Goal: Information Seeking & Learning: Learn about a topic

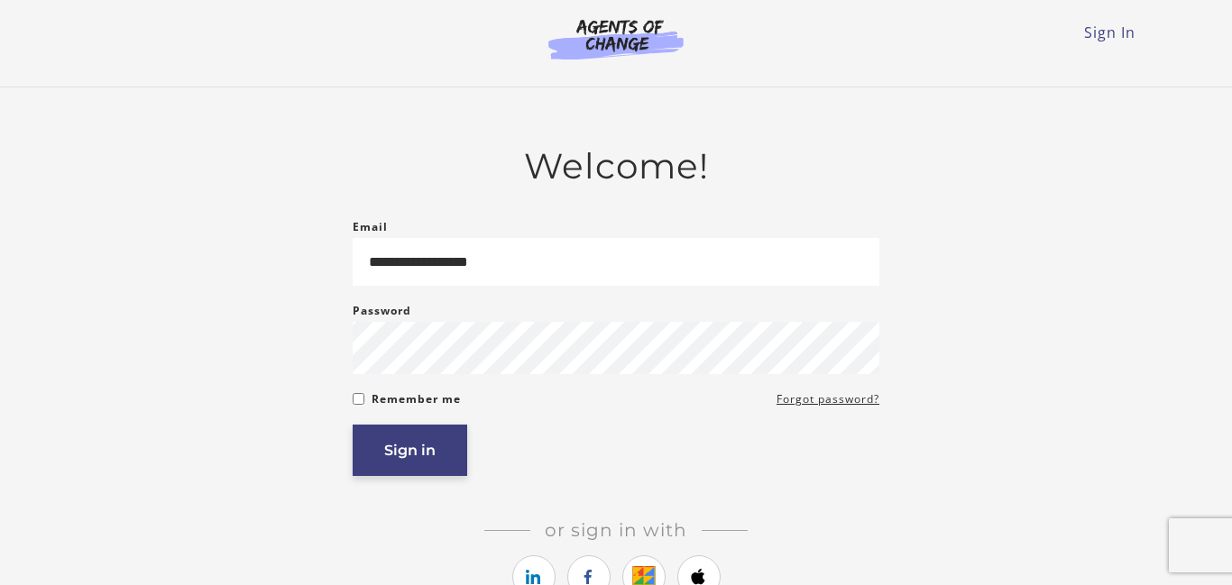
click at [381, 449] on button "Sign in" at bounding box center [410, 450] width 115 height 51
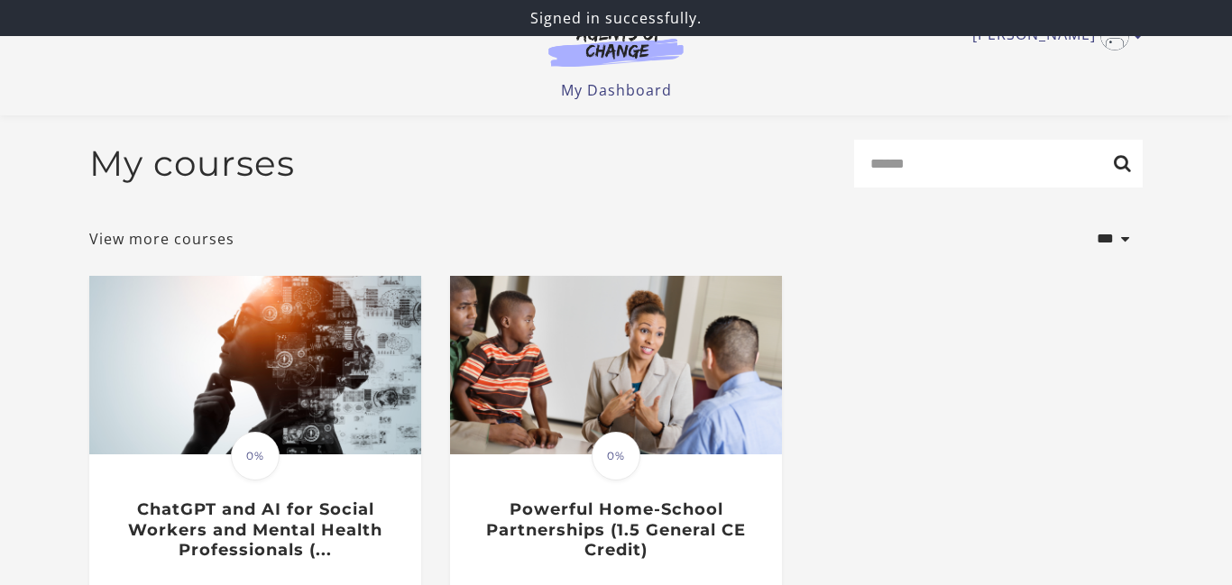
scroll to position [131, 0]
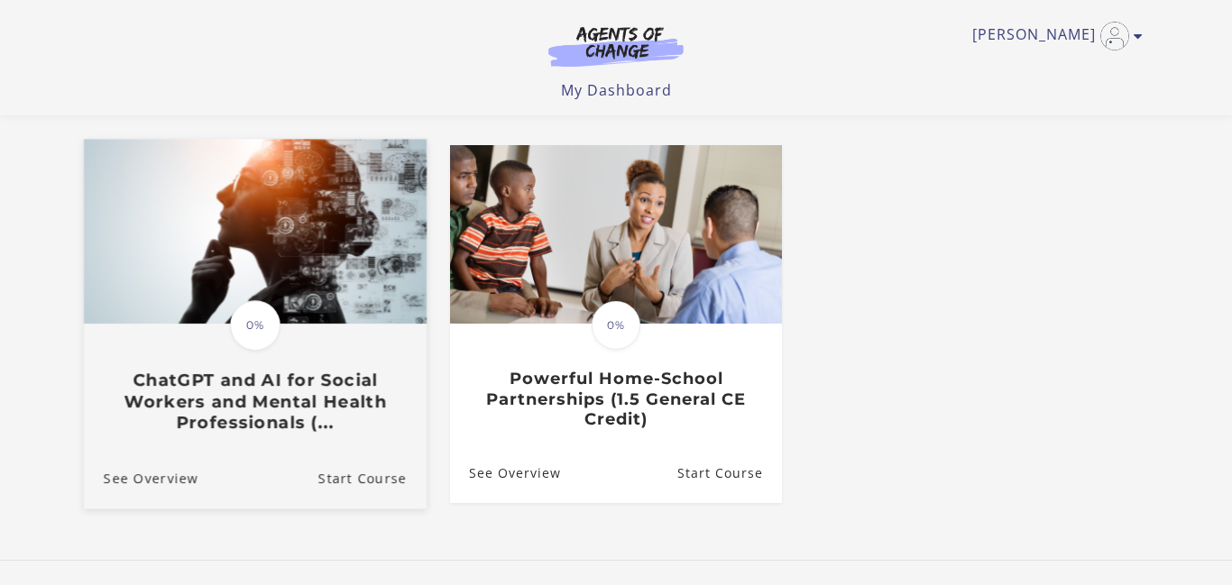
click at [264, 296] on img at bounding box center [255, 231] width 343 height 185
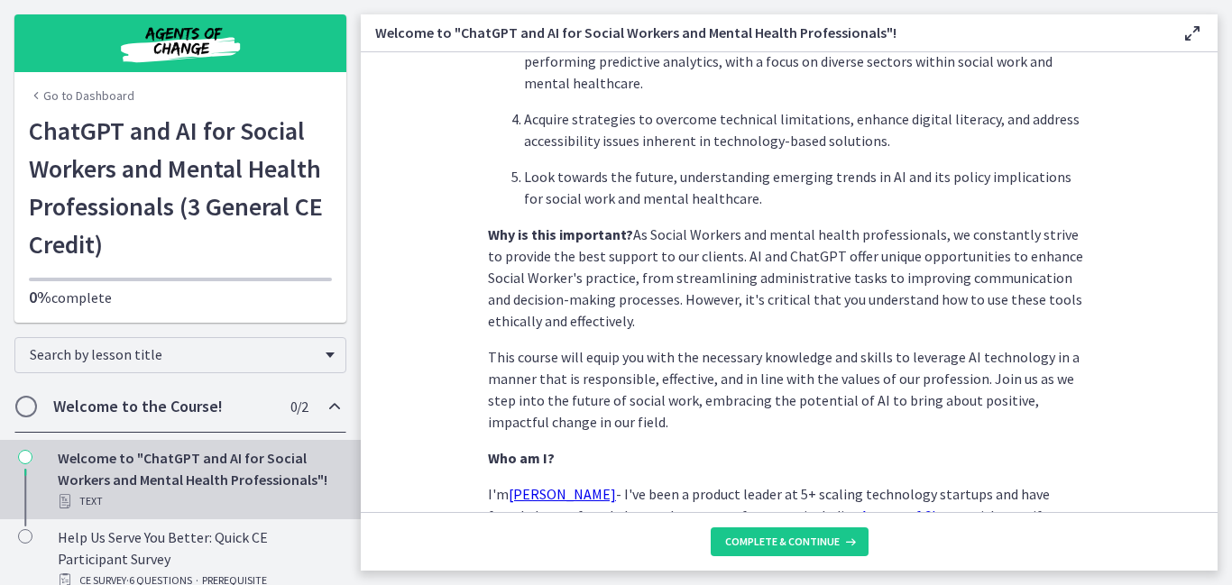
scroll to position [932, 0]
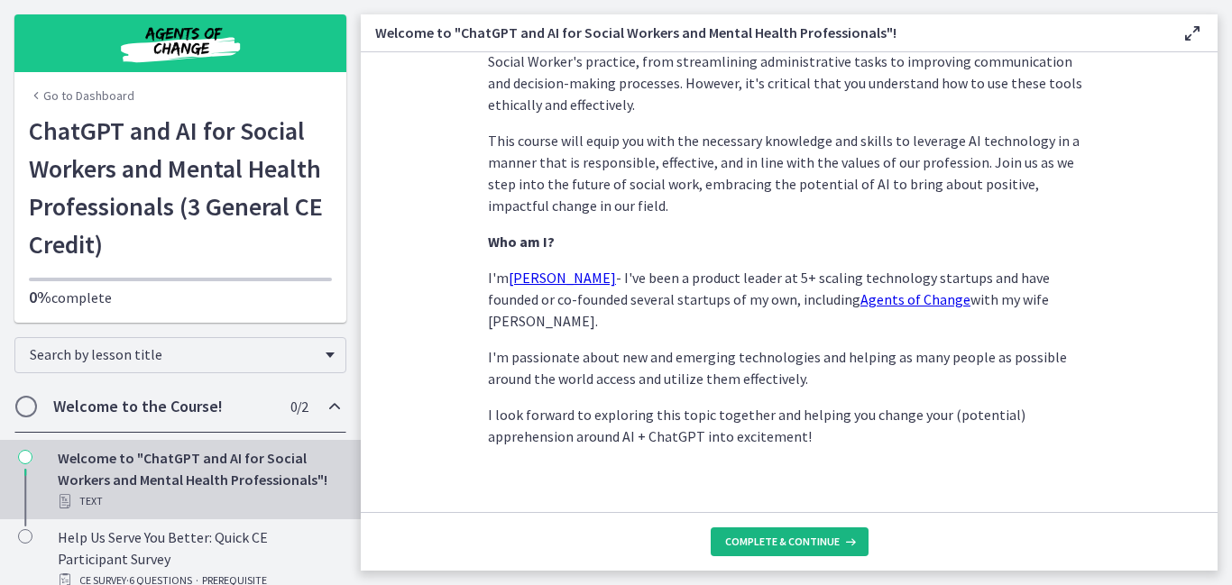
click at [766, 544] on span "Complete & continue" at bounding box center [782, 542] width 115 height 14
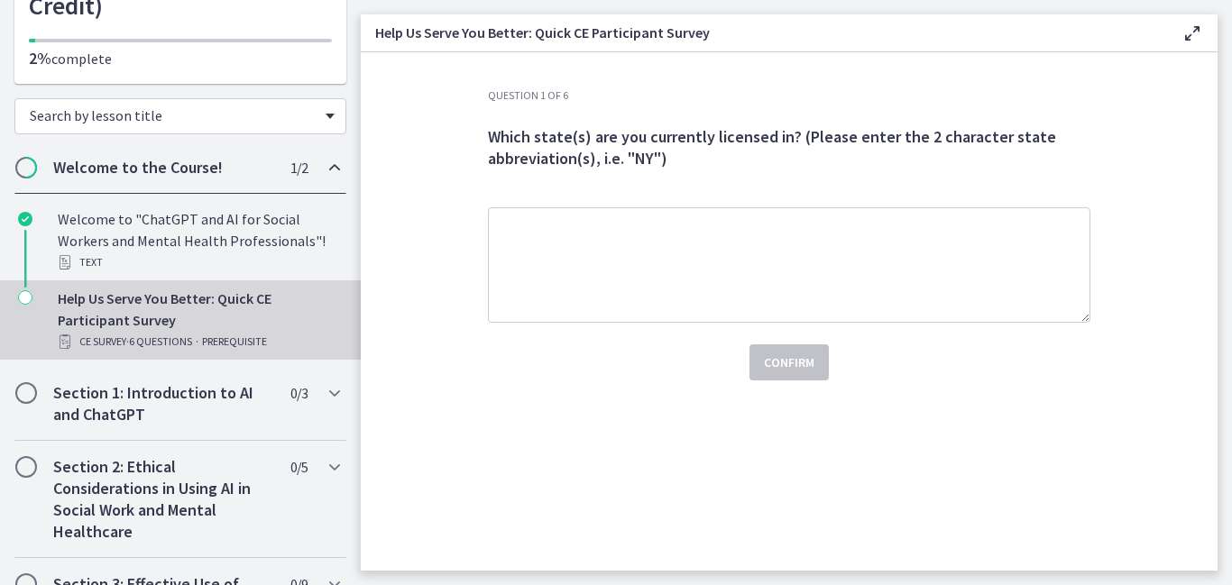
scroll to position [301, 0]
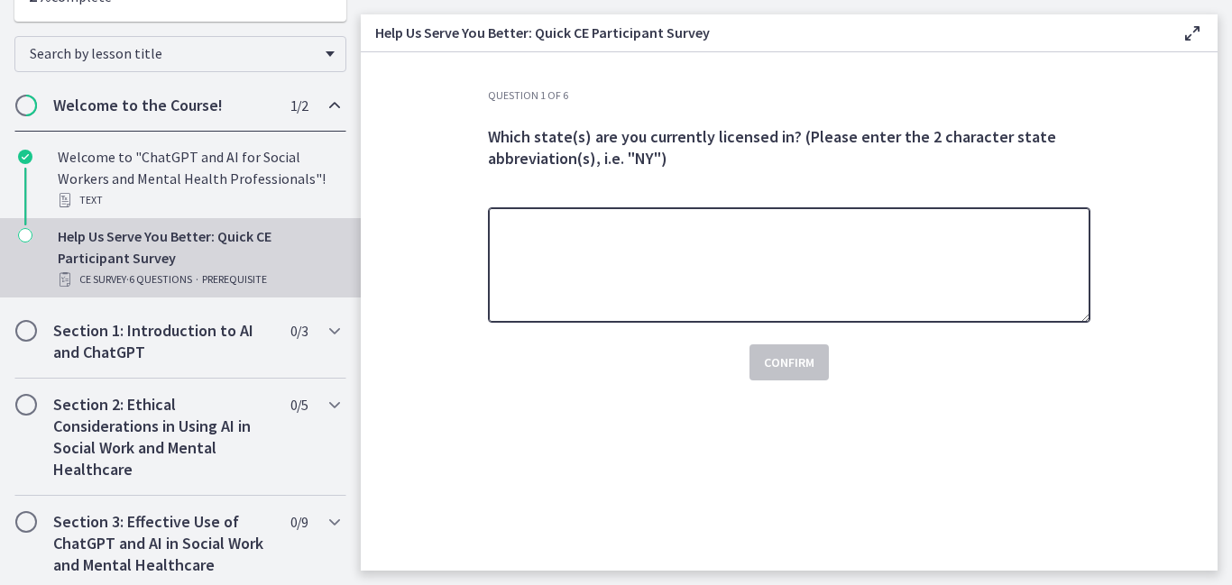
click at [670, 254] on textarea at bounding box center [789, 264] width 602 height 115
type textarea "**"
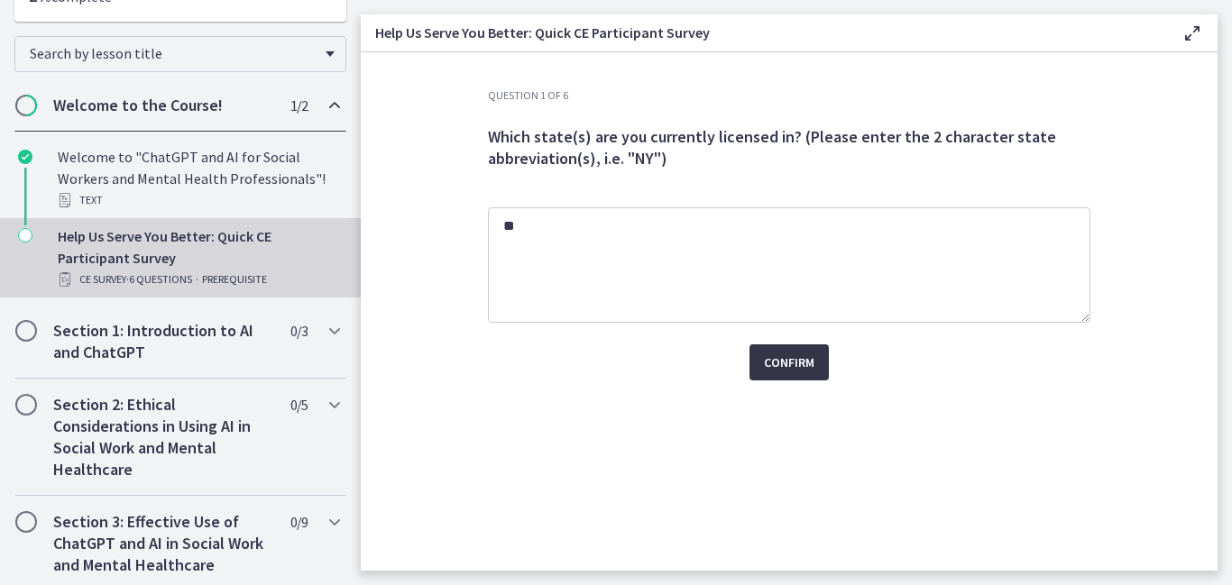
click at [778, 367] on span "Confirm" at bounding box center [789, 363] width 50 height 22
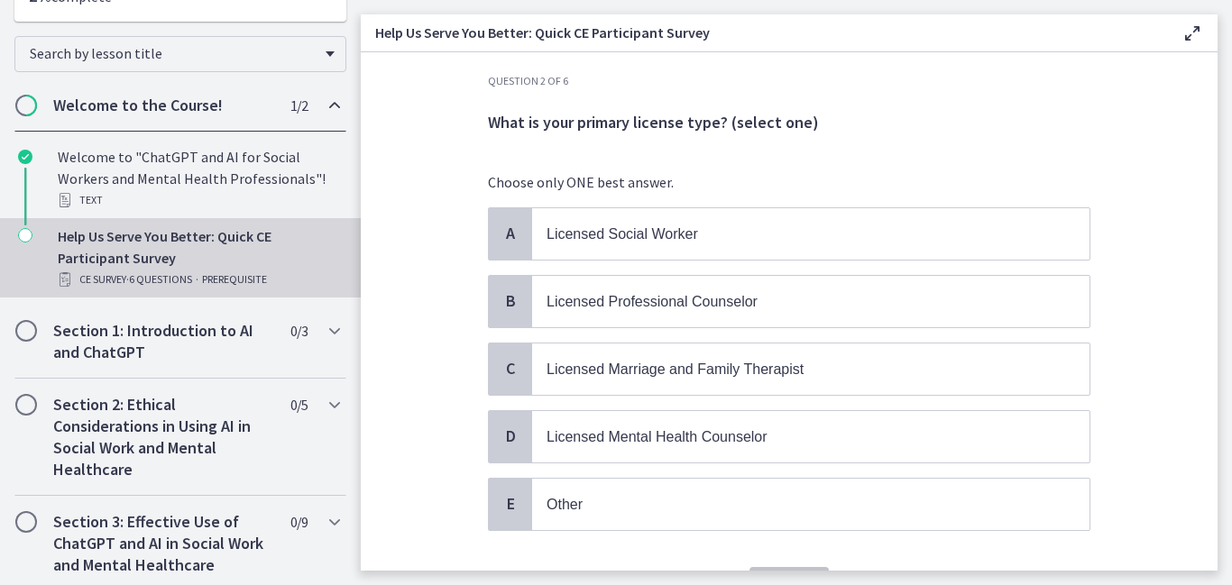
scroll to position [22, 0]
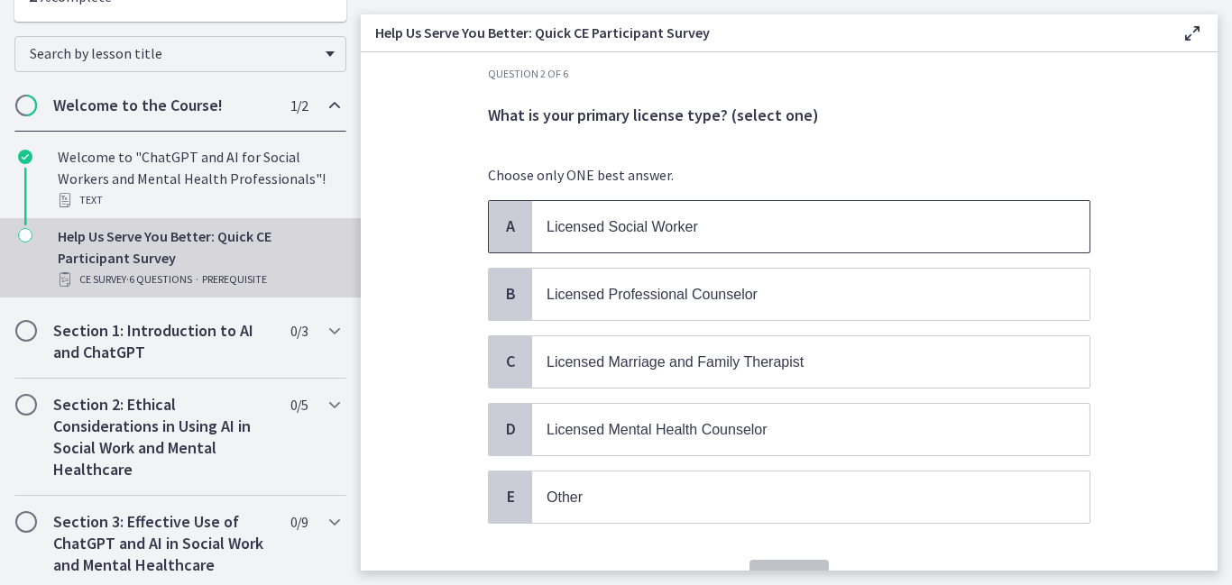
click at [557, 242] on span "Licensed Social Worker" at bounding box center [810, 226] width 557 height 51
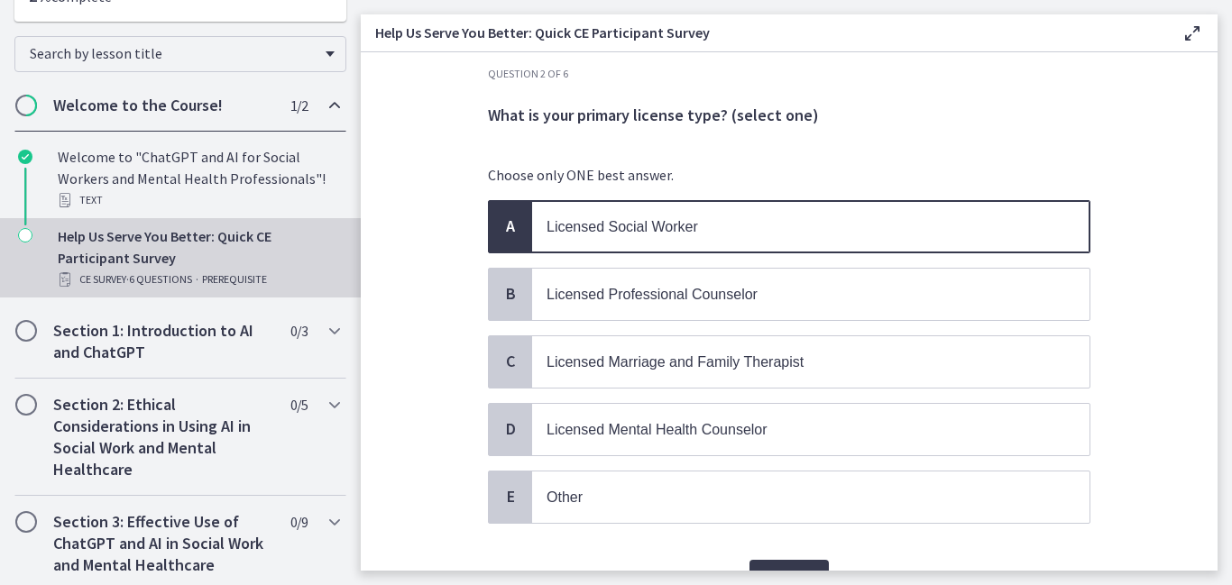
scroll to position [115, 0]
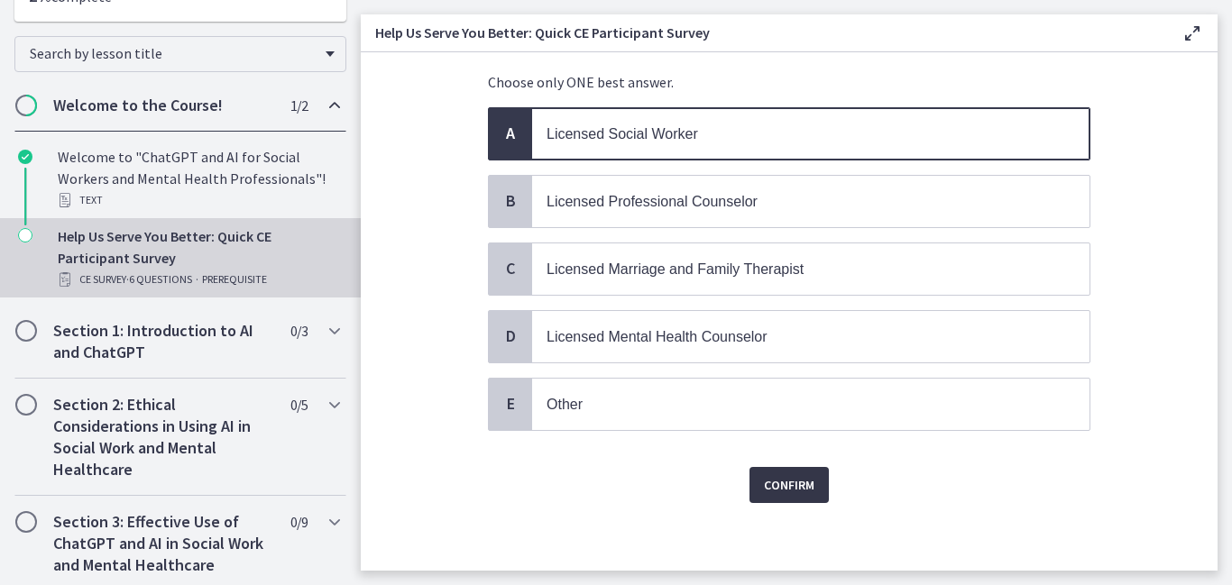
click at [794, 484] on span "Confirm" at bounding box center [789, 485] width 50 height 22
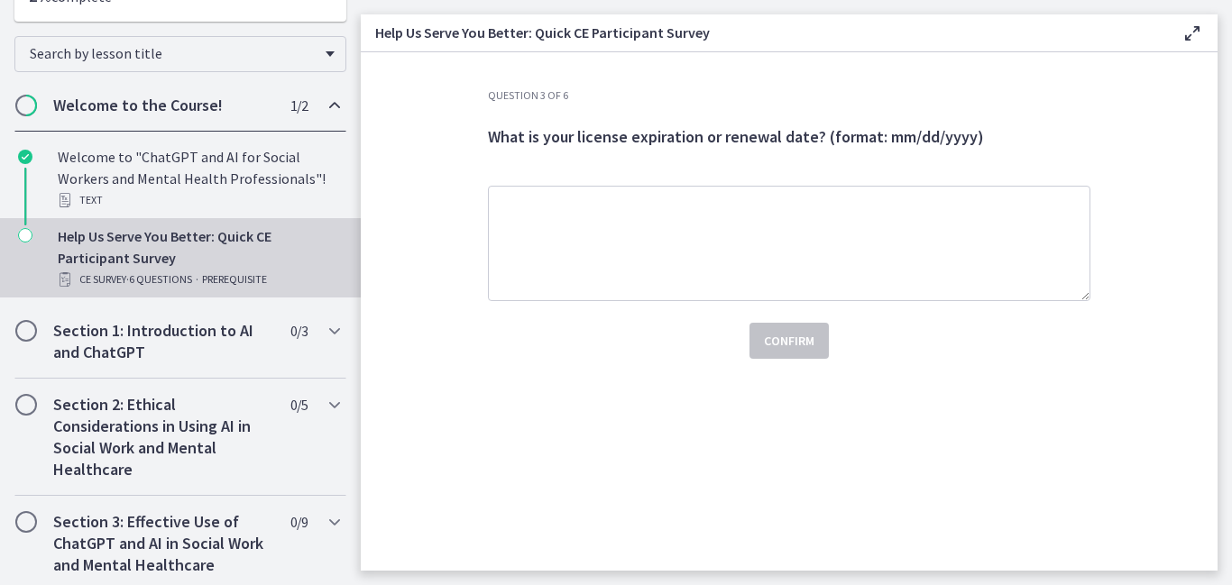
scroll to position [0, 0]
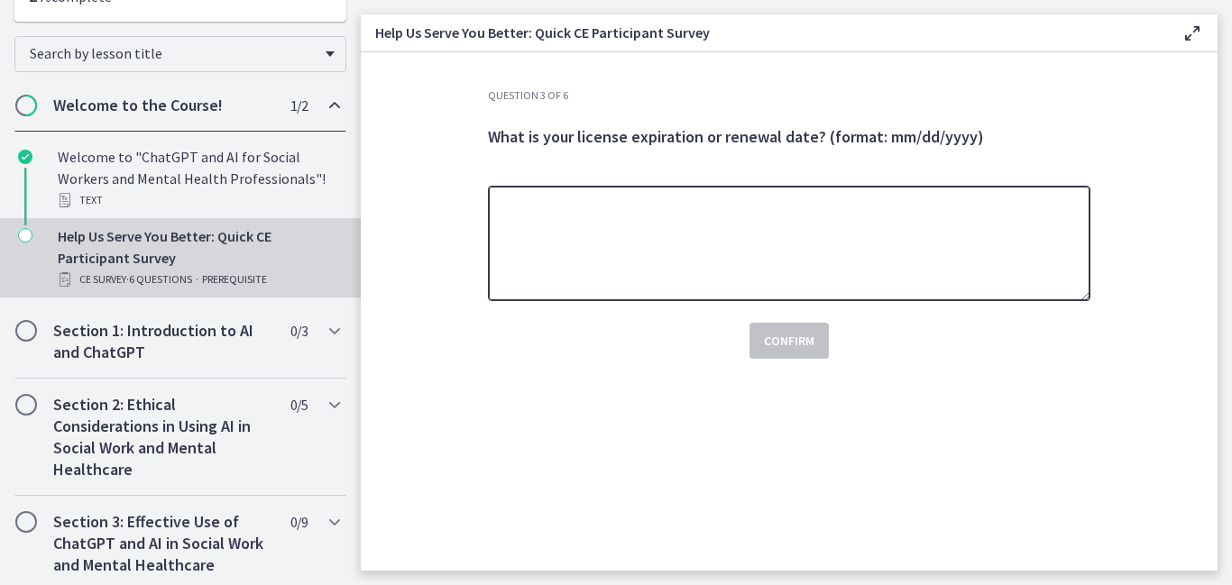
click at [570, 237] on textarea at bounding box center [789, 243] width 602 height 115
type textarea "**********"
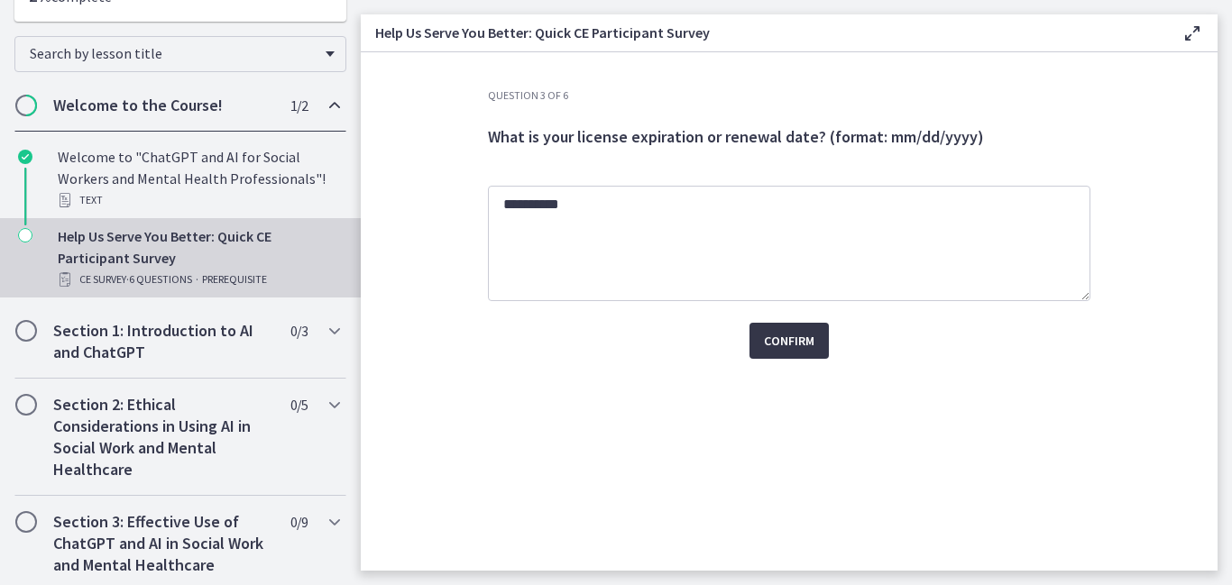
click at [789, 353] on button "Confirm" at bounding box center [788, 341] width 79 height 36
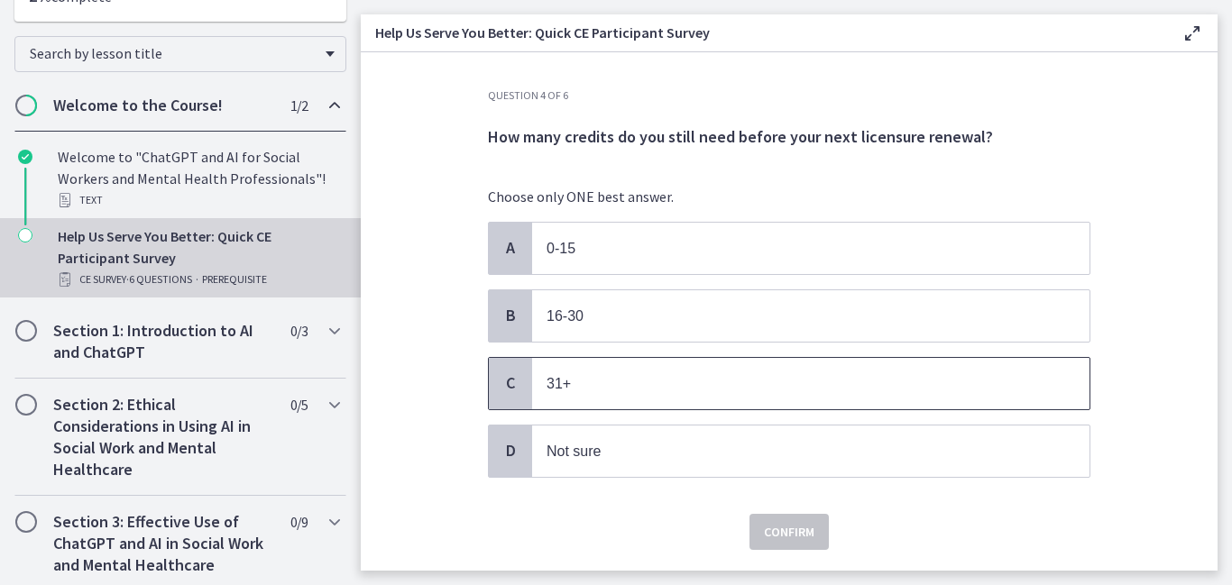
click at [566, 379] on span "31+" at bounding box center [558, 383] width 24 height 15
click at [779, 524] on span "Confirm" at bounding box center [789, 532] width 50 height 22
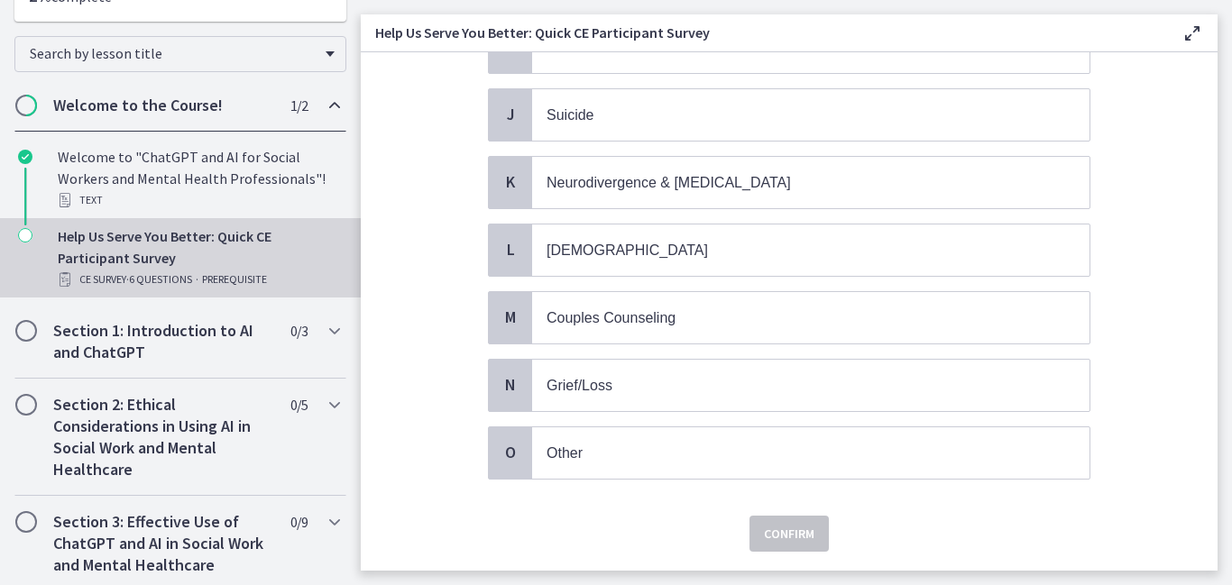
scroll to position [737, 0]
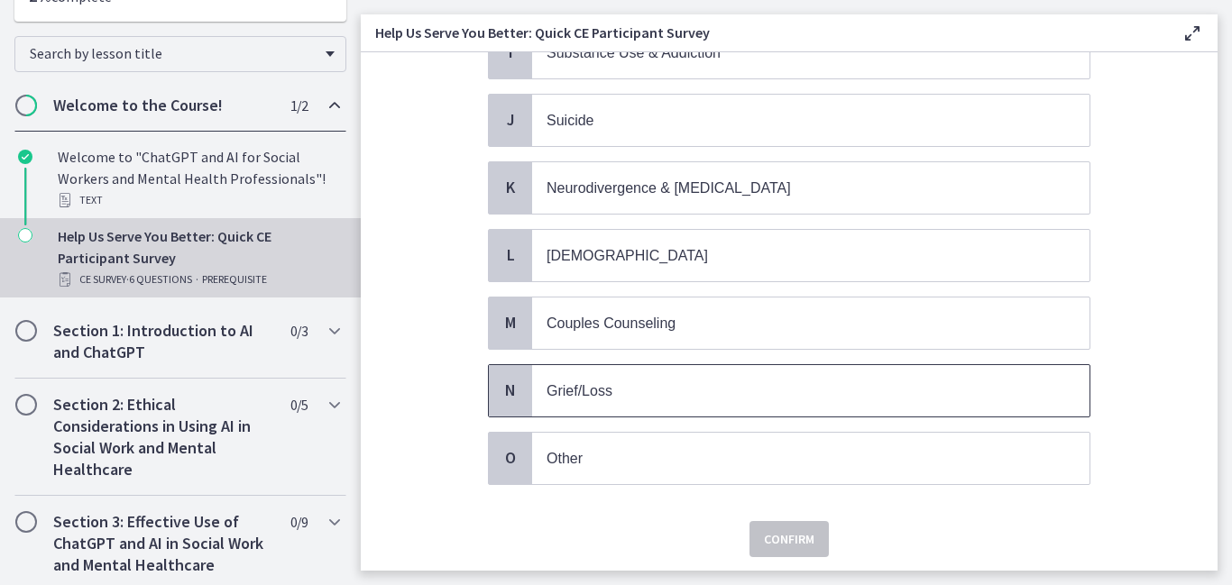
click at [589, 387] on p "Grief/Loss" at bounding box center [792, 391] width 492 height 23
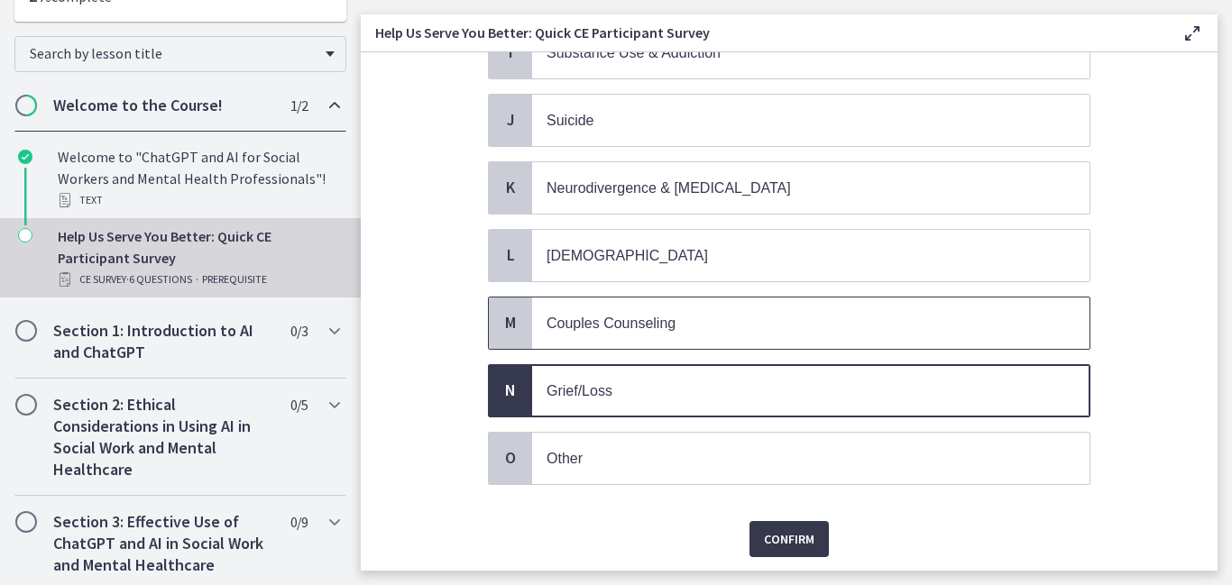
click at [619, 316] on span "Couples Counseling" at bounding box center [610, 323] width 129 height 15
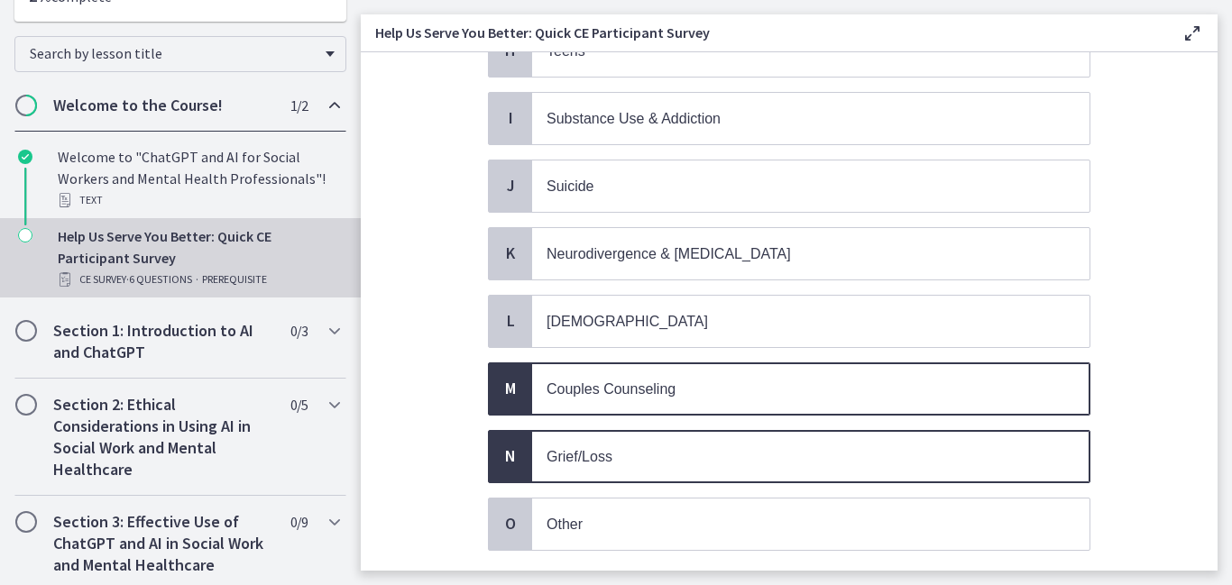
scroll to position [668, 0]
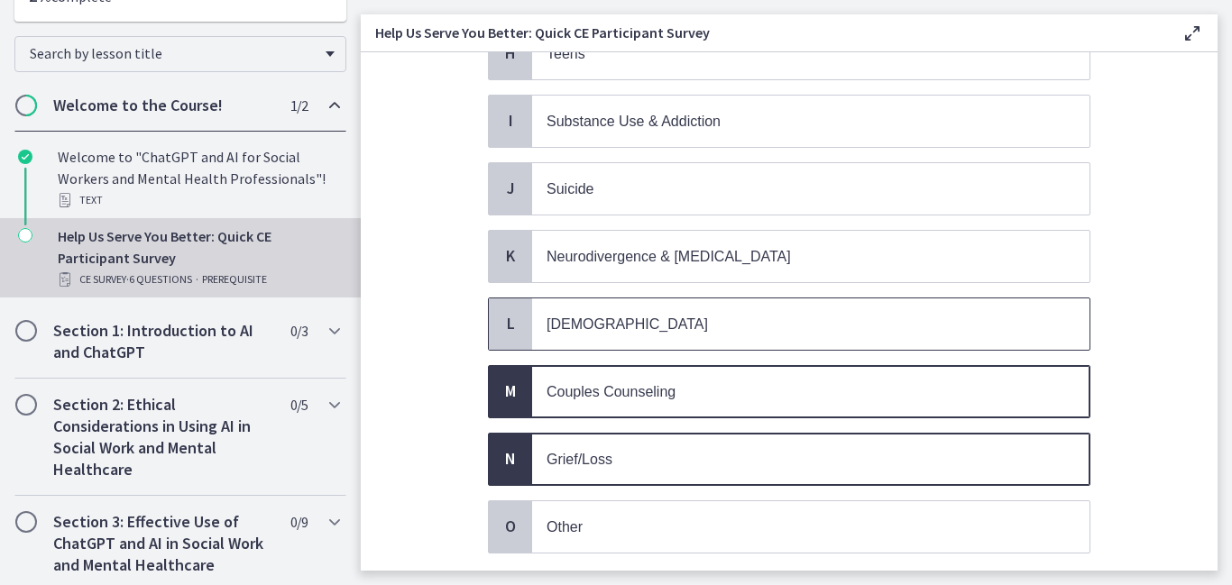
click at [612, 317] on p "LGBTQ+" at bounding box center [792, 324] width 492 height 23
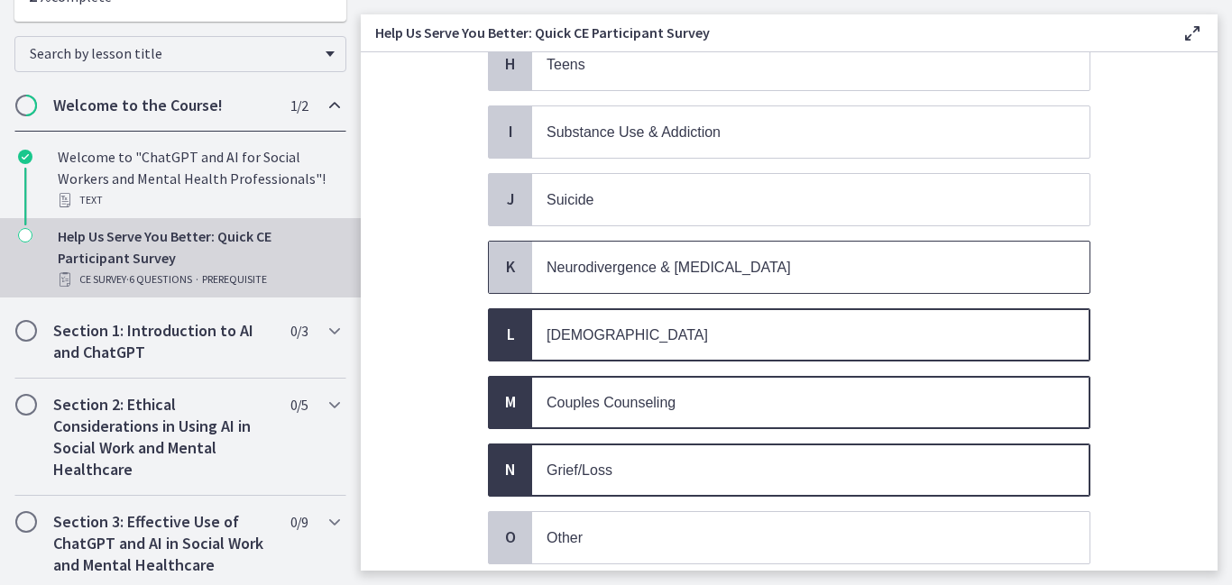
scroll to position [656, 0]
click at [633, 261] on span "Neurodivergence & Developmental Disorders" at bounding box center [668, 268] width 244 height 15
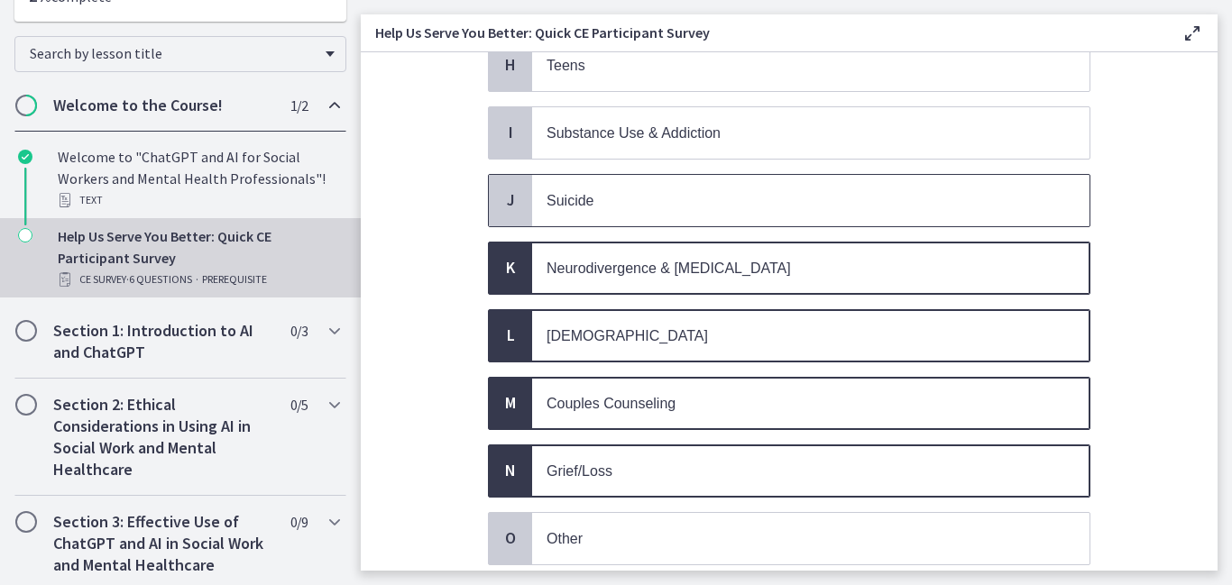
click at [673, 198] on p "Suicide" at bounding box center [792, 200] width 492 height 23
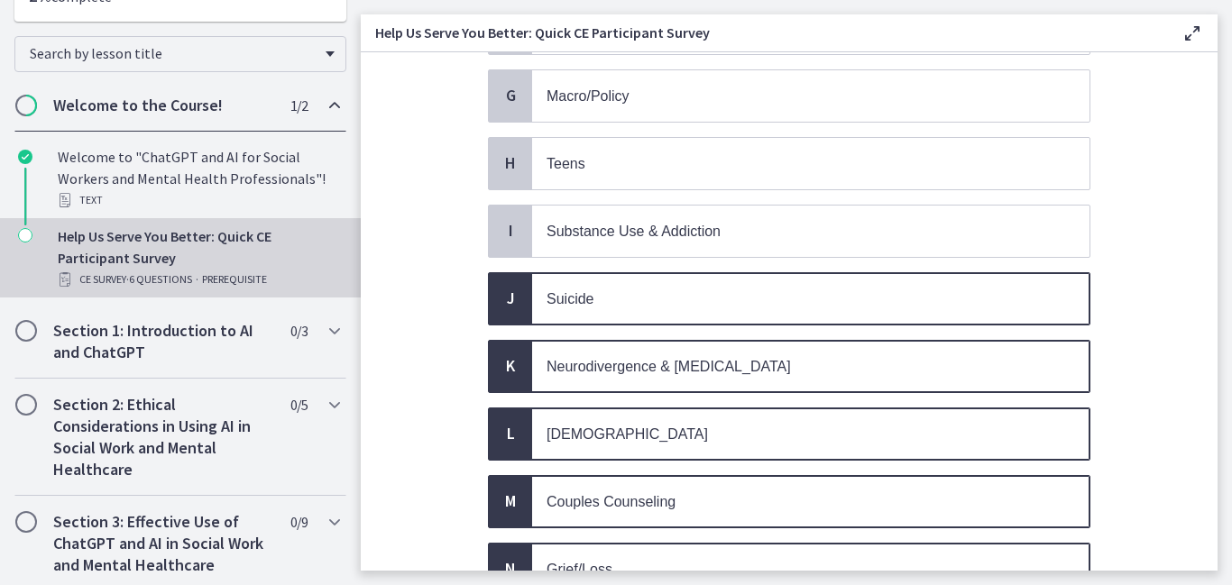
scroll to position [551, 0]
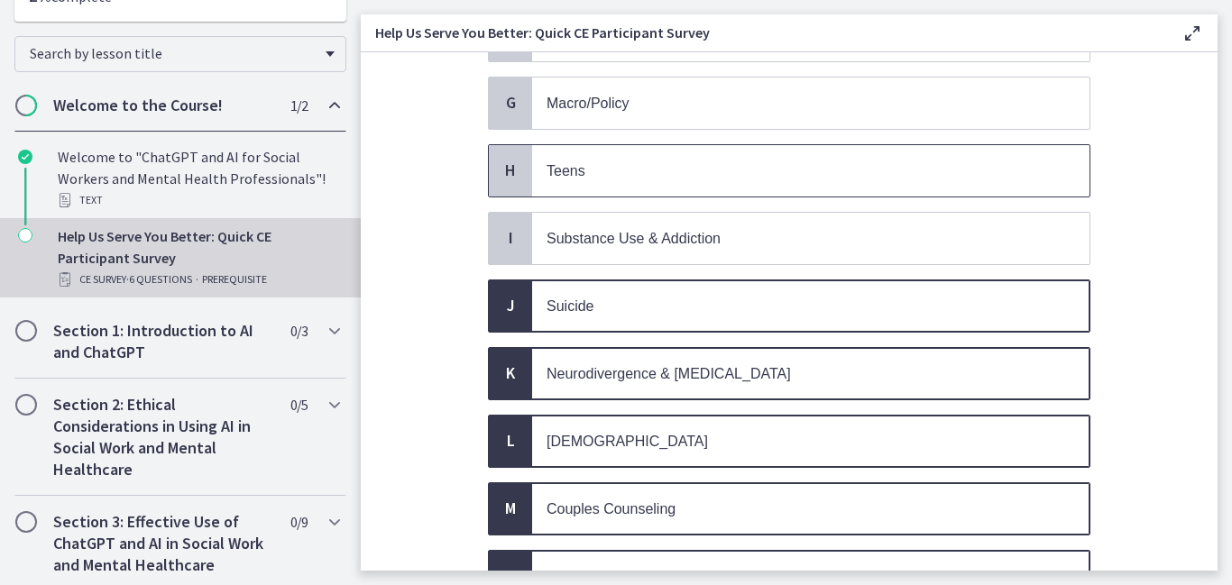
click at [662, 179] on span "Teens" at bounding box center [810, 170] width 557 height 51
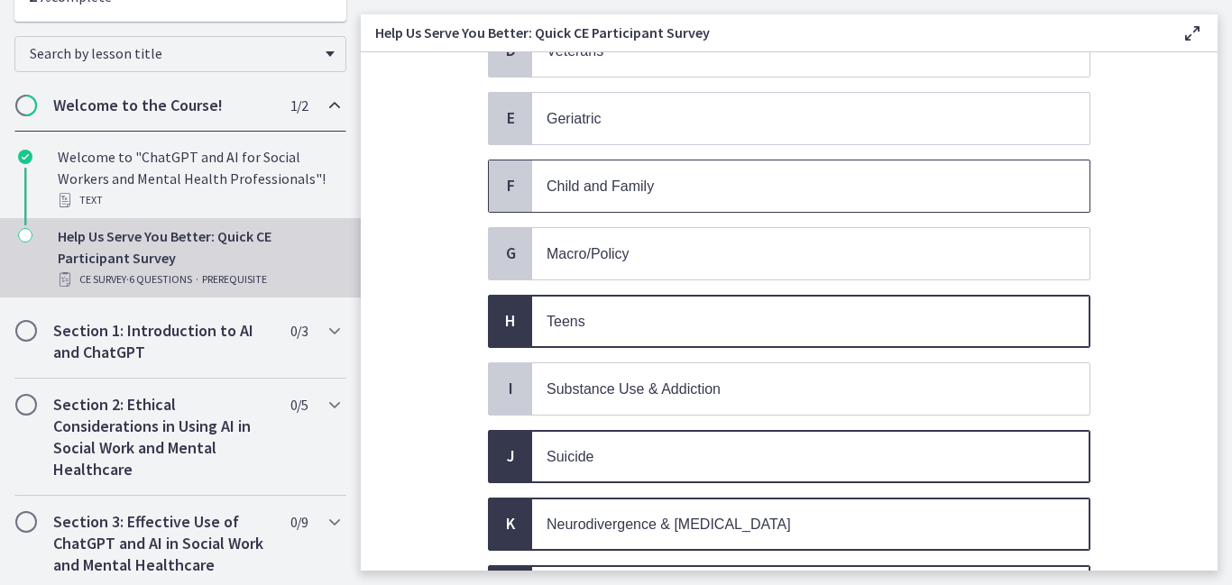
click at [662, 179] on p "Child and Family" at bounding box center [792, 186] width 492 height 23
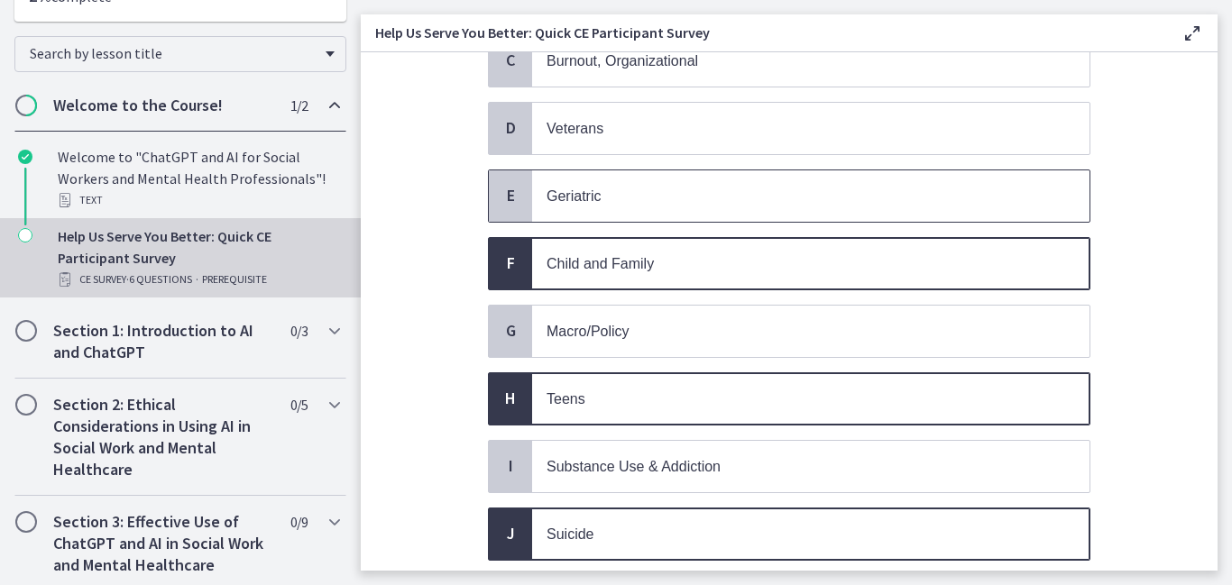
click at [662, 179] on span "Geriatric" at bounding box center [810, 195] width 557 height 51
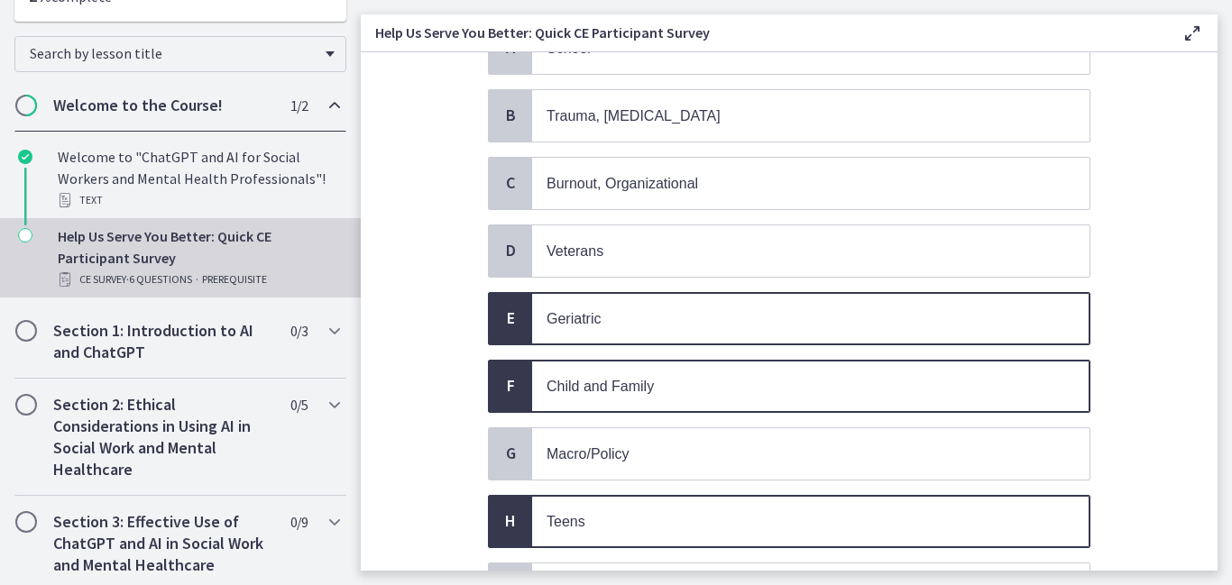
scroll to position [192, 0]
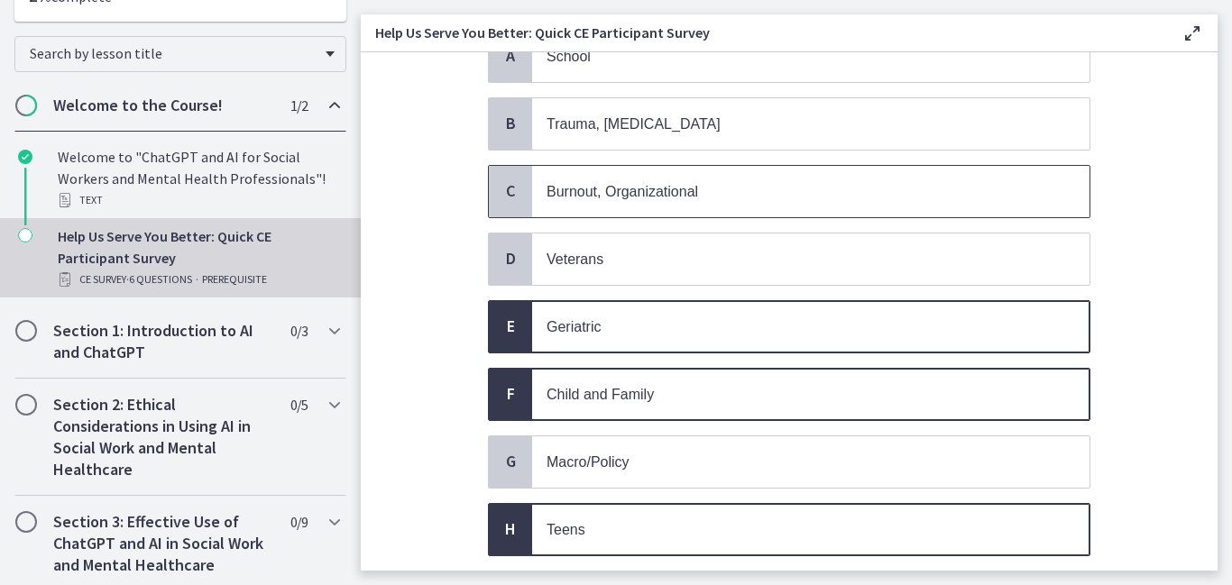
click at [665, 175] on span "Burnout, Organizational" at bounding box center [810, 191] width 557 height 51
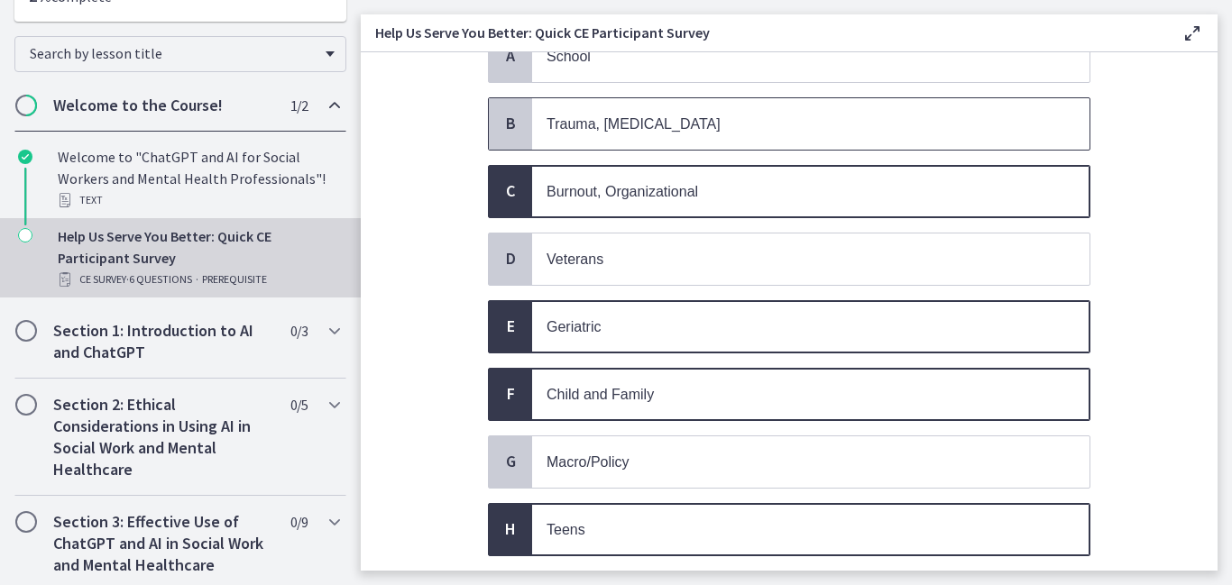
click at [690, 114] on p "Trauma, PTSD" at bounding box center [792, 124] width 492 height 23
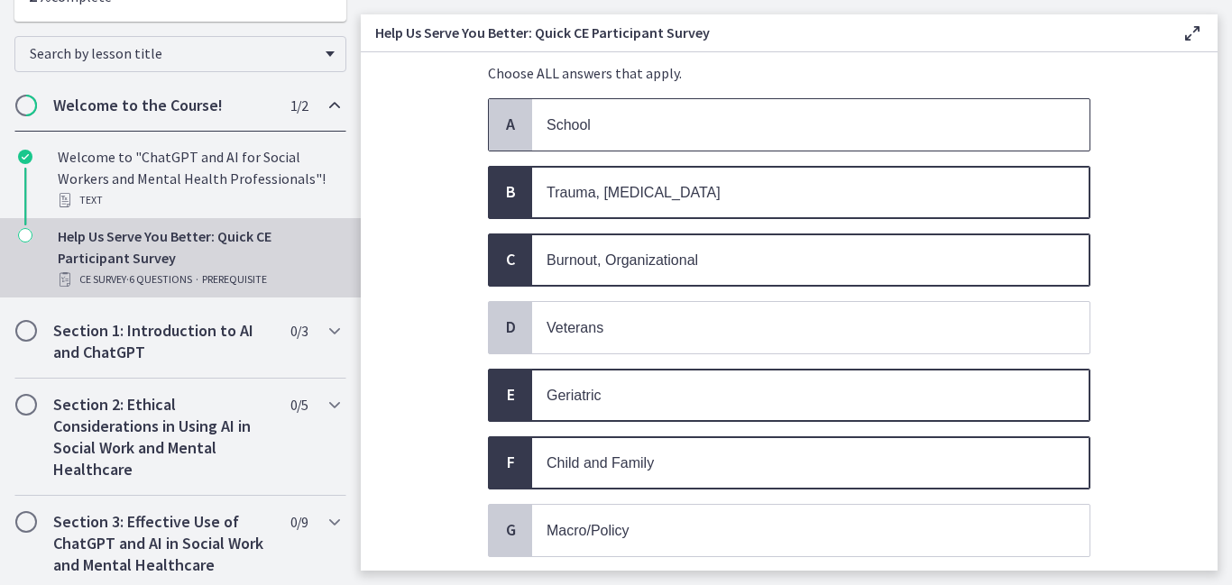
click at [684, 133] on p "School" at bounding box center [792, 125] width 492 height 23
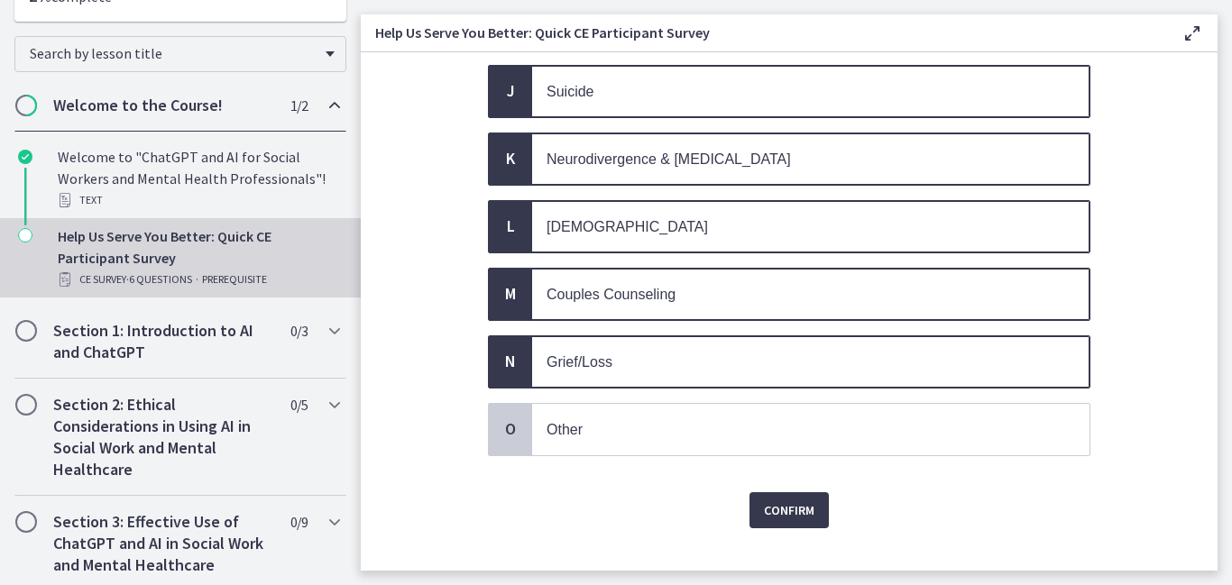
scroll to position [782, 0]
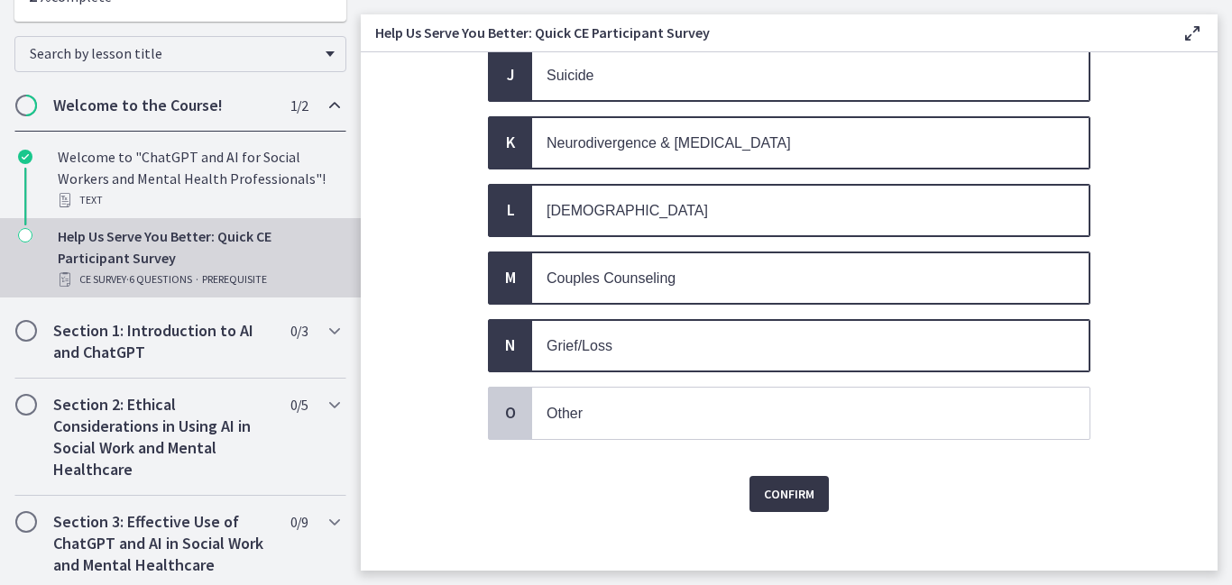
click at [766, 483] on span "Confirm" at bounding box center [789, 494] width 50 height 22
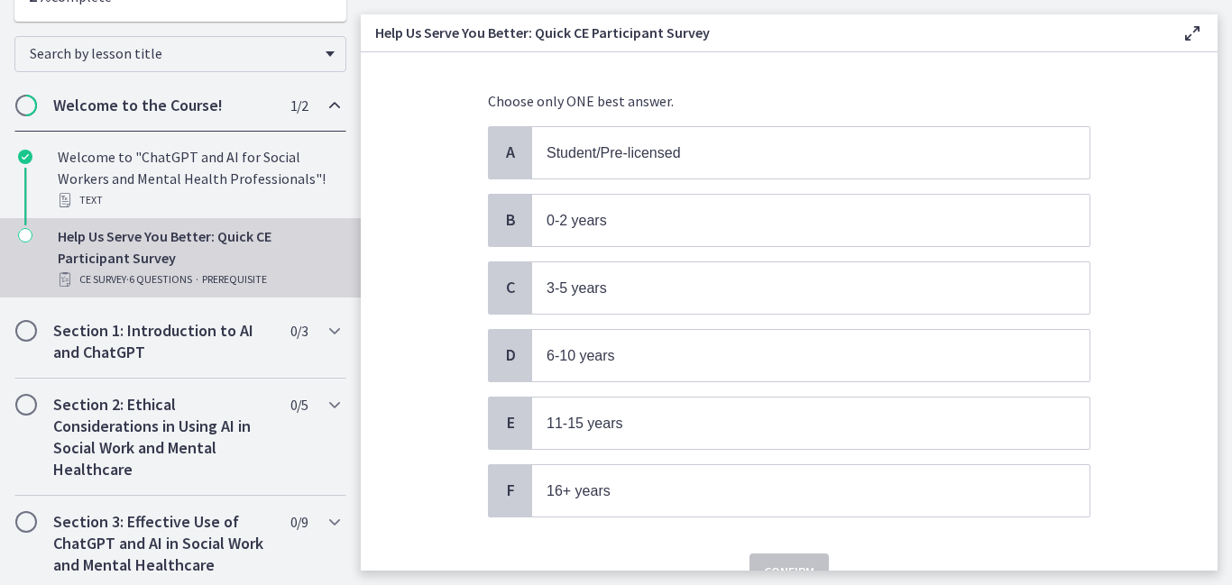
scroll to position [112, 0]
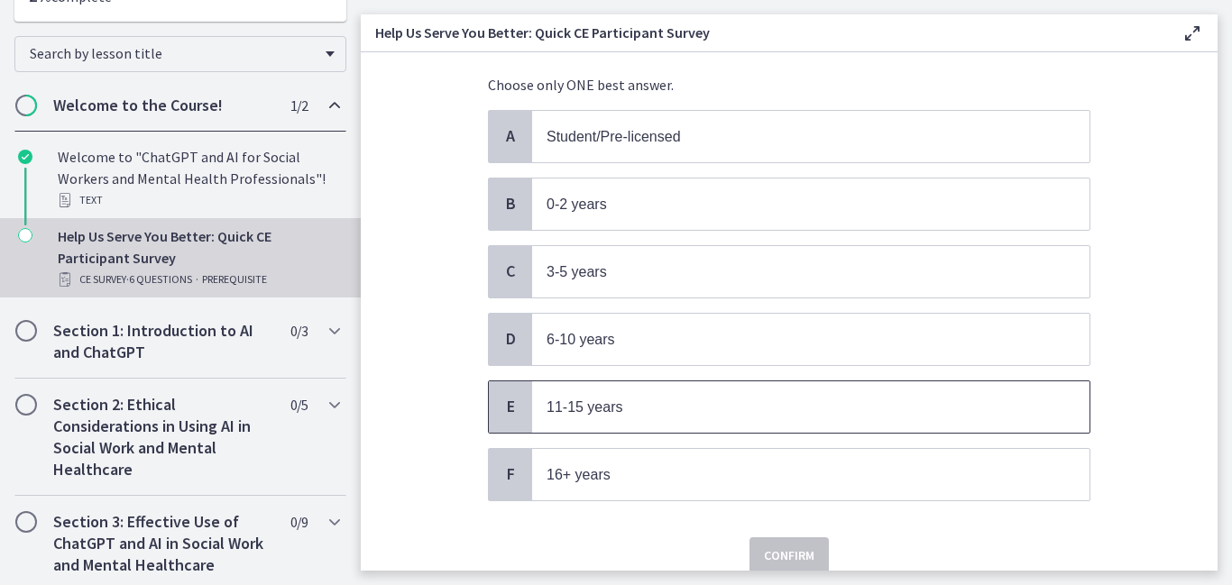
click at [573, 401] on span "11-15 years" at bounding box center [584, 406] width 77 height 15
click at [769, 545] on span "Confirm" at bounding box center [789, 556] width 50 height 22
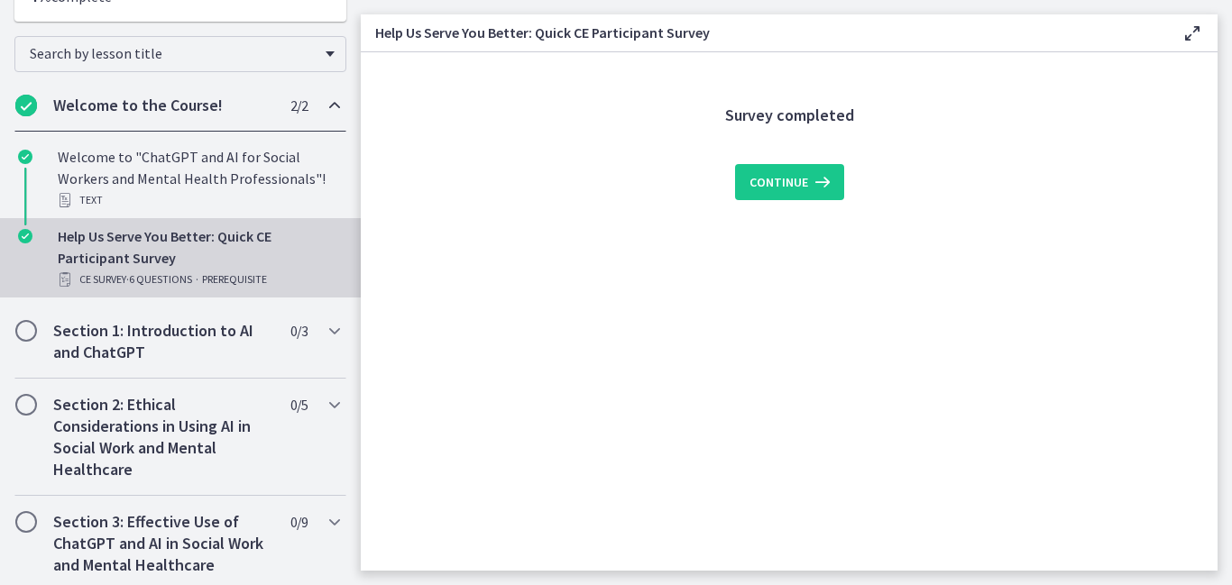
scroll to position [0, 0]
click at [803, 181] on span "Continue" at bounding box center [778, 182] width 59 height 22
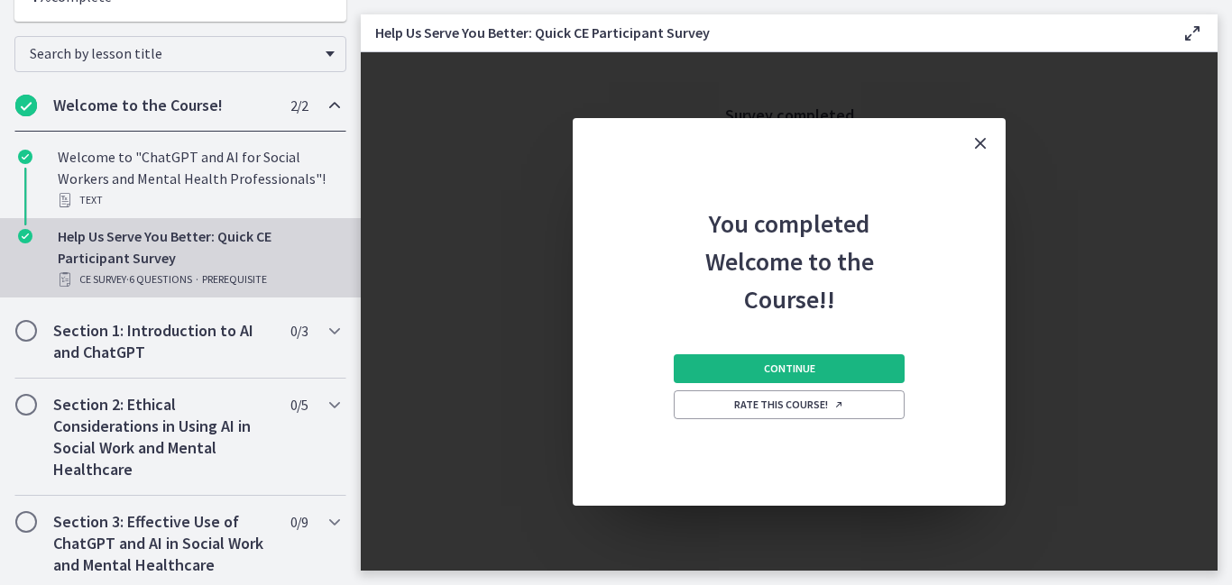
click at [754, 381] on button "Continue" at bounding box center [789, 368] width 231 height 29
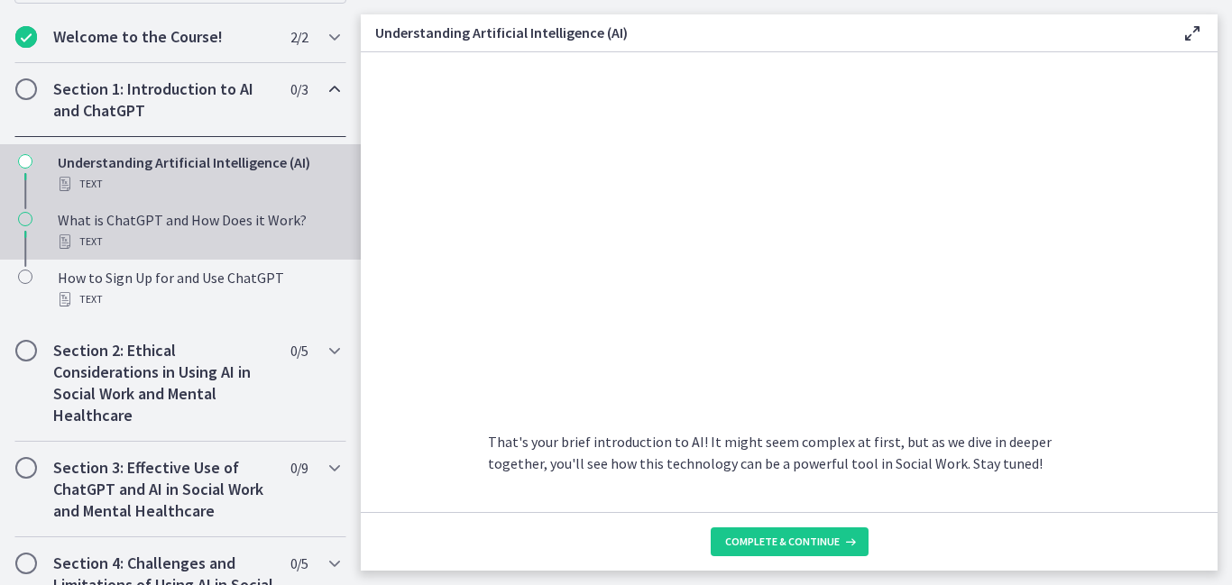
scroll to position [367, 0]
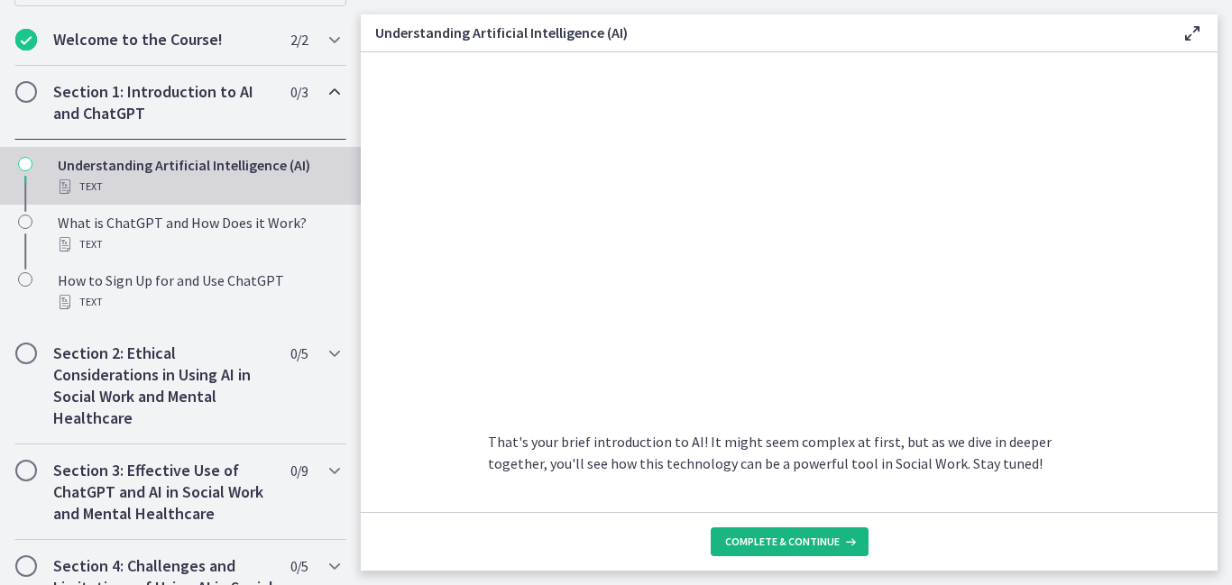
click at [797, 541] on span "Complete & continue" at bounding box center [782, 542] width 115 height 14
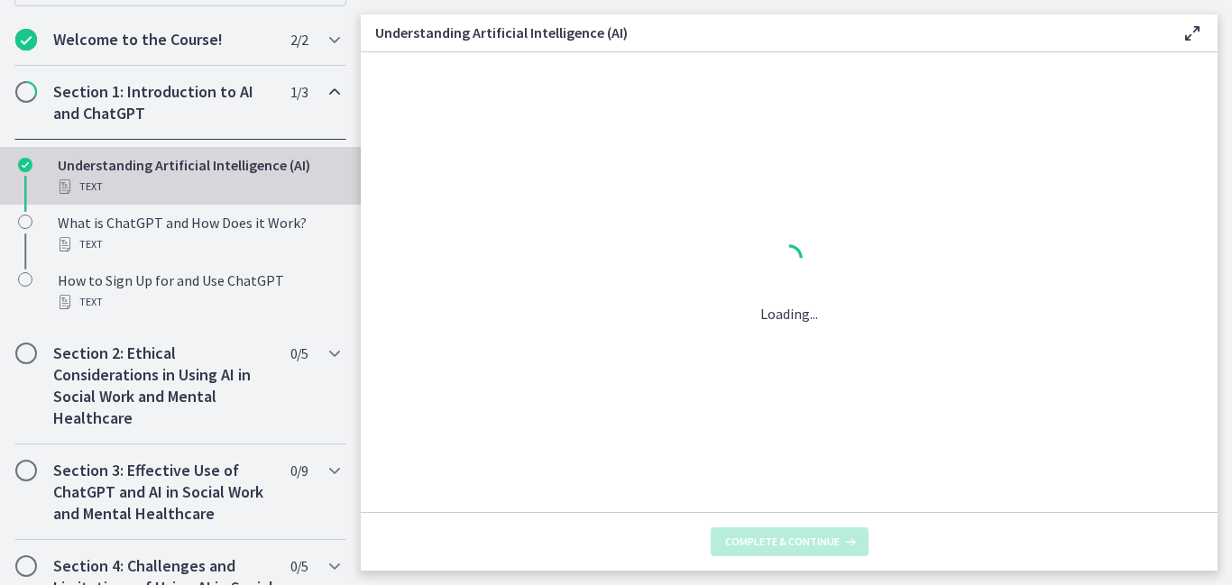
scroll to position [0, 0]
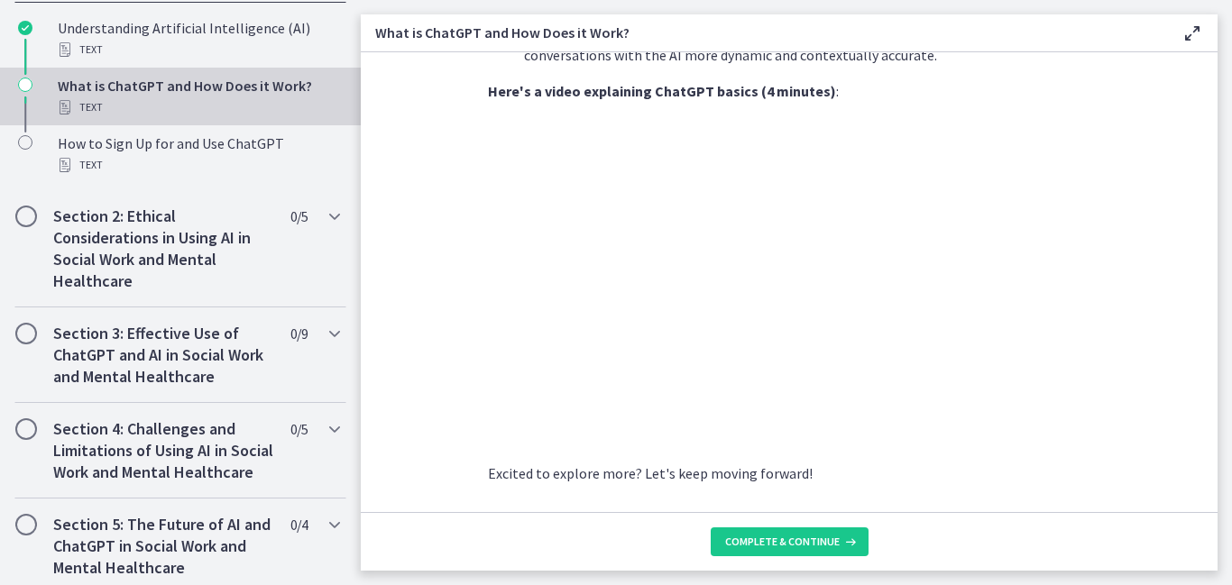
scroll to position [503, 0]
click at [822, 550] on button "Complete & continue" at bounding box center [790, 542] width 158 height 29
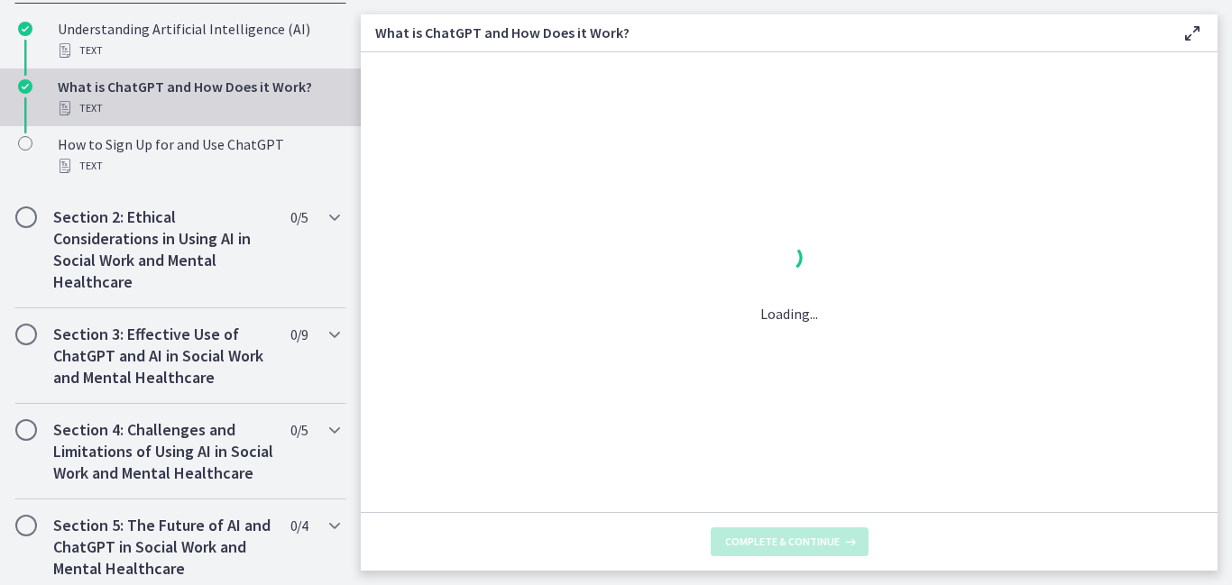
scroll to position [0, 0]
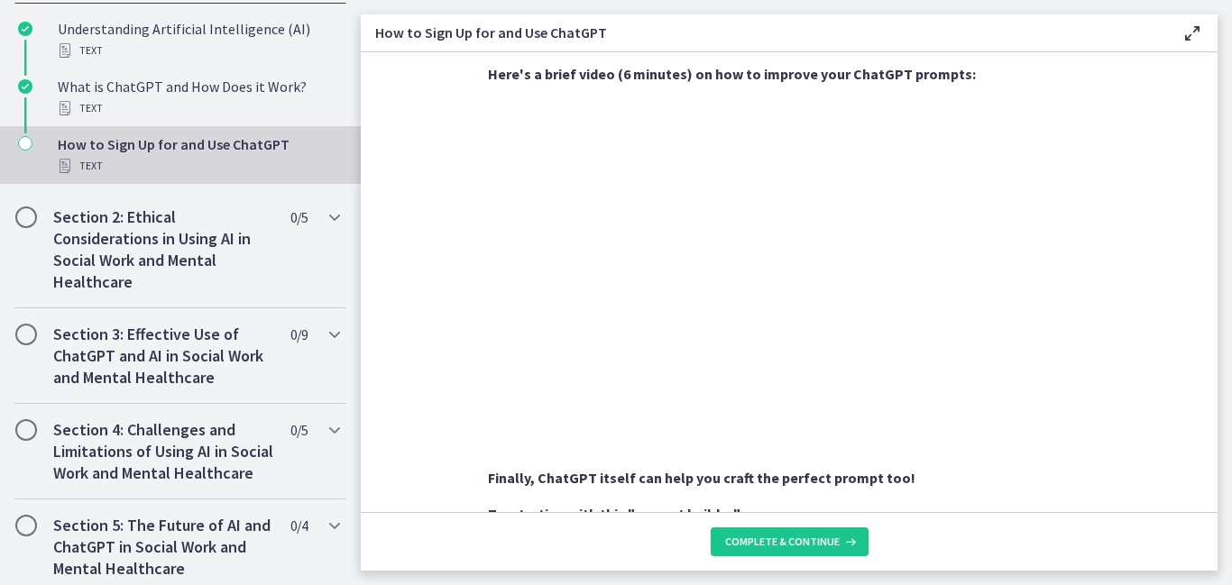
scroll to position [700, 0]
click at [342, 213] on icon "Chapters" at bounding box center [335, 218] width 22 height 22
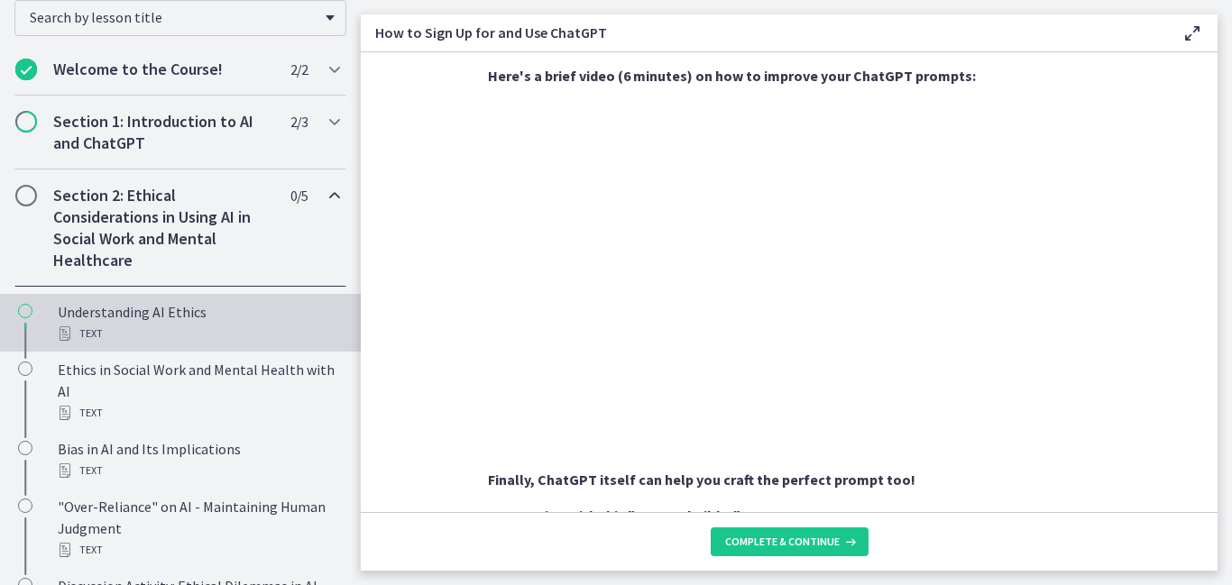
scroll to position [334, 0]
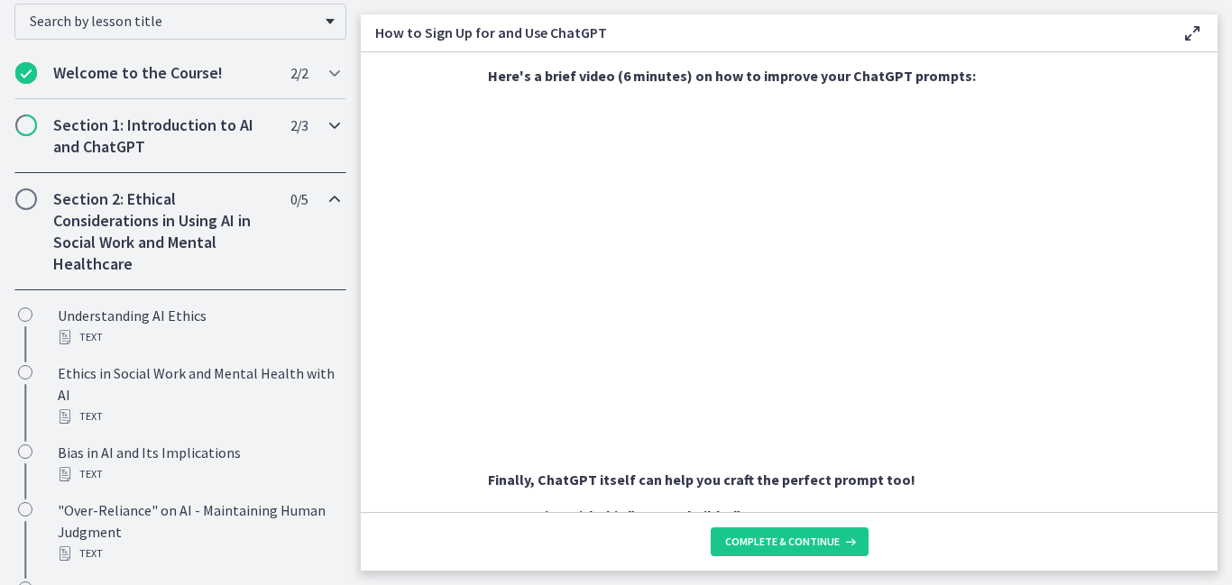
click at [333, 133] on icon "Chapters" at bounding box center [335, 126] width 22 height 22
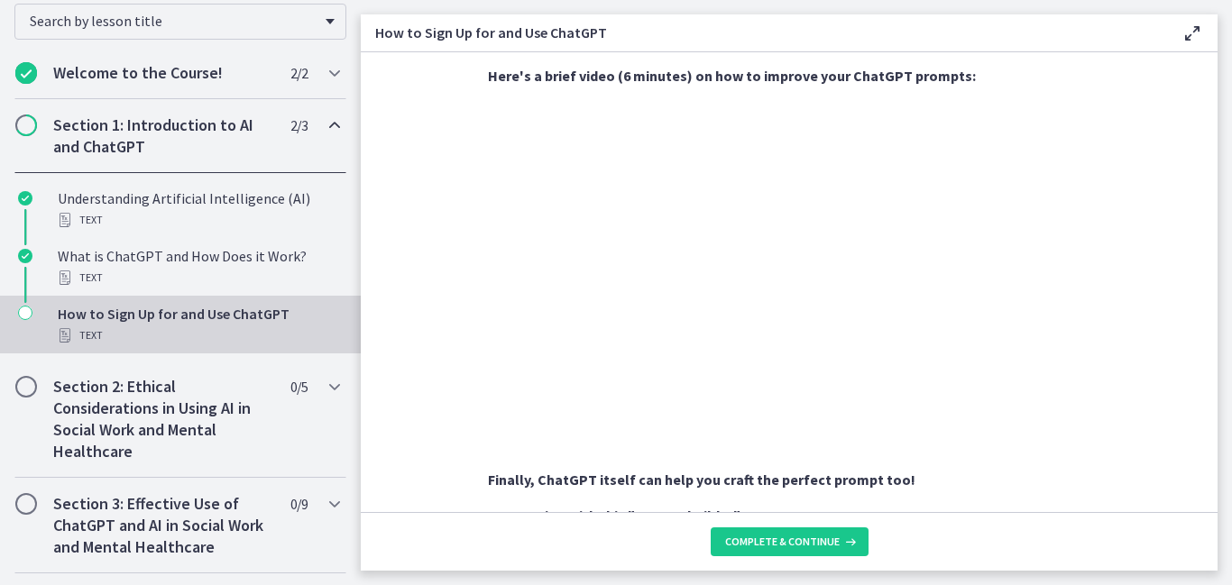
click at [333, 133] on icon "Chapters" at bounding box center [335, 126] width 22 height 22
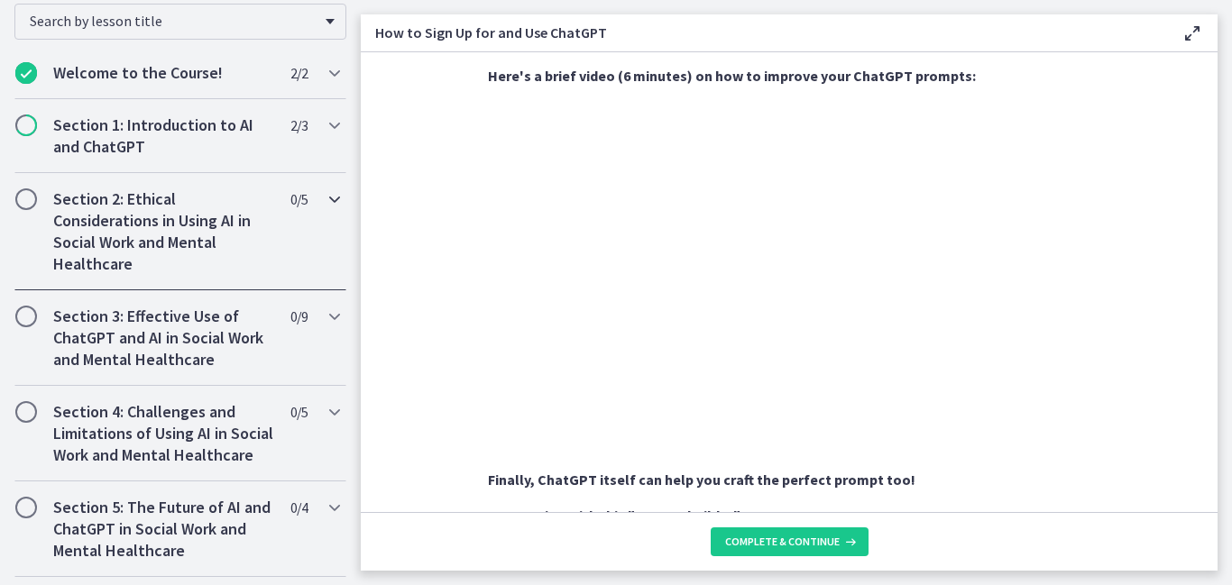
click at [335, 195] on icon "Chapters" at bounding box center [335, 199] width 22 height 22
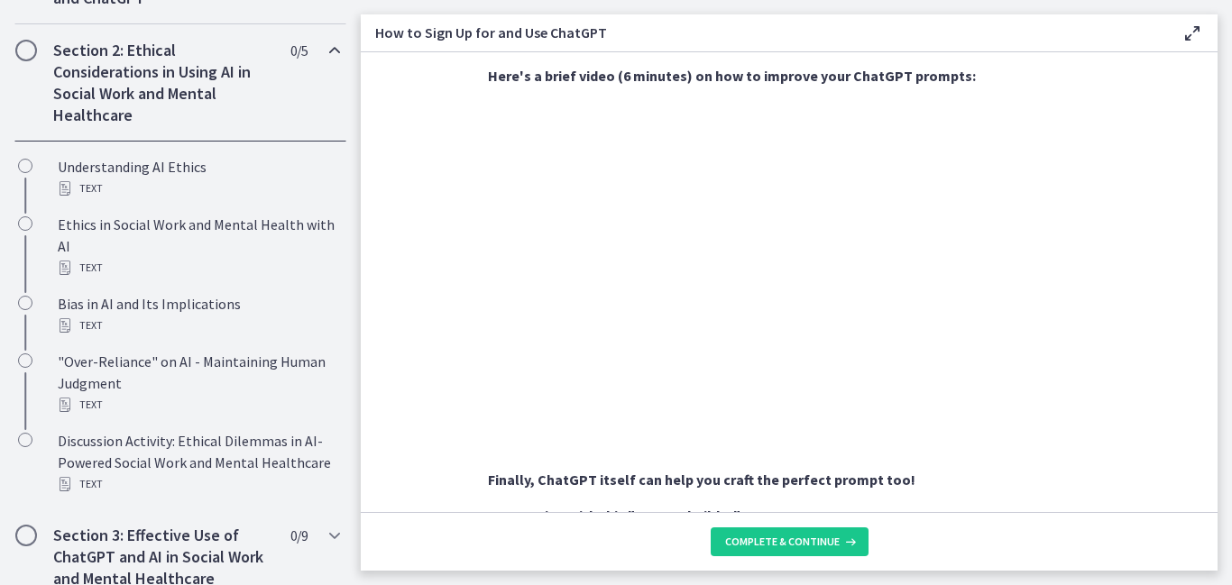
scroll to position [483, 0]
click at [387, 291] on section "Sign Up : Visit OpenAI's website , click on the 'Sign Up' button, and fill in y…" at bounding box center [789, 282] width 857 height 460
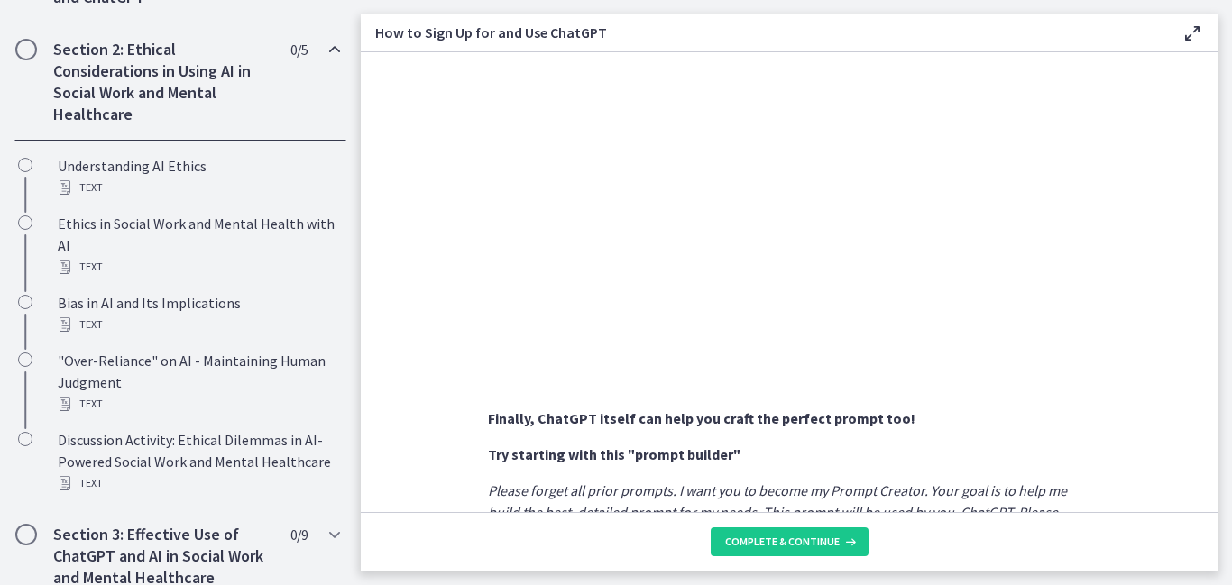
scroll to position [756, 0]
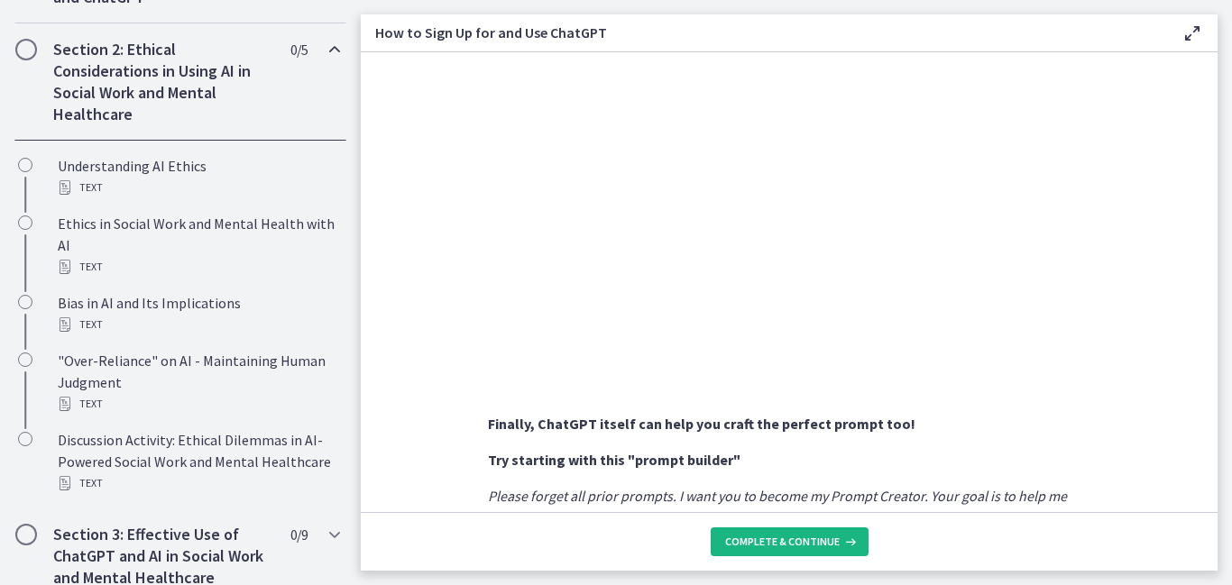
click at [789, 540] on span "Complete & continue" at bounding box center [782, 542] width 115 height 14
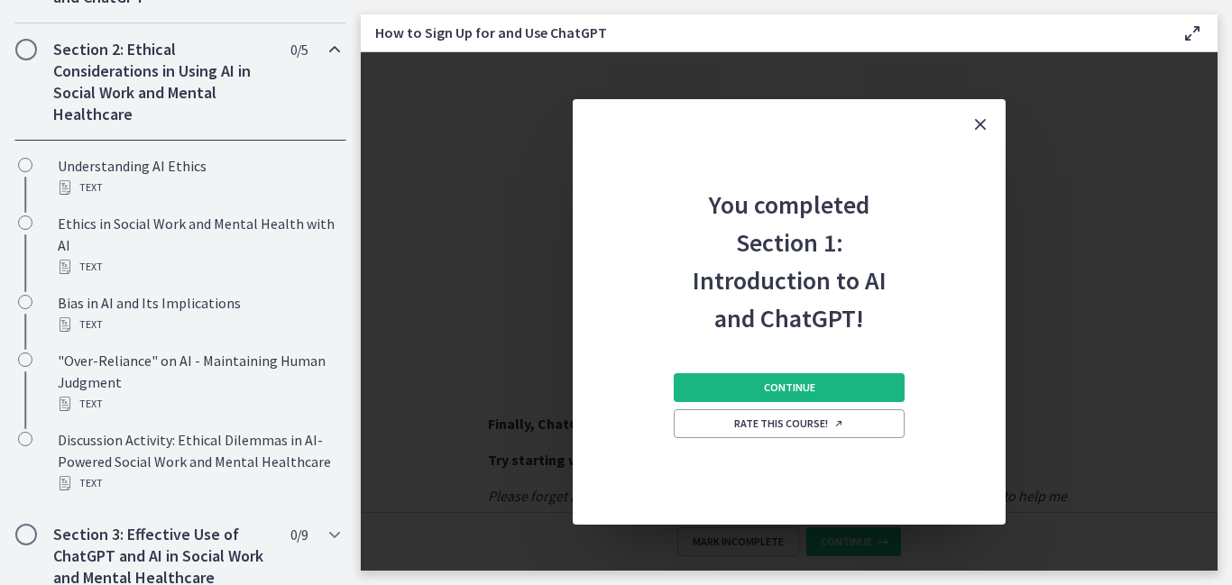
click at [751, 390] on button "Continue" at bounding box center [789, 387] width 231 height 29
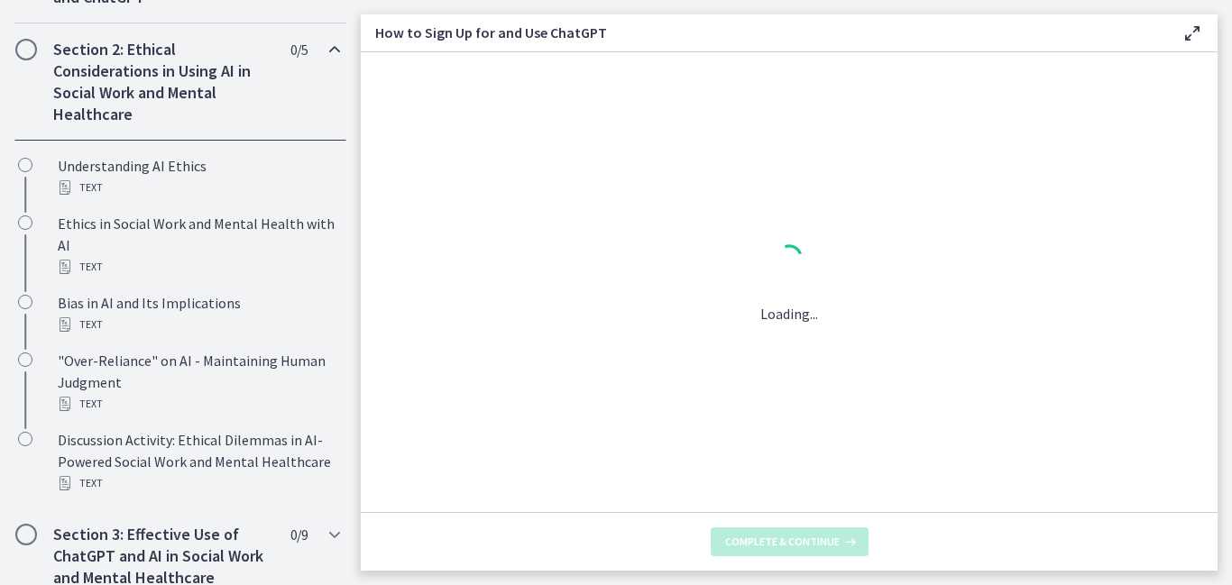
scroll to position [0, 0]
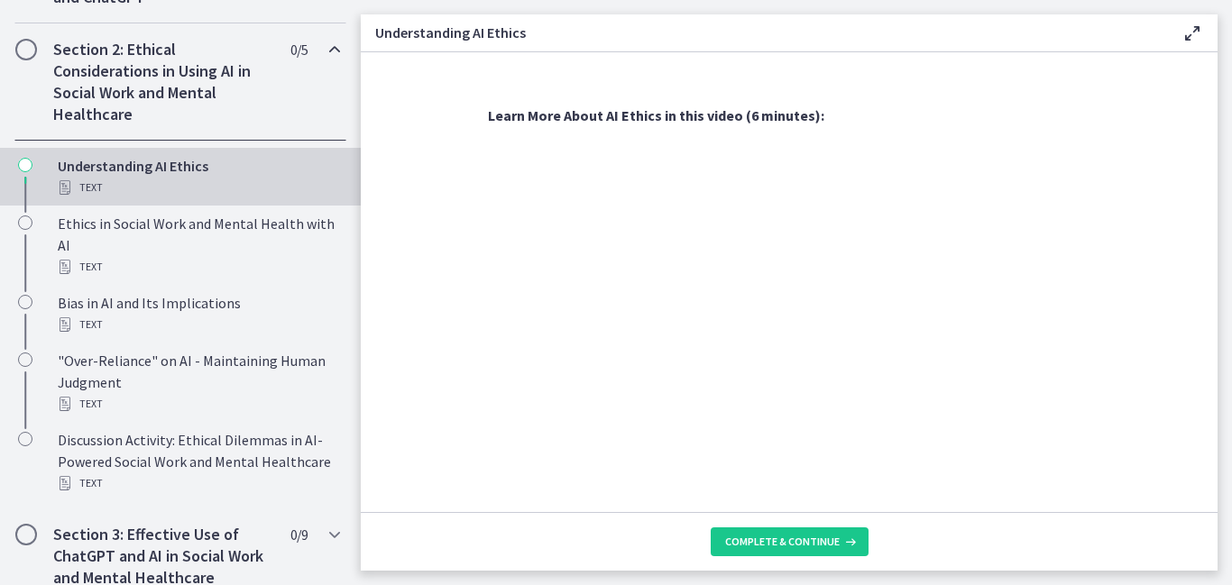
scroll to position [821, 0]
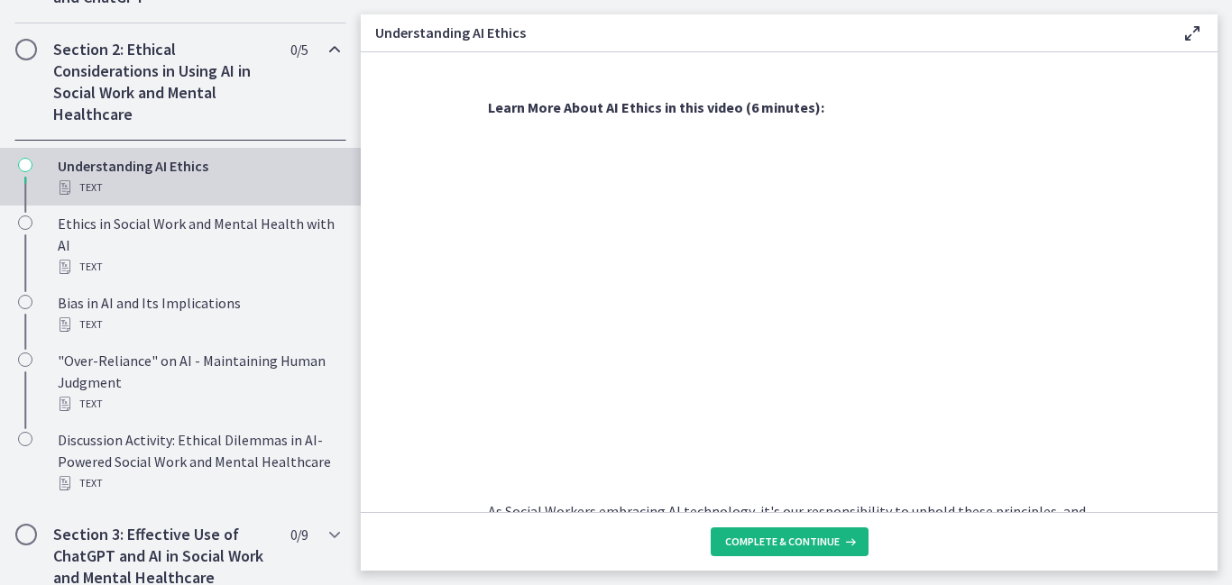
click at [756, 543] on span "Complete & continue" at bounding box center [782, 542] width 115 height 14
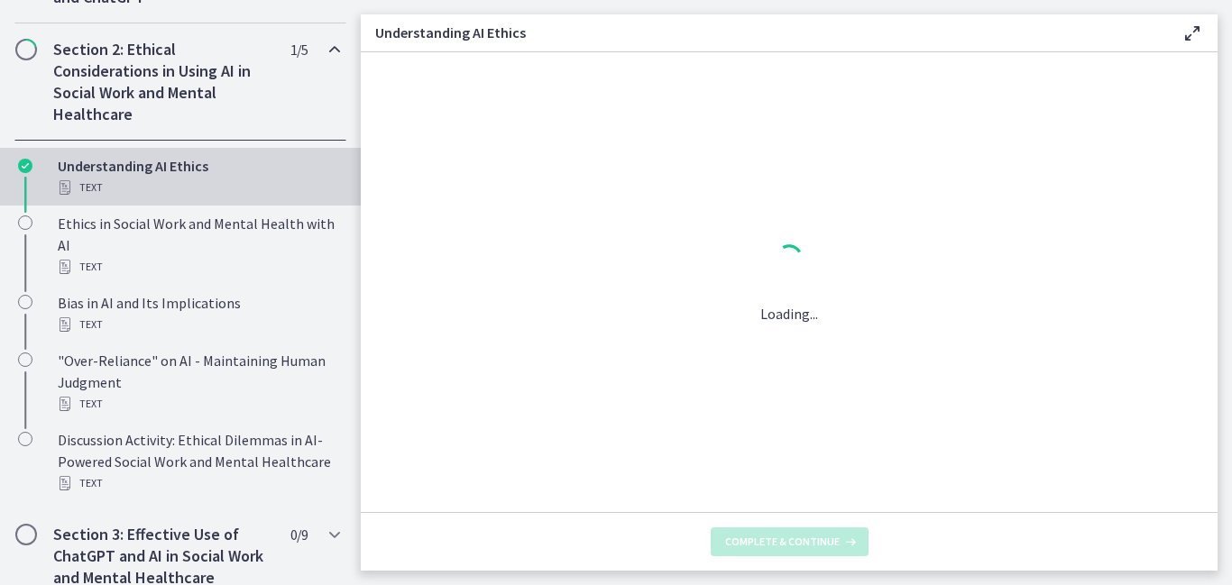
scroll to position [0, 0]
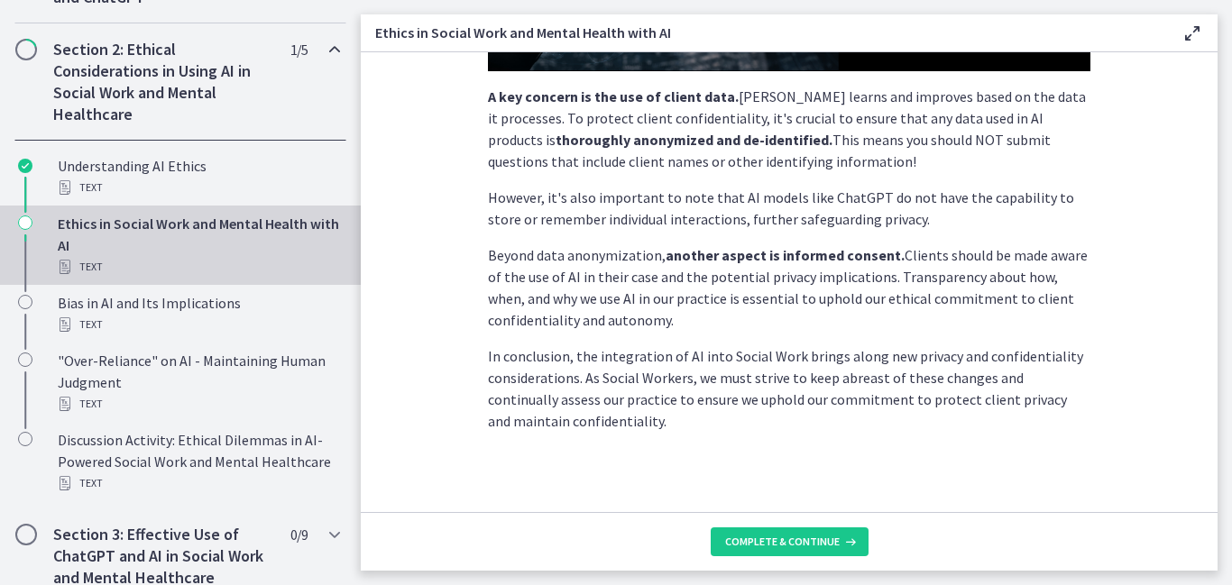
scroll to position [536, 0]
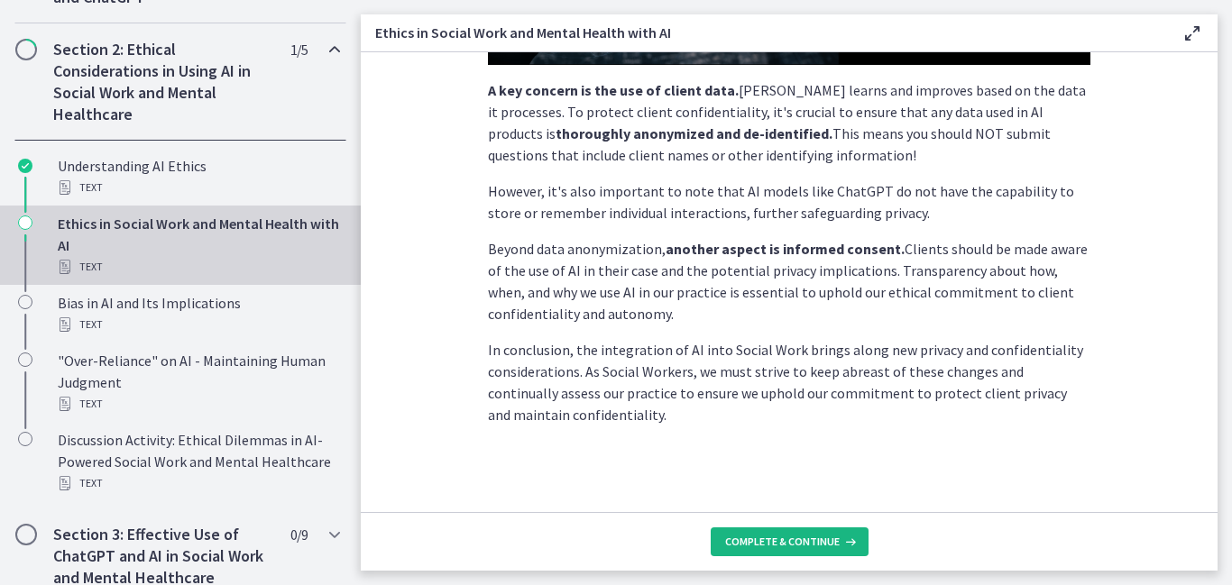
click at [769, 544] on span "Complete & continue" at bounding box center [782, 542] width 115 height 14
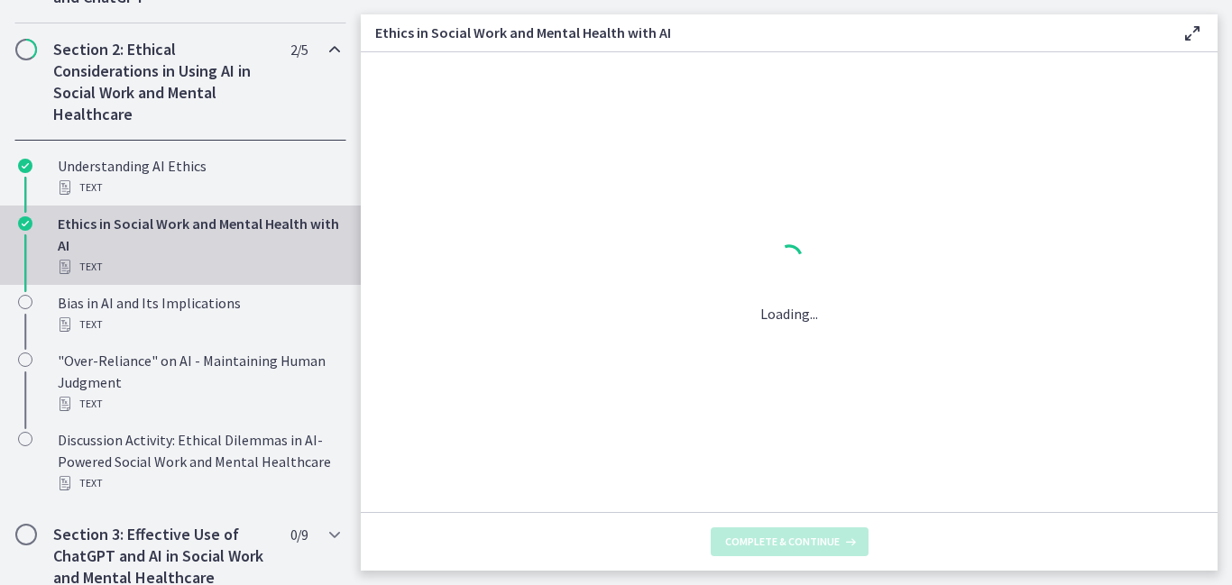
scroll to position [0, 0]
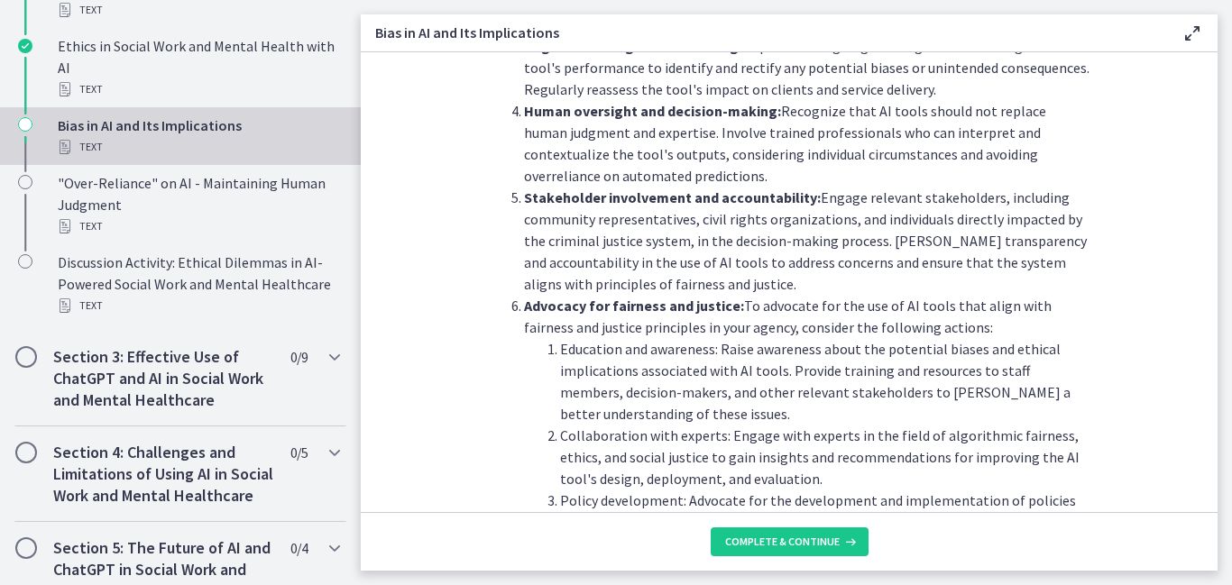
scroll to position [1742, 0]
click at [757, 536] on span "Complete & continue" at bounding box center [782, 542] width 115 height 14
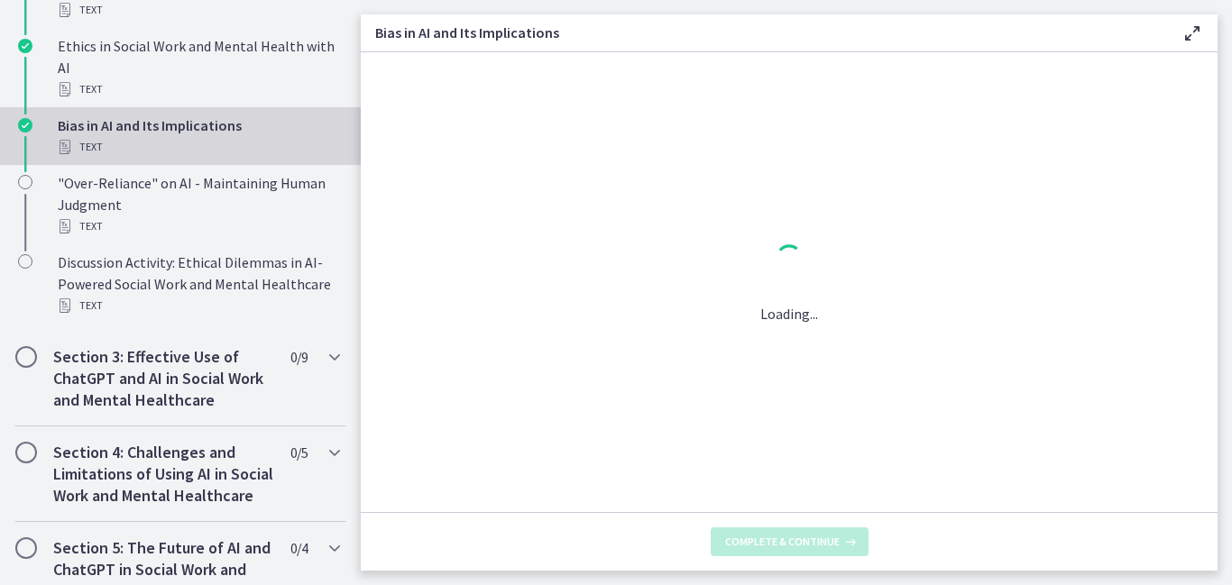
scroll to position [0, 0]
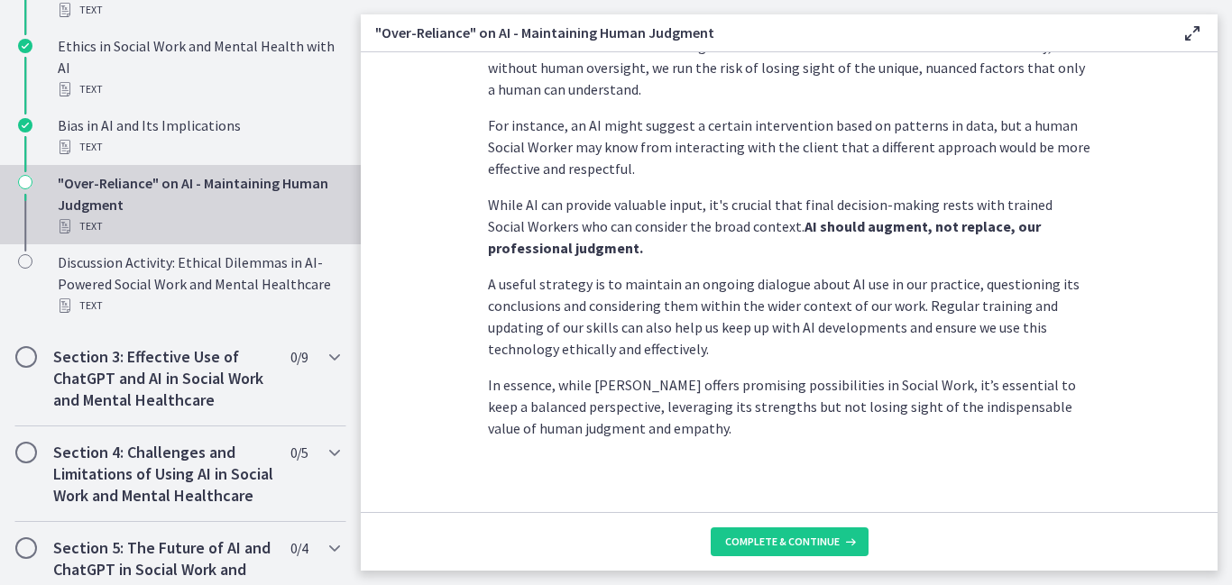
scroll to position [526, 0]
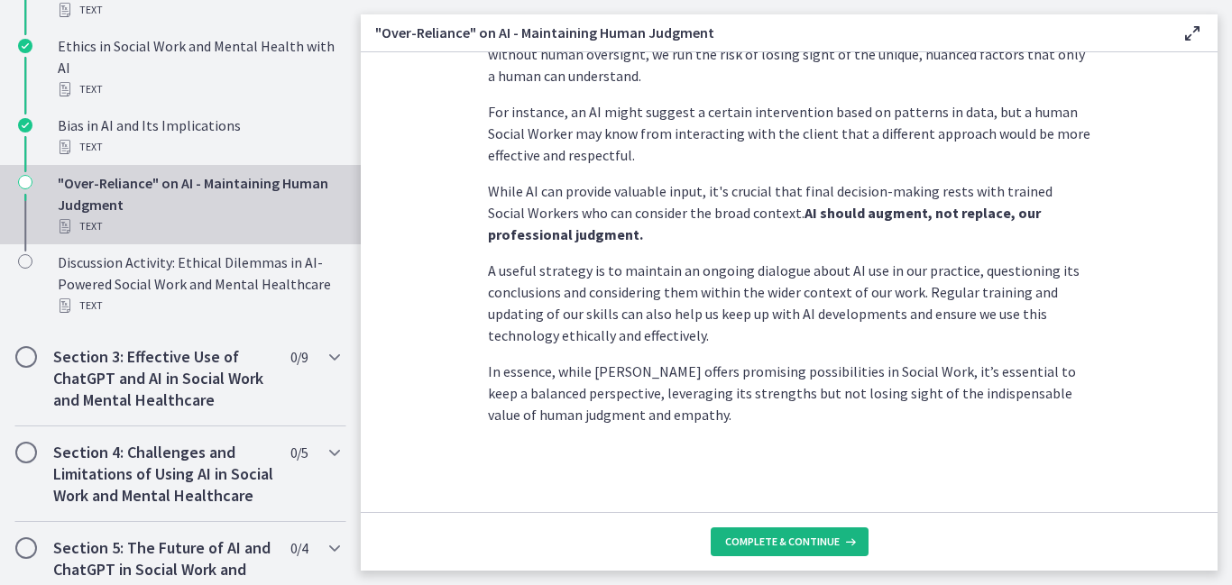
click at [765, 539] on span "Complete & continue" at bounding box center [782, 542] width 115 height 14
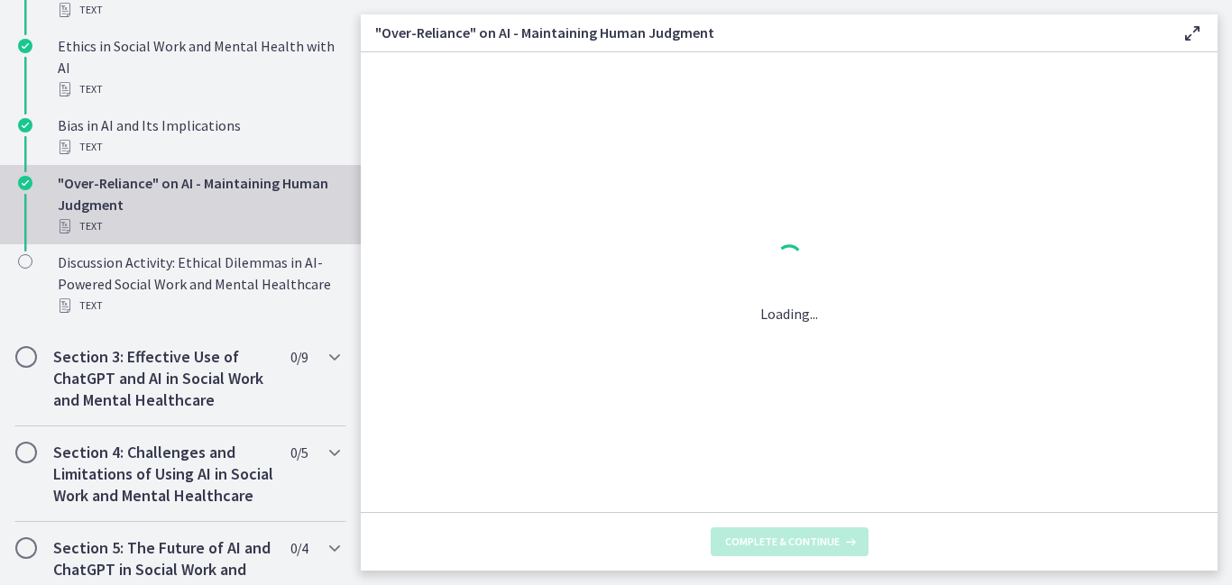
scroll to position [0, 0]
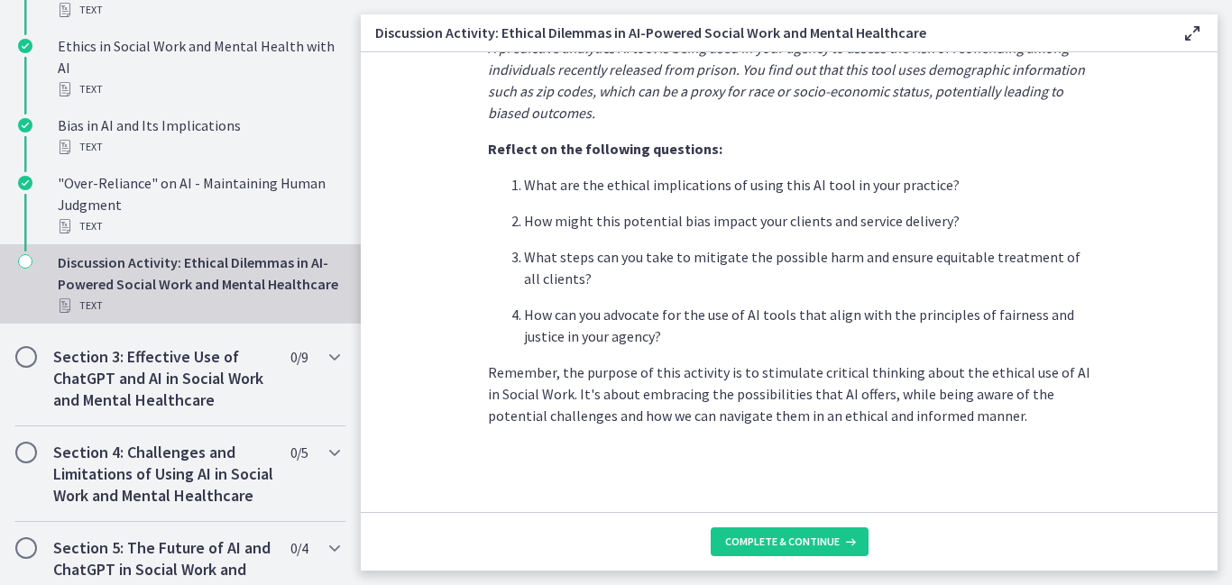
scroll to position [536, 0]
click at [774, 537] on span "Complete & continue" at bounding box center [782, 542] width 115 height 14
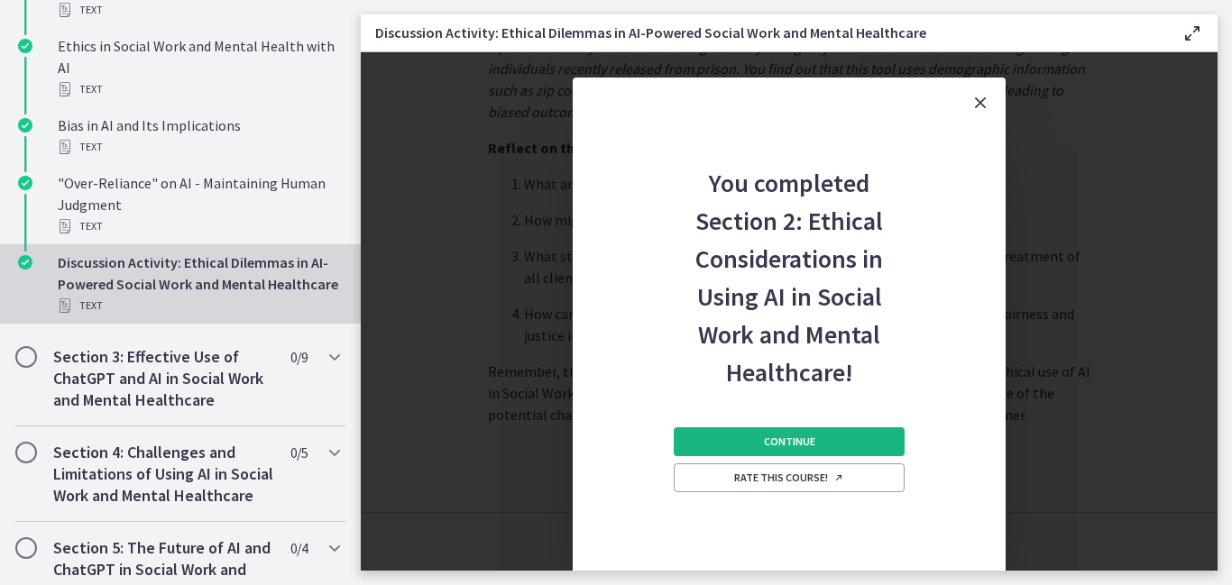
click at [757, 442] on button "Continue" at bounding box center [789, 441] width 231 height 29
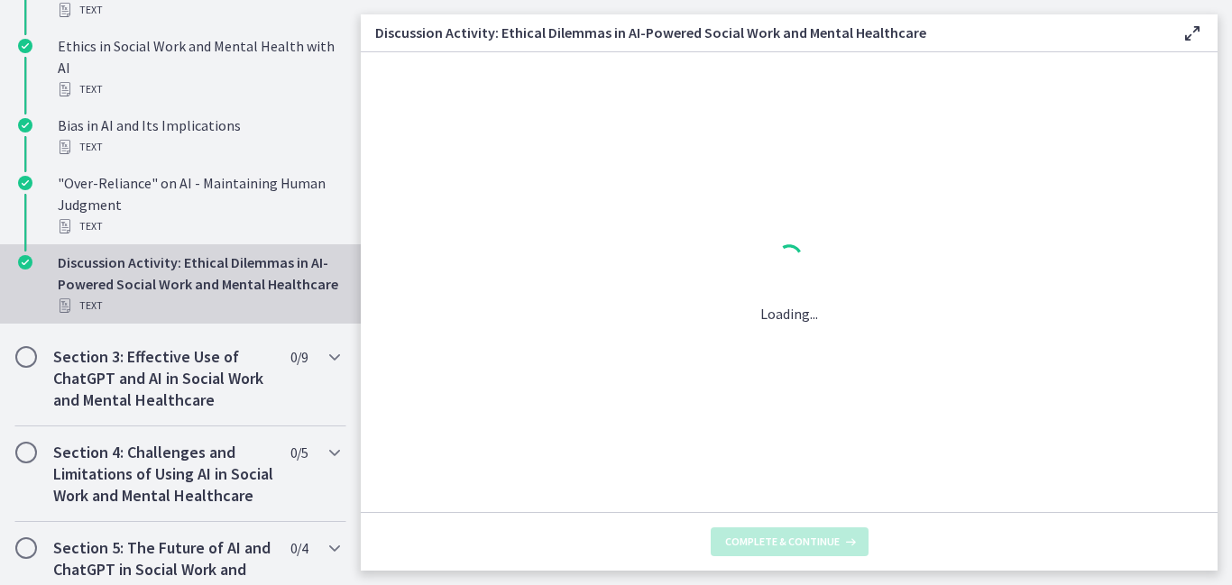
scroll to position [0, 0]
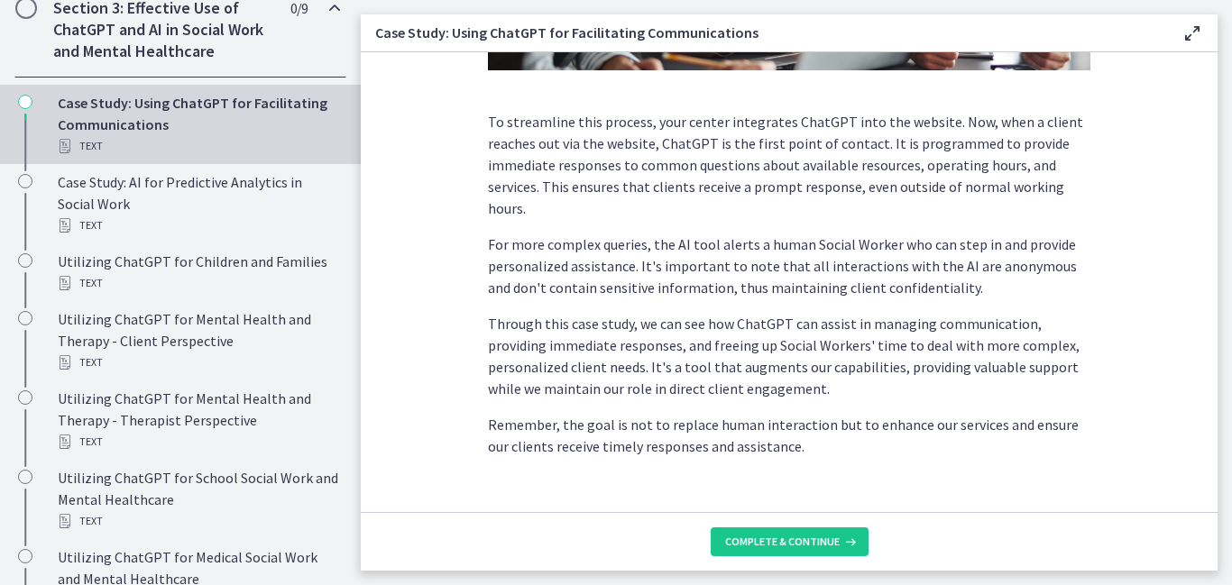
scroll to position [540, 0]
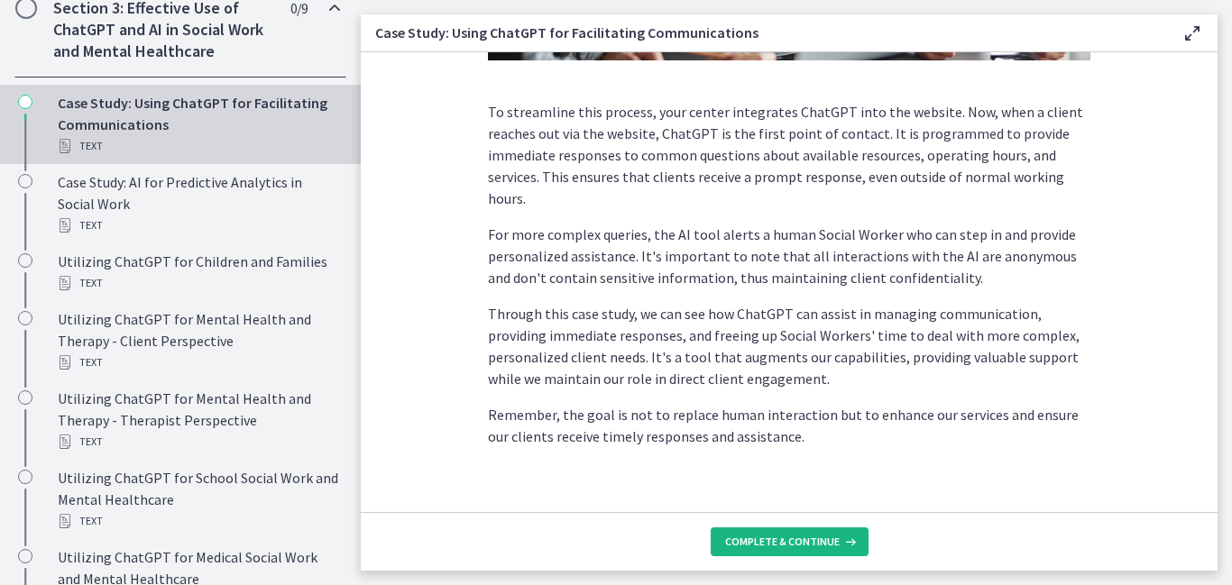
click at [796, 539] on span "Complete & continue" at bounding box center [782, 542] width 115 height 14
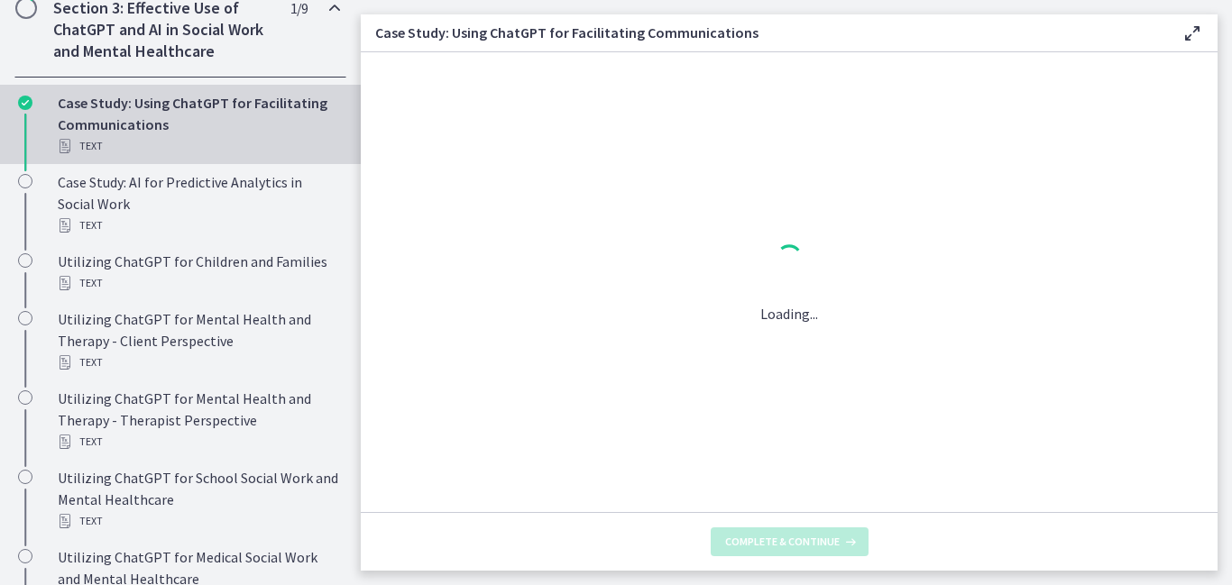
scroll to position [0, 0]
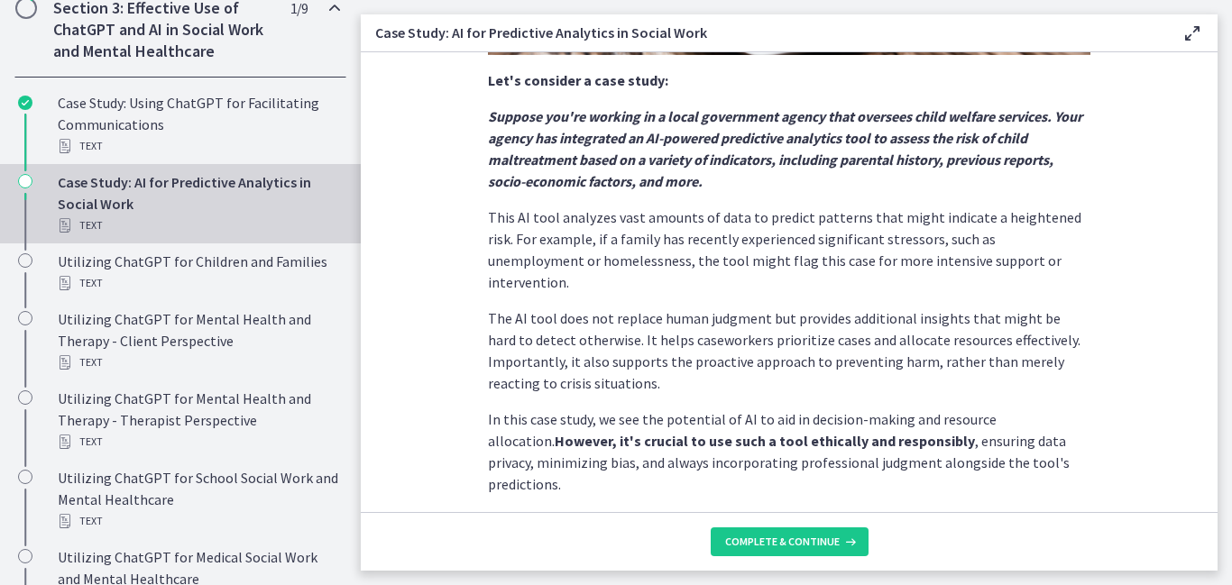
scroll to position [492, 0]
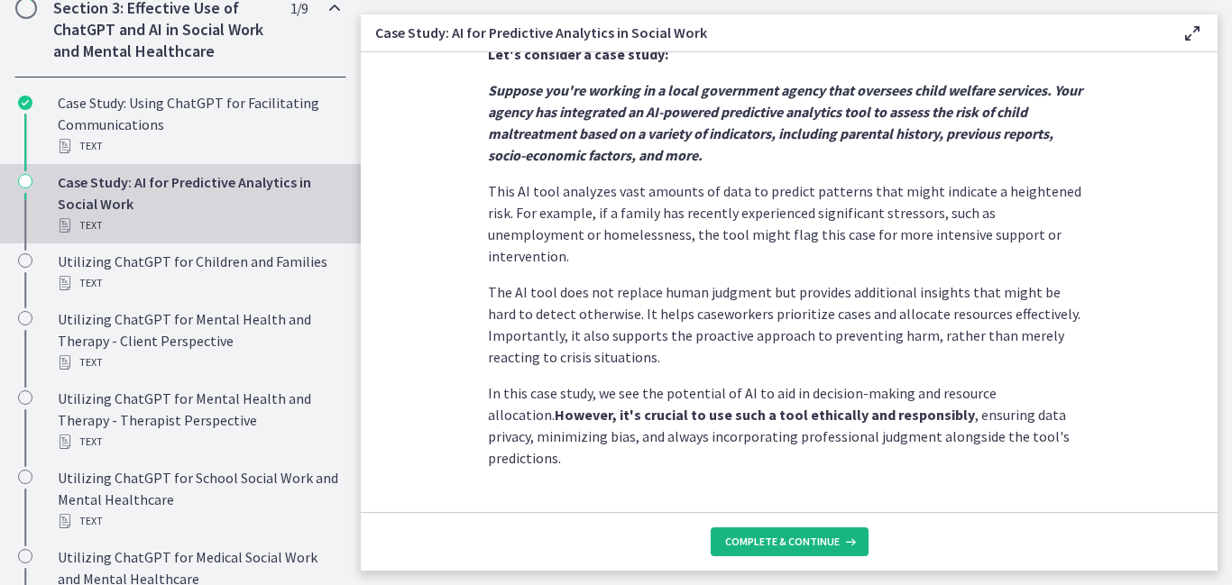
click at [794, 539] on span "Complete & continue" at bounding box center [782, 542] width 115 height 14
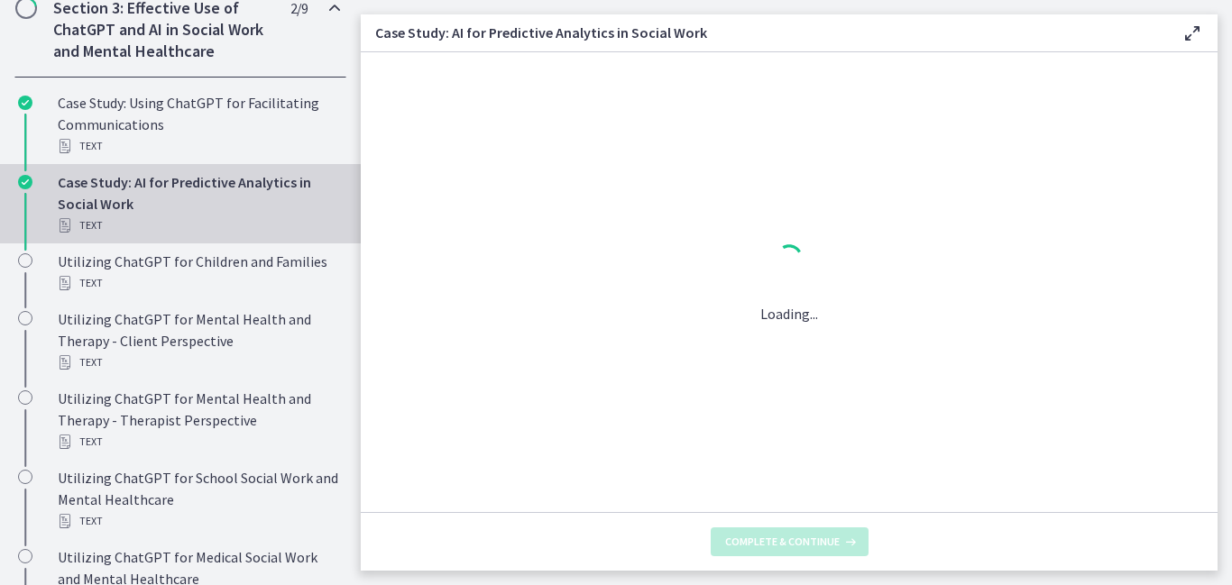
scroll to position [0, 0]
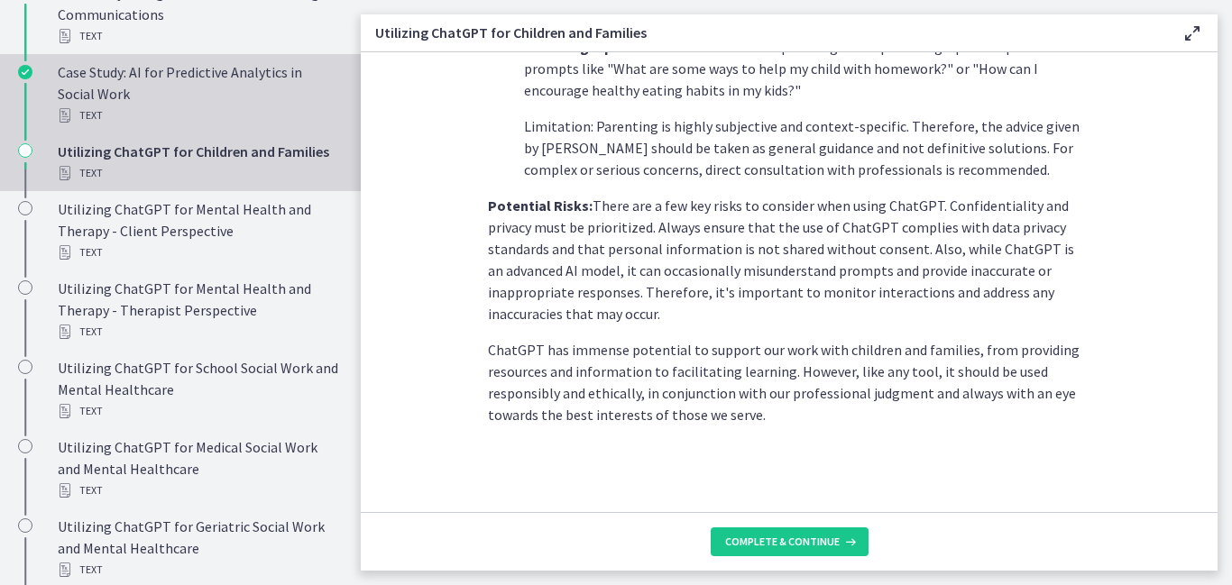
scroll to position [773, 0]
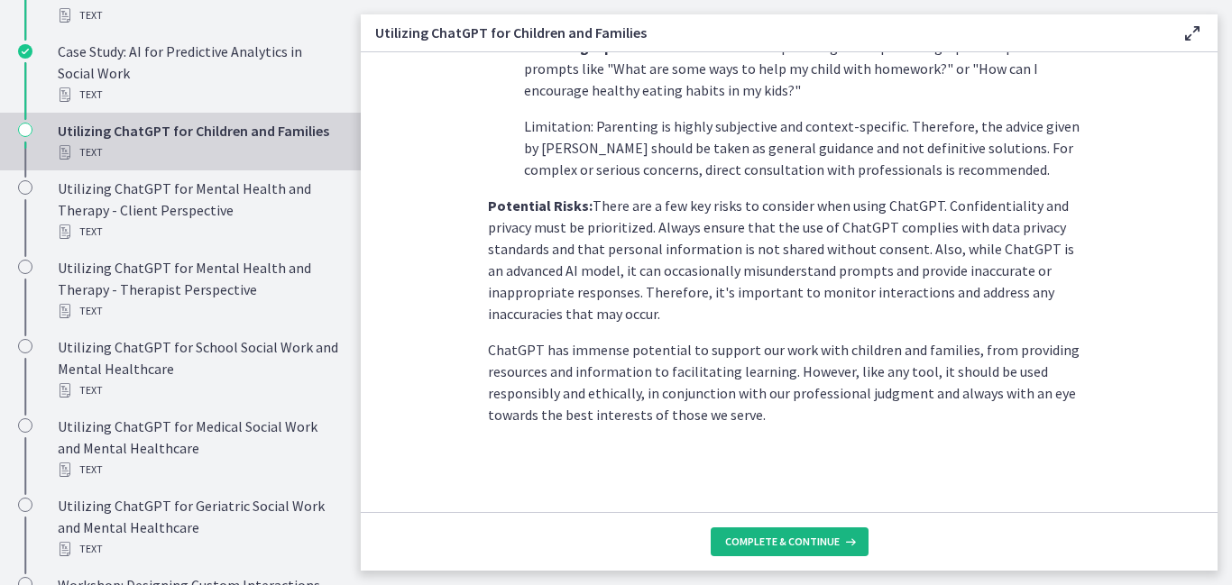
click at [771, 535] on span "Complete & continue" at bounding box center [782, 542] width 115 height 14
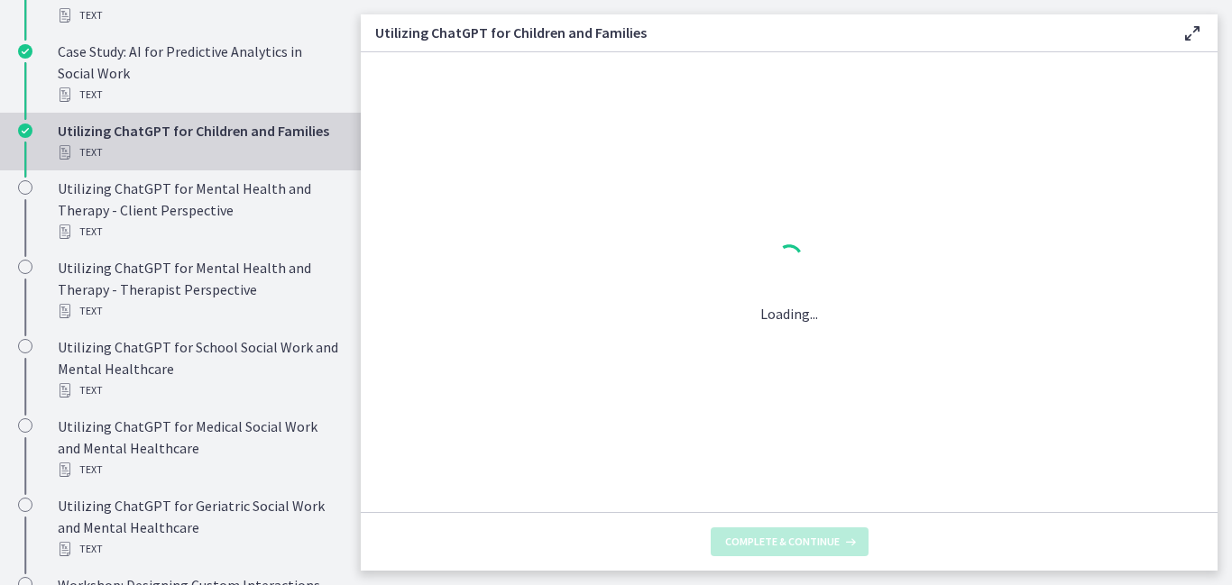
scroll to position [0, 0]
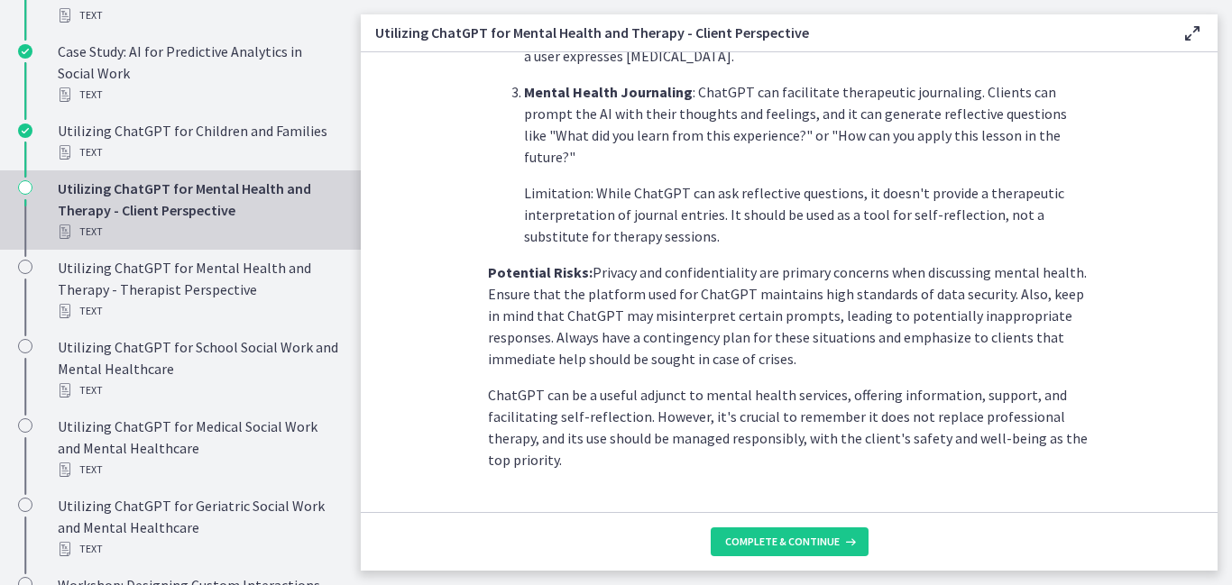
scroll to position [839, 0]
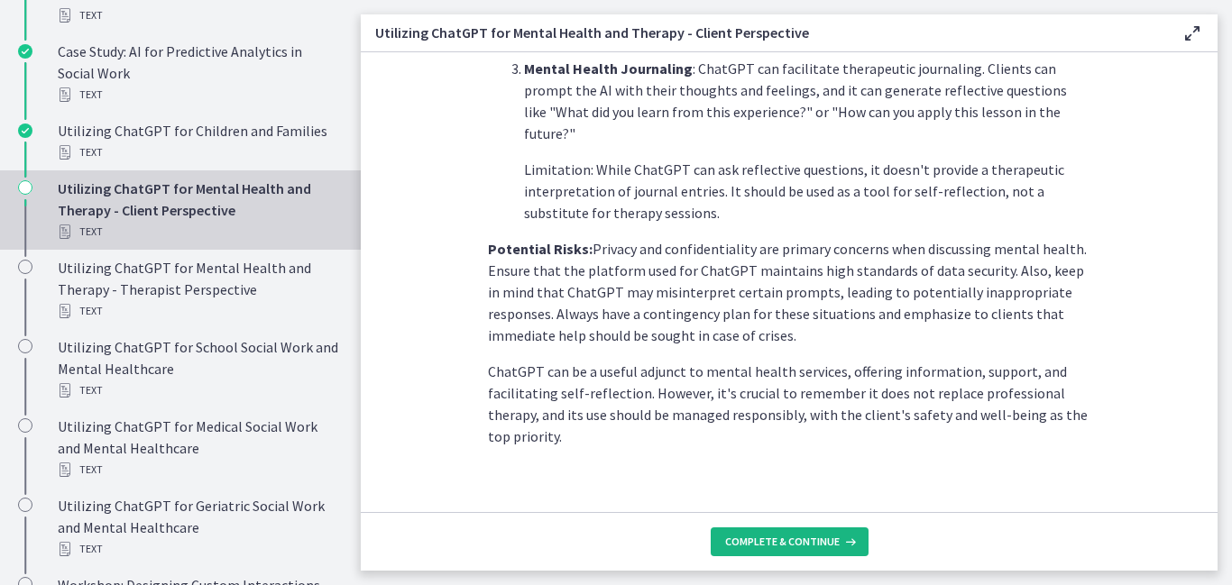
click at [802, 546] on span "Complete & continue" at bounding box center [782, 542] width 115 height 14
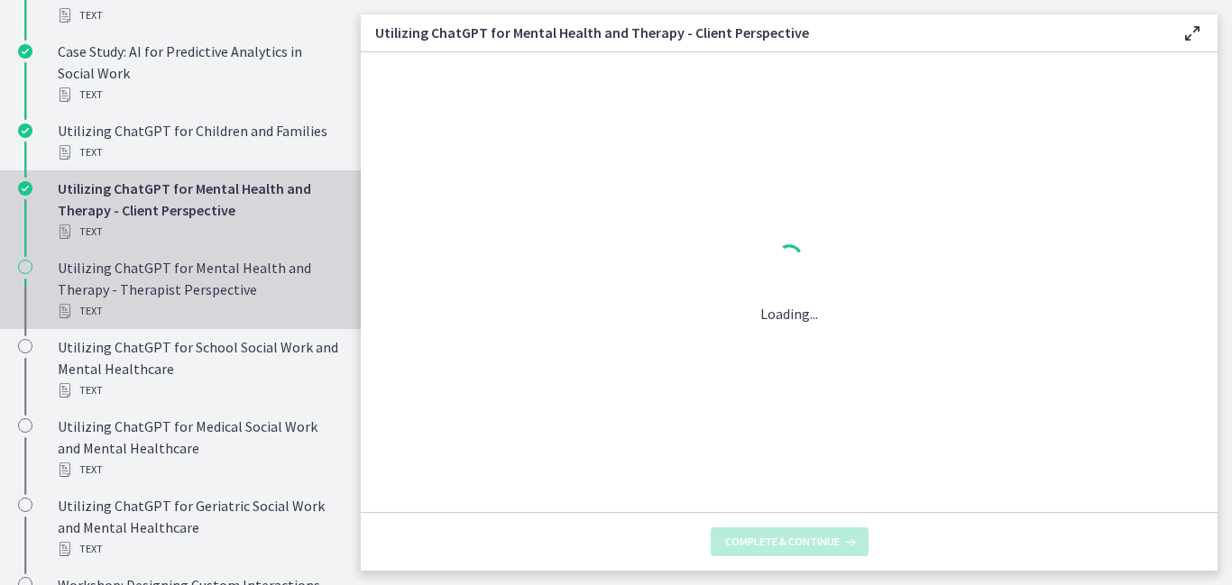
scroll to position [0, 0]
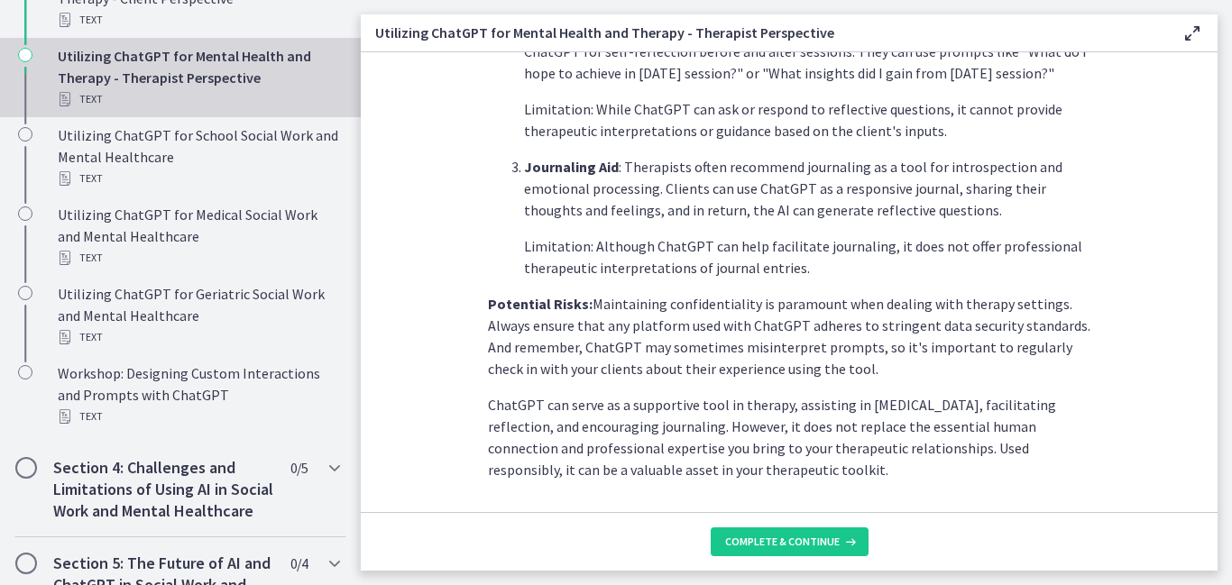
scroll to position [795, 0]
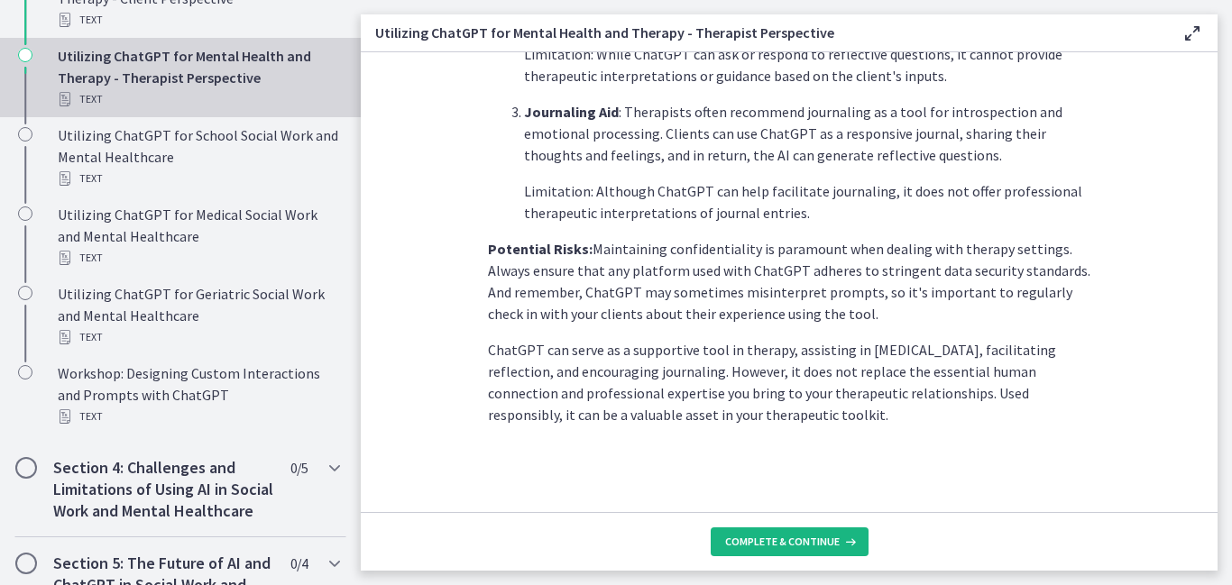
click at [776, 548] on span "Complete & continue" at bounding box center [782, 542] width 115 height 14
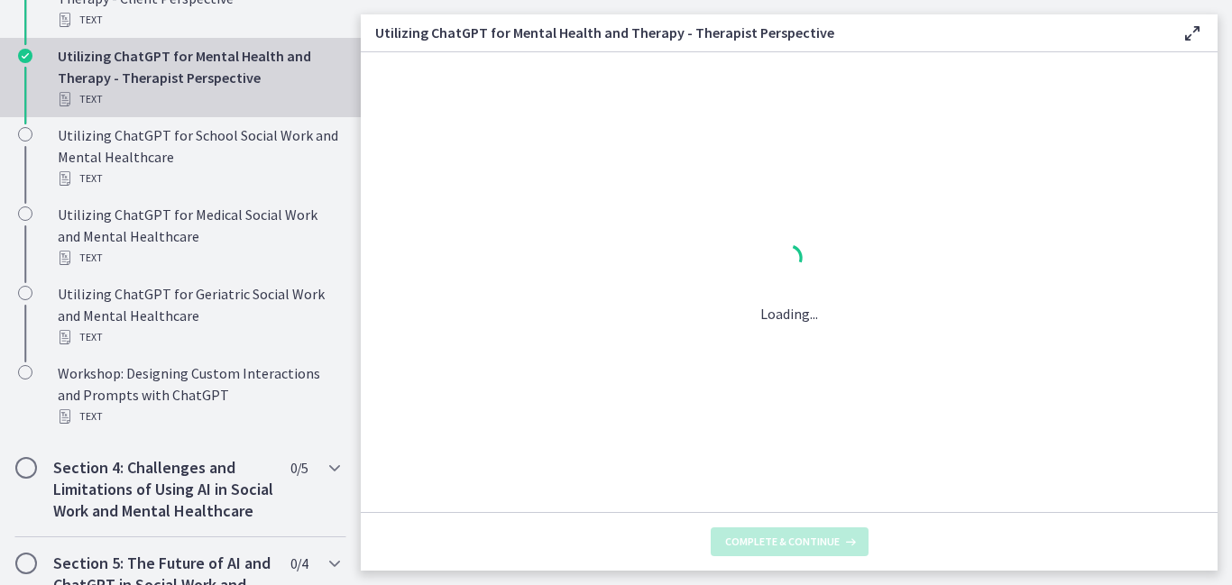
scroll to position [0, 0]
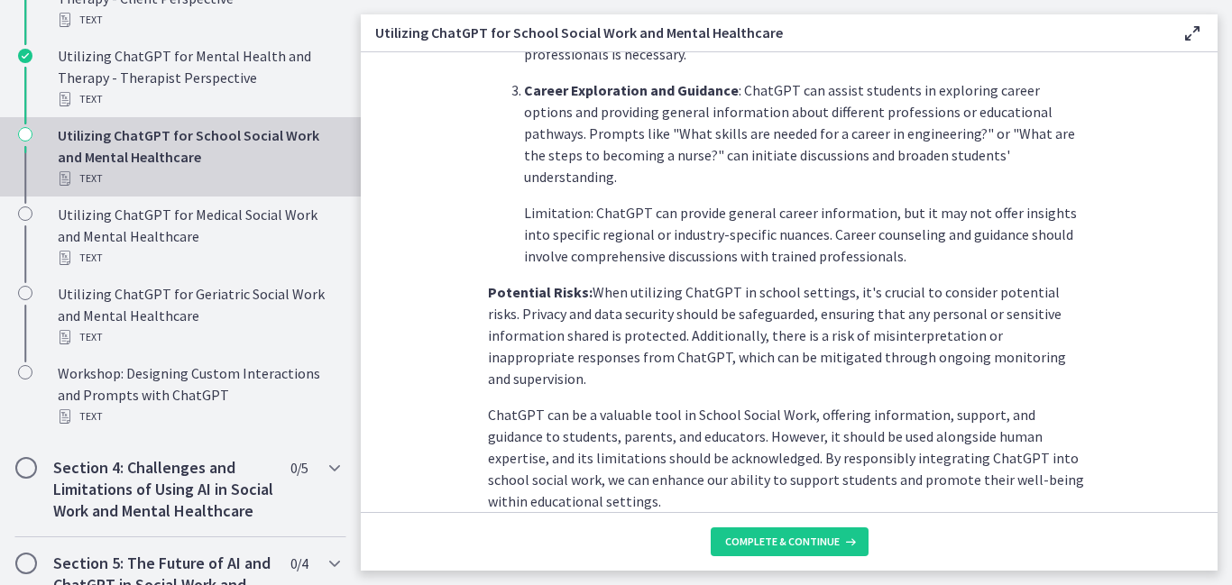
scroll to position [882, 0]
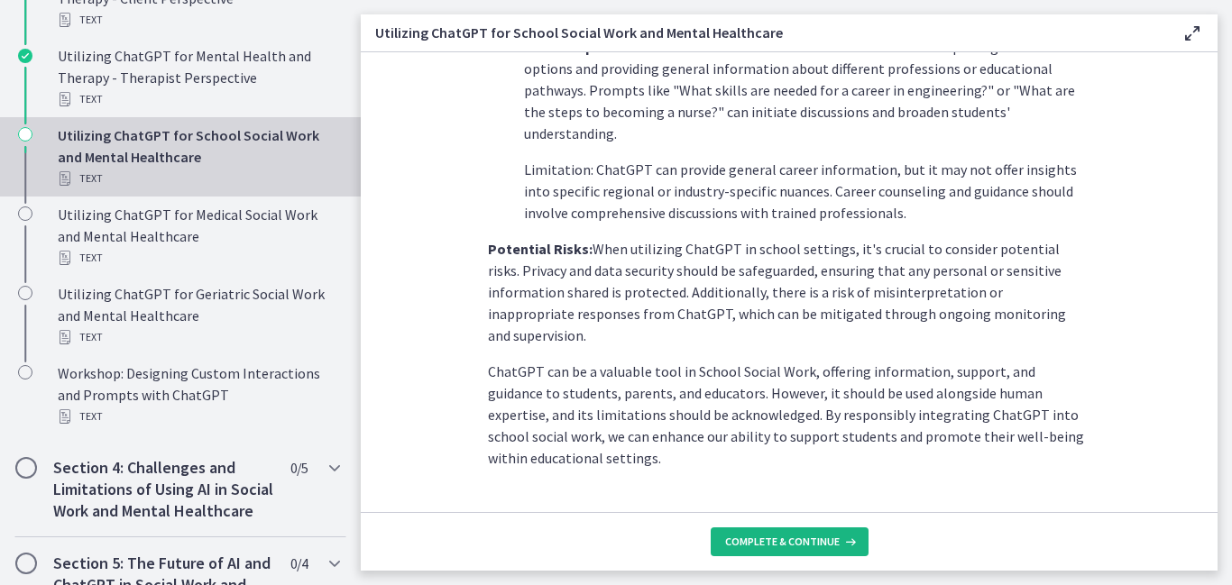
click at [804, 551] on button "Complete & continue" at bounding box center [790, 542] width 158 height 29
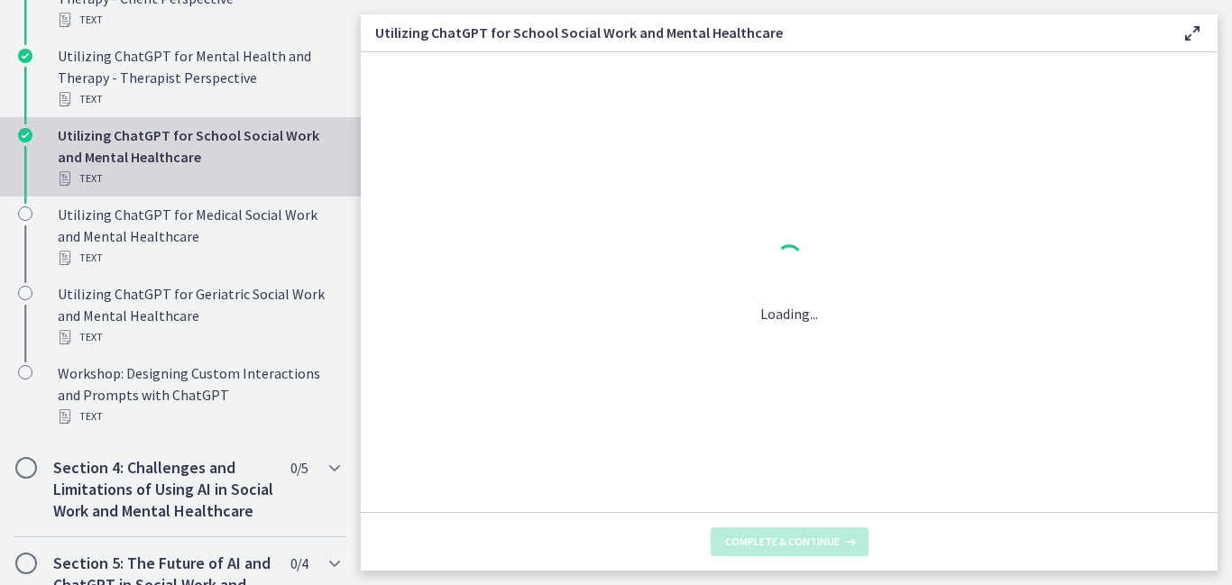
scroll to position [0, 0]
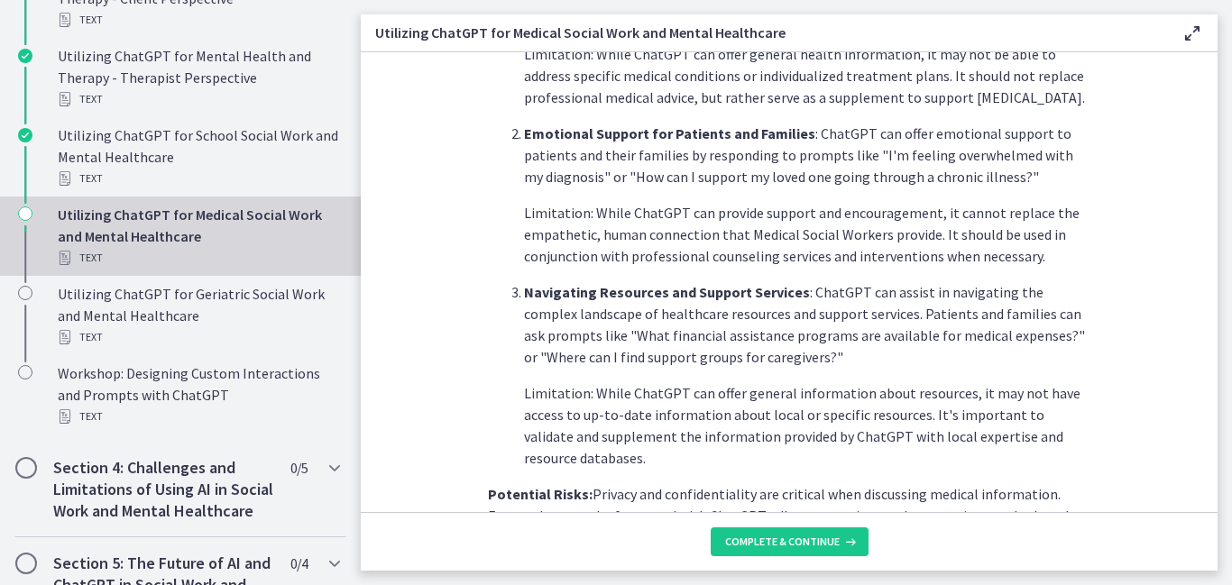
scroll to position [749, 0]
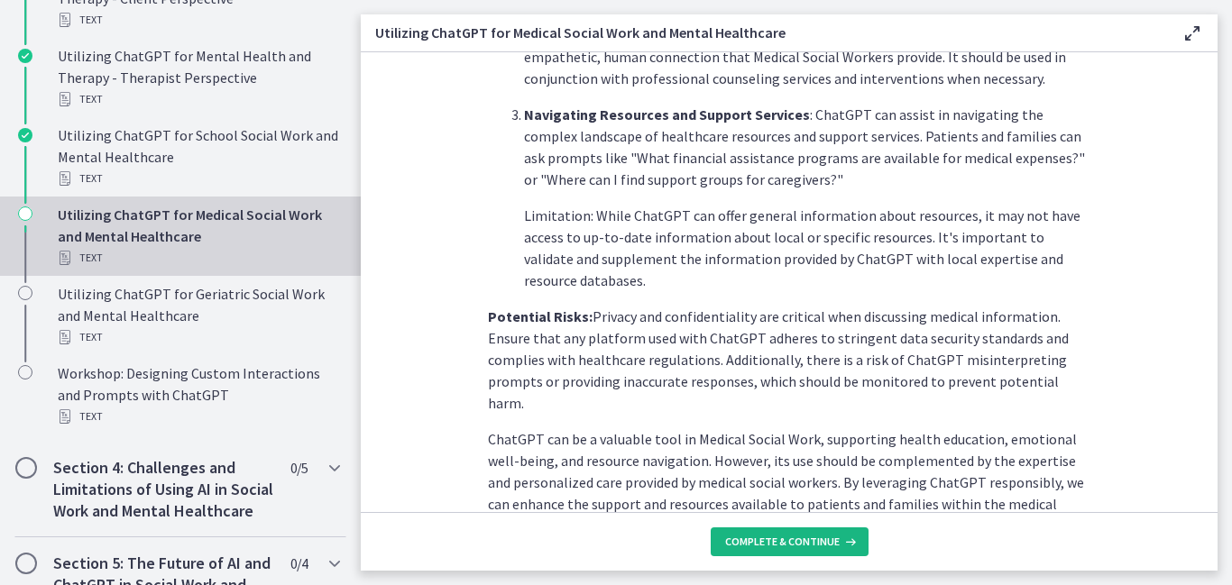
click at [777, 548] on span "Complete & continue" at bounding box center [782, 542] width 115 height 14
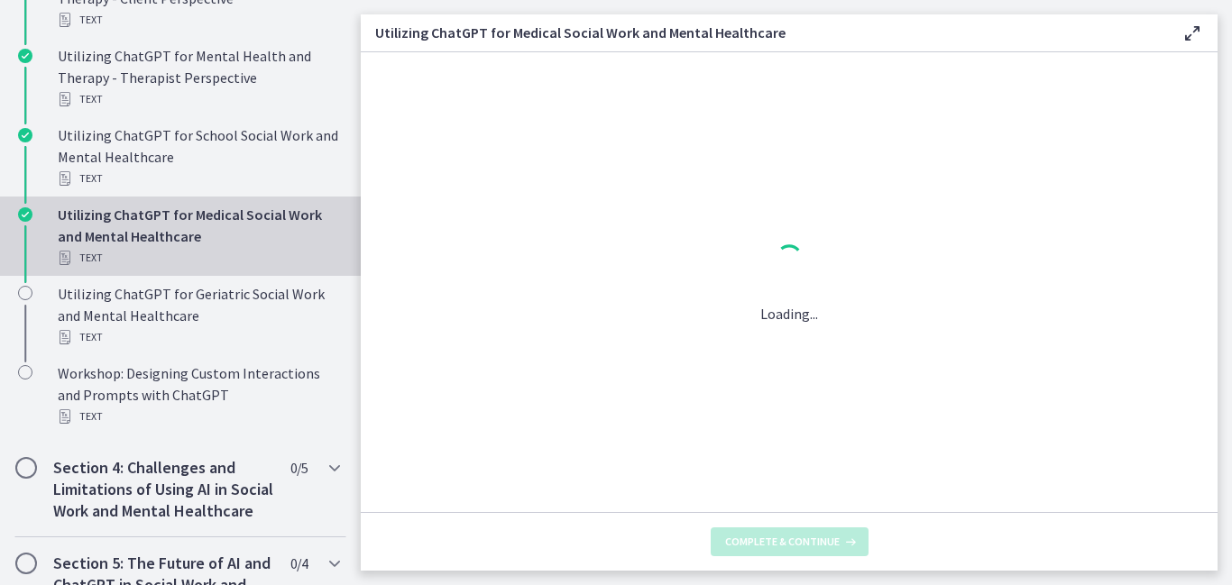
scroll to position [0, 0]
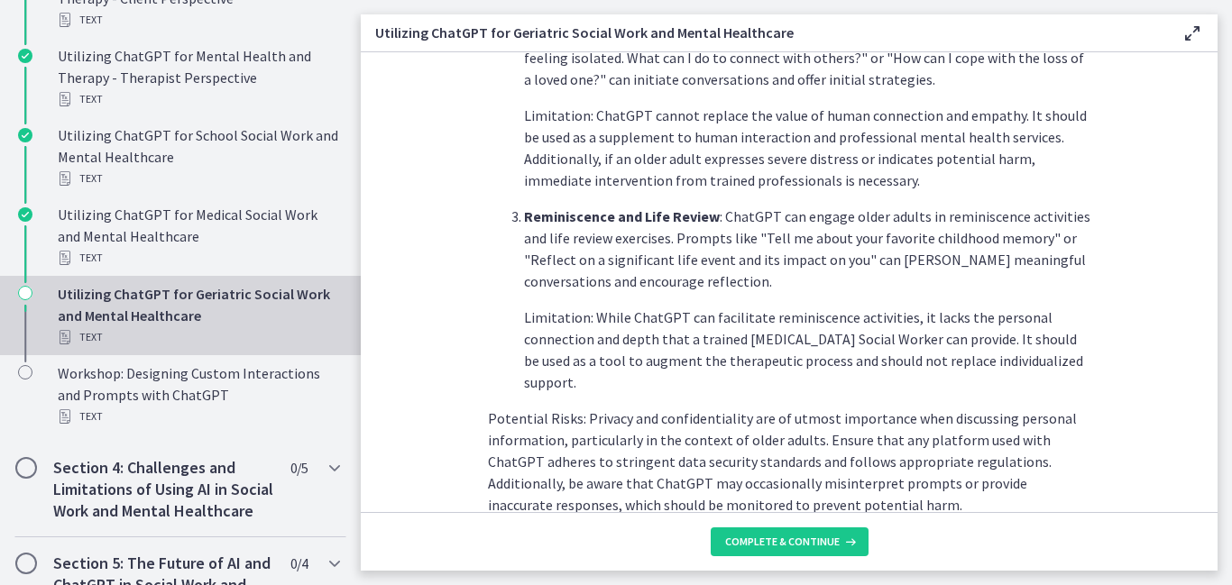
scroll to position [738, 0]
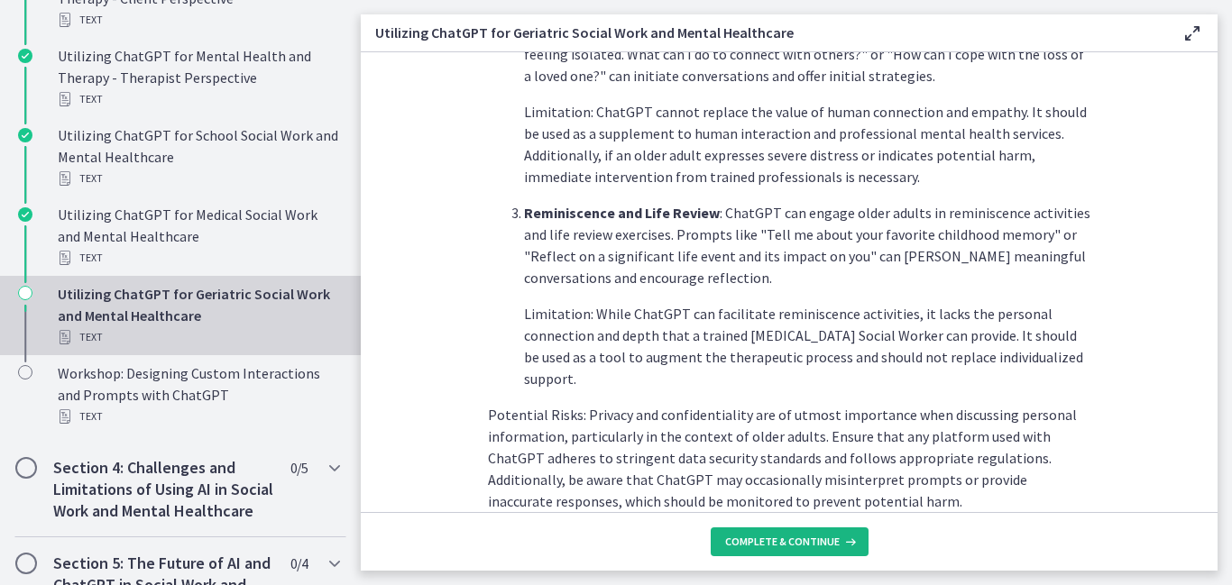
click at [776, 543] on span "Complete & continue" at bounding box center [782, 542] width 115 height 14
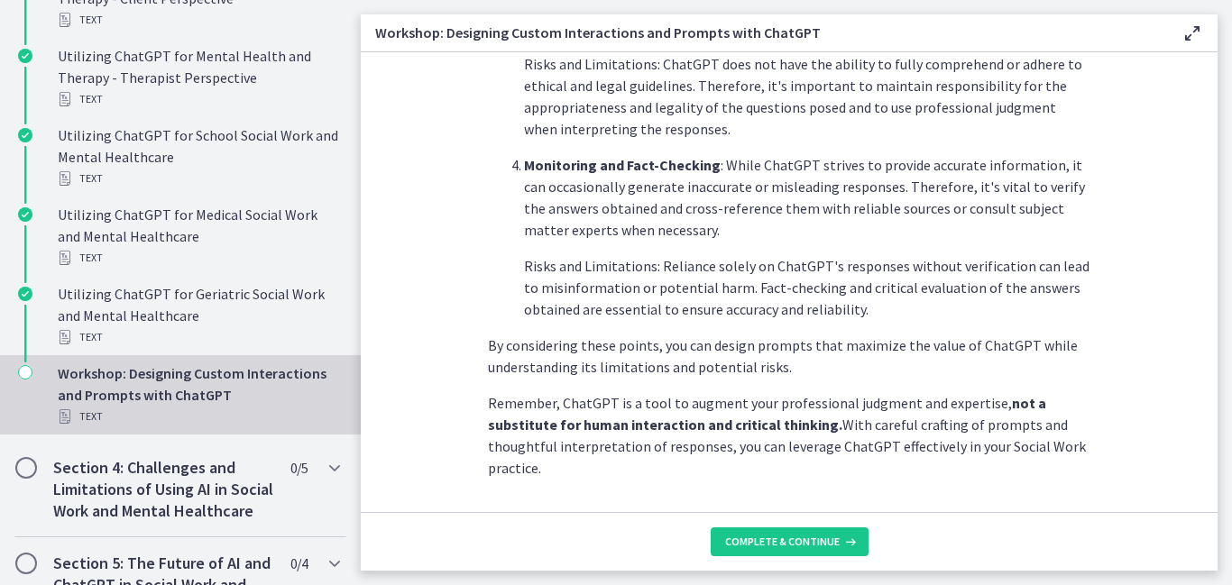
scroll to position [1055, 0]
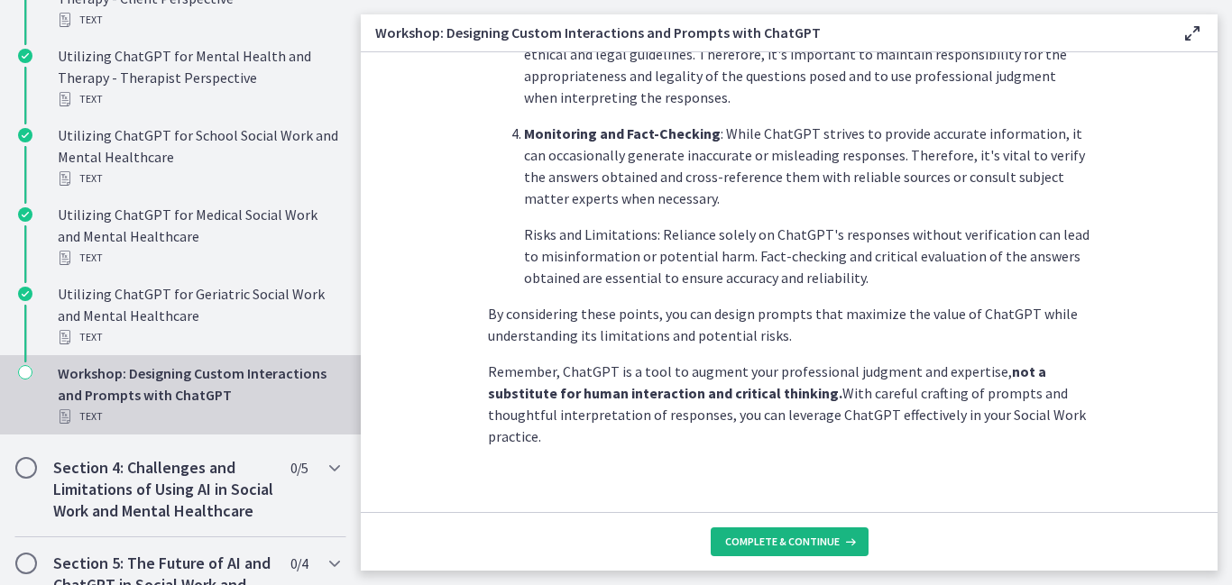
click at [816, 542] on span "Complete & continue" at bounding box center [782, 542] width 115 height 14
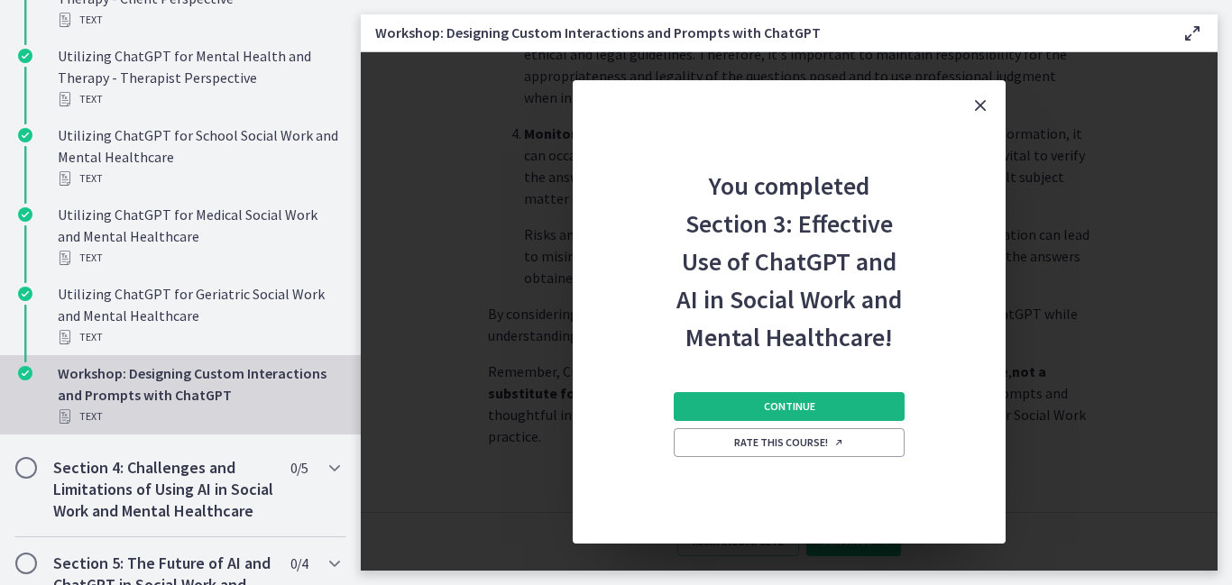
click at [716, 402] on button "Continue" at bounding box center [789, 406] width 231 height 29
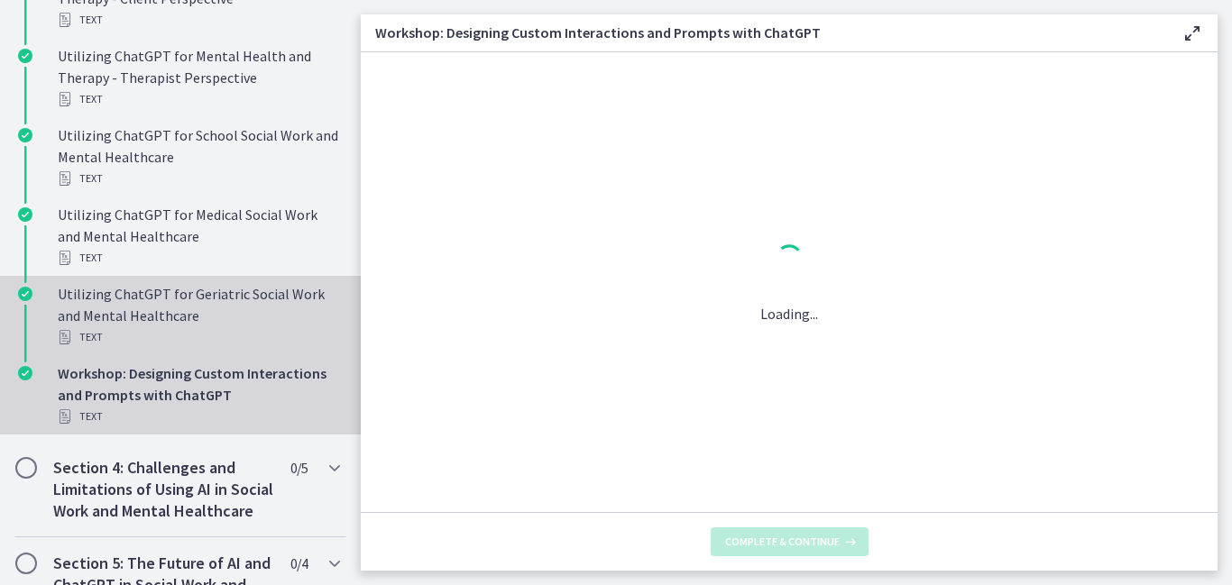
scroll to position [0, 0]
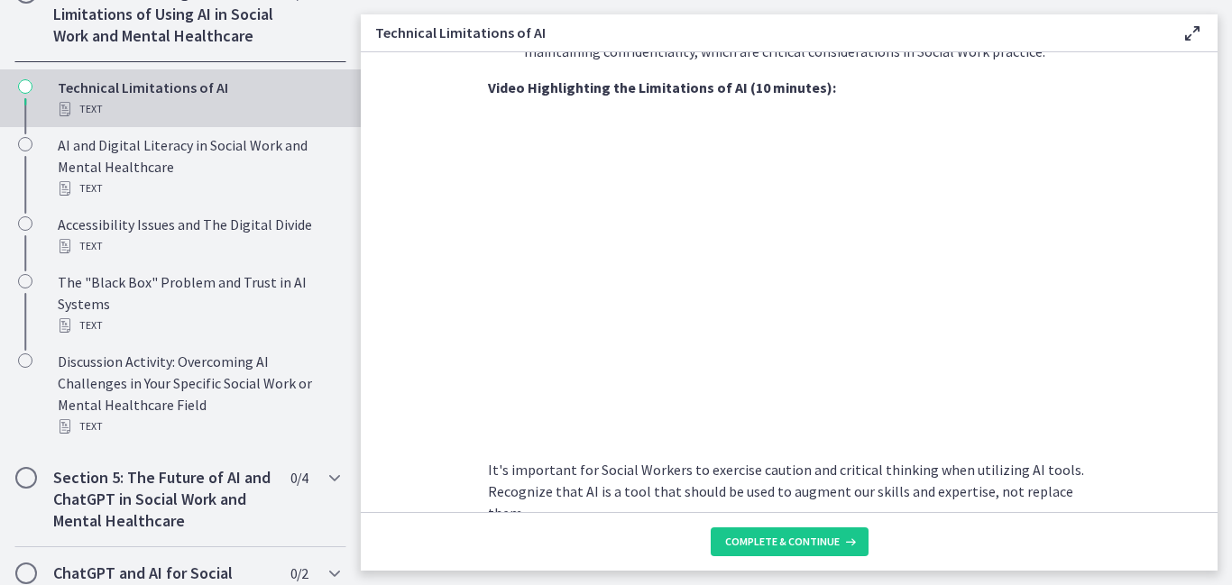
scroll to position [1189, 0]
click at [827, 548] on span "Complete & continue" at bounding box center [782, 542] width 115 height 14
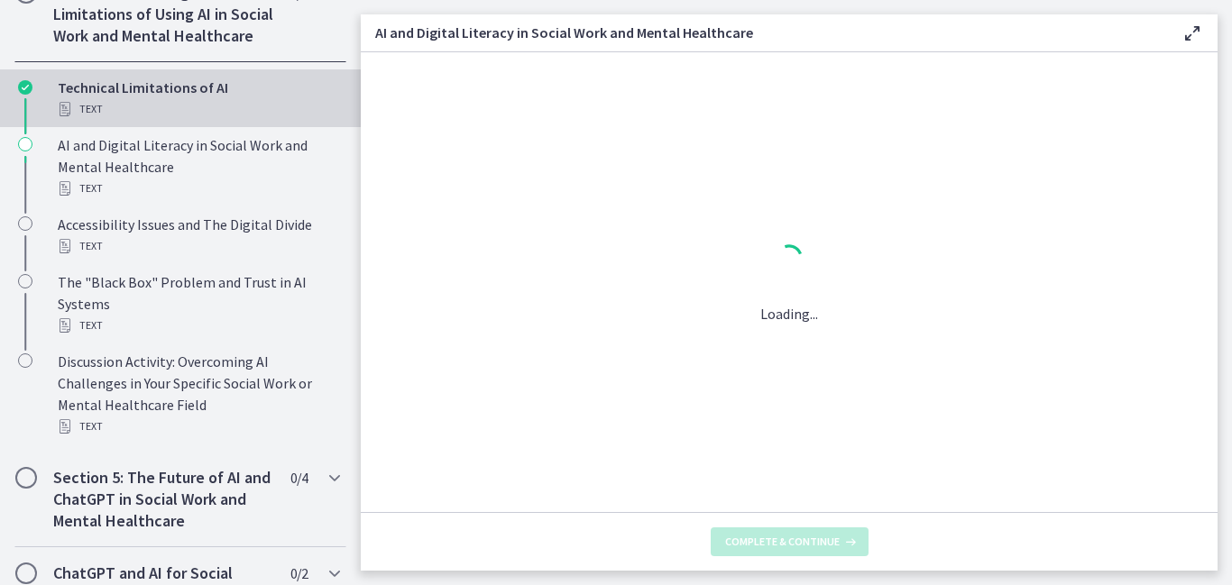
scroll to position [0, 0]
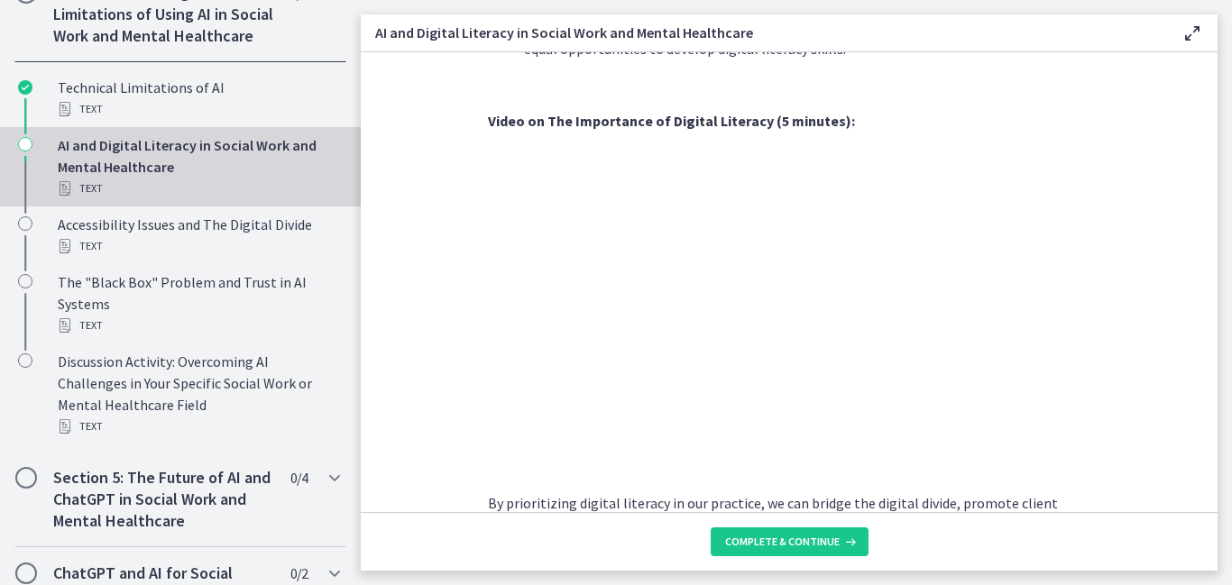
scroll to position [1520, 0]
click at [779, 546] on span "Complete & continue" at bounding box center [782, 542] width 115 height 14
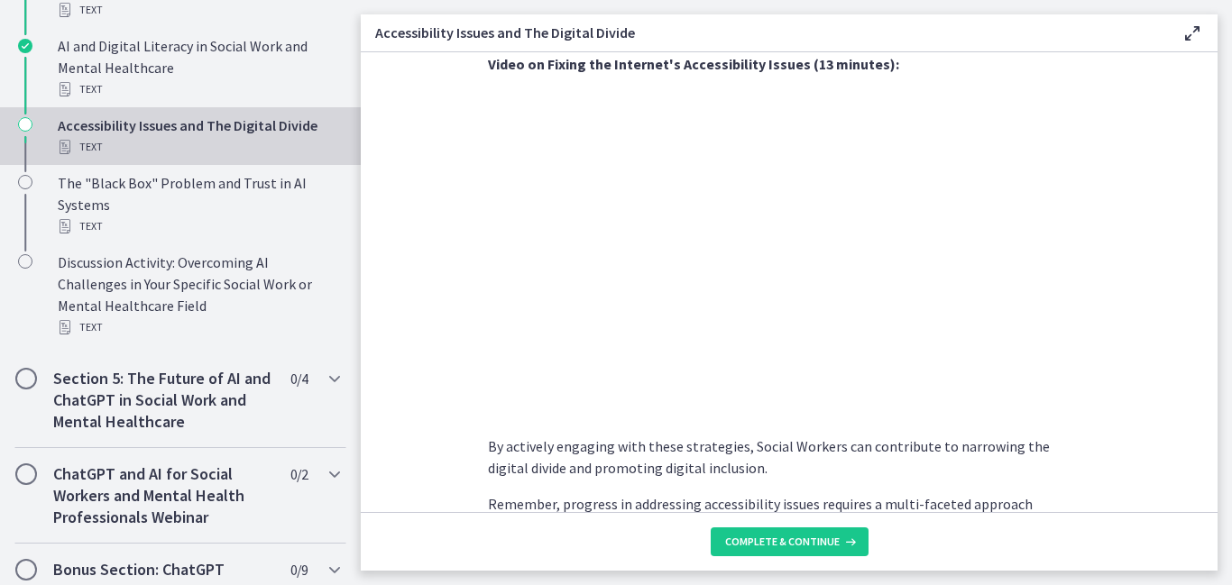
scroll to position [858, 0]
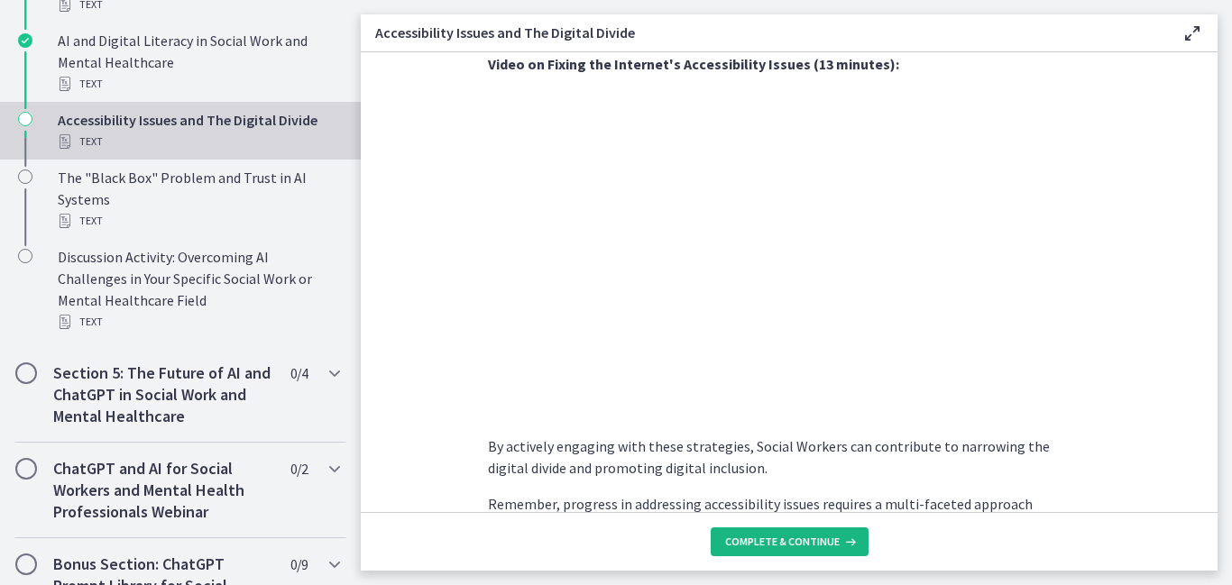
click at [760, 550] on button "Complete & continue" at bounding box center [790, 542] width 158 height 29
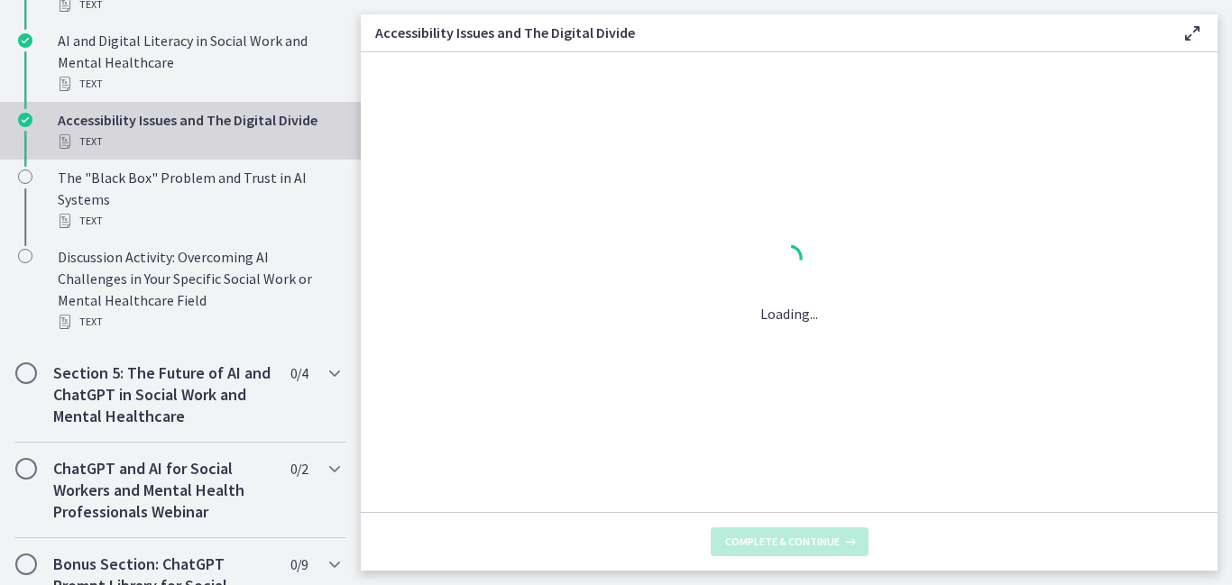
scroll to position [0, 0]
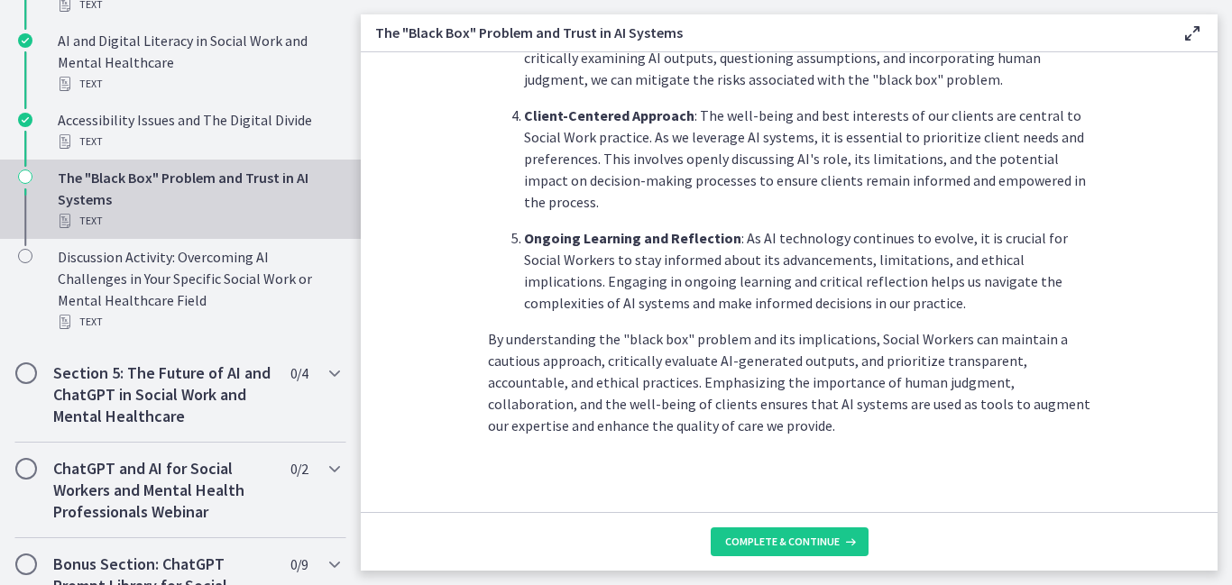
scroll to position [968, 0]
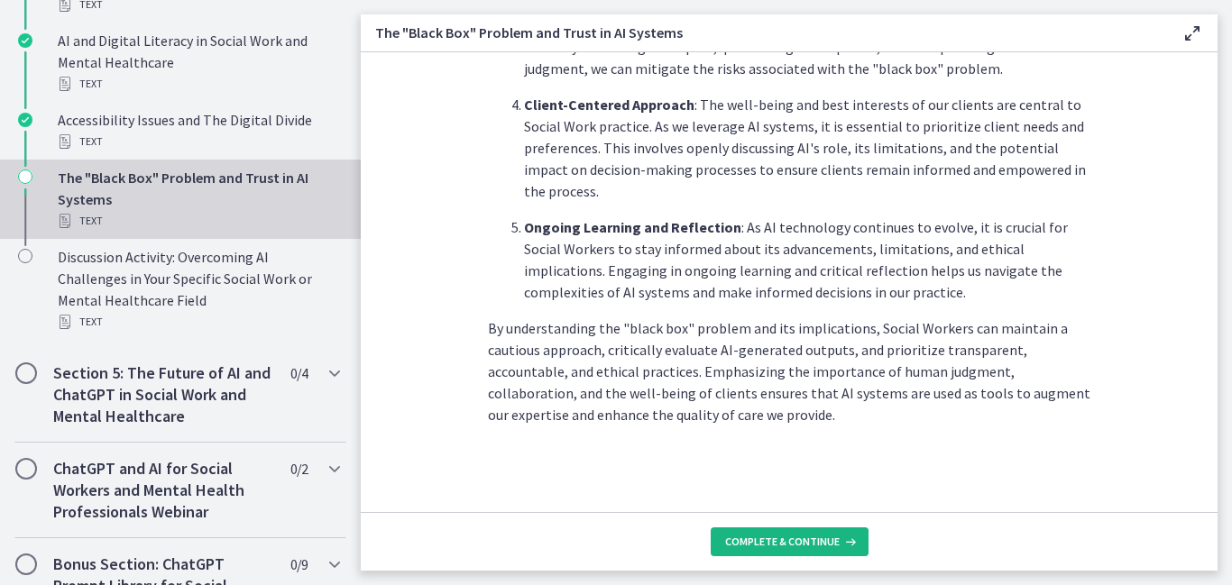
click at [841, 537] on icon at bounding box center [849, 542] width 18 height 14
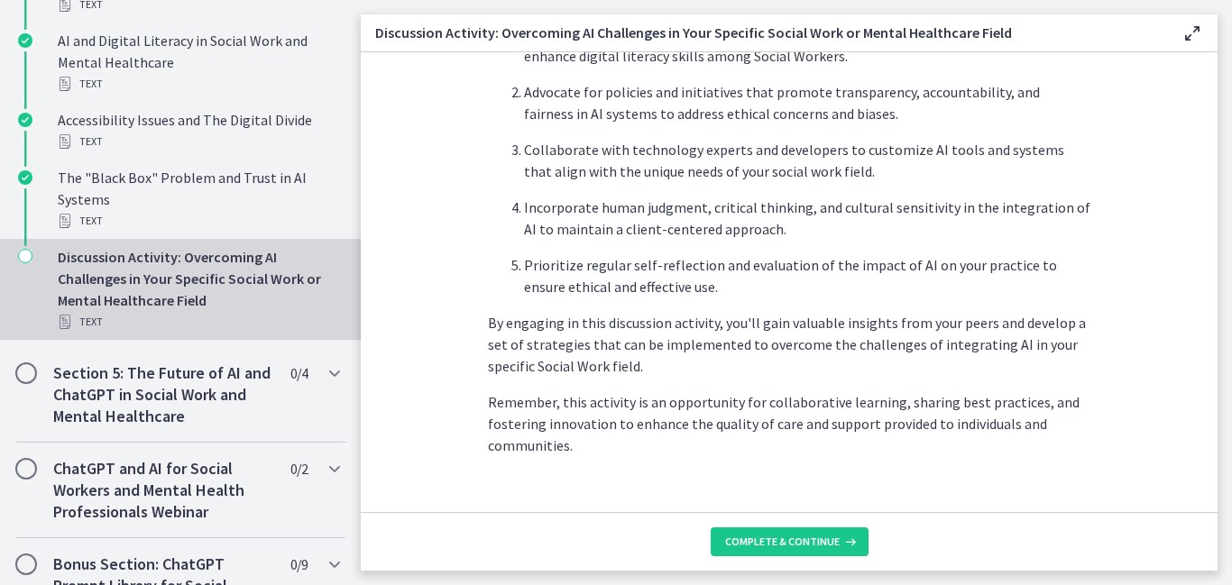
scroll to position [1185, 0]
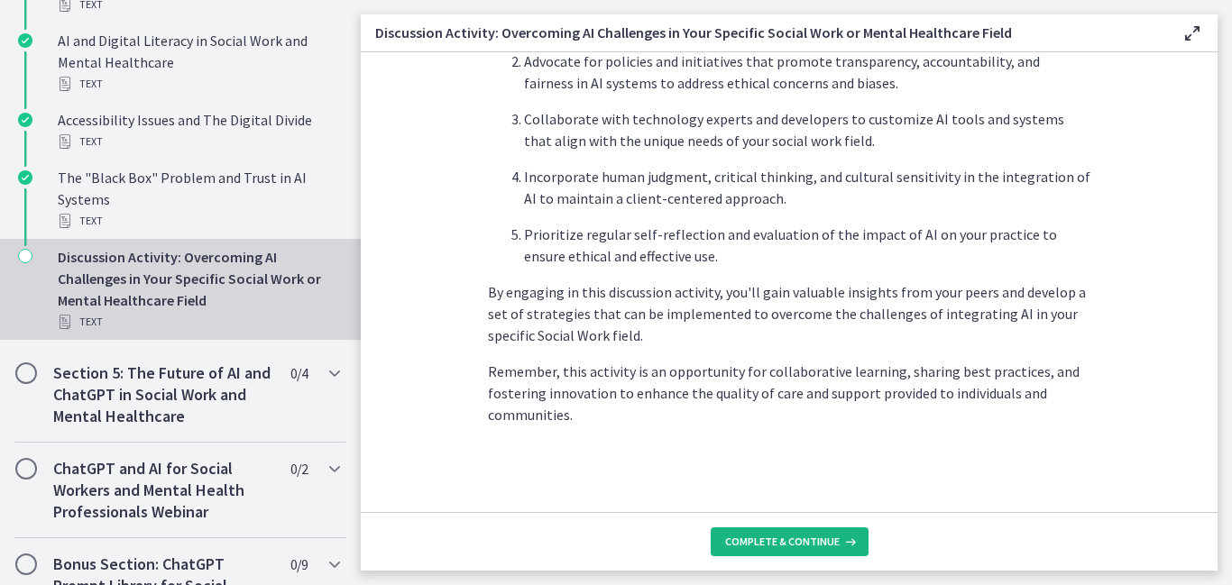
click at [774, 548] on span "Complete & continue" at bounding box center [782, 542] width 115 height 14
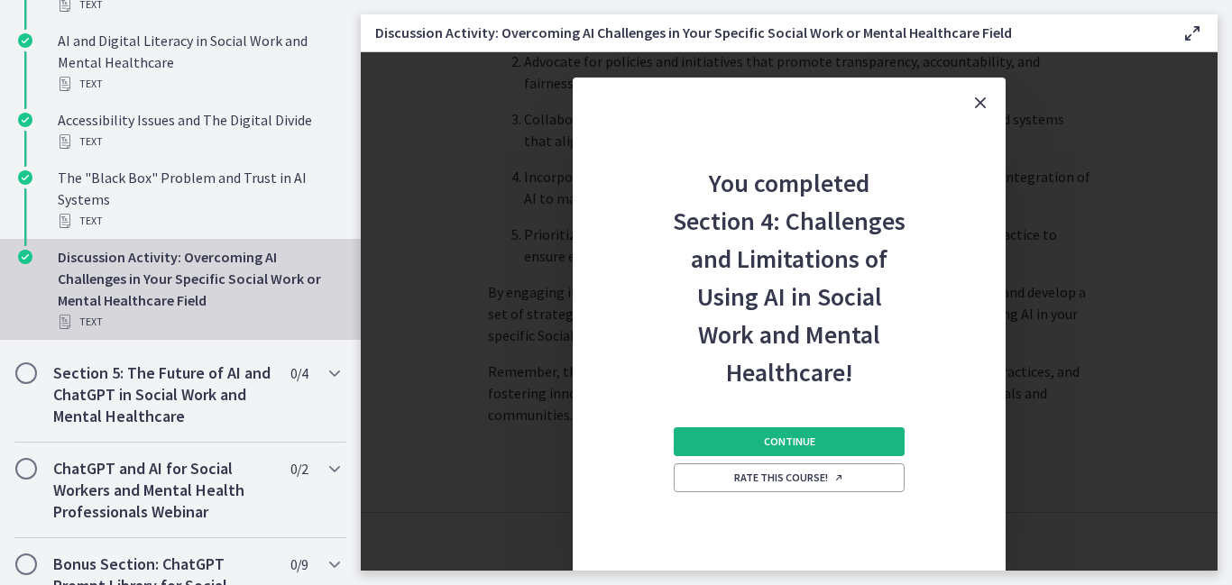
click at [821, 454] on button "Continue" at bounding box center [789, 441] width 231 height 29
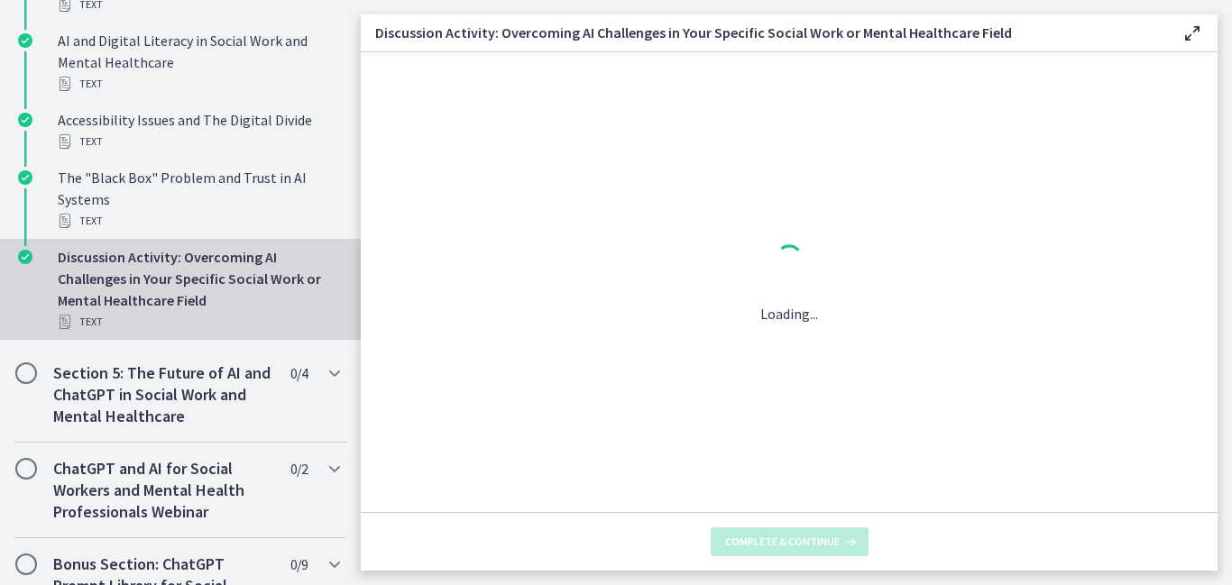
scroll to position [0, 0]
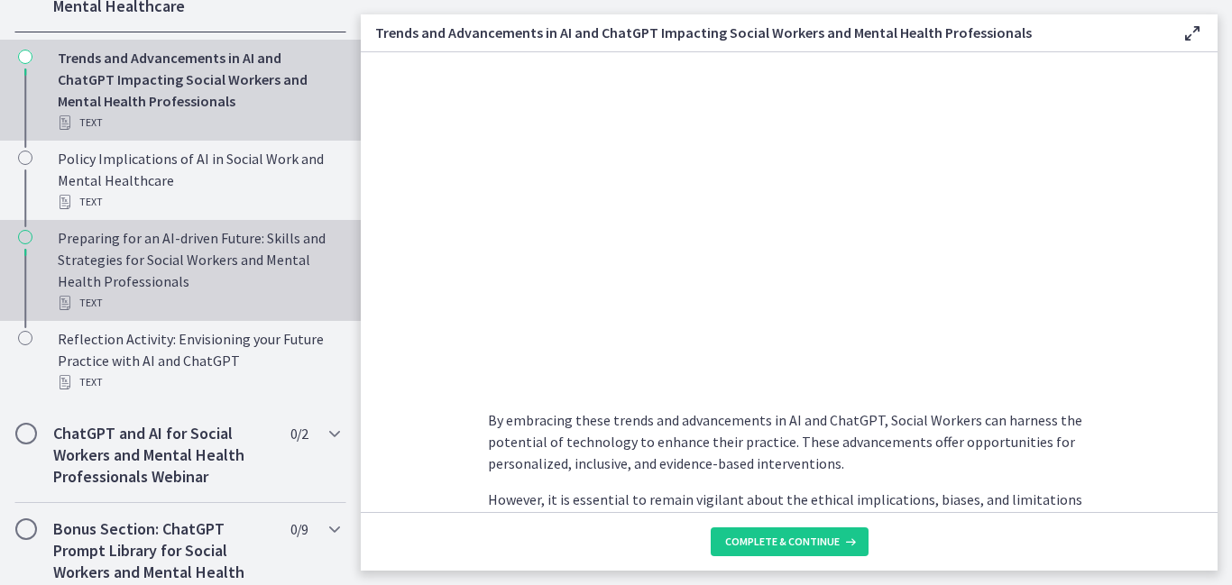
scroll to position [787, 0]
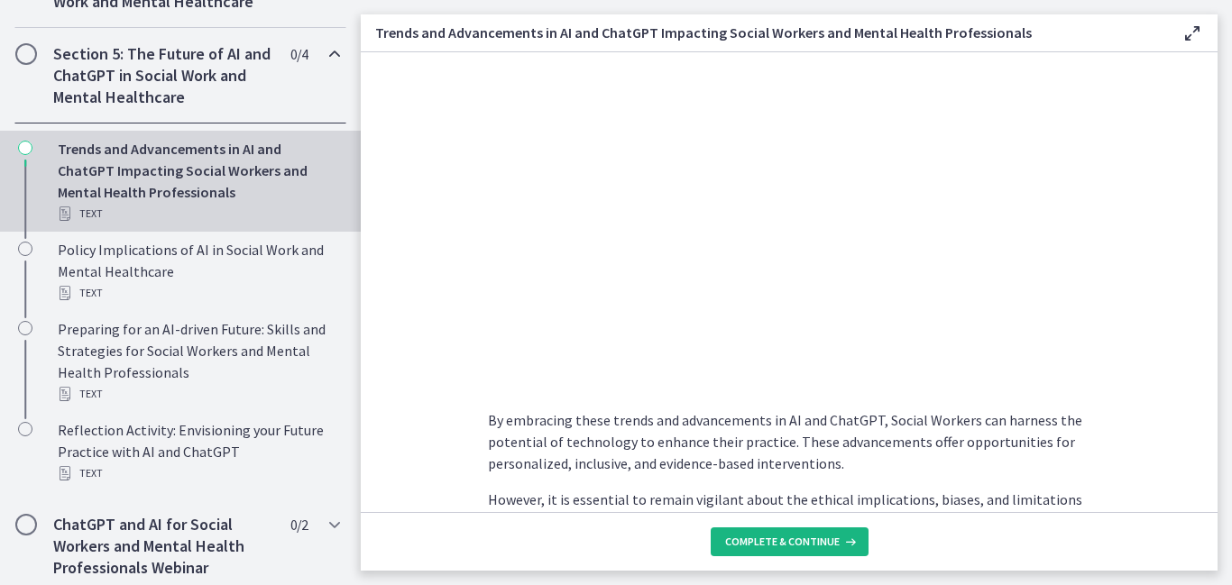
click at [746, 538] on span "Complete & continue" at bounding box center [782, 542] width 115 height 14
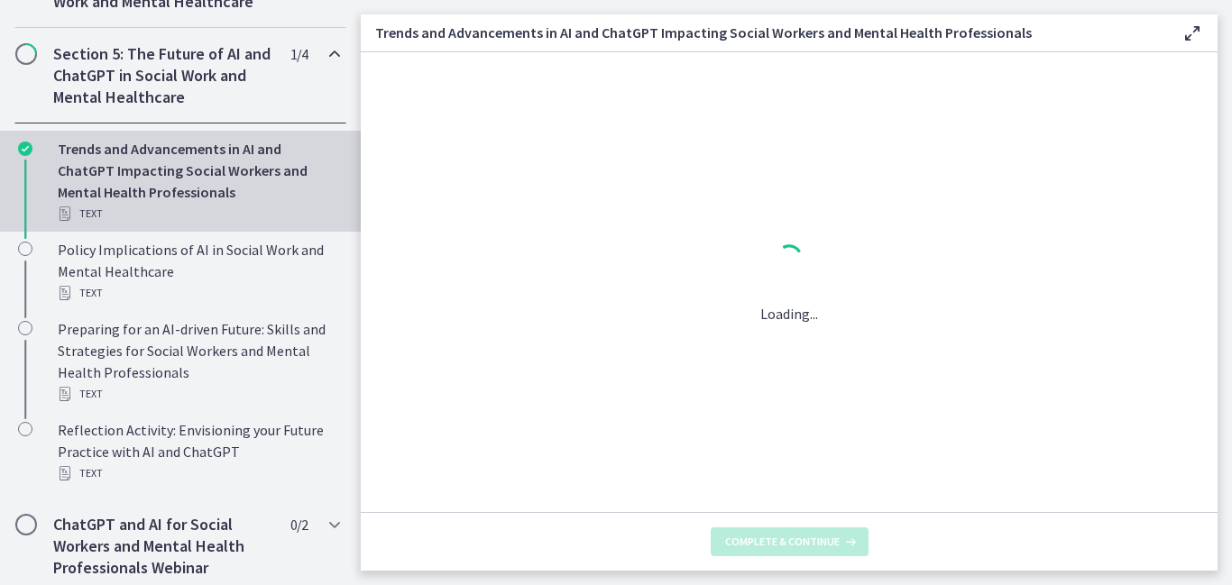
scroll to position [0, 0]
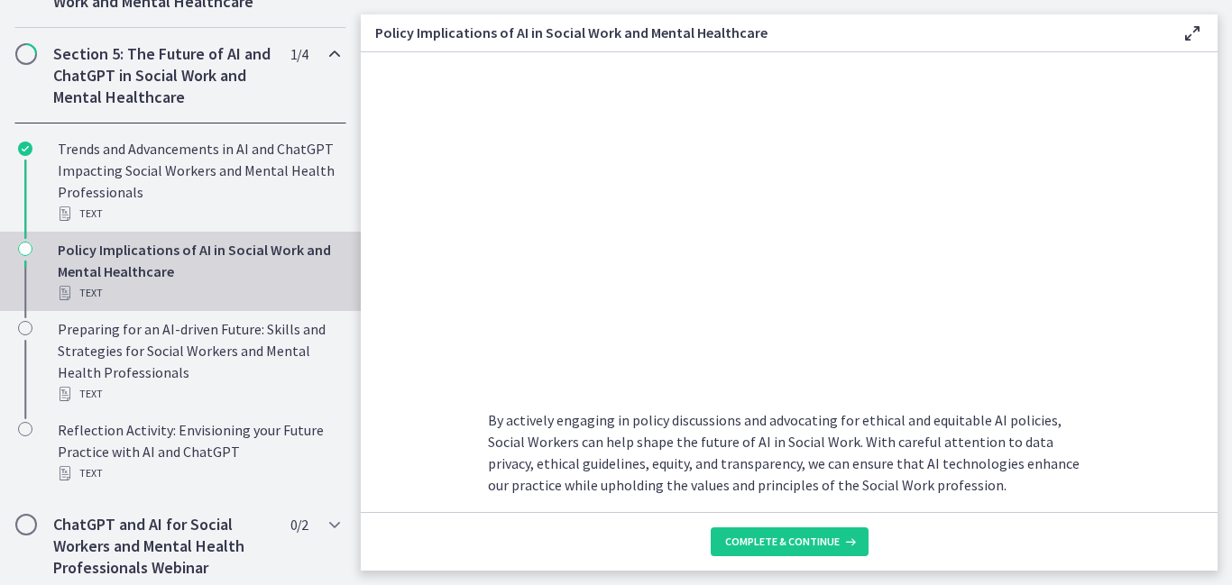
scroll to position [1657, 0]
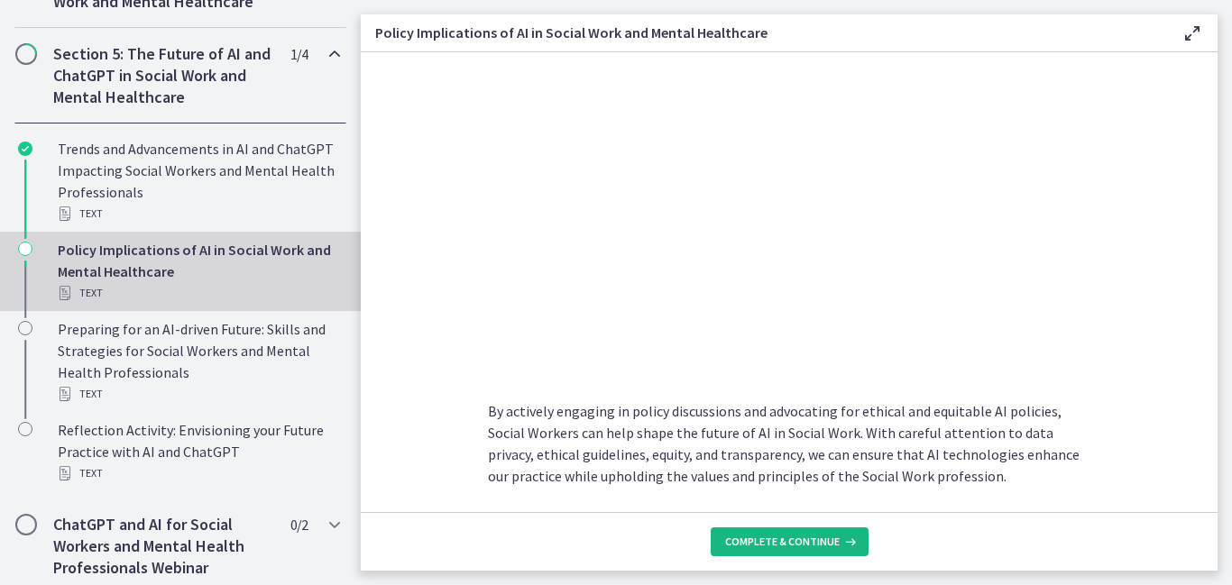
click at [737, 528] on button "Complete & continue" at bounding box center [790, 542] width 158 height 29
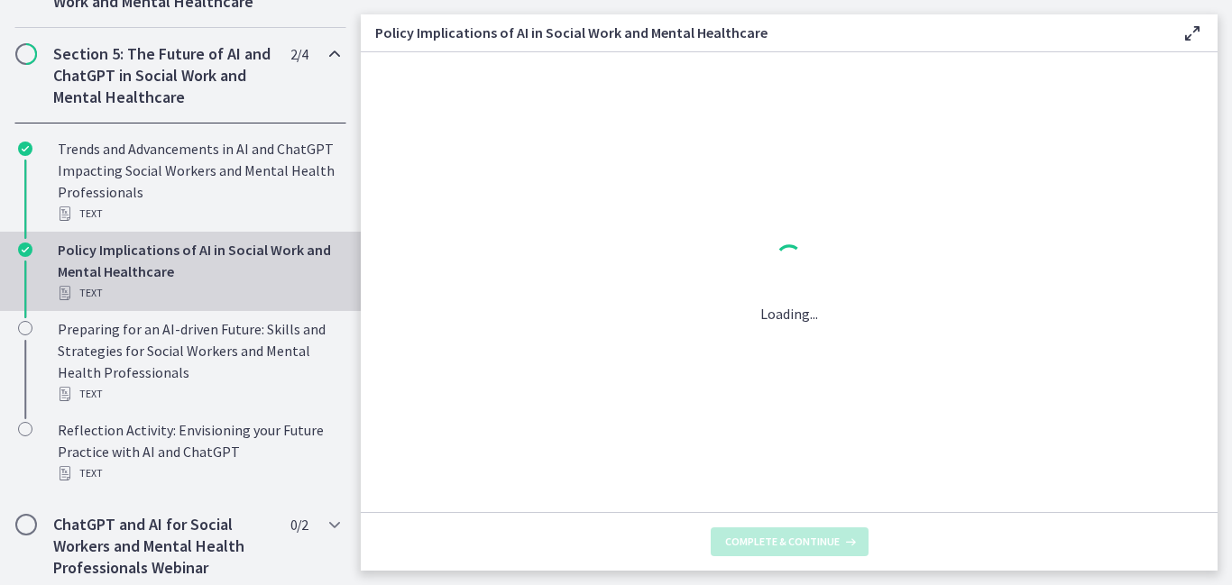
scroll to position [0, 0]
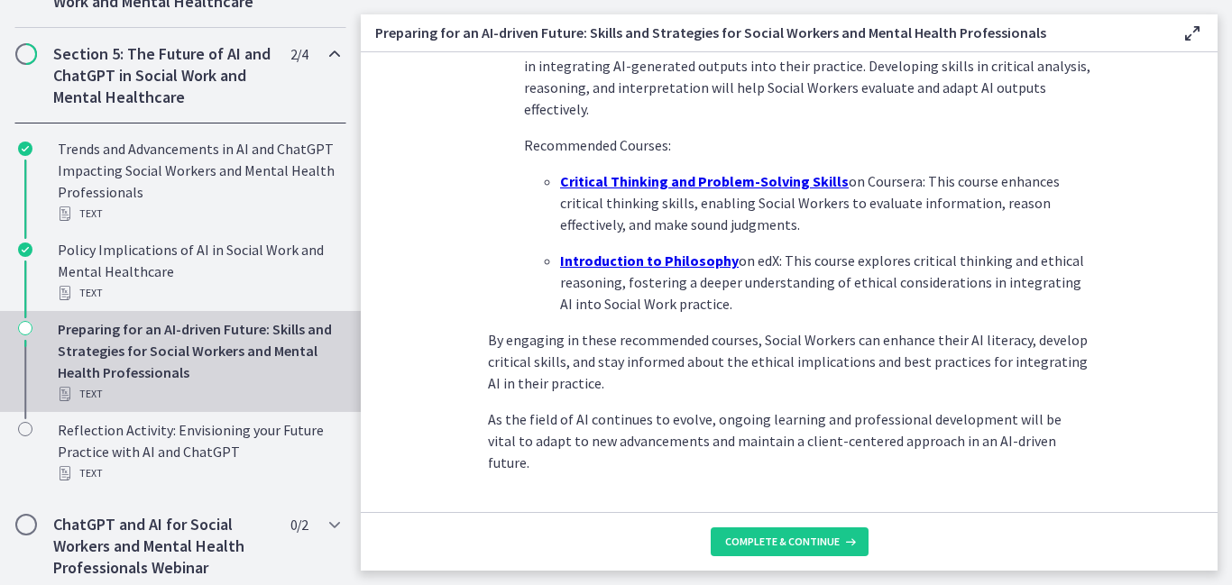
scroll to position [1358, 0]
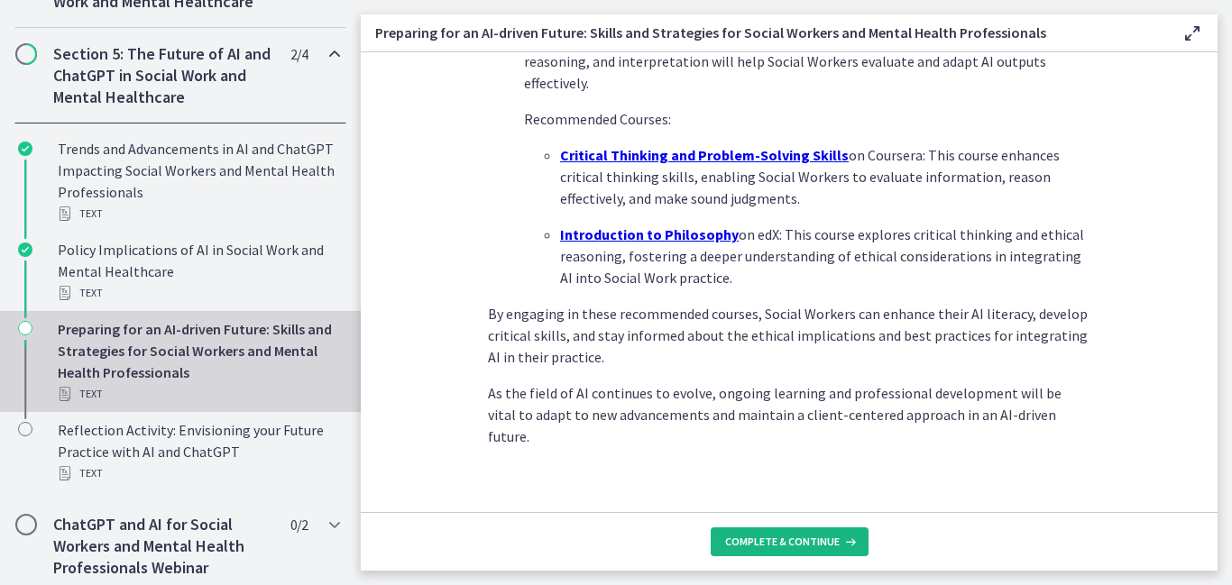
click at [769, 541] on span "Complete & continue" at bounding box center [782, 542] width 115 height 14
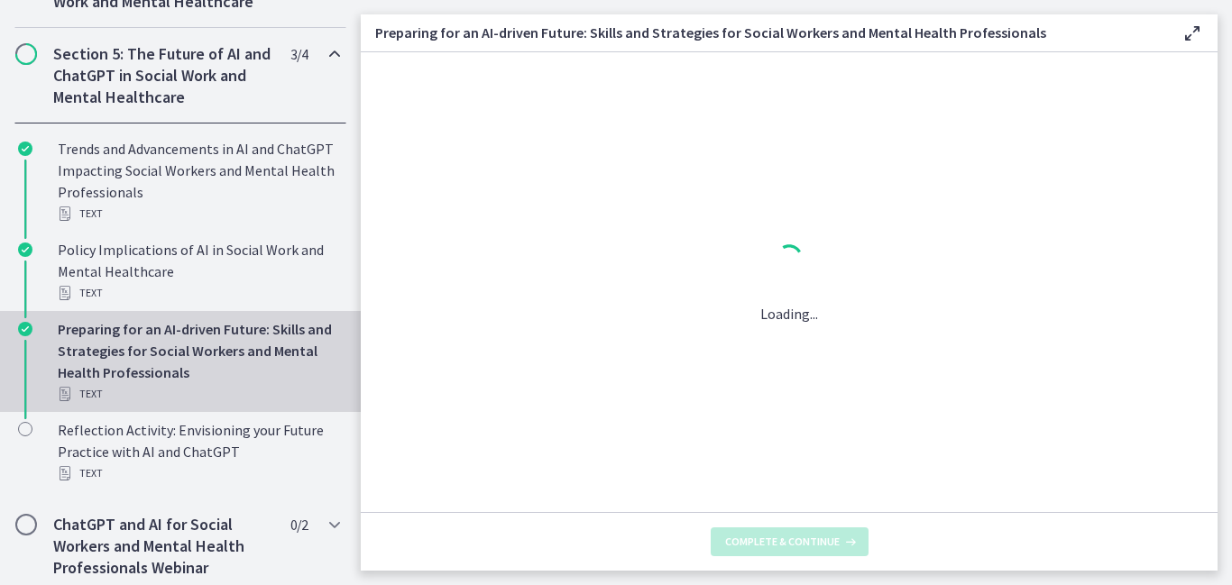
scroll to position [0, 0]
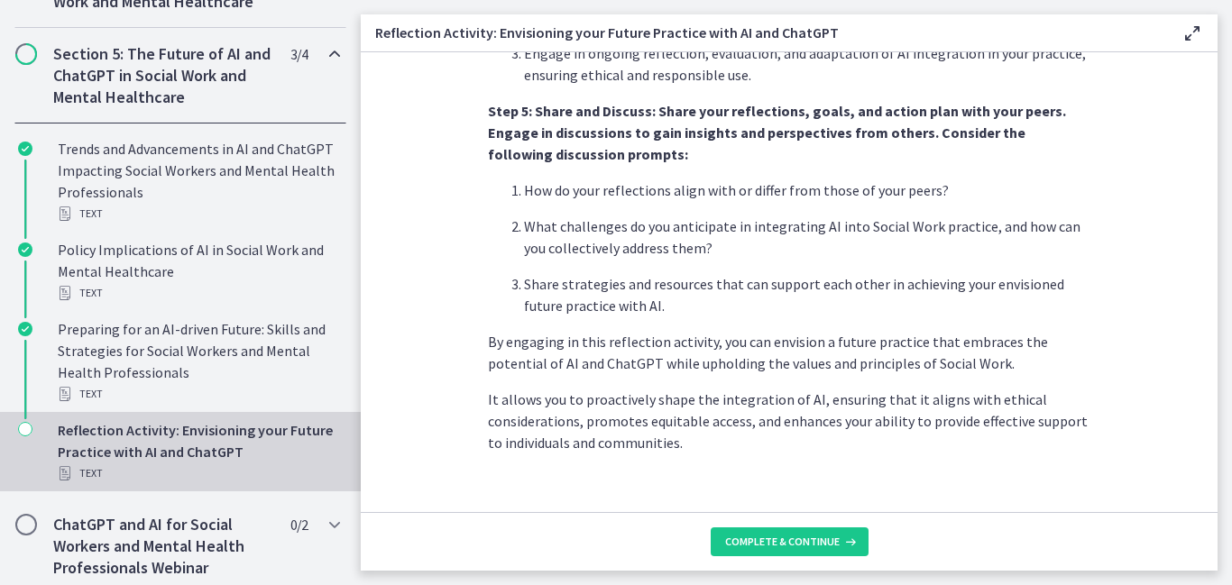
scroll to position [1603, 0]
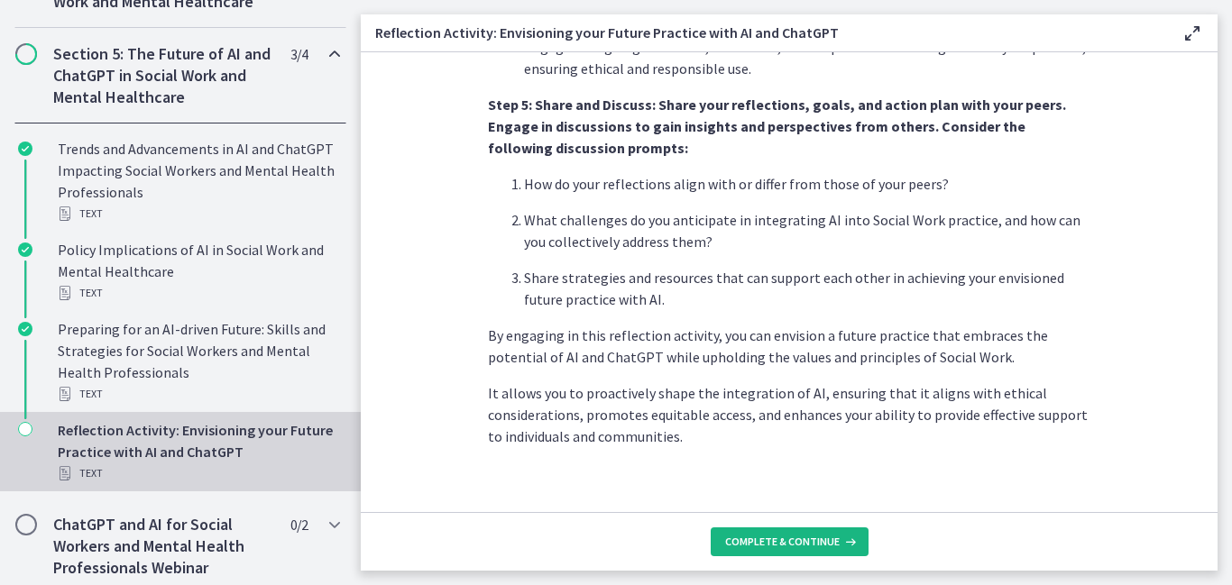
click at [835, 541] on span "Complete & continue" at bounding box center [782, 542] width 115 height 14
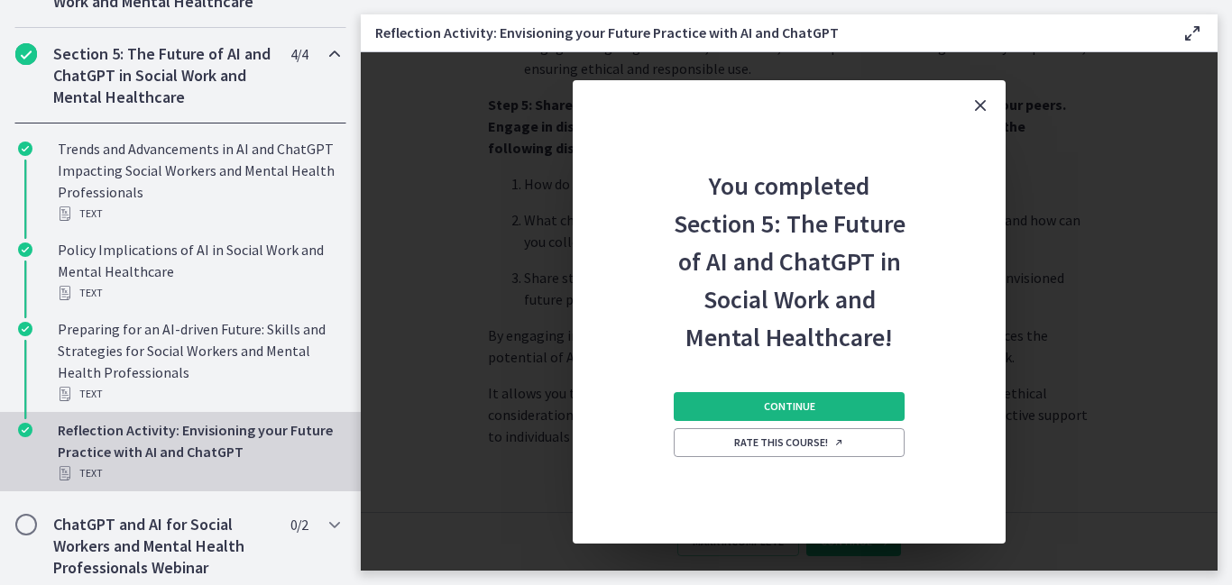
click at [782, 412] on span "Continue" at bounding box center [789, 406] width 51 height 14
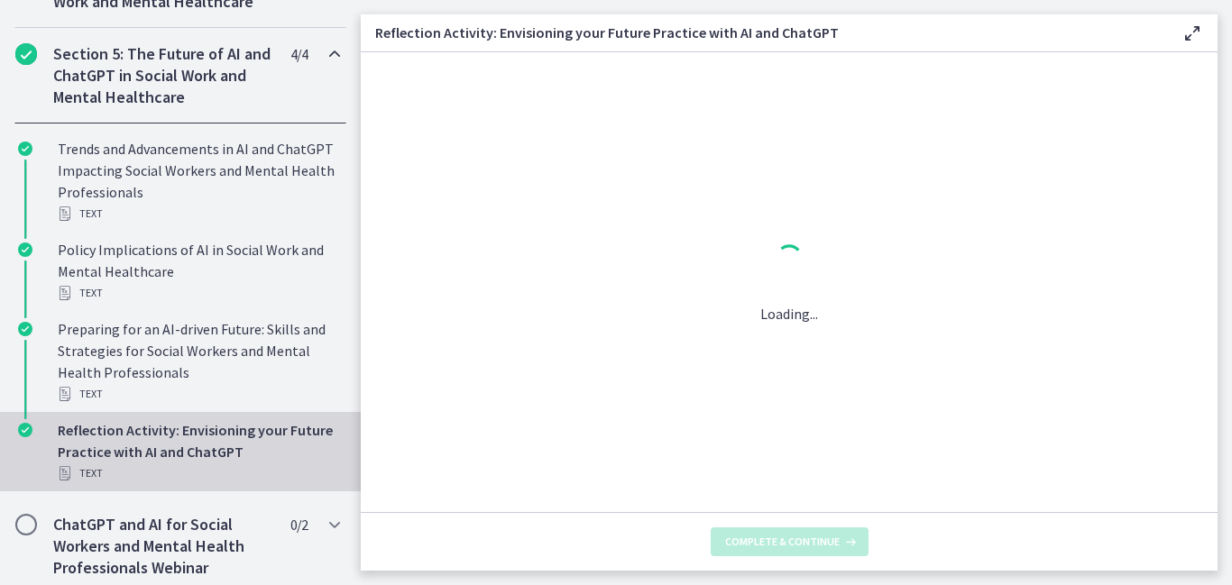
scroll to position [0, 0]
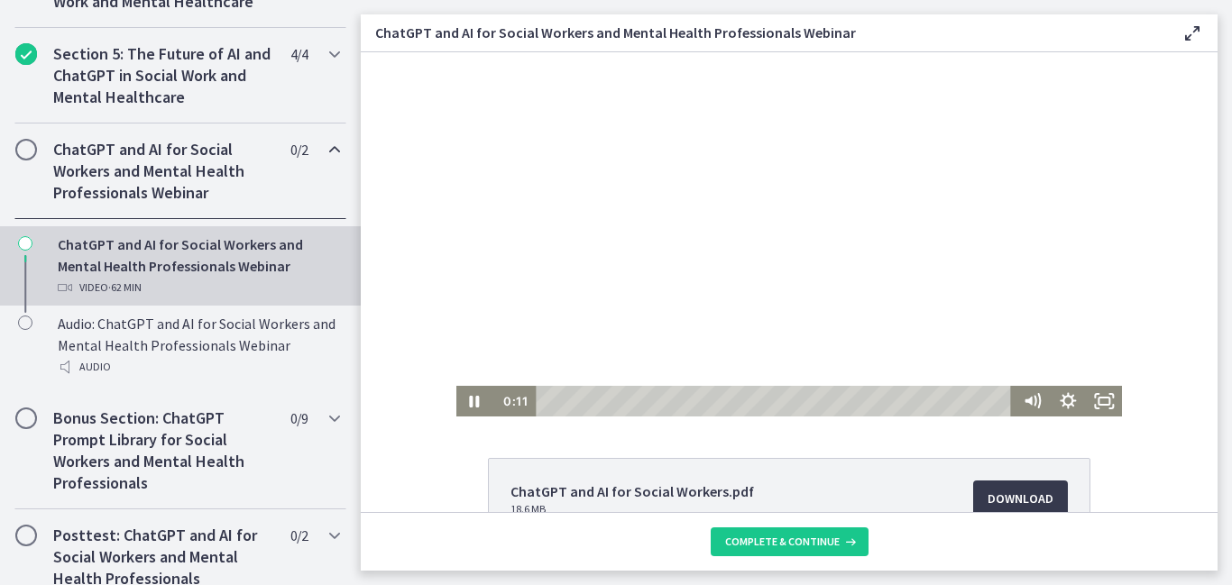
click at [574, 403] on div "Playbar" at bounding box center [777, 401] width 462 height 31
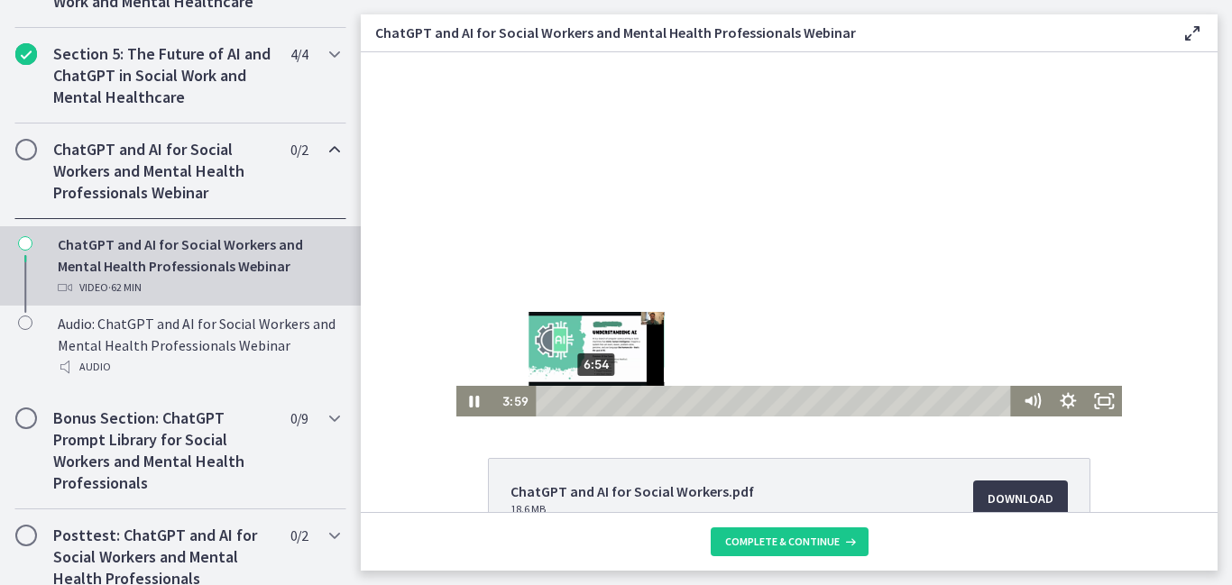
click at [597, 401] on div "6:54" at bounding box center [777, 401] width 462 height 31
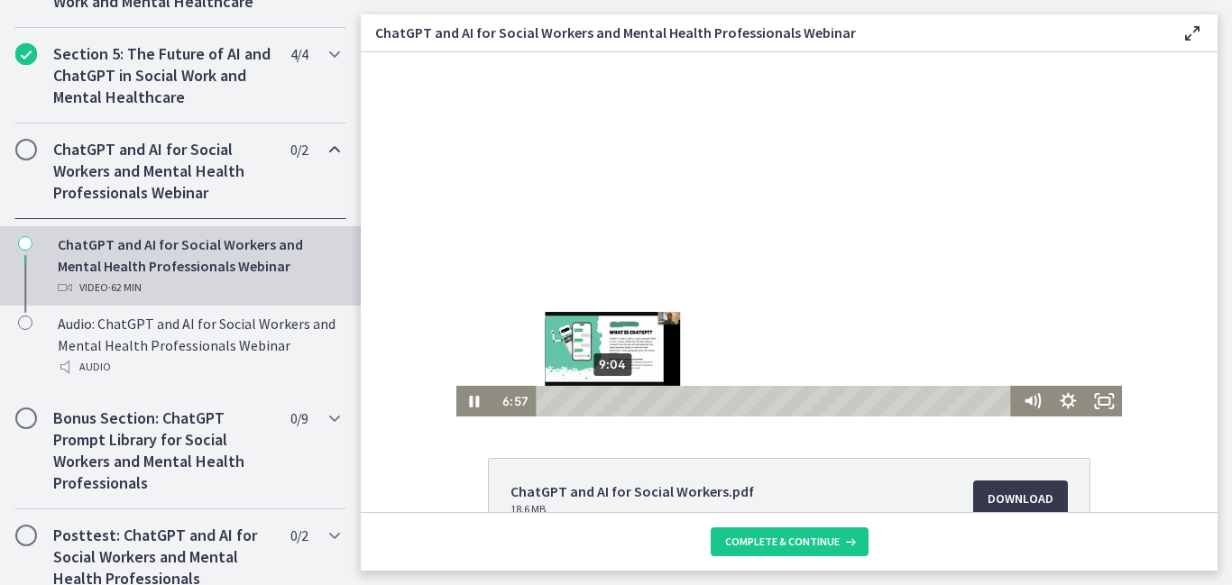
click at [613, 401] on div "9:04" at bounding box center [777, 401] width 462 height 31
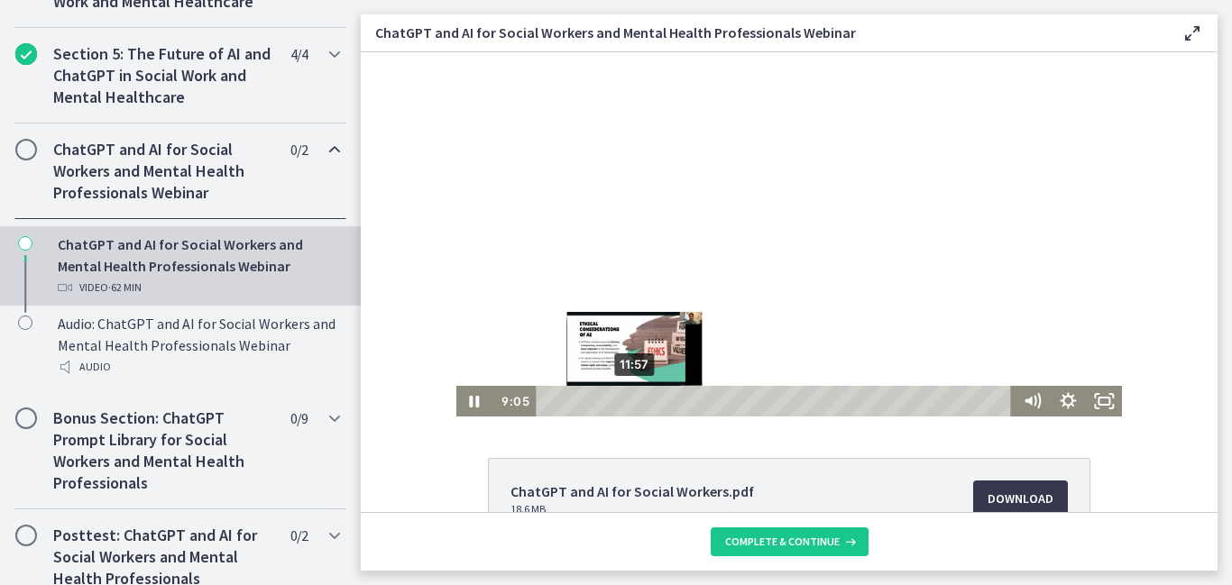
click at [635, 402] on div "11:57" at bounding box center [777, 401] width 462 height 31
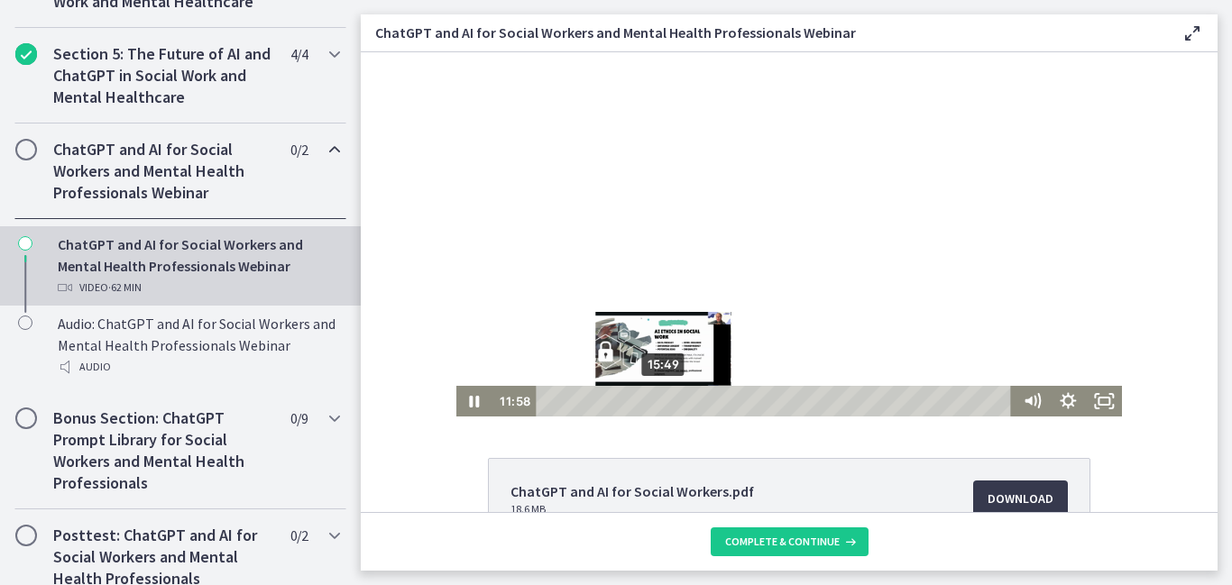
click at [664, 402] on div "15:49" at bounding box center [777, 401] width 462 height 31
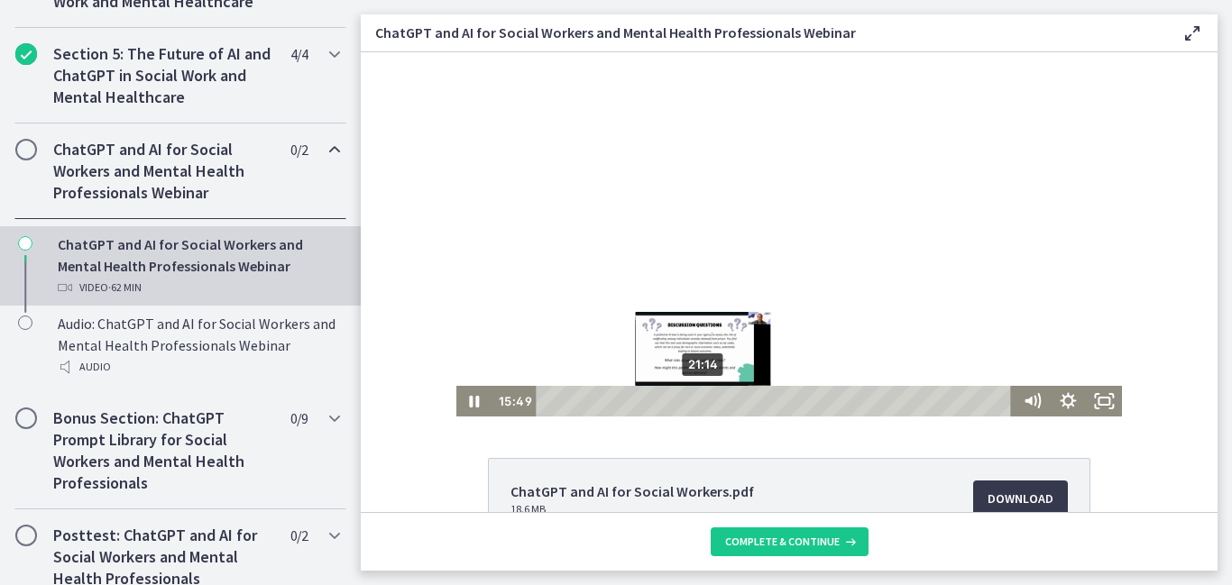
click at [704, 402] on div "21:14" at bounding box center [777, 401] width 462 height 31
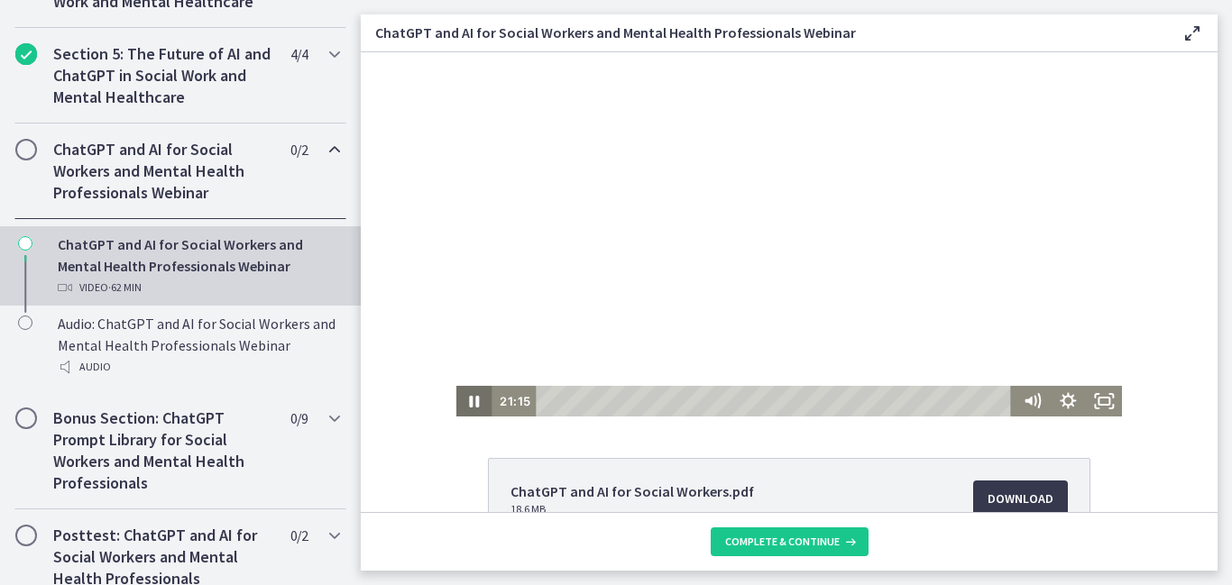
click at [474, 403] on icon "Pause" at bounding box center [474, 401] width 36 height 31
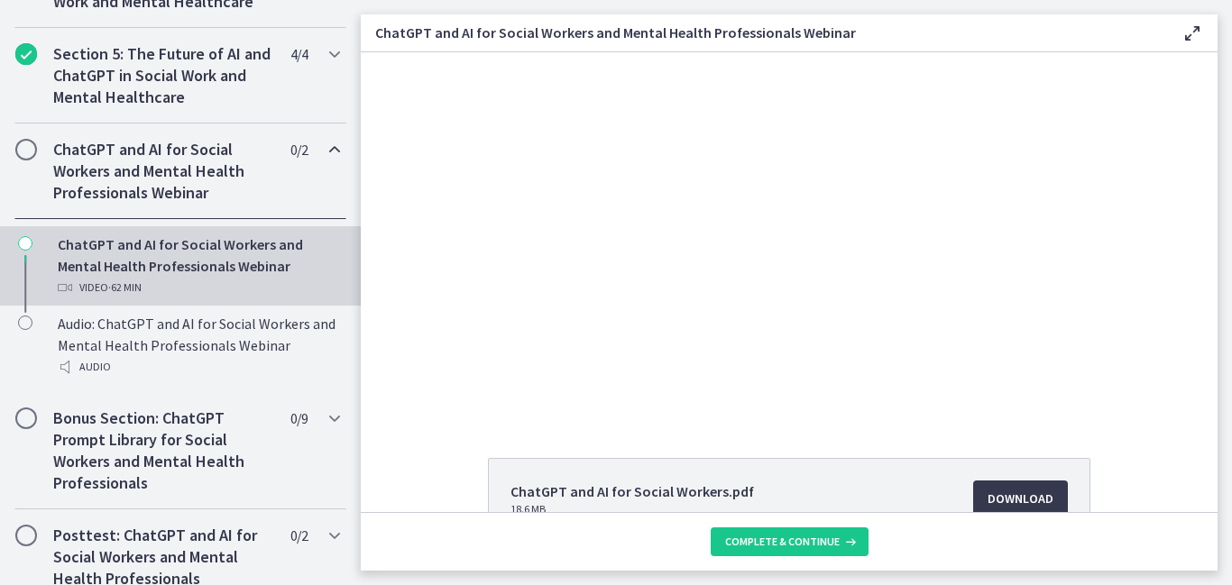
scroll to position [202, 0]
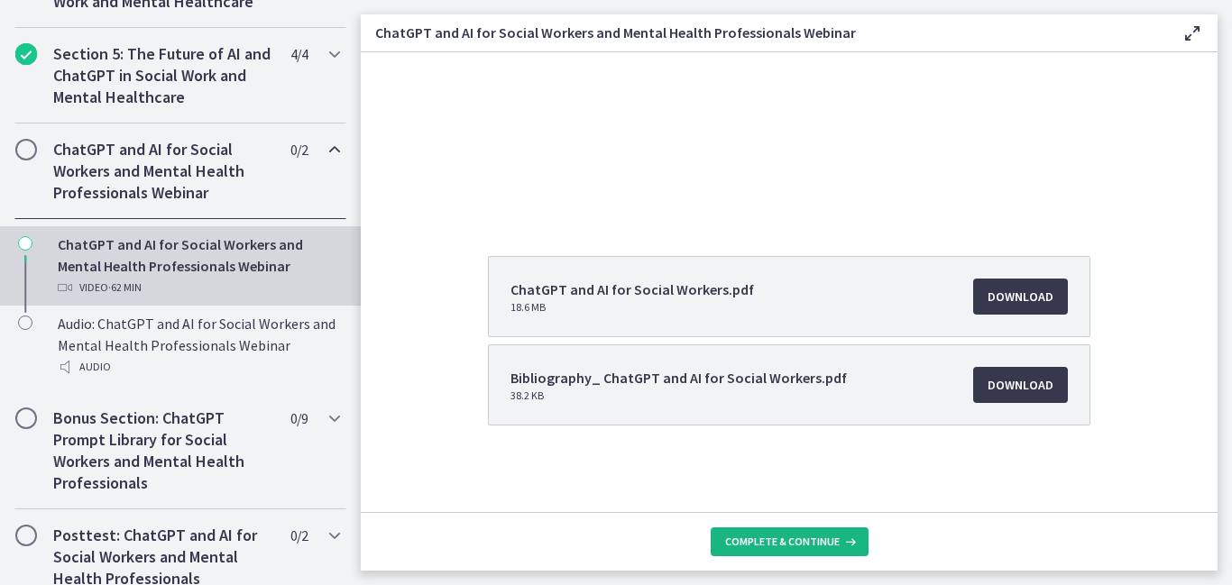
click at [797, 541] on span "Complete & continue" at bounding box center [782, 542] width 115 height 14
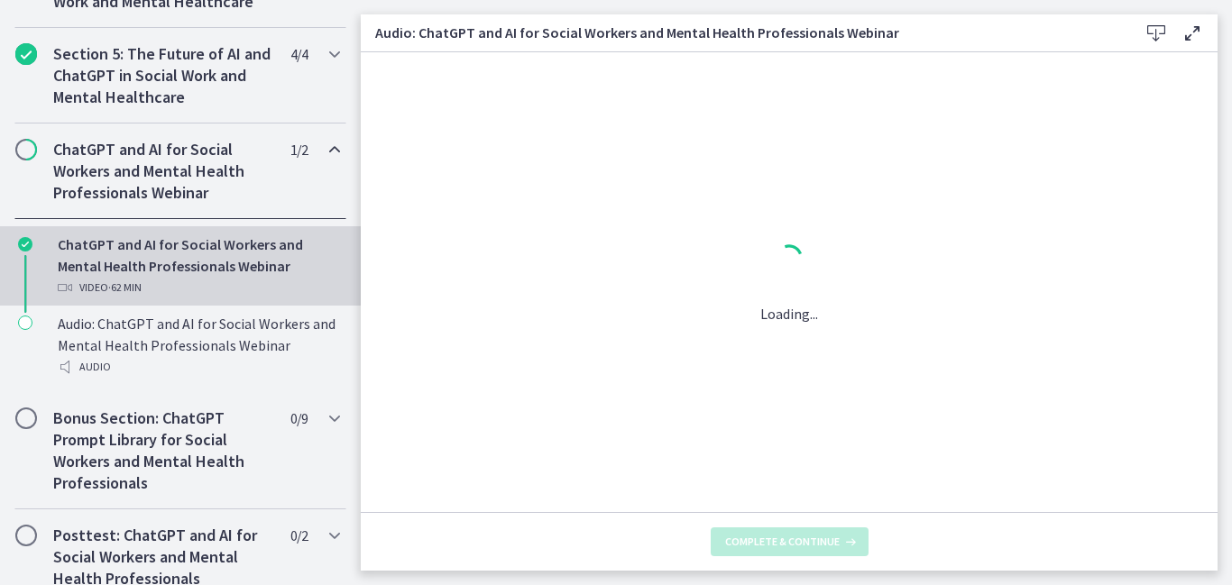
scroll to position [0, 0]
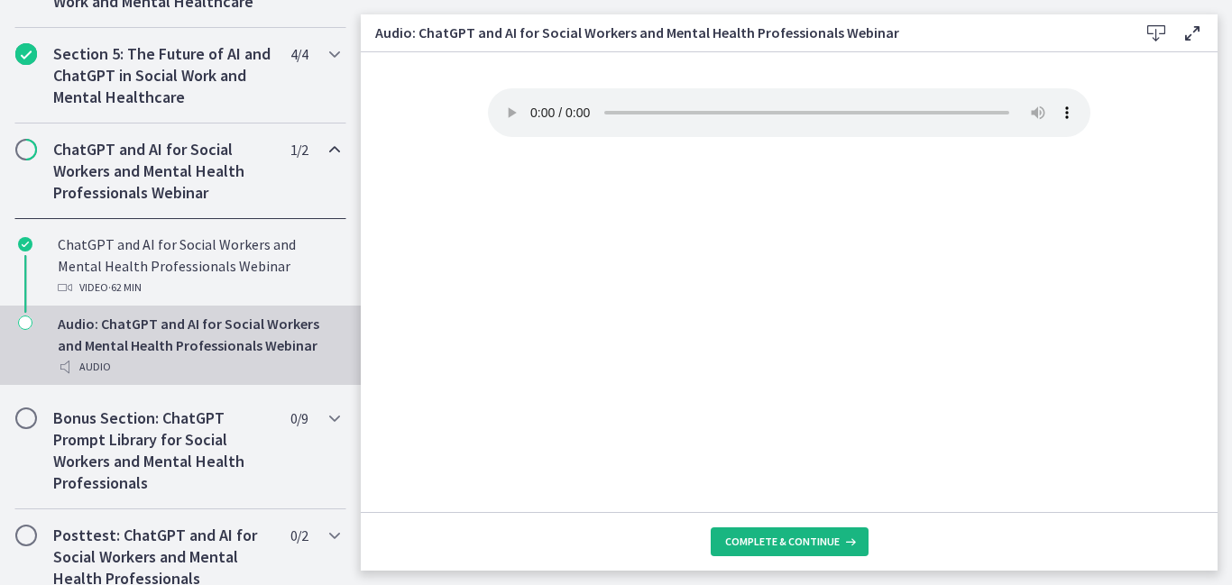
click at [776, 548] on span "Complete & continue" at bounding box center [782, 542] width 115 height 14
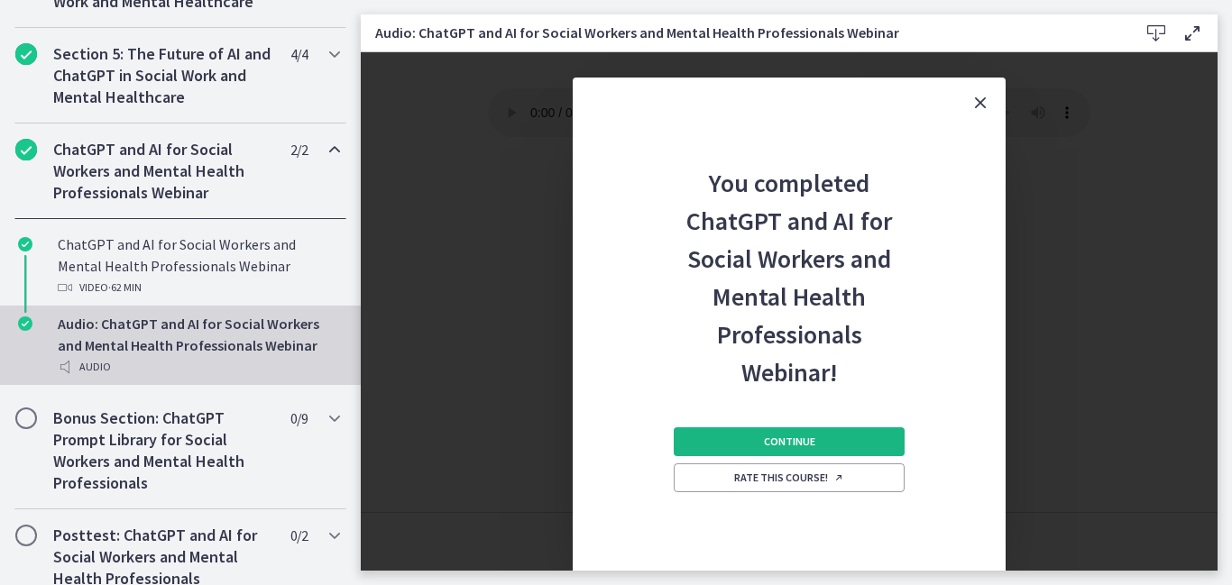
click at [772, 446] on span "Continue" at bounding box center [789, 442] width 51 height 14
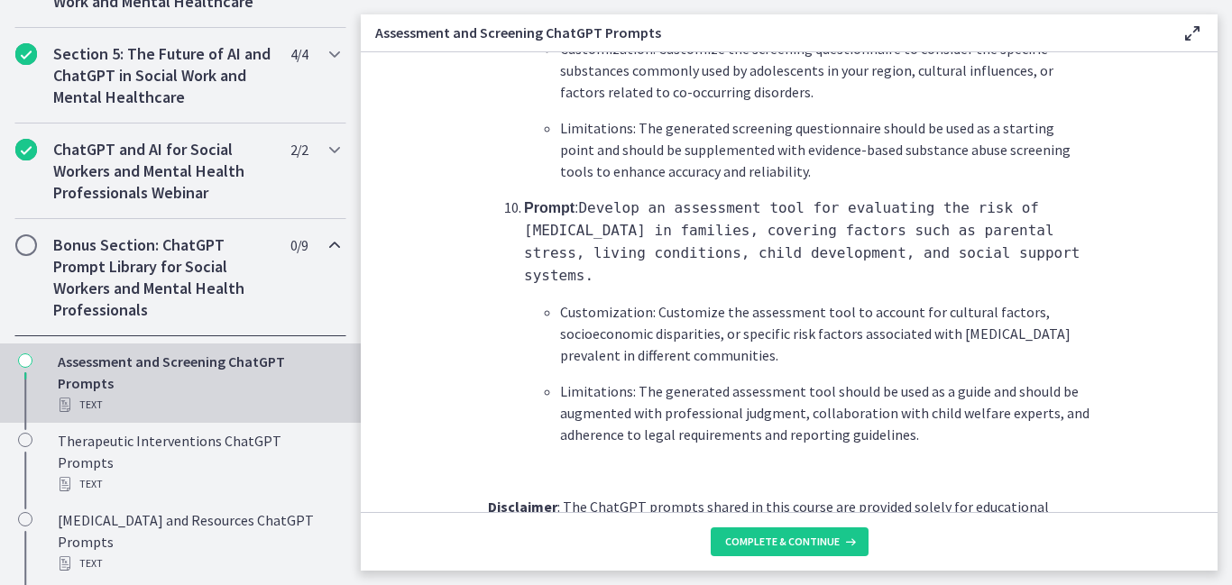
scroll to position [2894, 0]
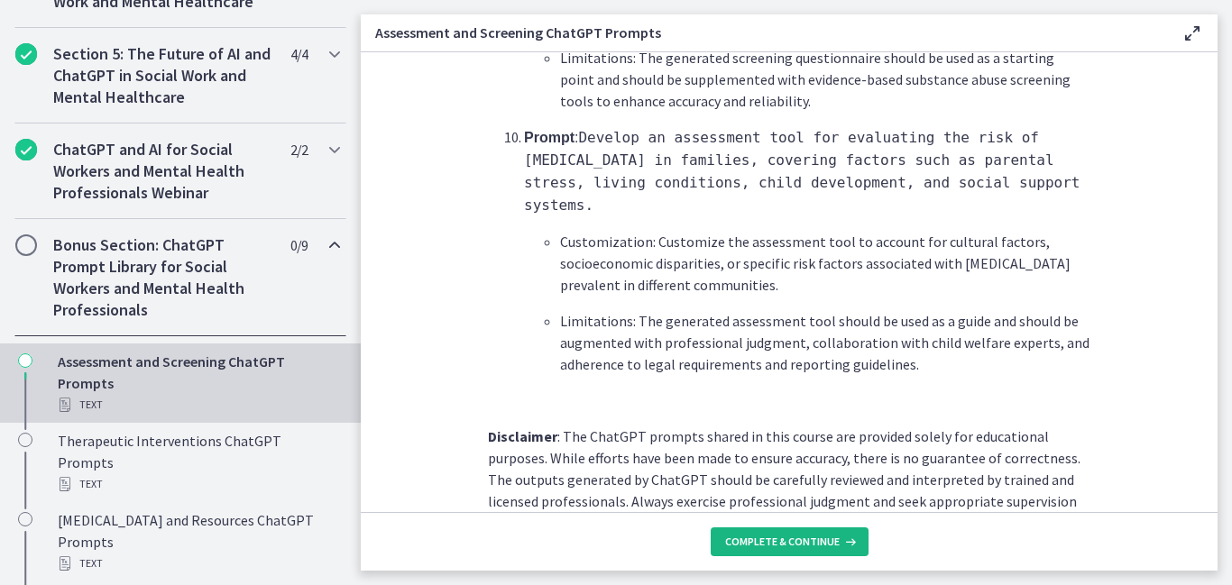
click at [767, 549] on button "Complete & continue" at bounding box center [790, 542] width 158 height 29
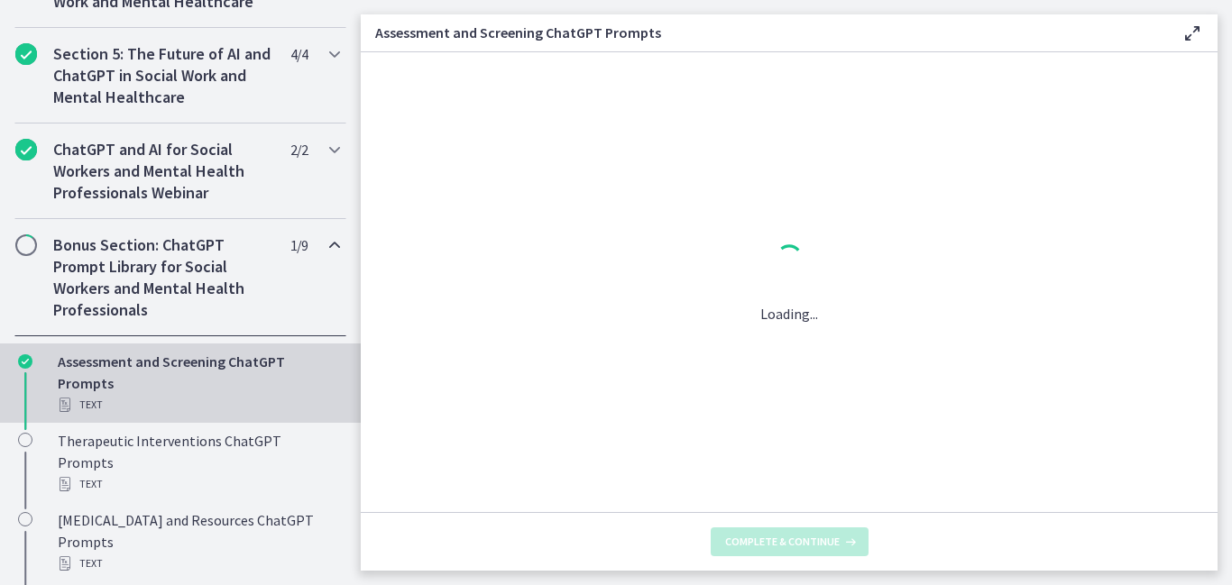
scroll to position [0, 0]
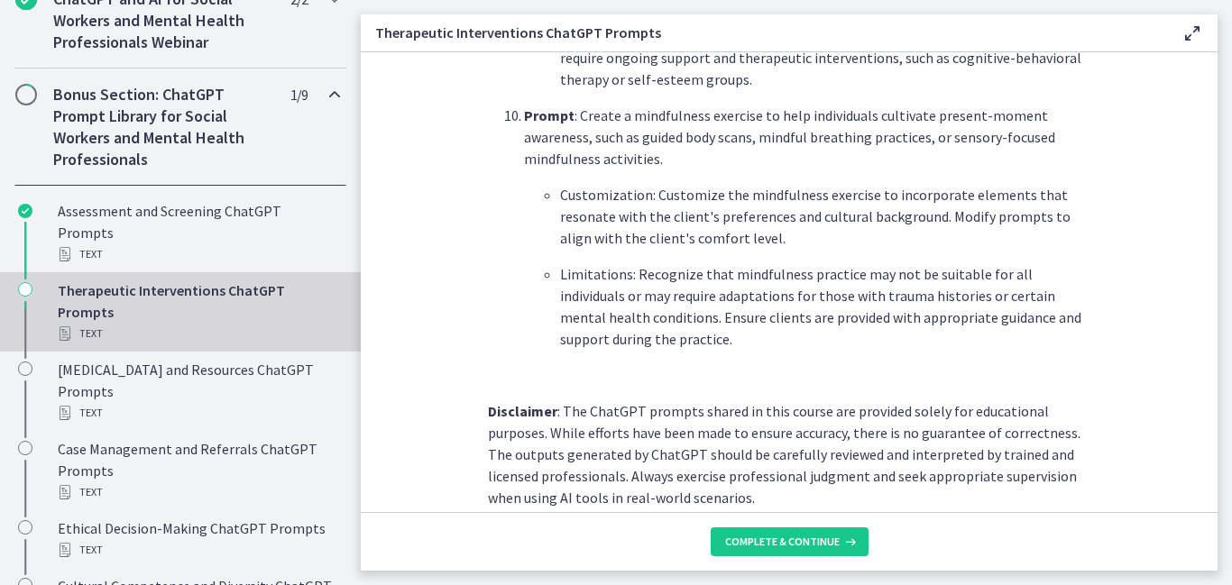
scroll to position [2642, 0]
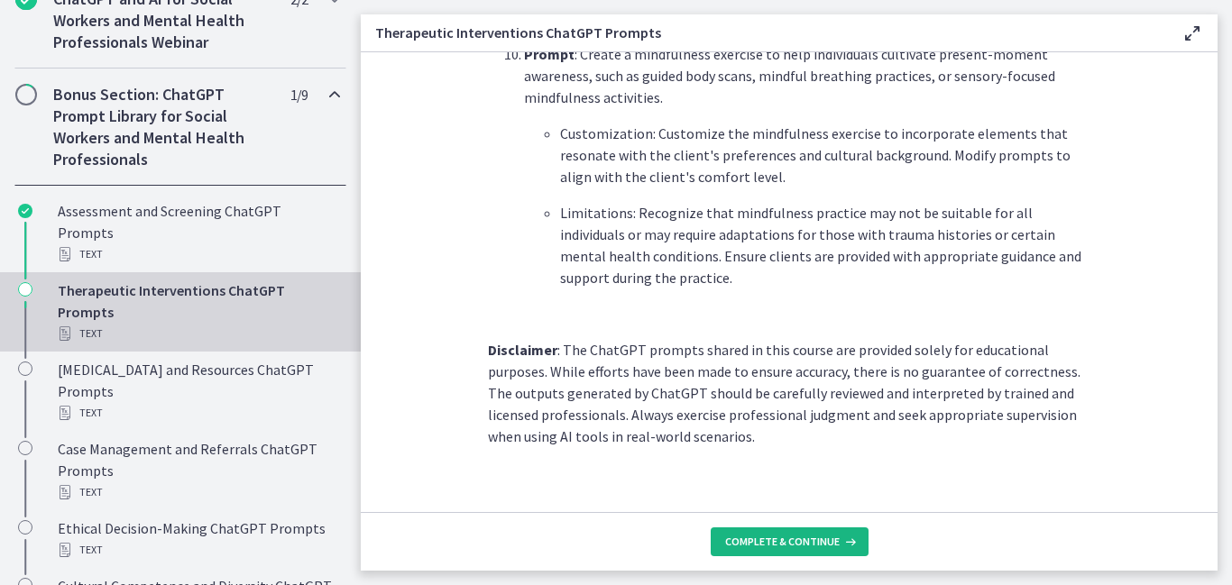
click at [778, 554] on button "Complete & continue" at bounding box center [790, 542] width 158 height 29
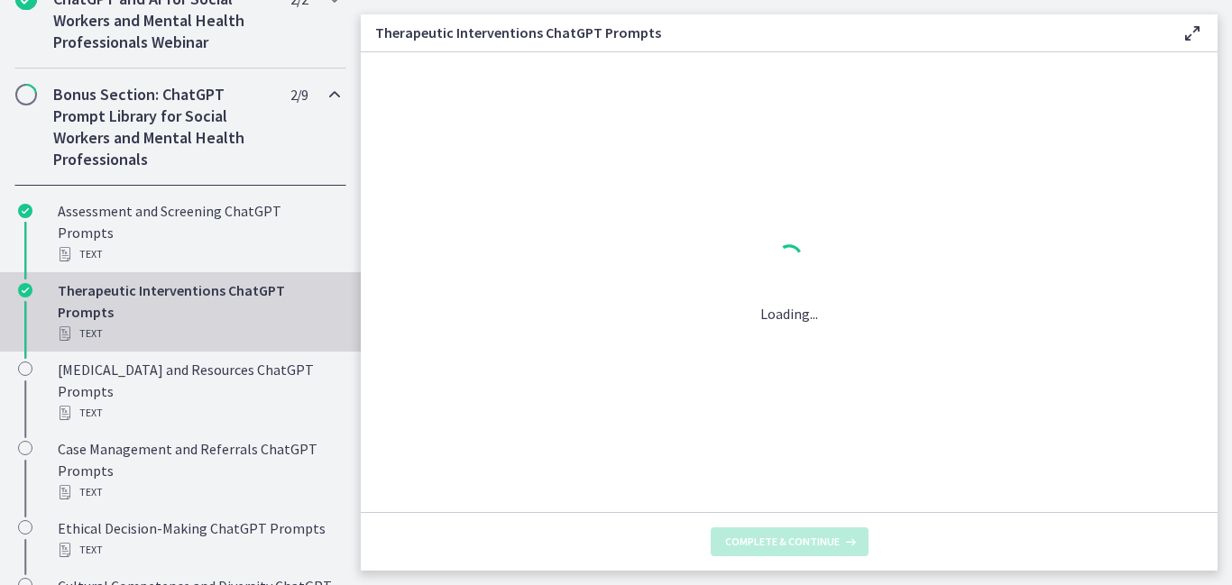
scroll to position [0, 0]
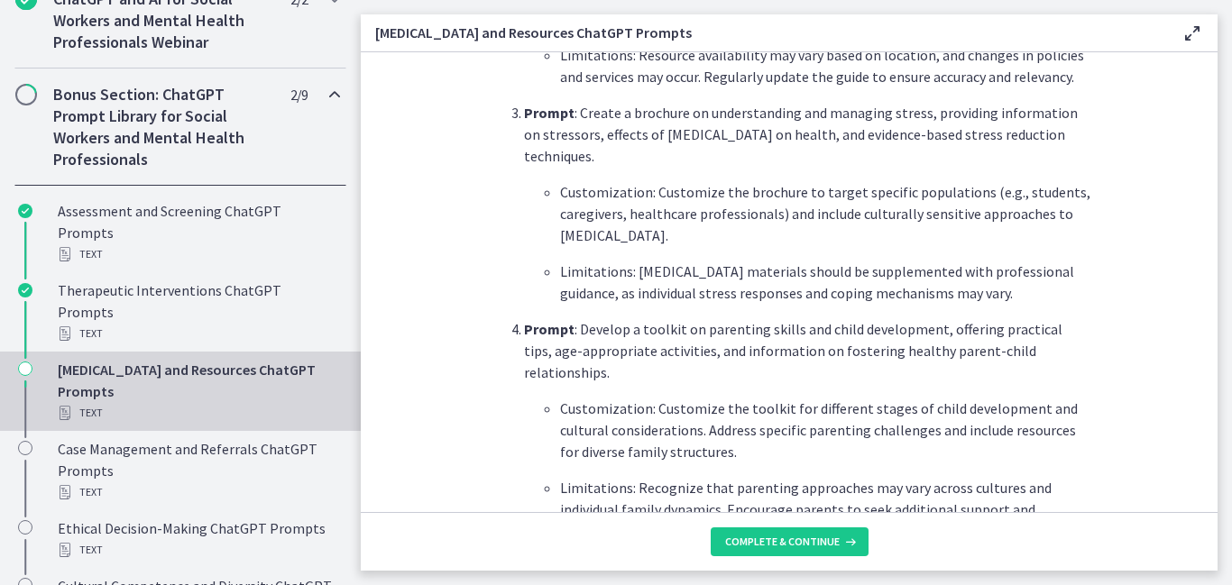
scroll to position [2570, 0]
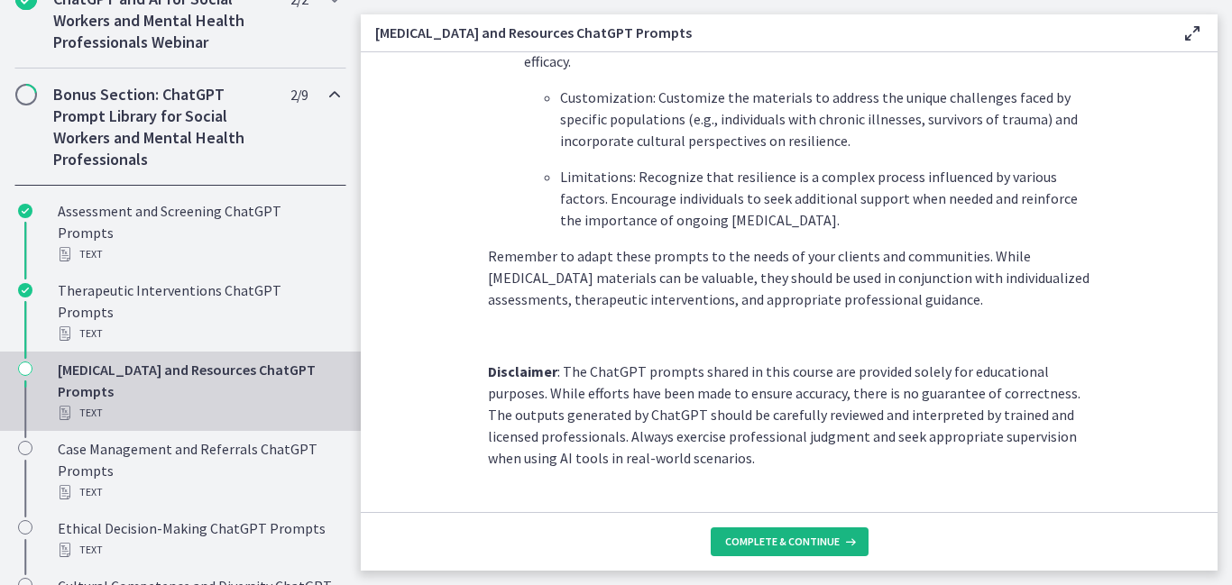
click at [776, 546] on span "Complete & continue" at bounding box center [782, 542] width 115 height 14
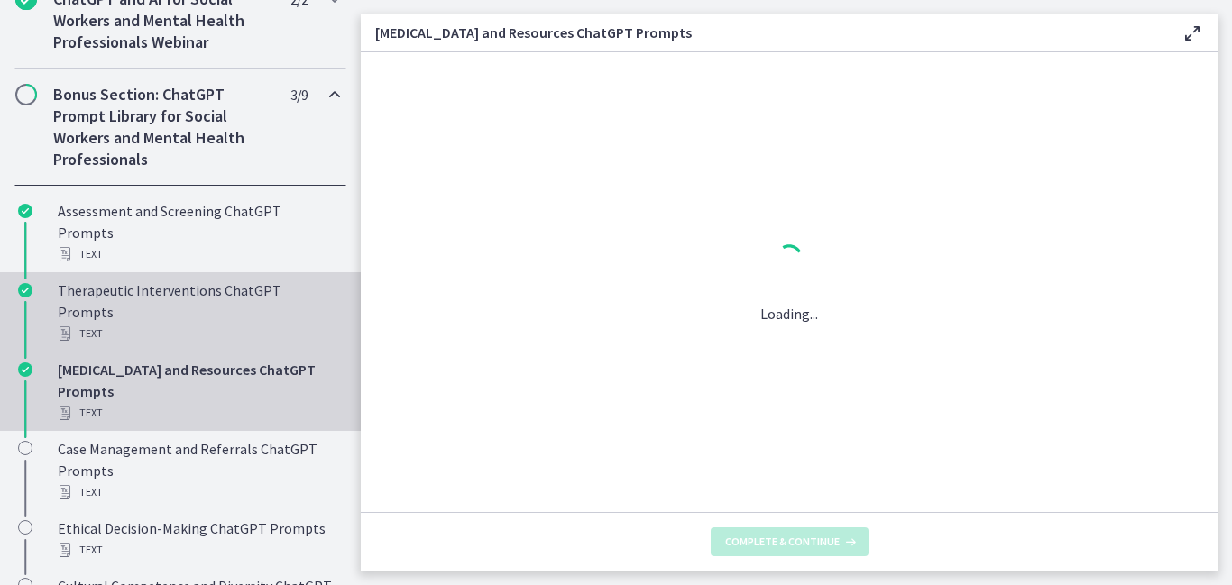
scroll to position [0, 0]
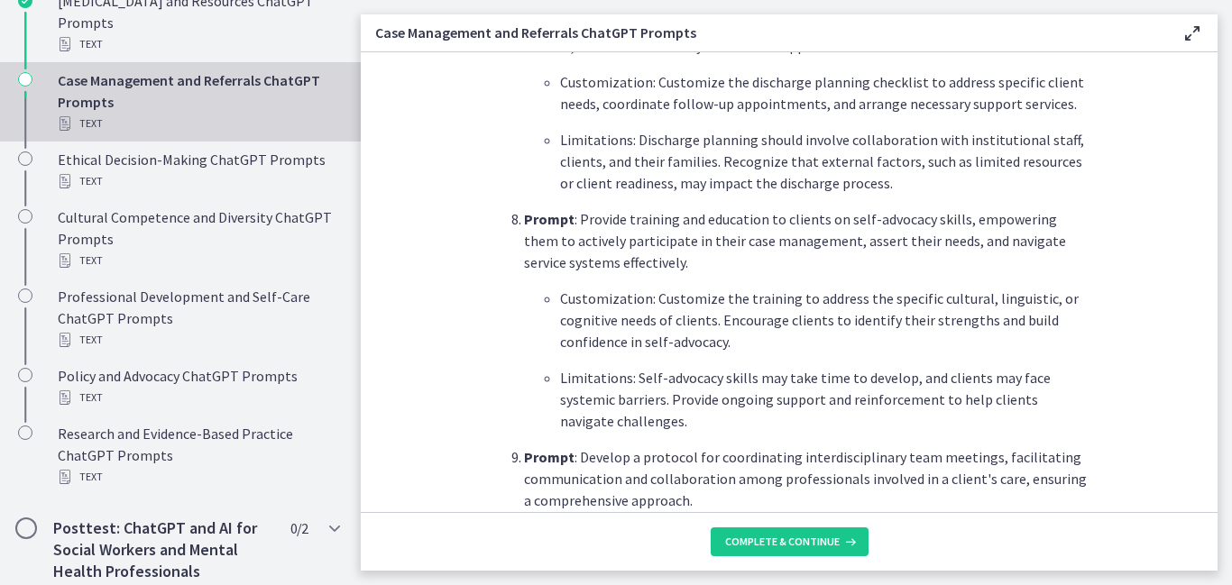
scroll to position [2512, 0]
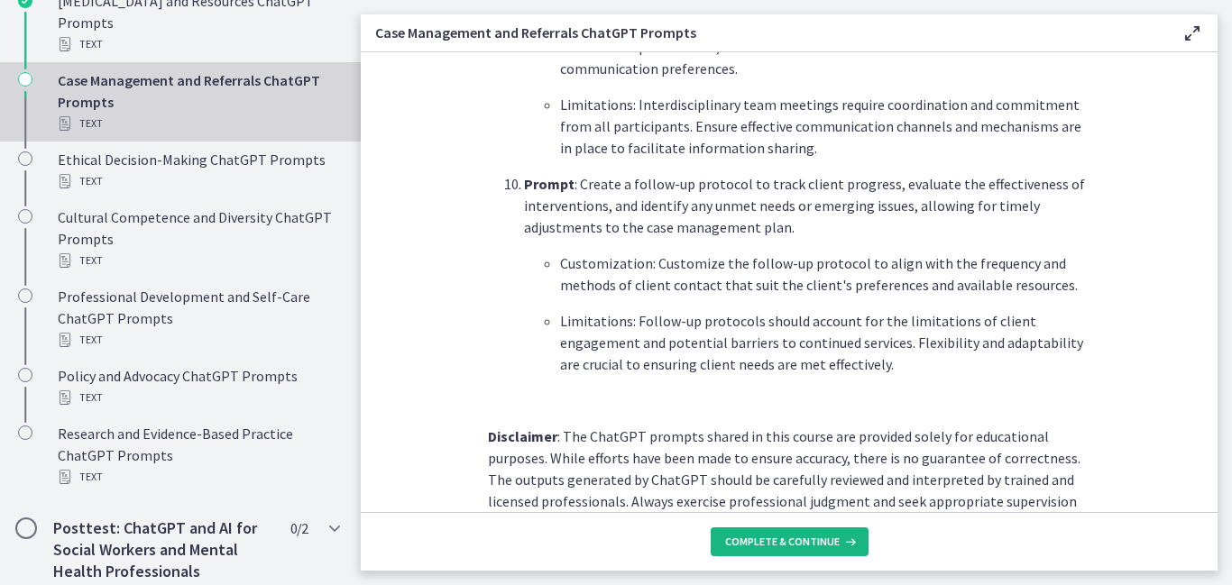
click at [785, 542] on span "Complete & continue" at bounding box center [782, 542] width 115 height 14
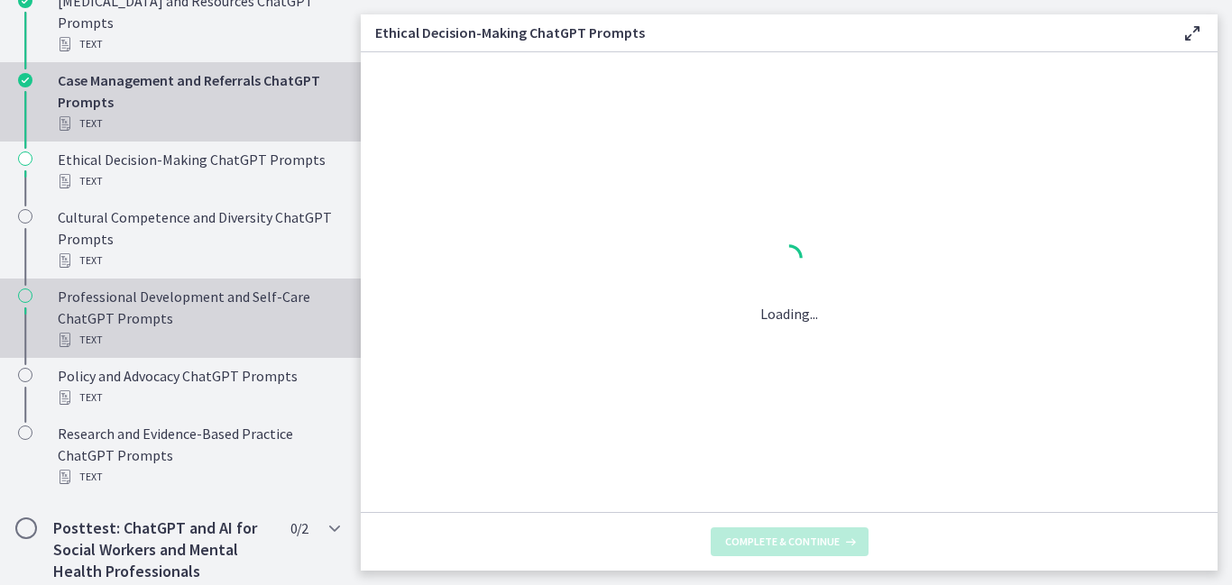
scroll to position [1424, 0]
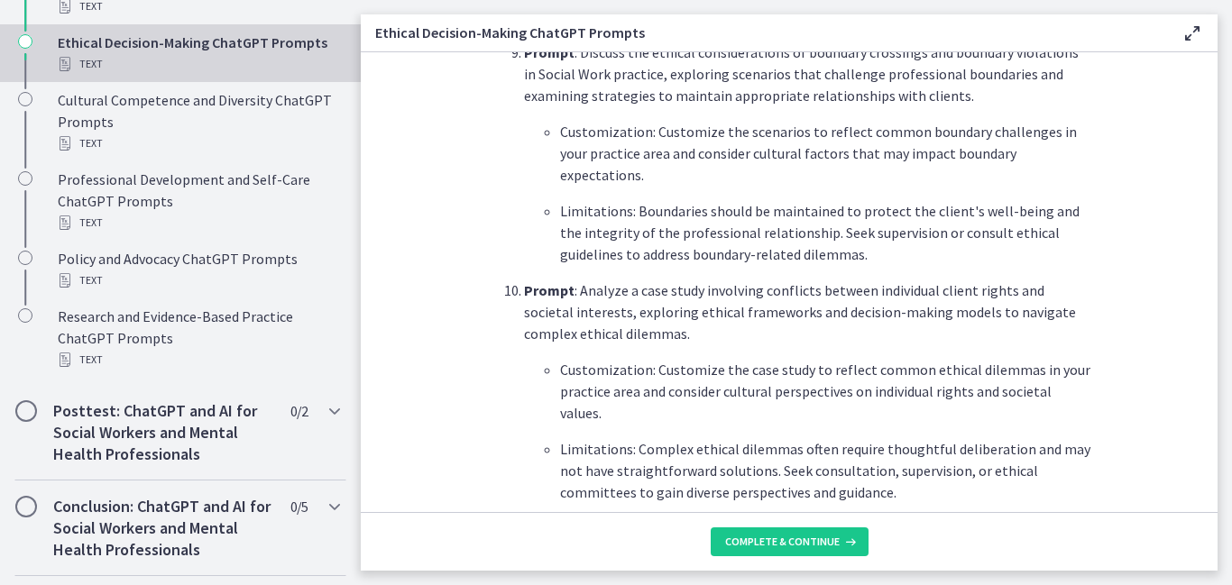
scroll to position [2577, 0]
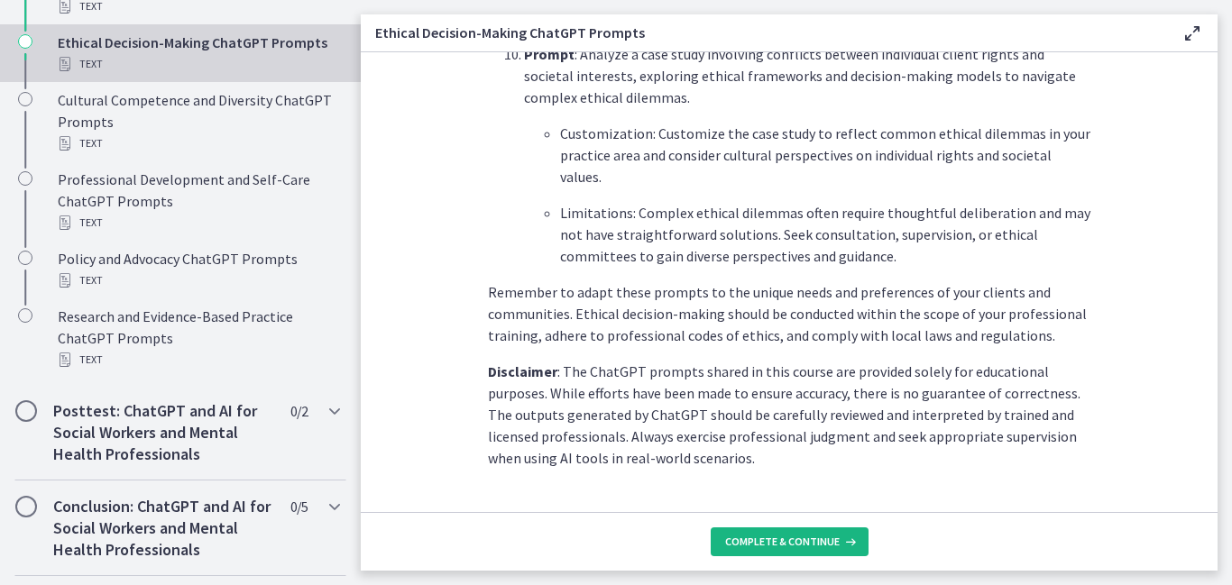
click at [785, 546] on span "Complete & continue" at bounding box center [782, 542] width 115 height 14
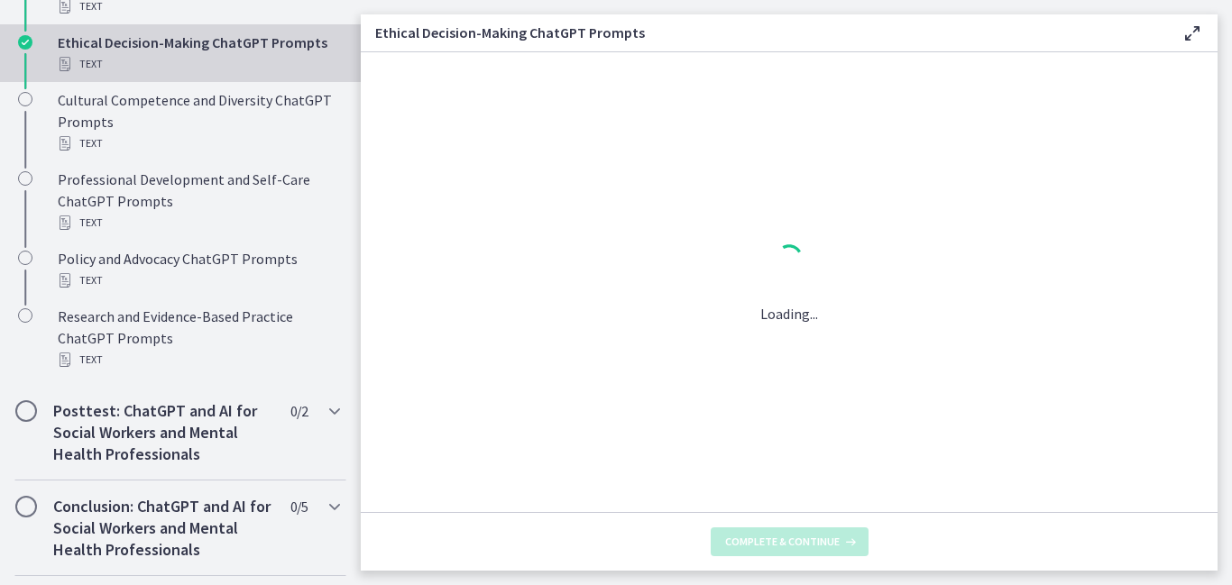
scroll to position [0, 0]
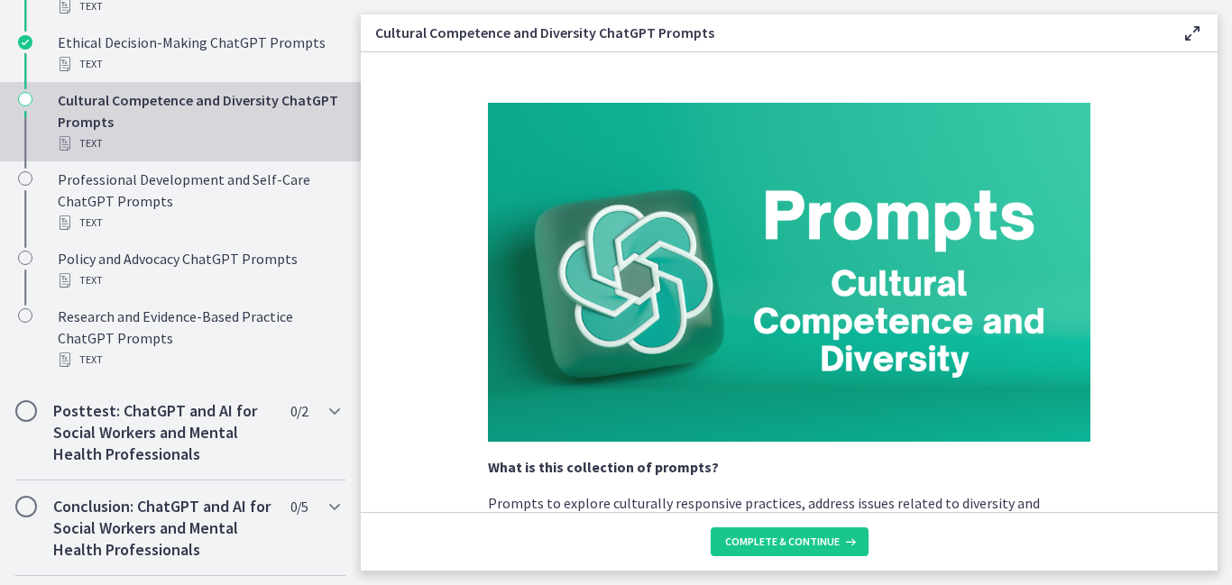
scroll to position [2685, 0]
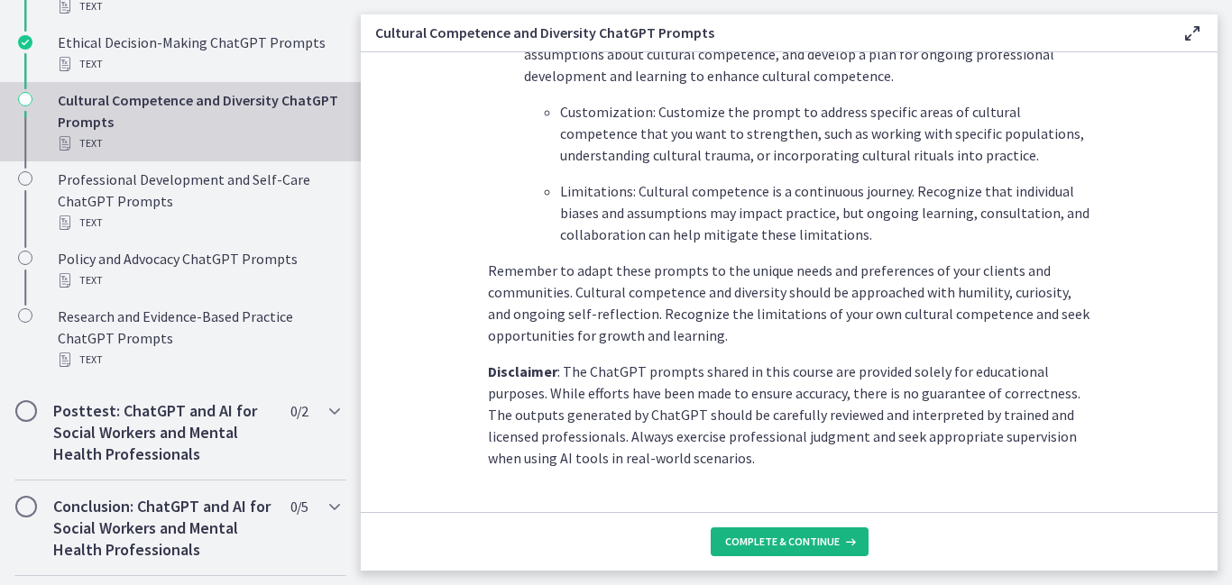
click at [811, 547] on span "Complete & continue" at bounding box center [782, 542] width 115 height 14
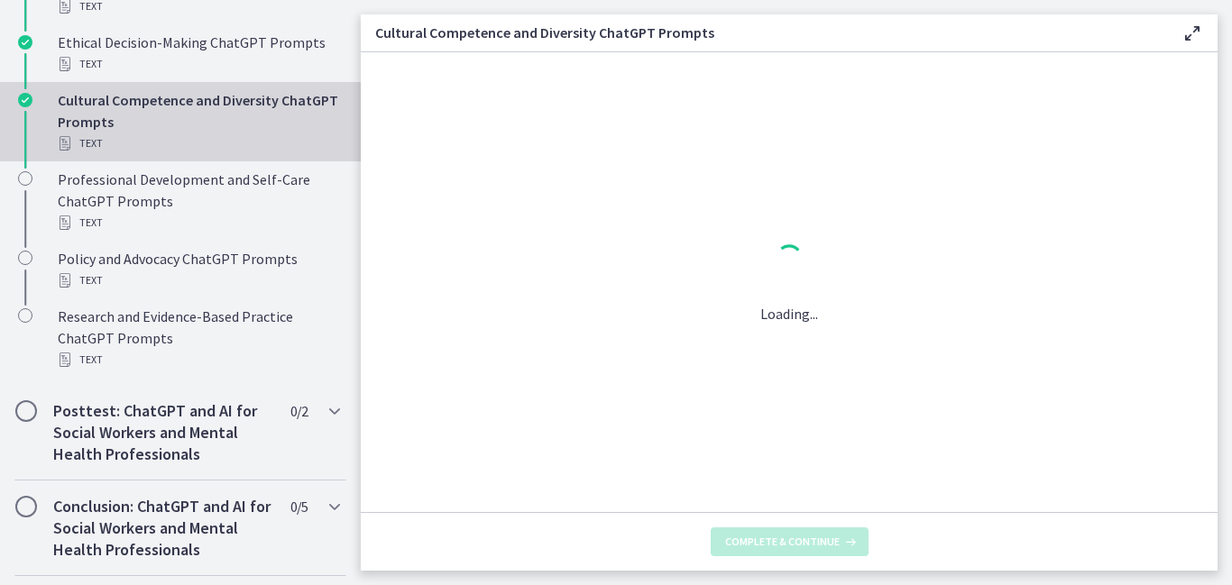
scroll to position [0, 0]
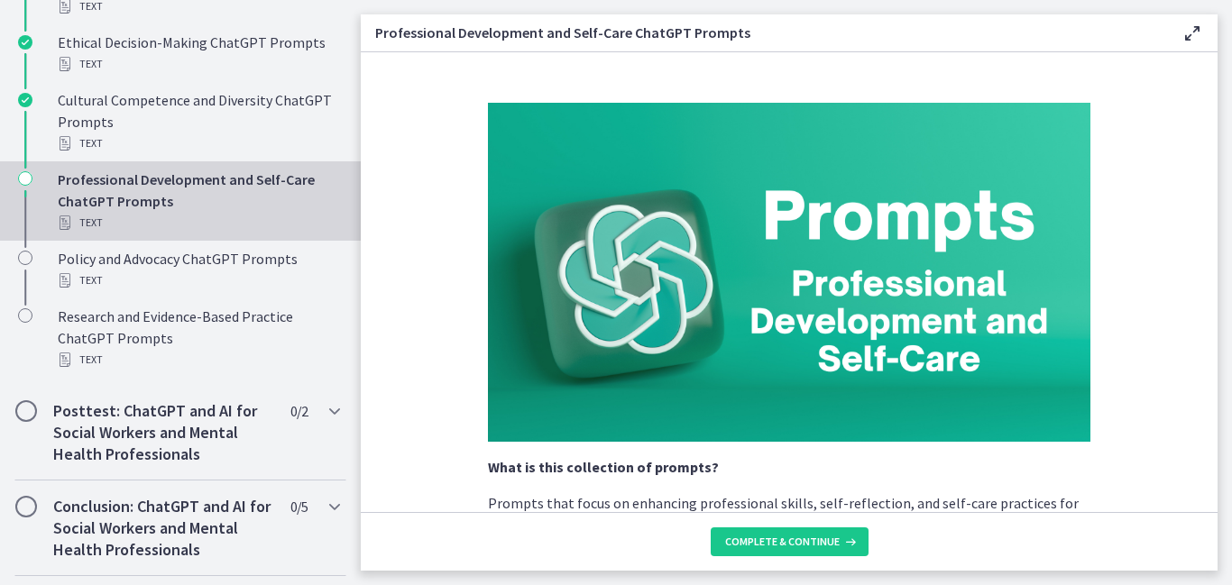
scroll to position [2729, 0]
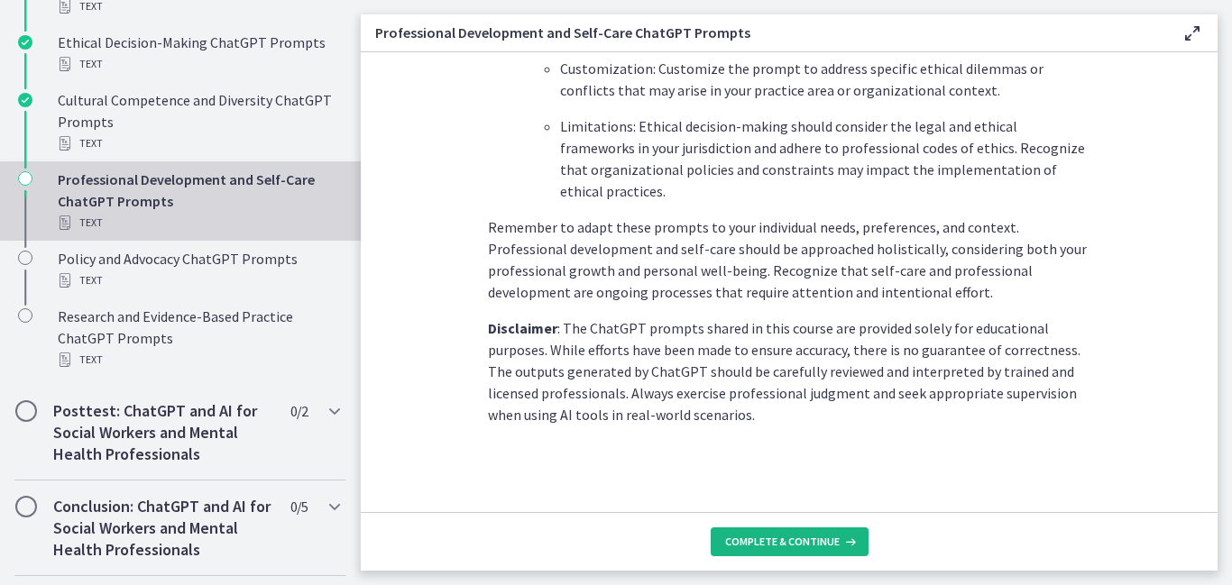
click at [782, 549] on button "Complete & continue" at bounding box center [790, 542] width 158 height 29
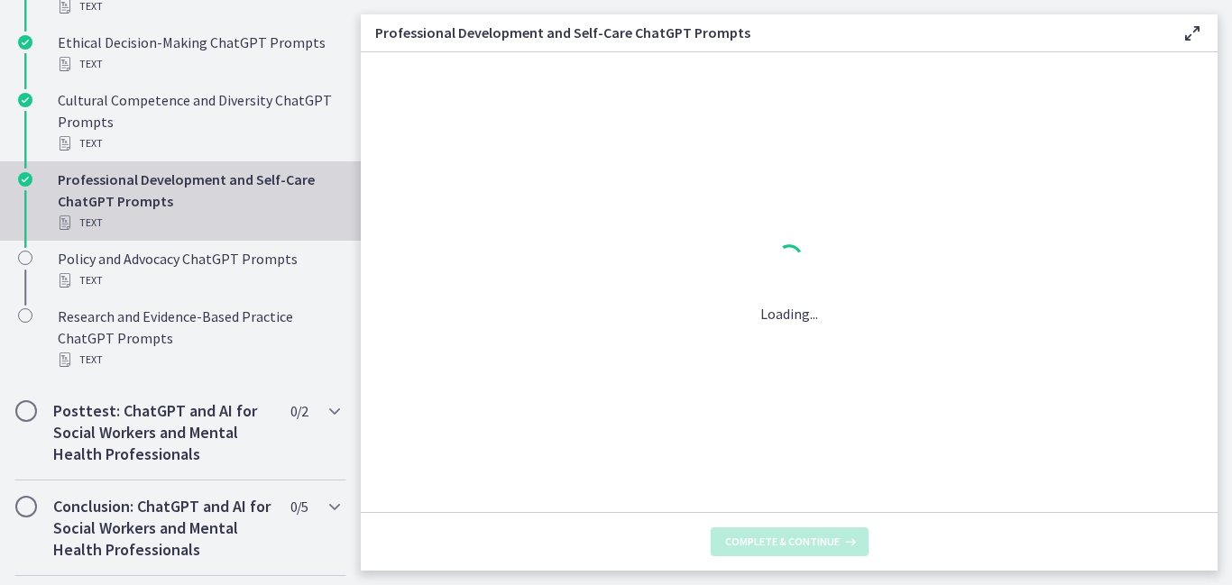
scroll to position [0, 0]
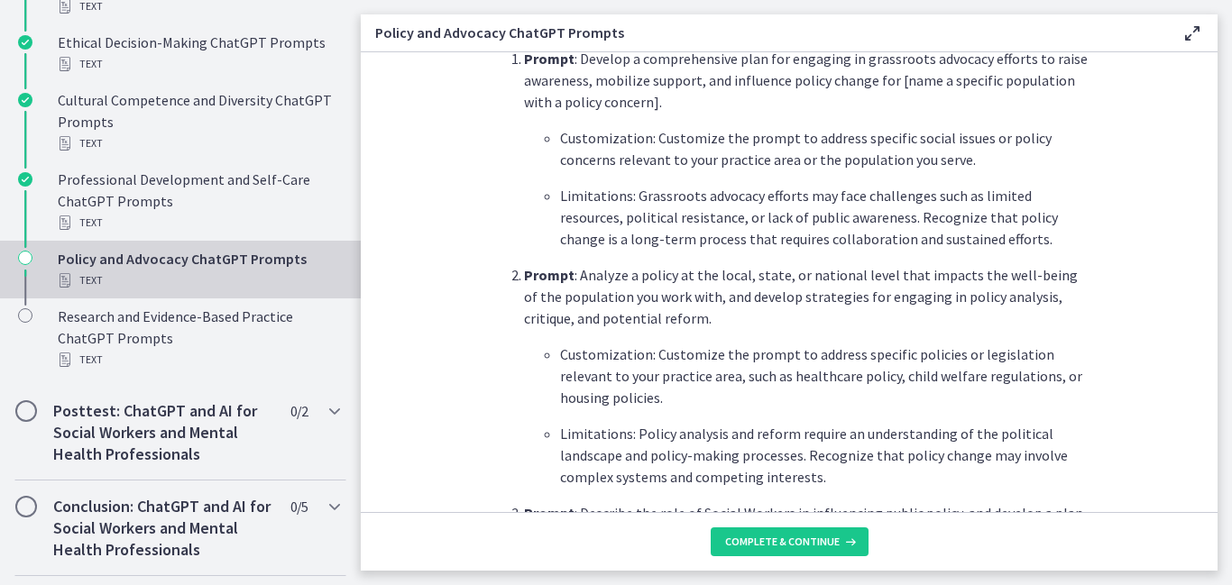
scroll to position [2729, 0]
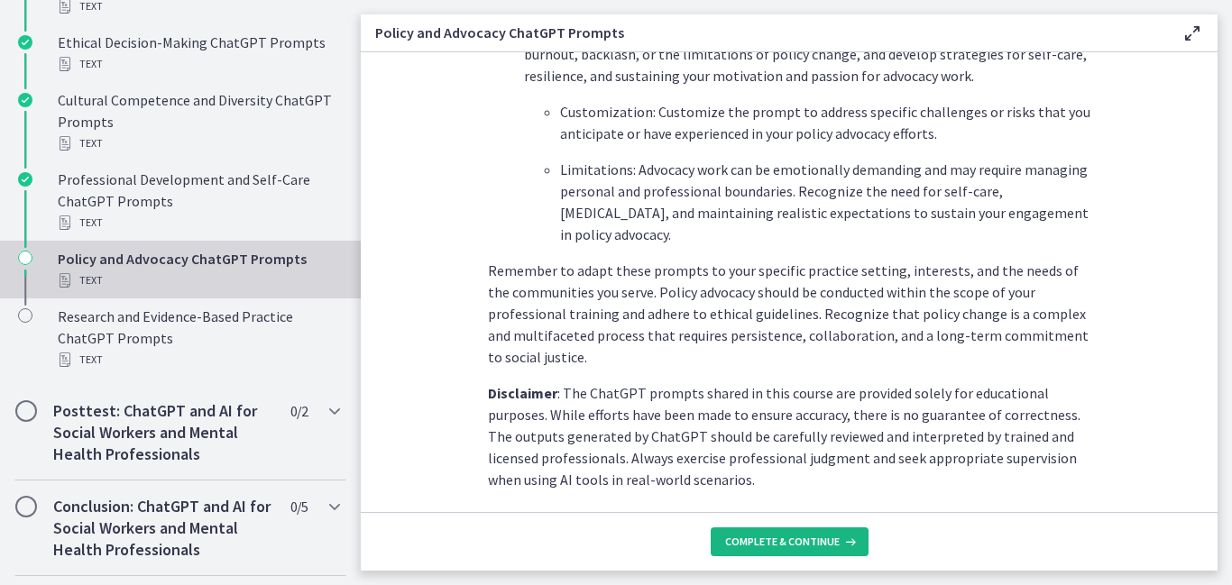
click at [828, 538] on span "Complete & continue" at bounding box center [782, 542] width 115 height 14
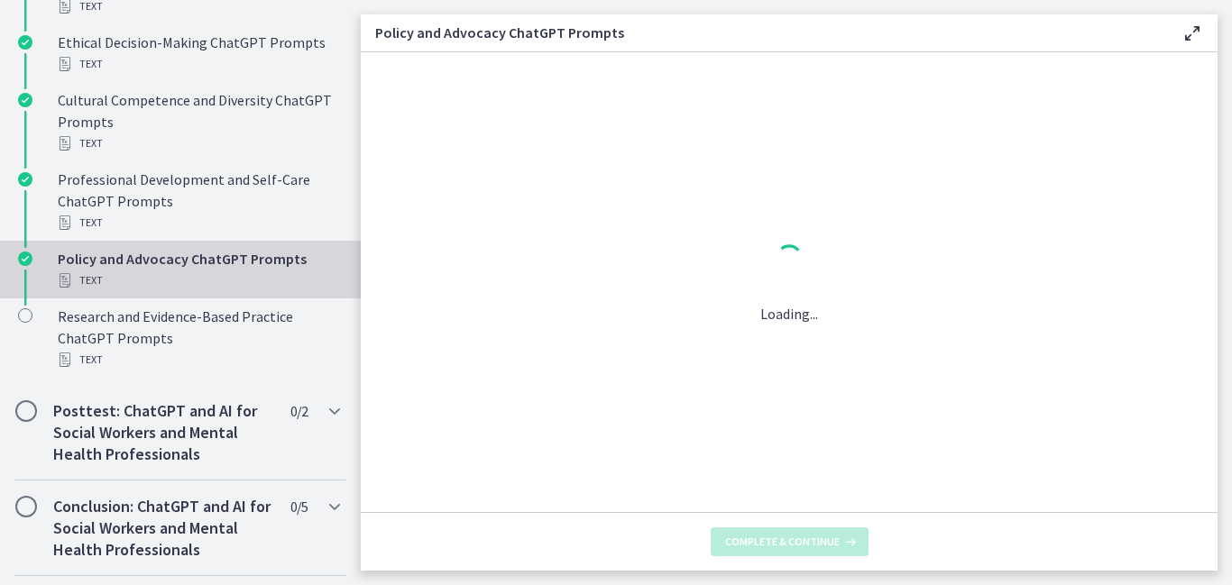
scroll to position [0, 0]
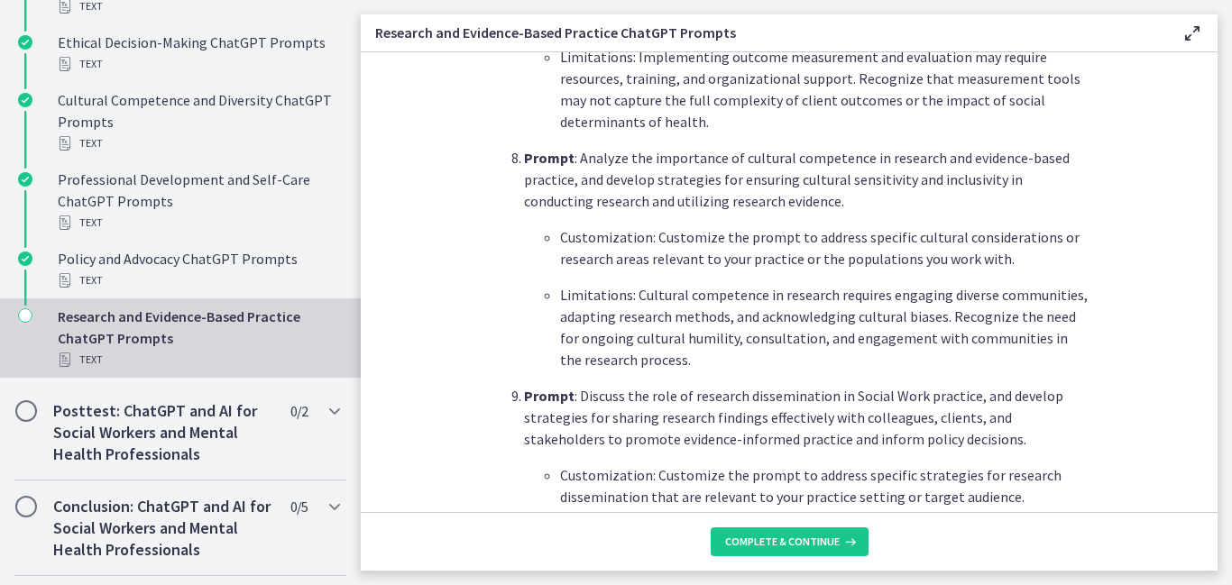
scroll to position [2851, 0]
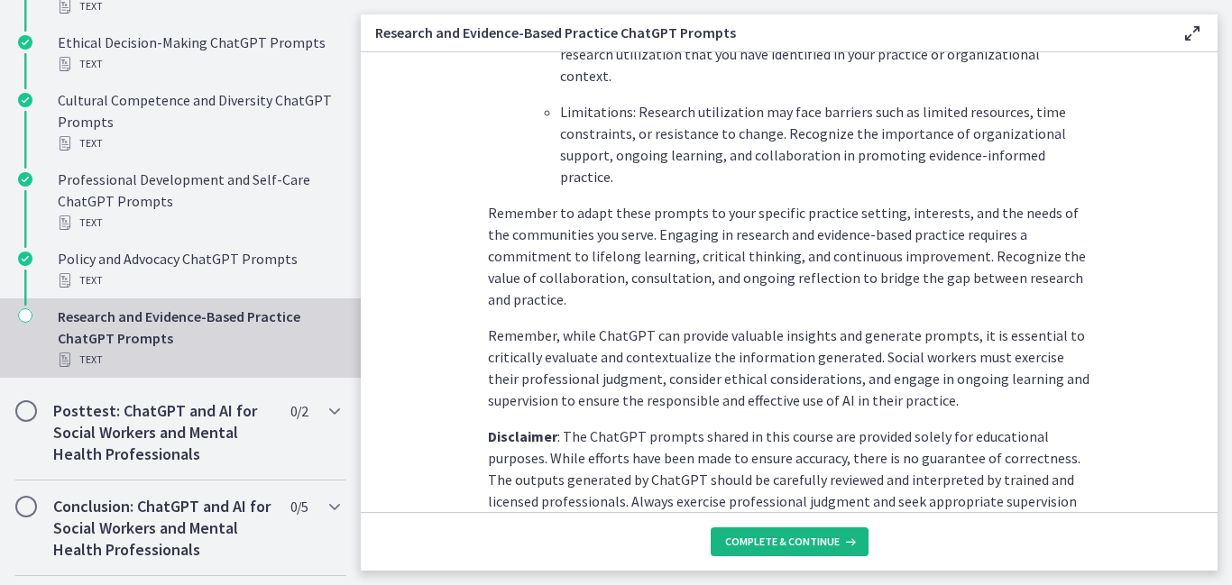
click at [770, 538] on span "Complete & continue" at bounding box center [782, 542] width 115 height 14
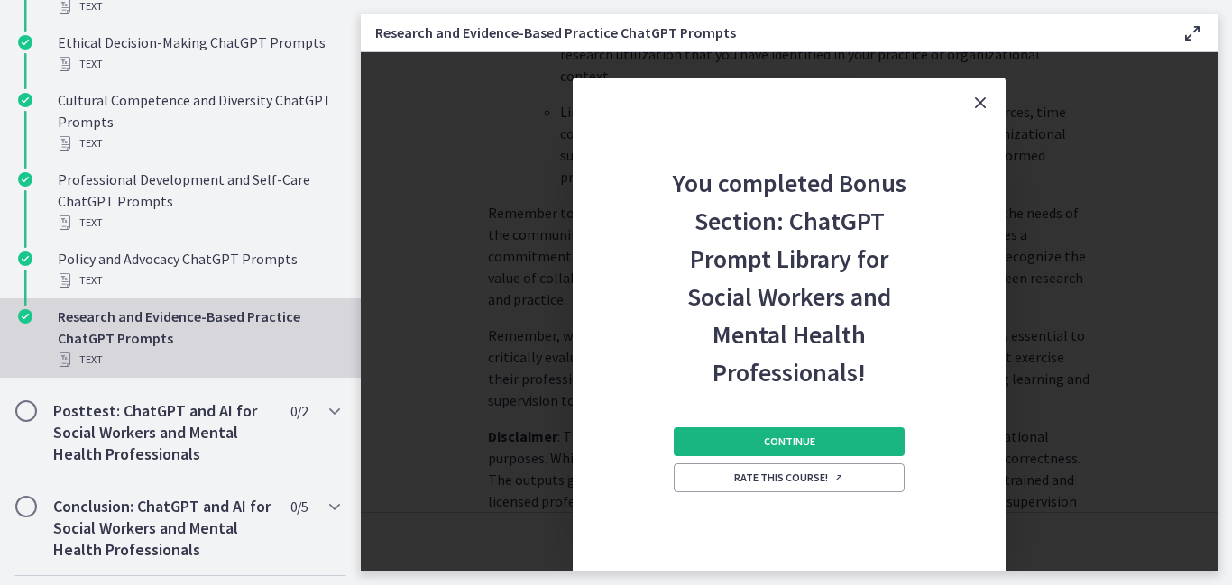
click at [770, 435] on span "Continue" at bounding box center [789, 442] width 51 height 14
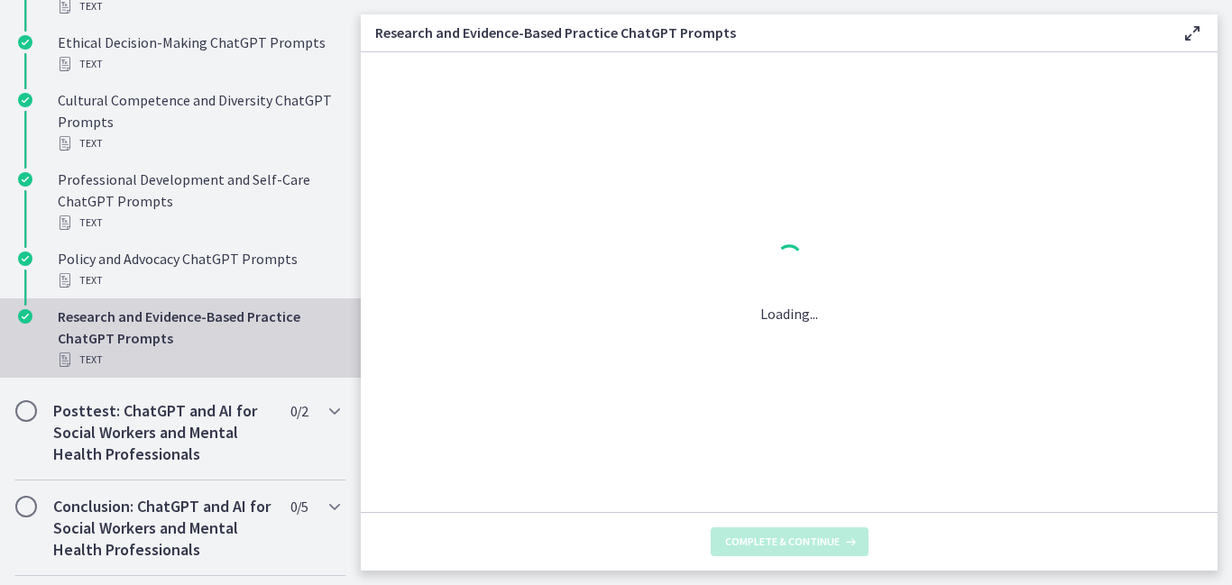
scroll to position [0, 0]
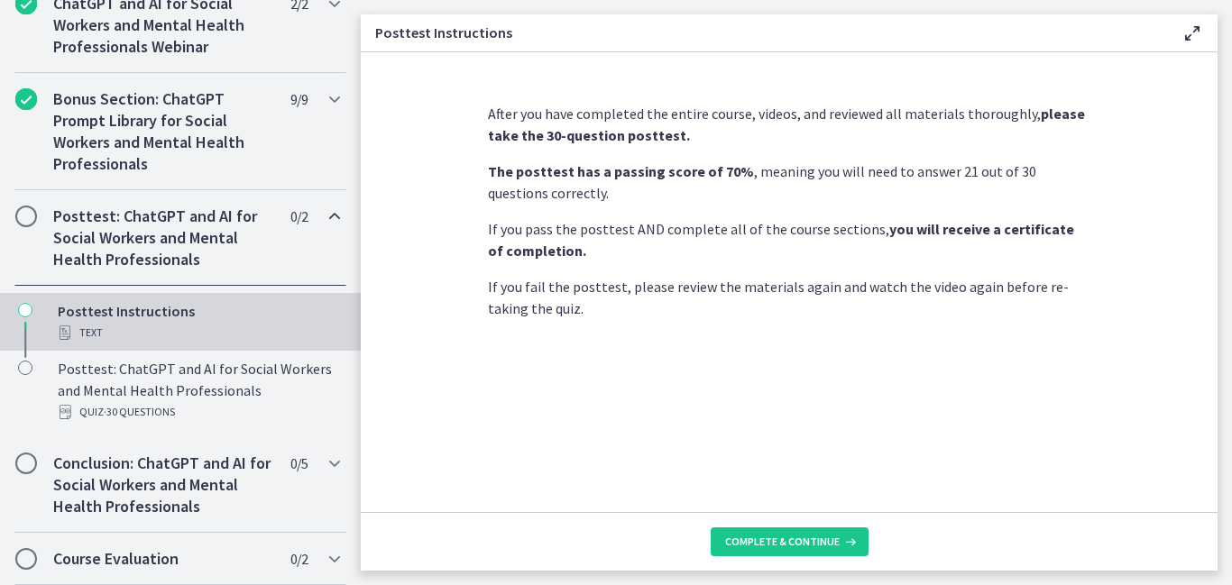
scroll to position [933, 0]
click at [735, 535] on span "Complete & continue" at bounding box center [782, 542] width 115 height 14
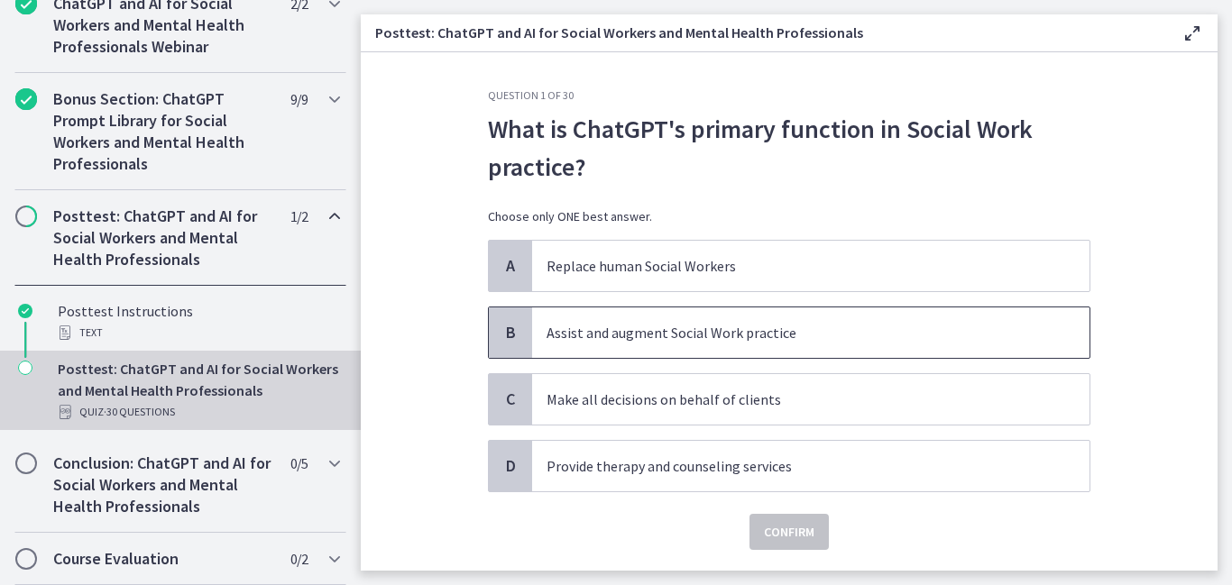
click at [546, 331] on p "Assist and augment Social Work practice" at bounding box center [792, 333] width 492 height 22
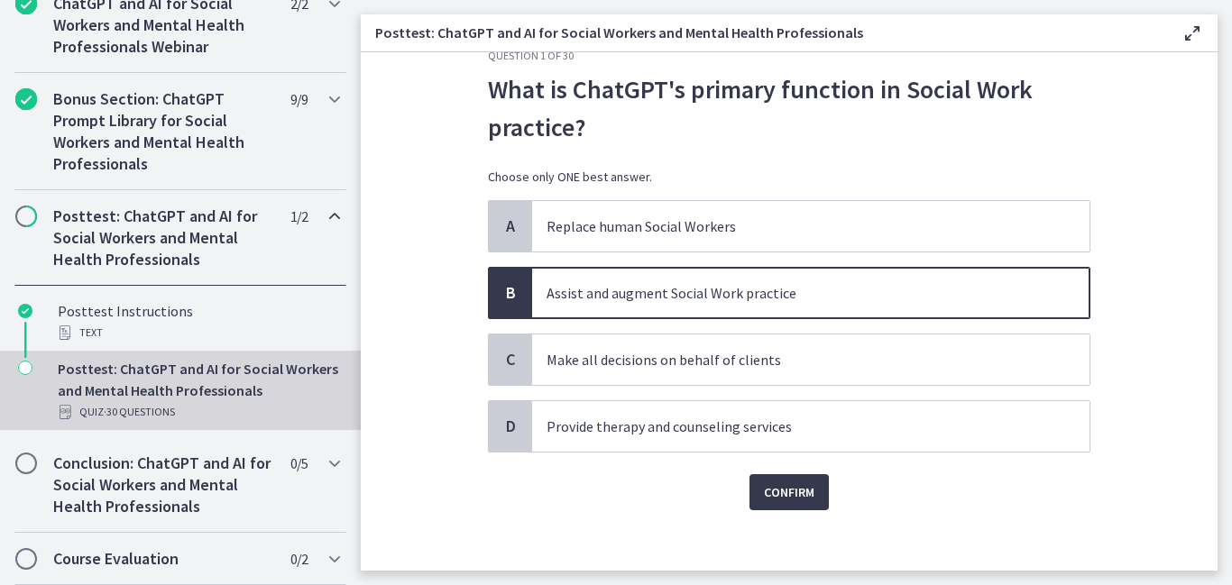
scroll to position [41, 0]
click at [791, 500] on span "Confirm" at bounding box center [789, 492] width 50 height 22
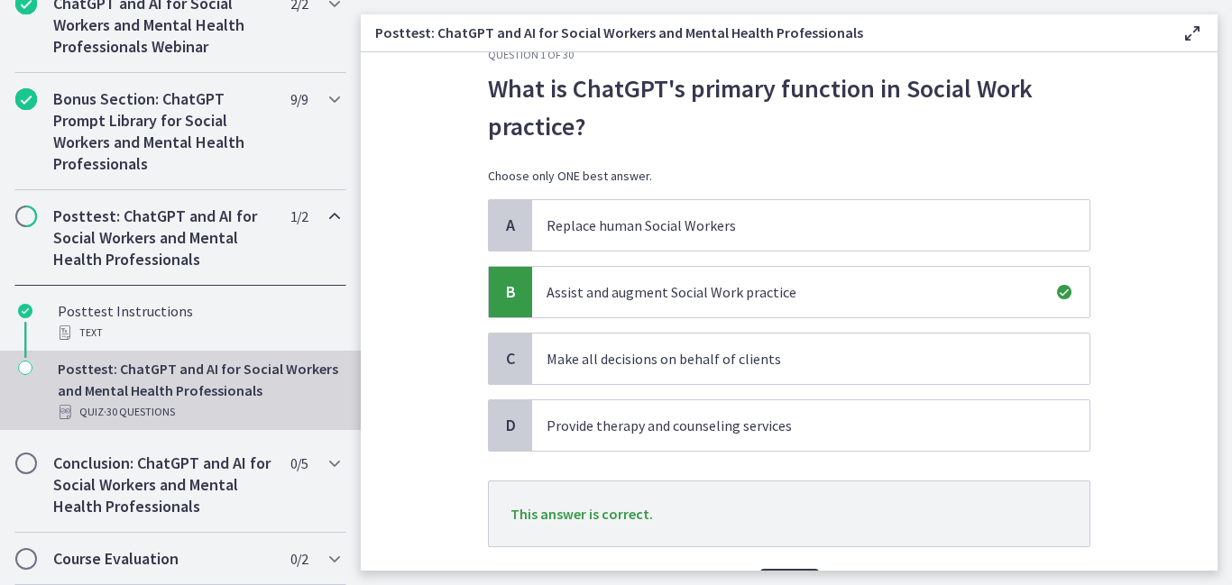
scroll to position [147, 0]
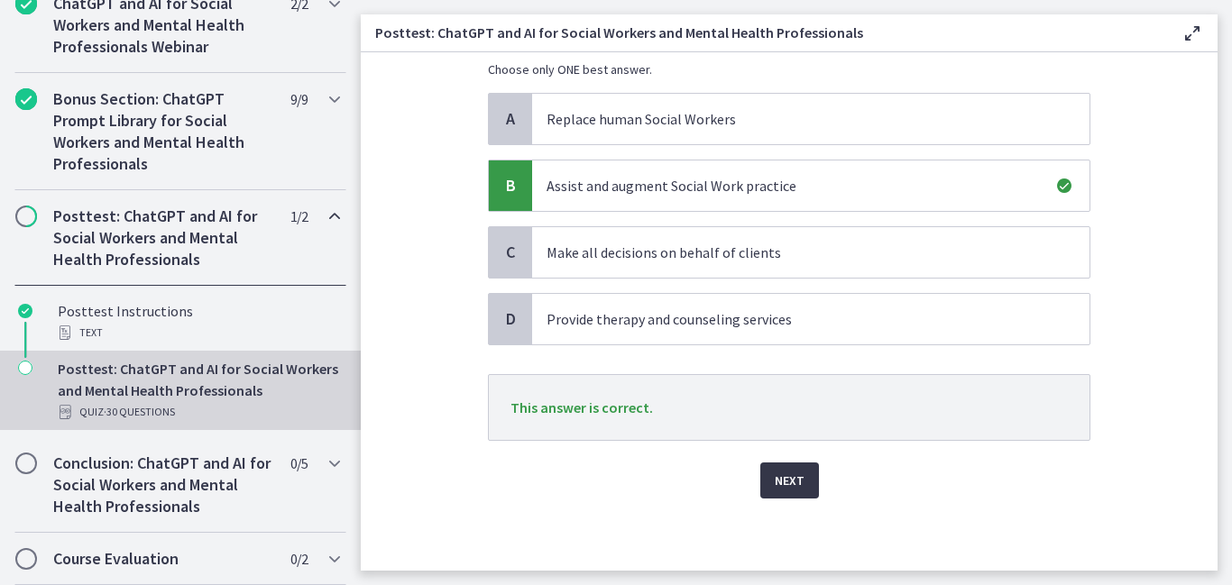
click at [767, 485] on button "Next" at bounding box center [789, 481] width 59 height 36
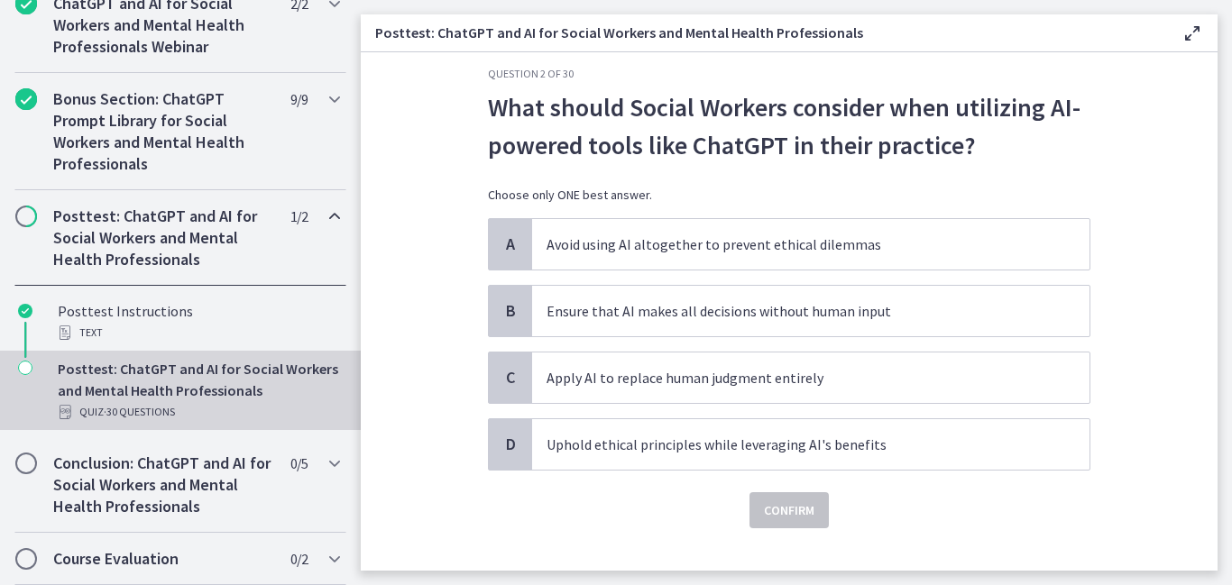
scroll to position [33, 0]
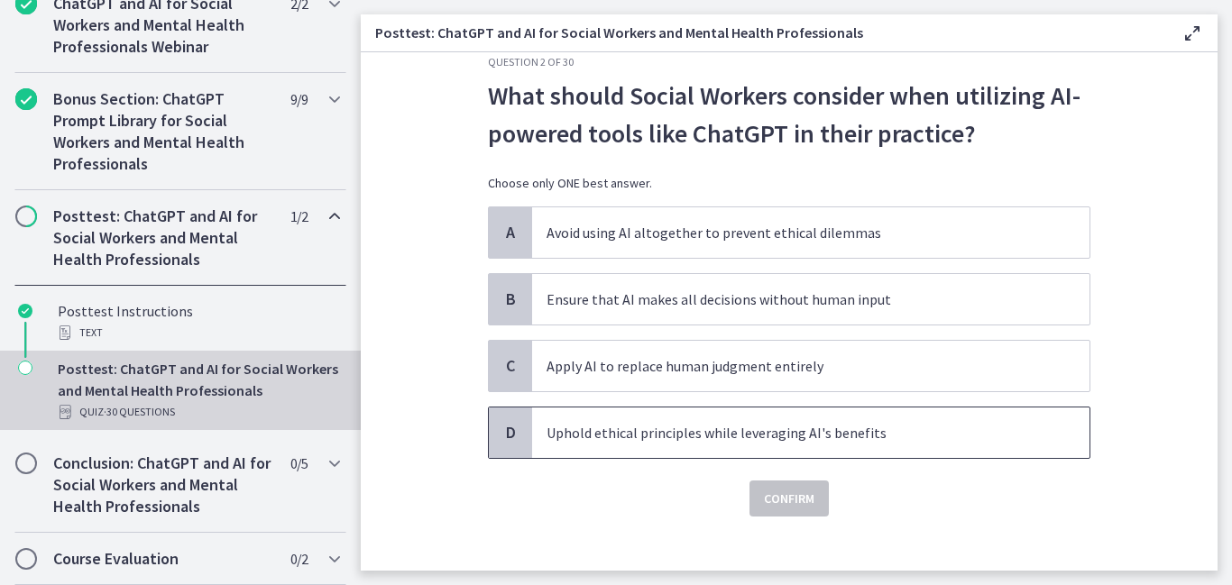
click at [613, 436] on p "Uphold ethical principles while leveraging AI's benefits" at bounding box center [792, 433] width 492 height 22
click at [802, 509] on span "Confirm" at bounding box center [789, 499] width 50 height 22
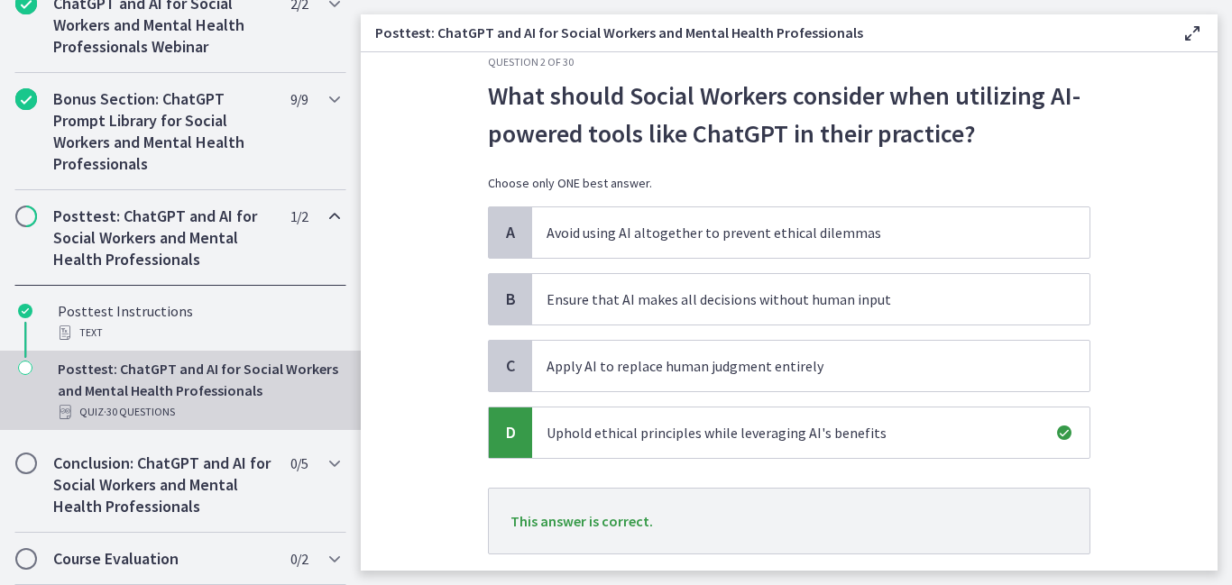
scroll to position [147, 0]
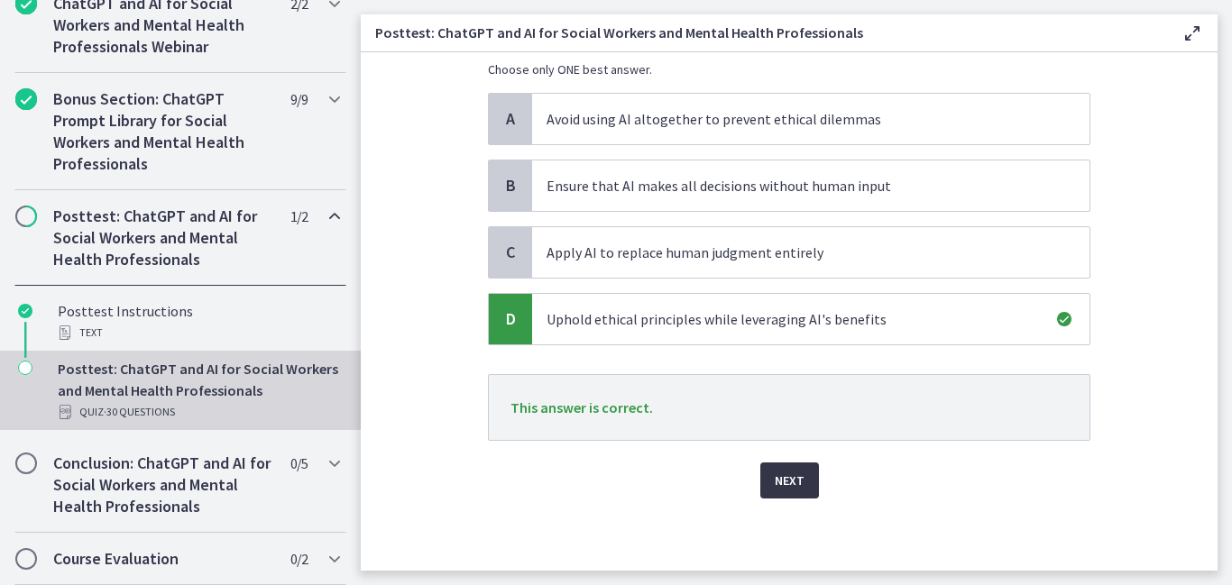
click at [789, 474] on span "Next" at bounding box center [790, 481] width 30 height 22
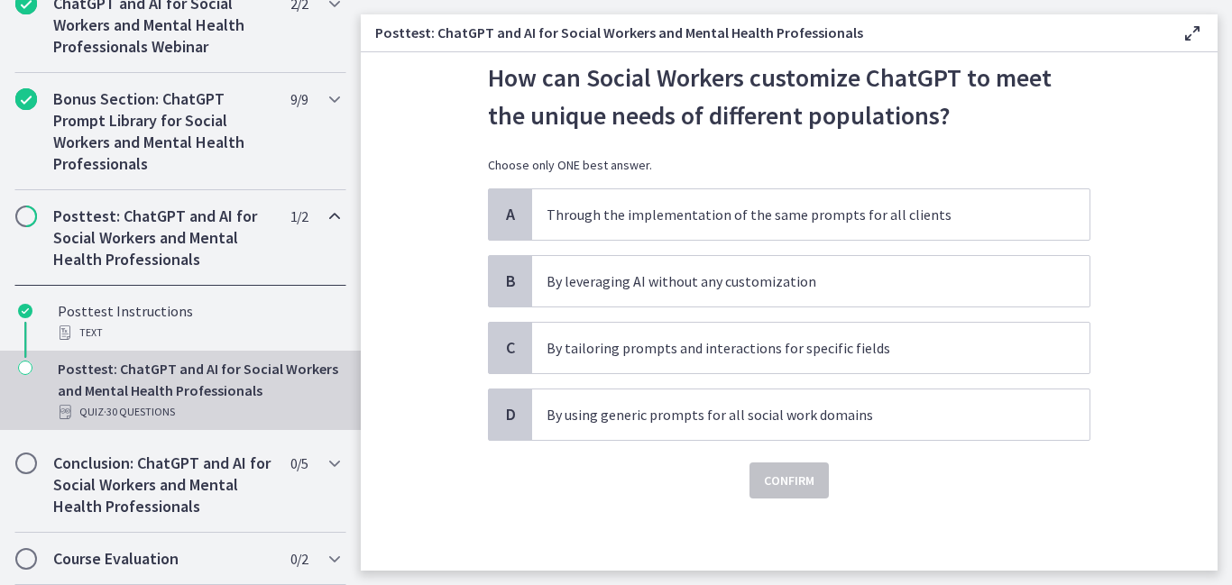
scroll to position [0, 0]
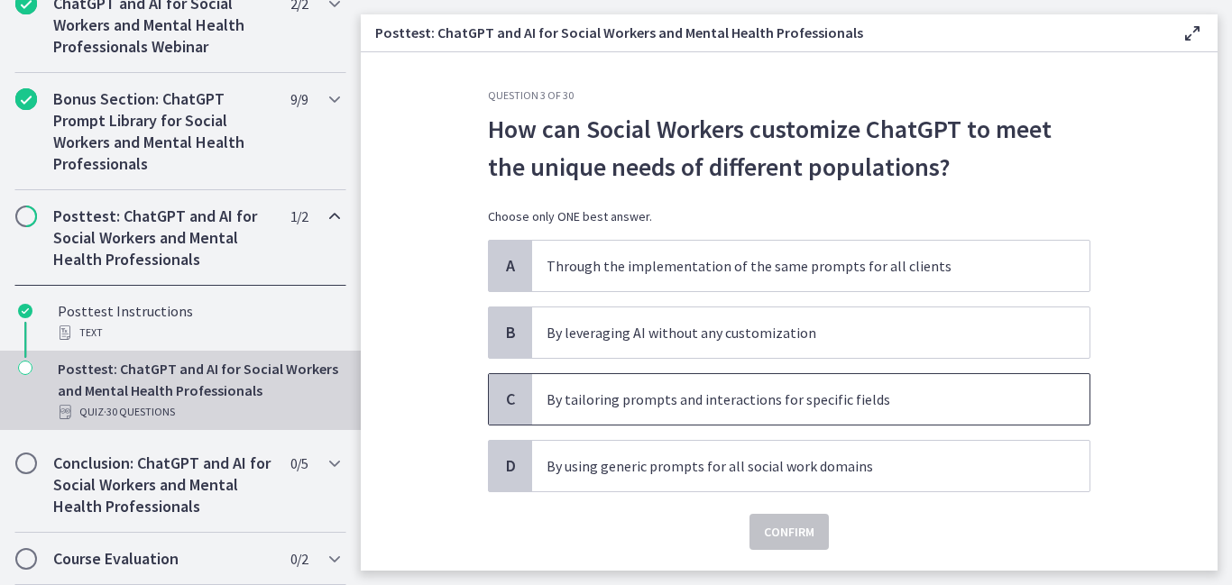
click at [599, 411] on span "By tailoring prompts and interactions for specific fields" at bounding box center [810, 399] width 557 height 50
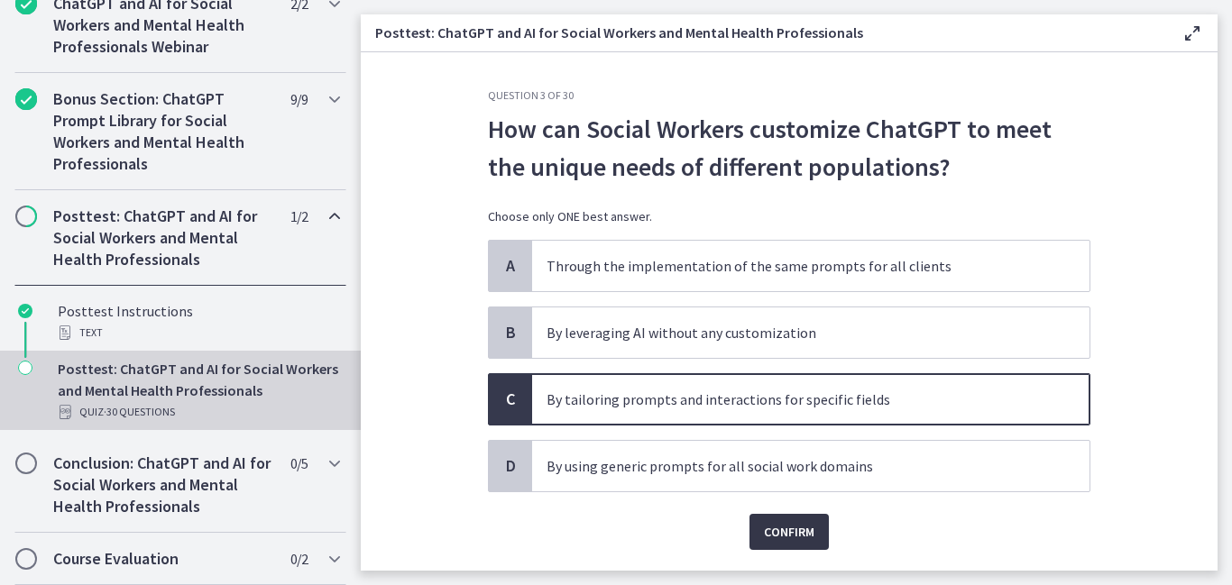
click at [760, 529] on button "Confirm" at bounding box center [788, 532] width 79 height 36
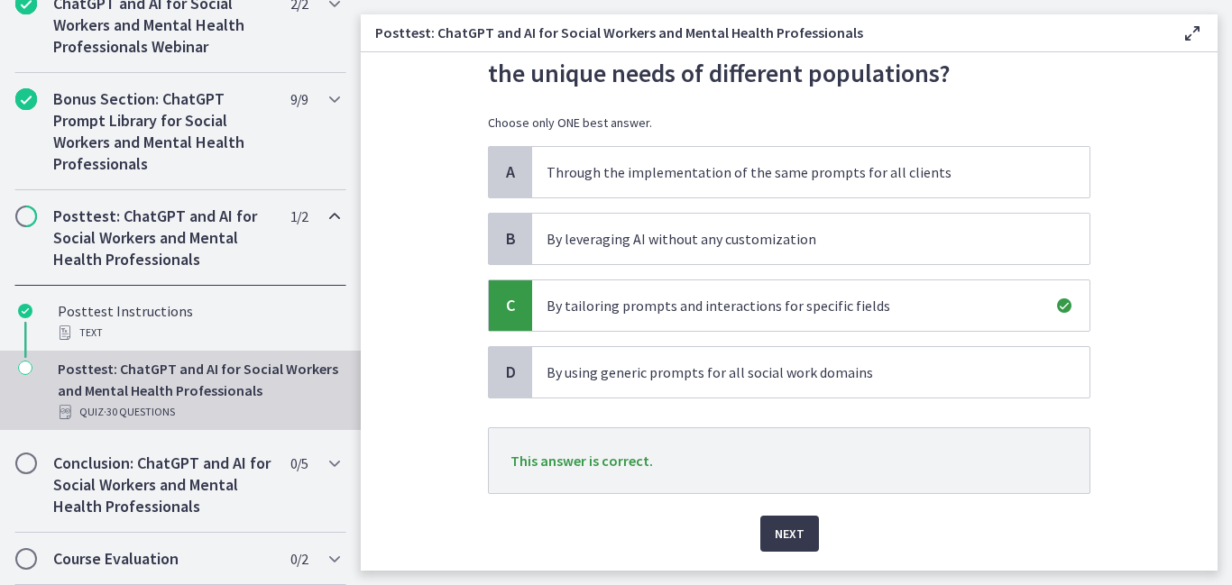
scroll to position [108, 0]
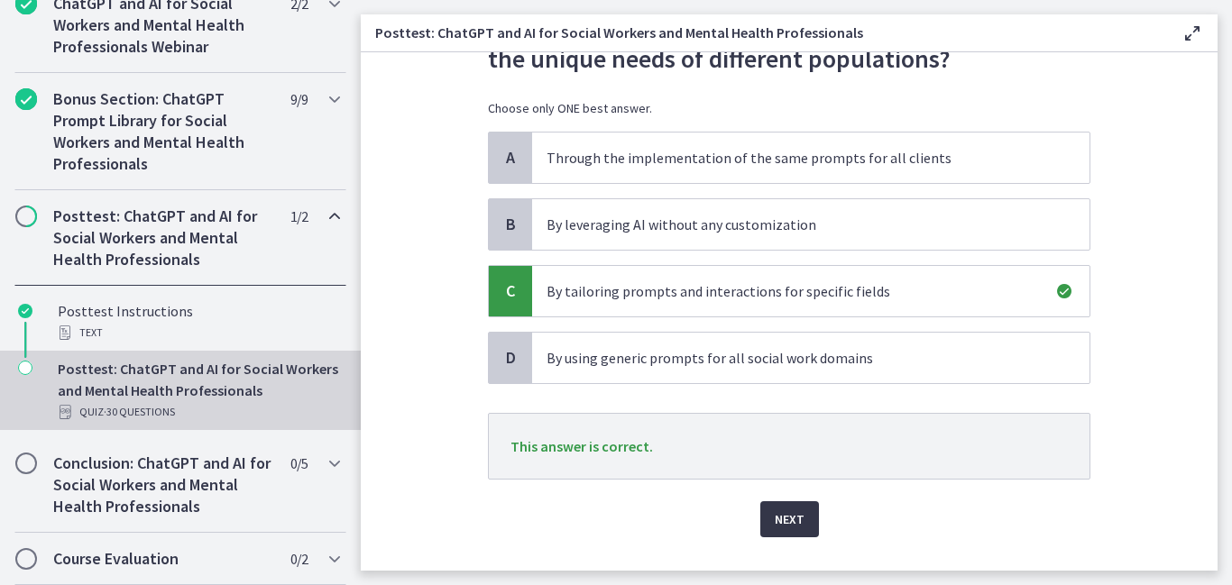
click at [800, 524] on span "Next" at bounding box center [790, 520] width 30 height 22
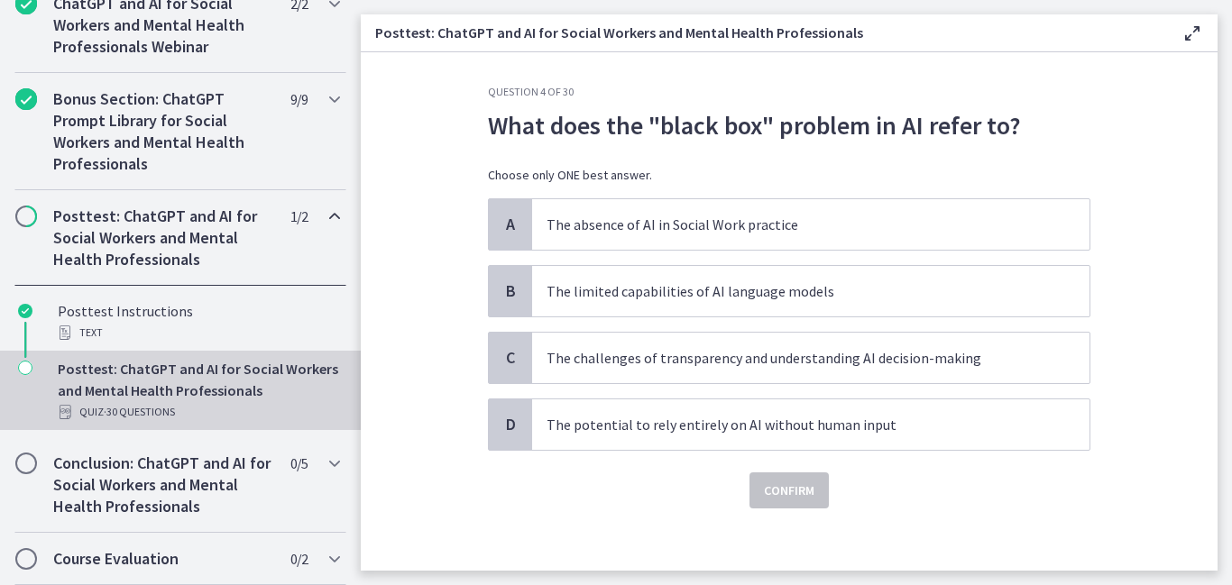
scroll to position [14, 0]
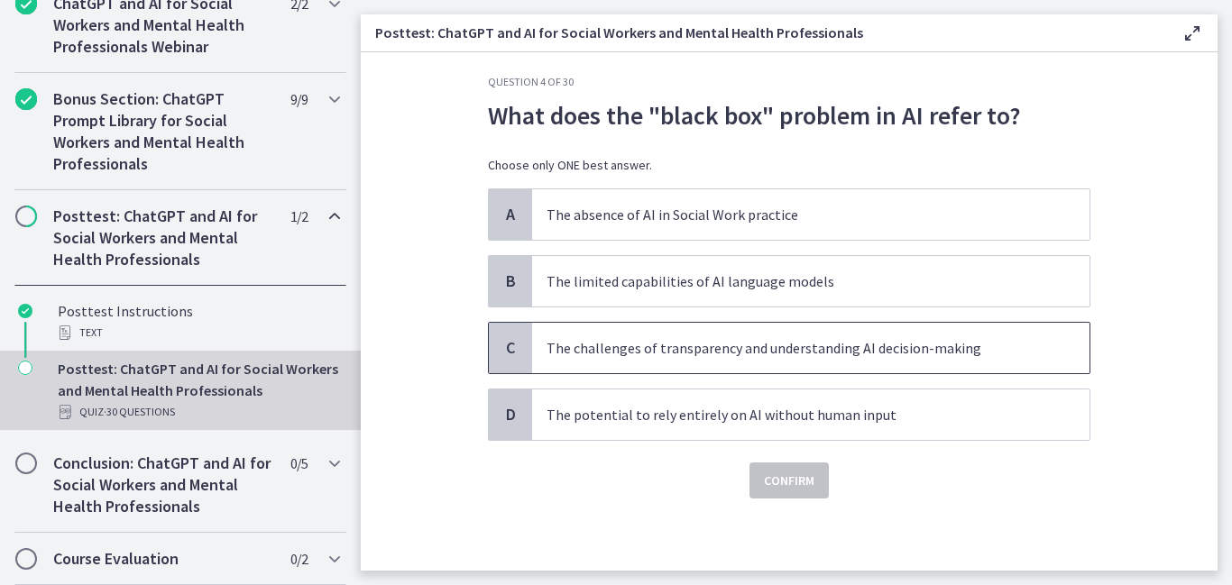
click at [583, 347] on p "The challenges of transparency and understanding AI decision-making" at bounding box center [792, 348] width 492 height 22
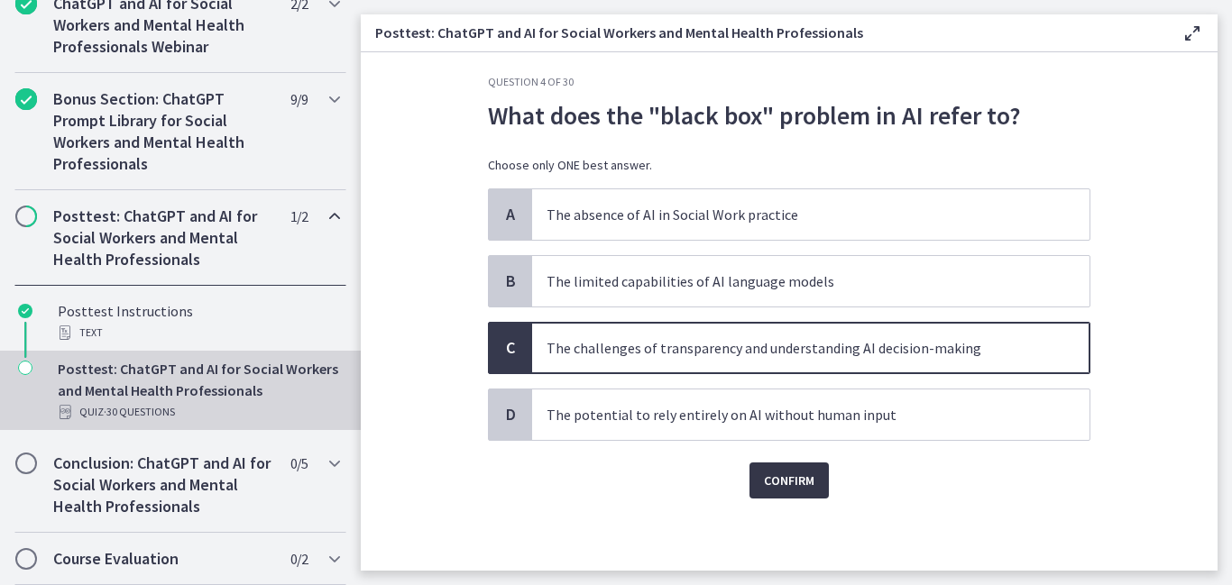
click at [797, 488] on span "Confirm" at bounding box center [789, 481] width 50 height 22
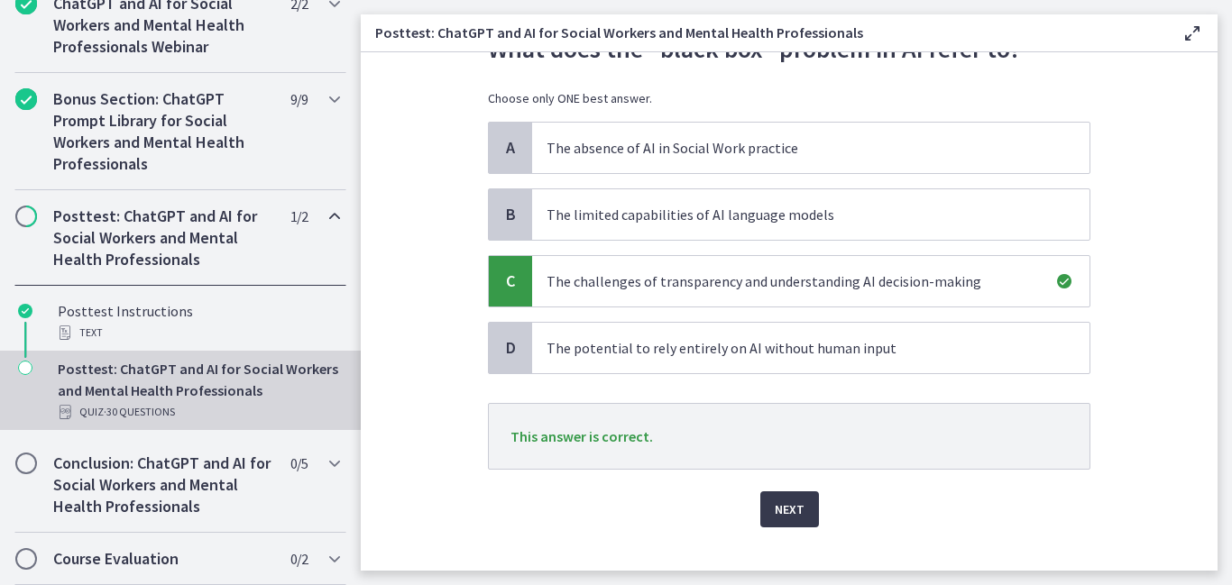
scroll to position [87, 0]
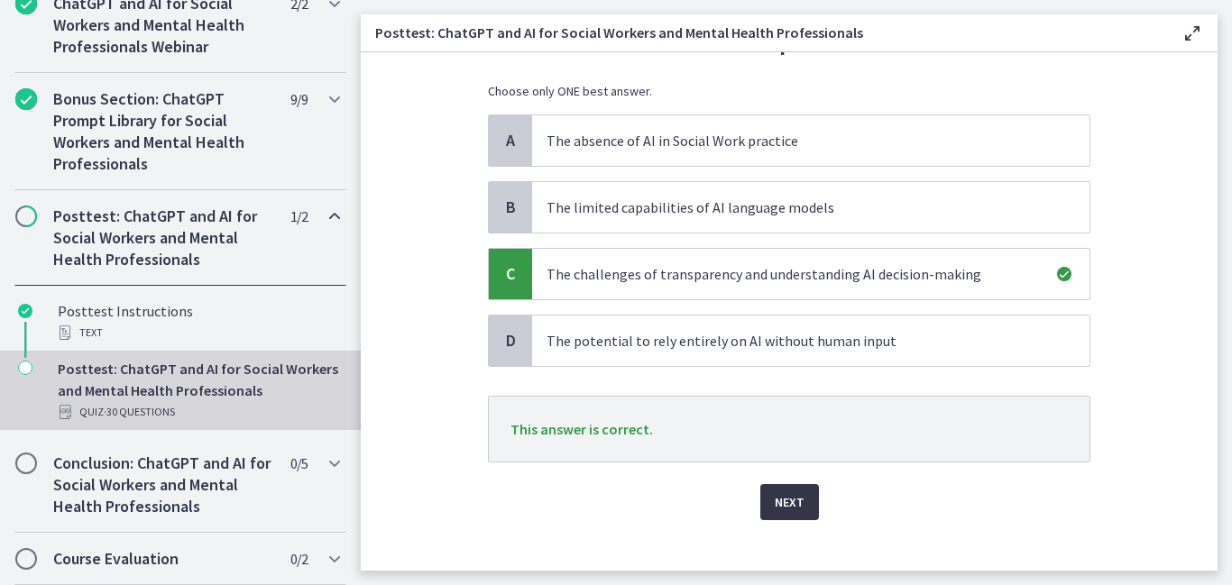
click at [766, 494] on button "Next" at bounding box center [789, 502] width 59 height 36
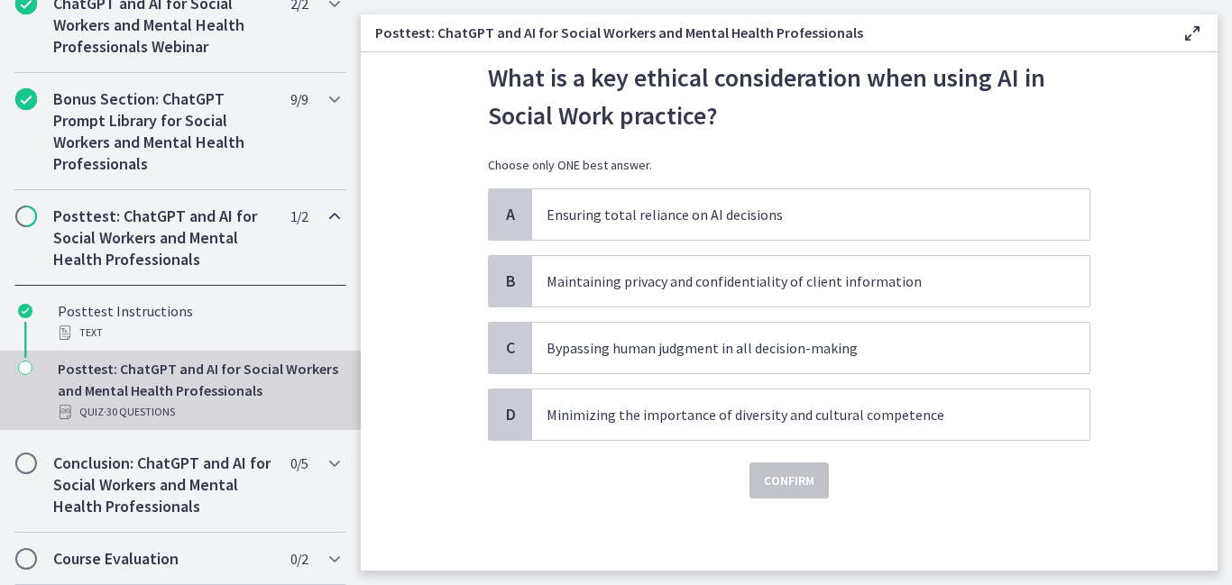
scroll to position [0, 0]
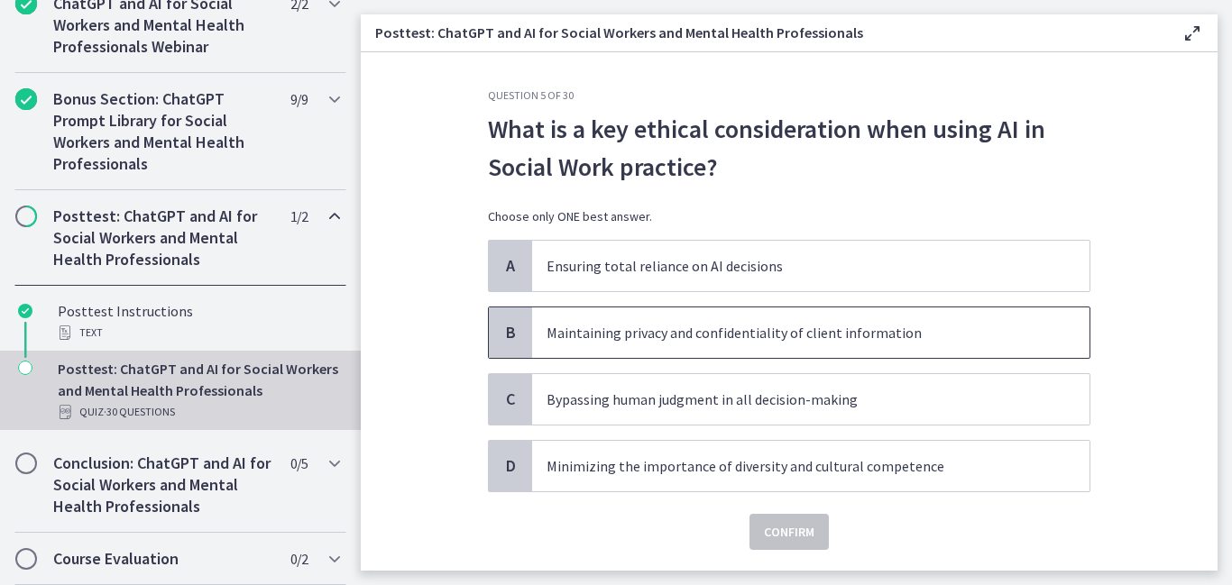
click at [592, 334] on p "Maintaining privacy and confidentiality of client information" at bounding box center [792, 333] width 492 height 22
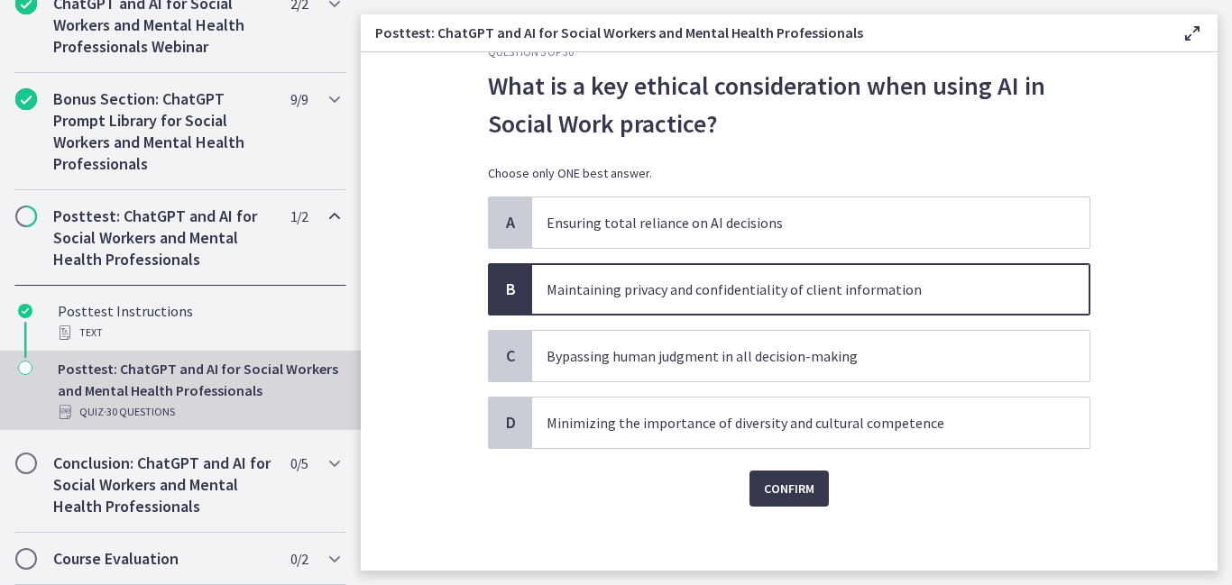
scroll to position [45, 0]
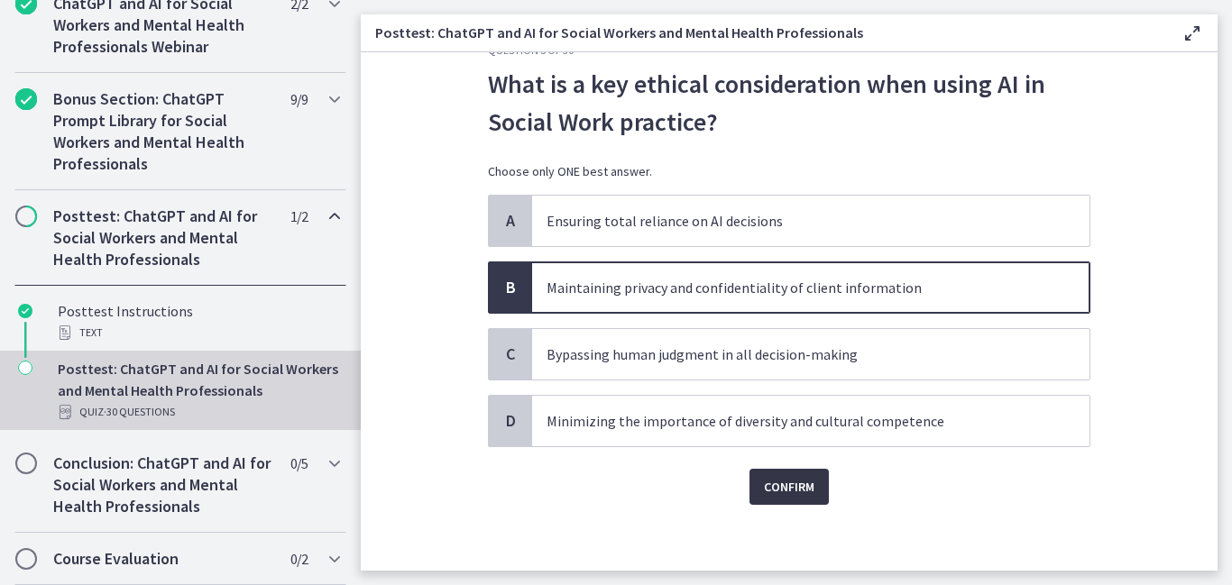
click at [775, 487] on span "Confirm" at bounding box center [789, 487] width 50 height 22
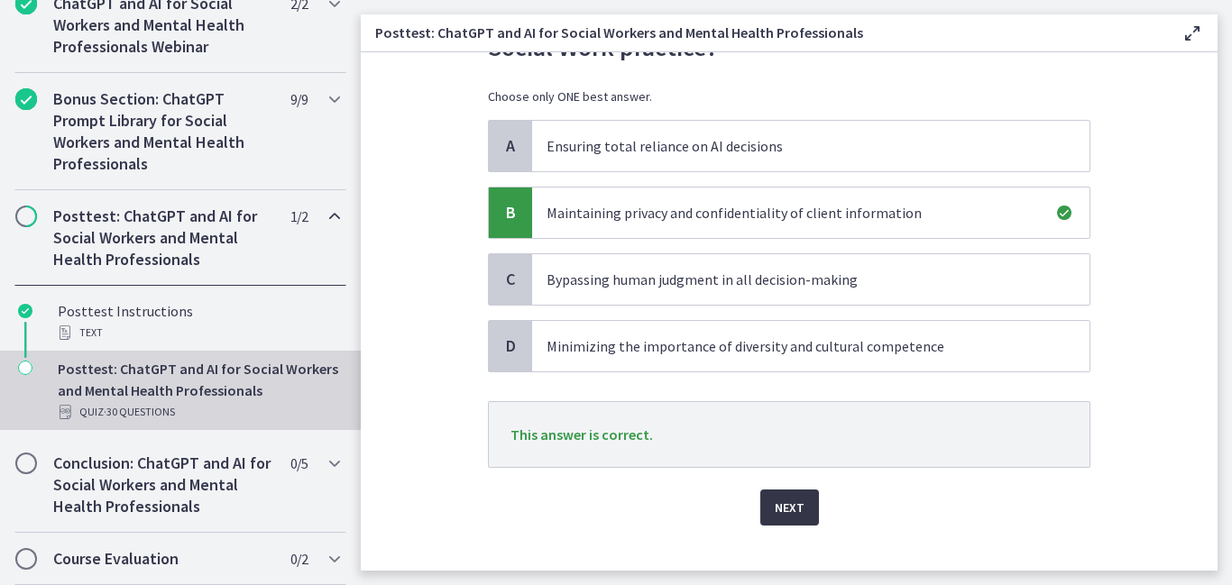
scroll to position [124, 0]
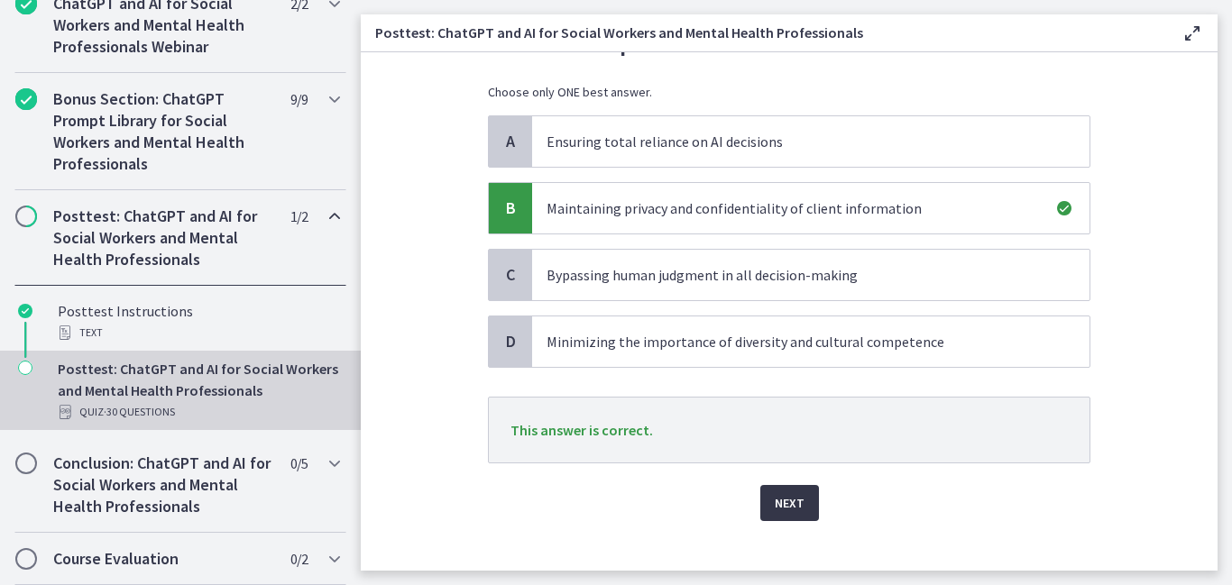
click at [799, 500] on span "Next" at bounding box center [790, 503] width 30 height 22
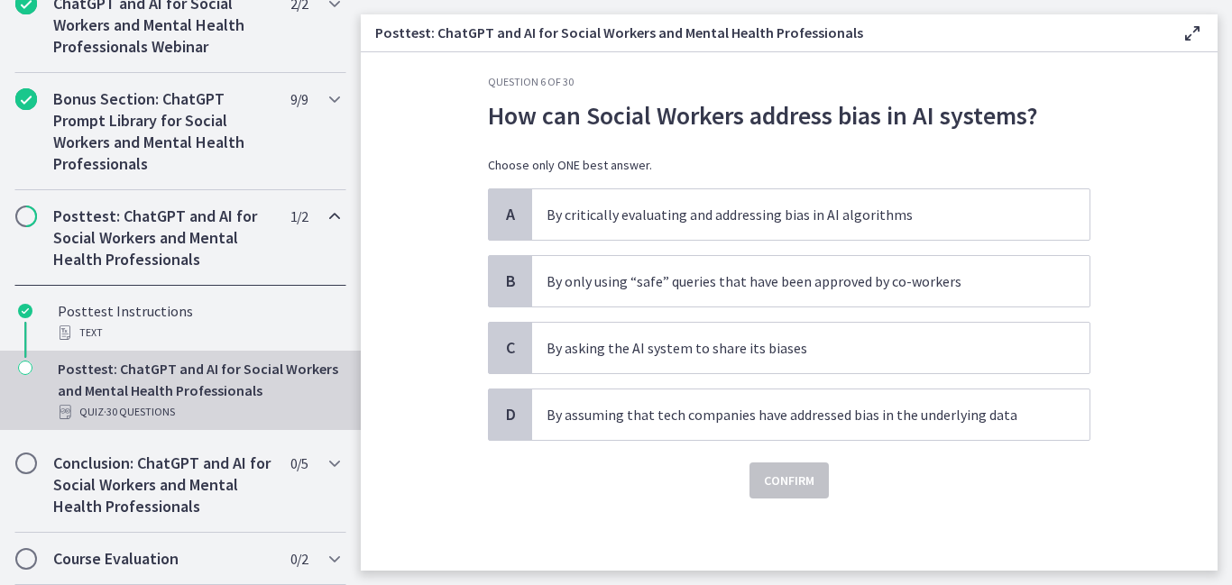
scroll to position [0, 0]
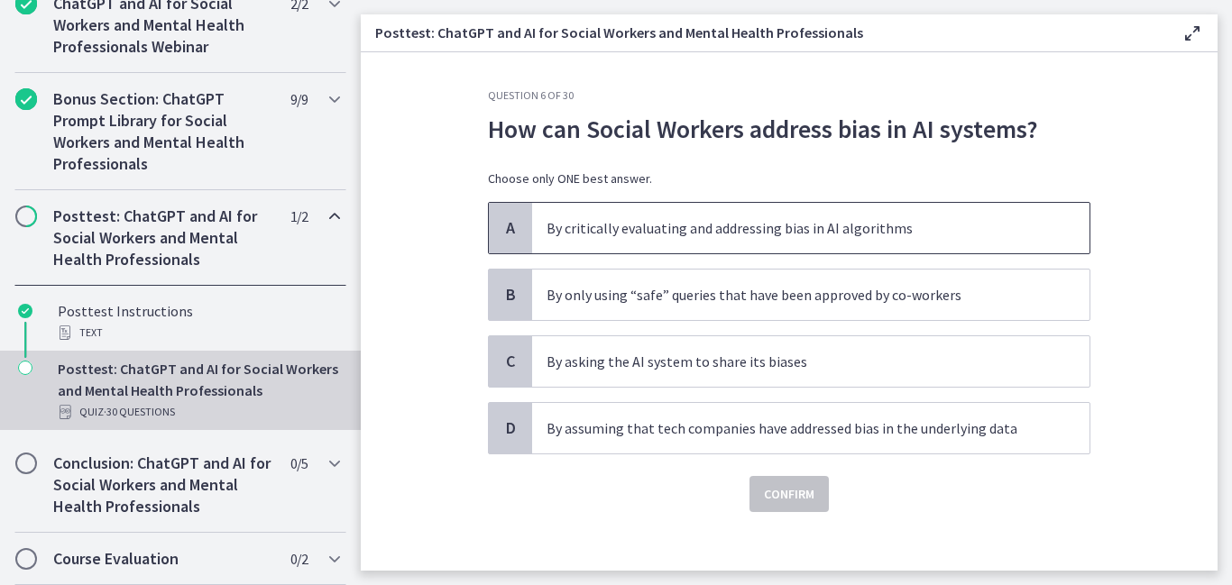
click at [629, 242] on span "By critically evaluating and addressing bias in AI algorithms" at bounding box center [810, 228] width 557 height 50
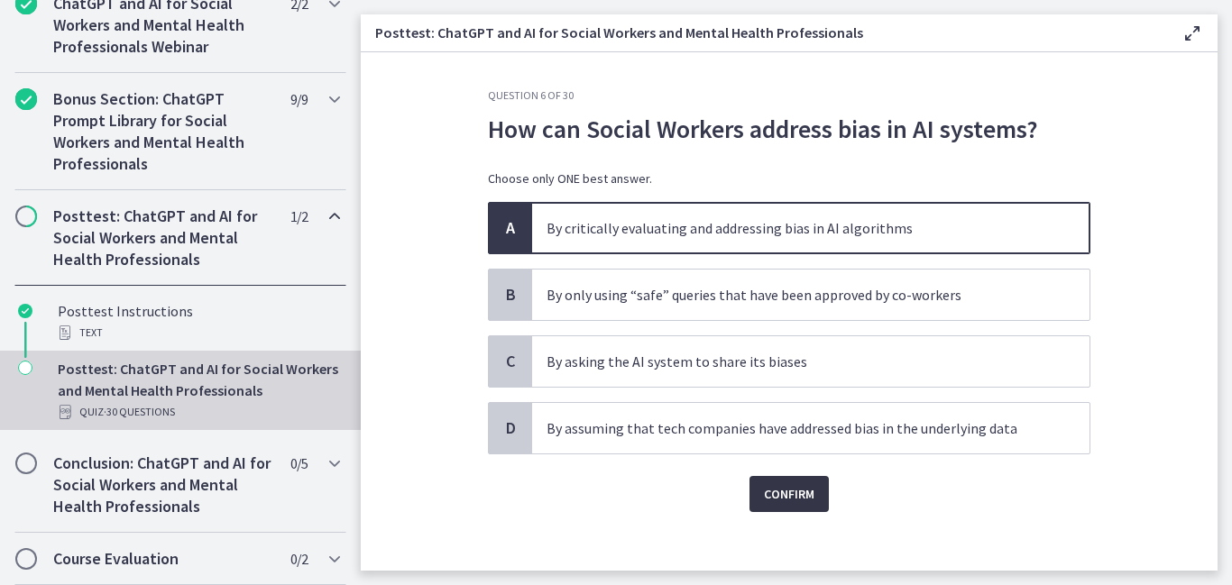
click at [792, 491] on span "Confirm" at bounding box center [789, 494] width 50 height 22
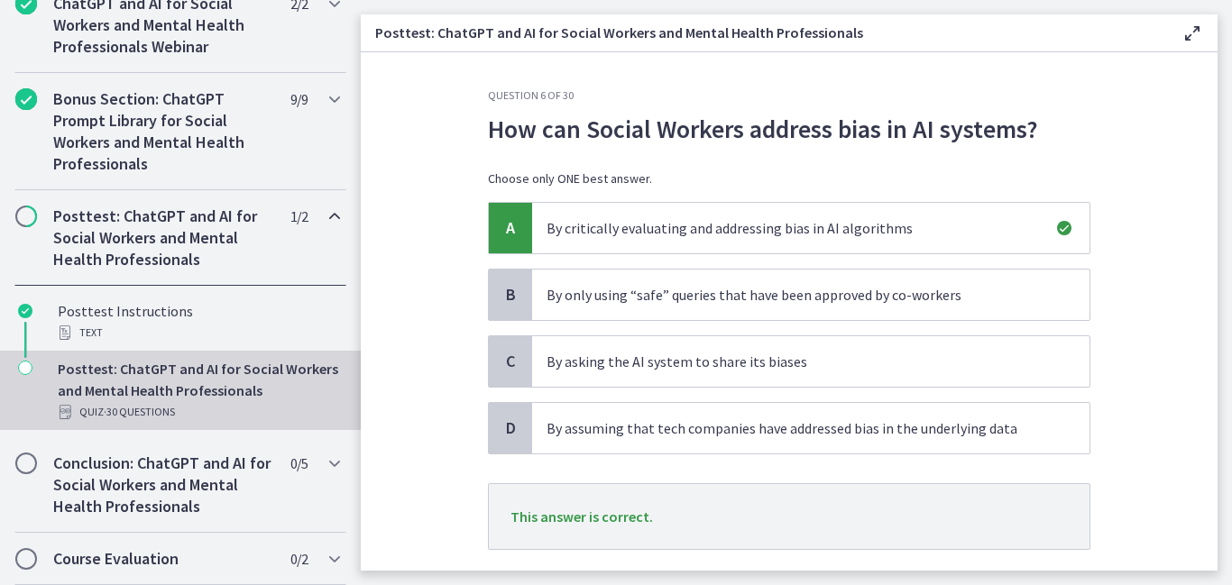
scroll to position [109, 0]
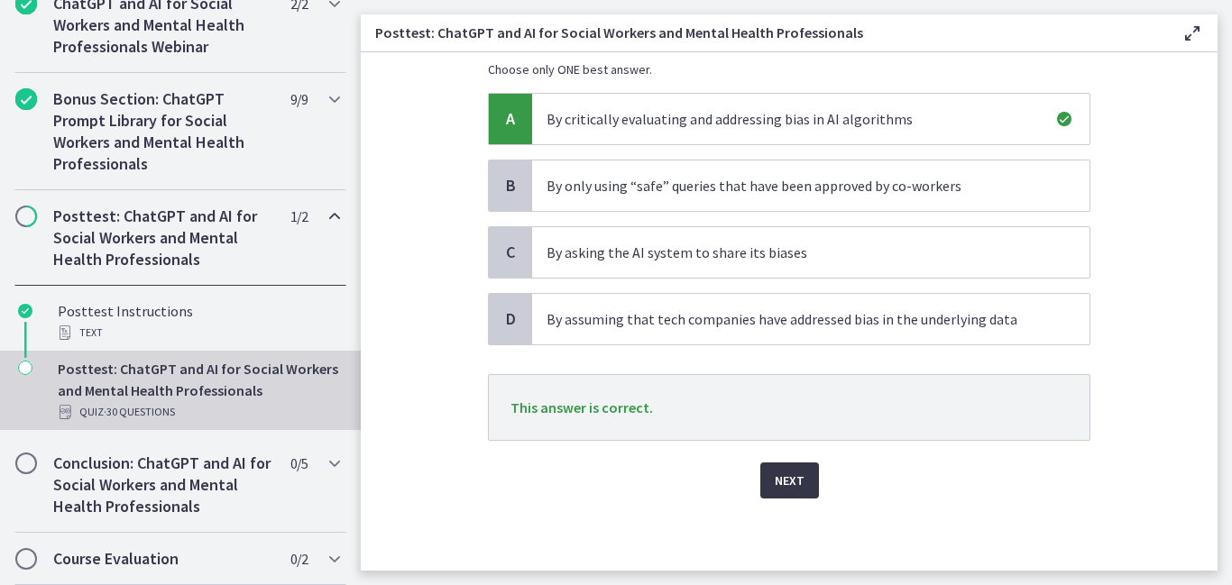
click at [799, 491] on span "Next" at bounding box center [790, 481] width 30 height 22
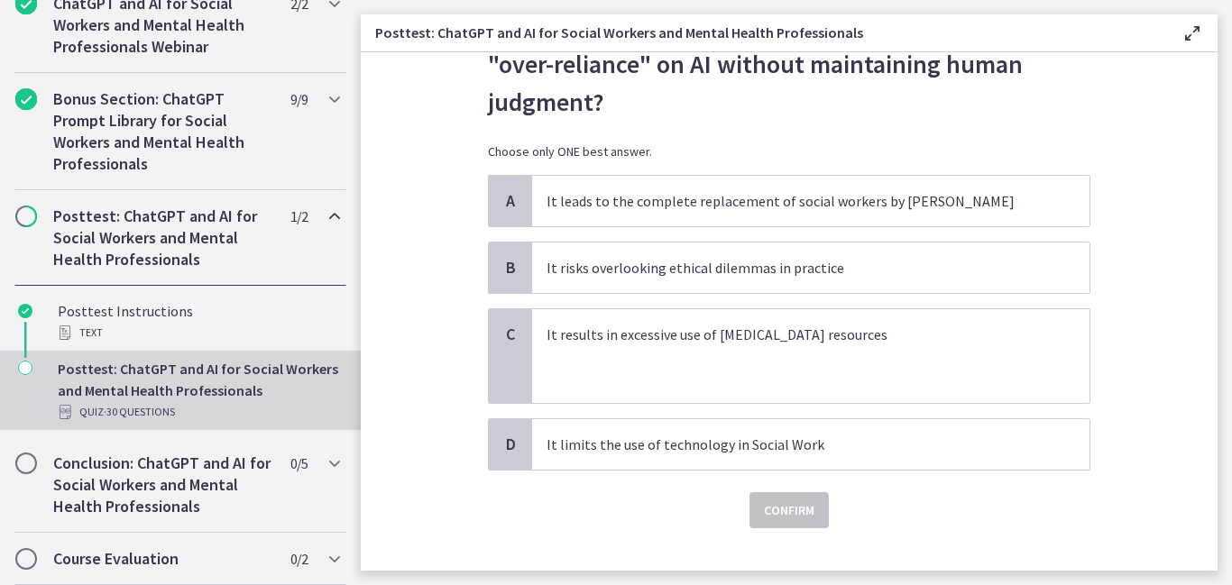
scroll to position [104, 0]
click at [663, 282] on span "It risks overlooking ethical dilemmas in practice" at bounding box center [810, 267] width 557 height 50
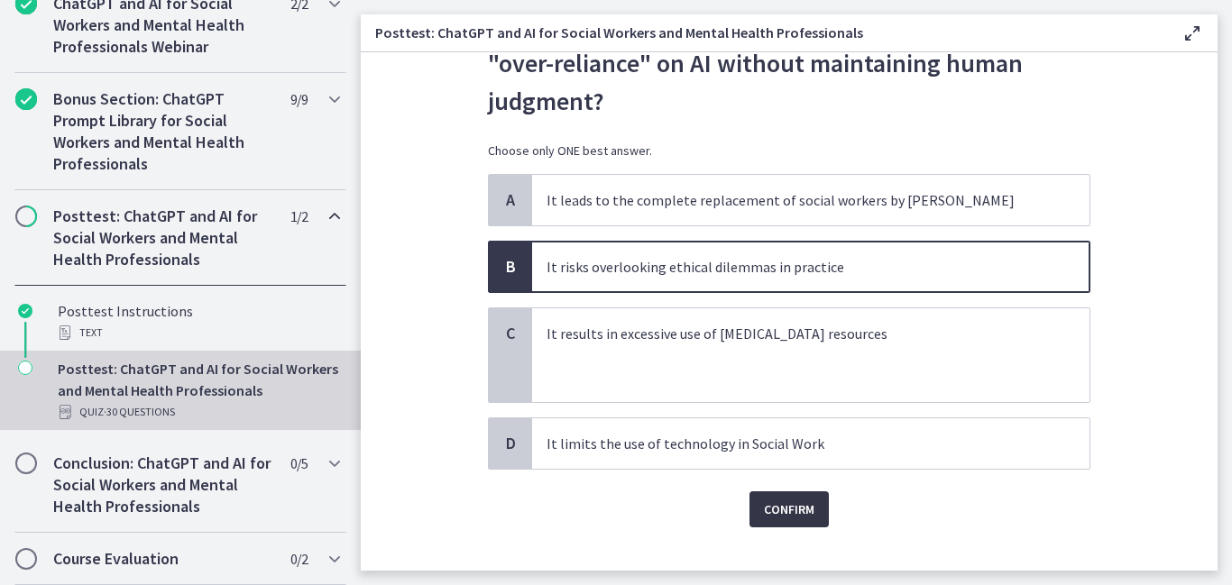
click at [785, 505] on span "Confirm" at bounding box center [789, 510] width 50 height 22
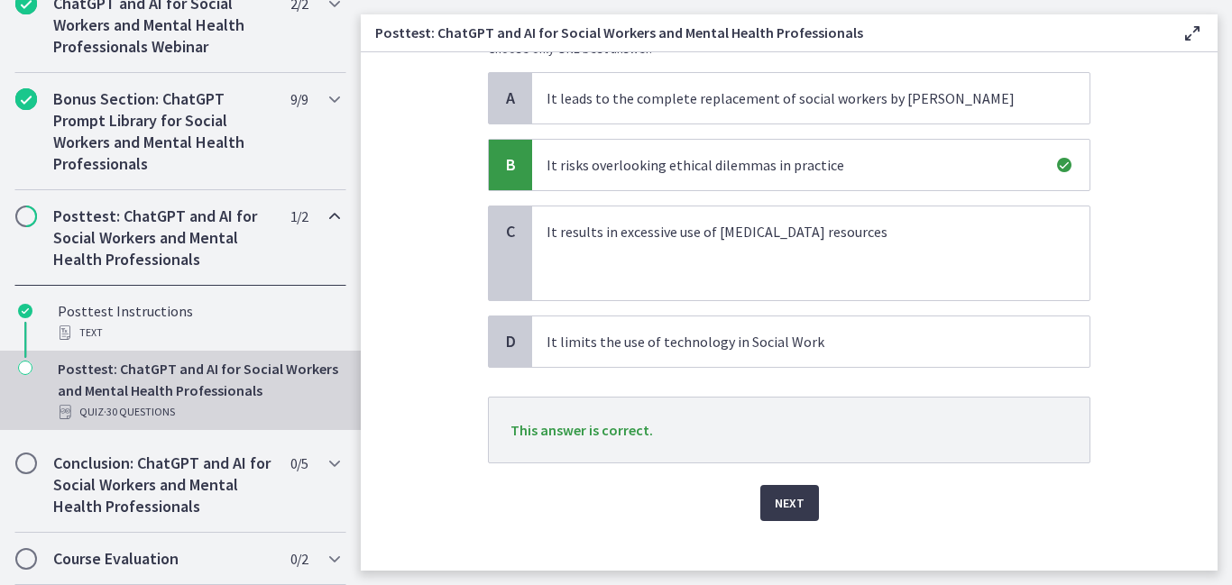
scroll to position [228, 0]
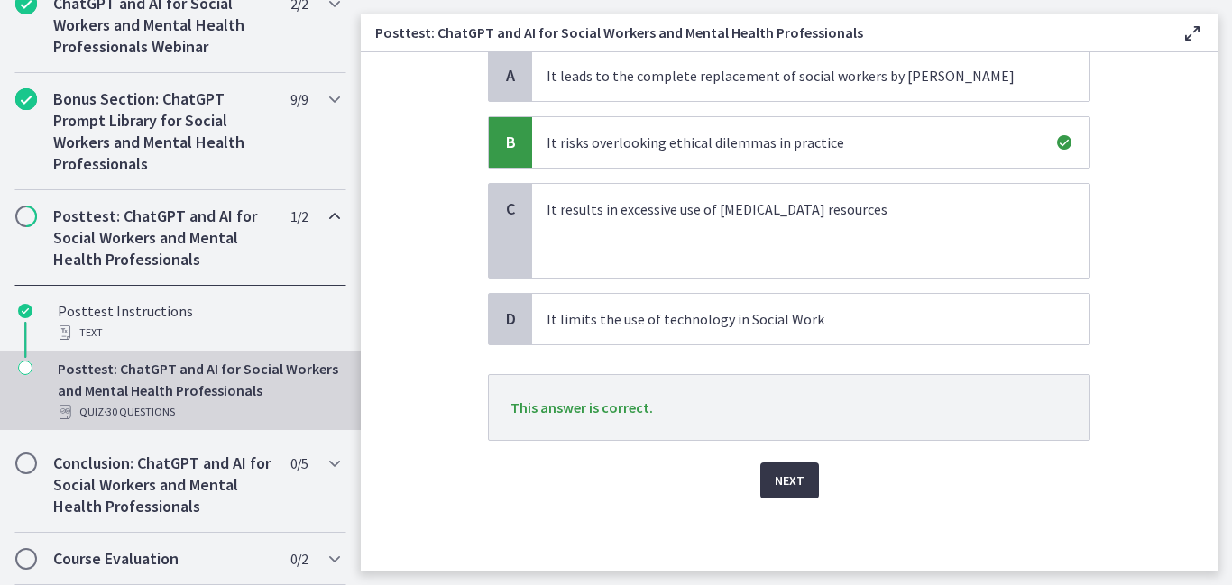
click at [773, 483] on button "Next" at bounding box center [789, 481] width 59 height 36
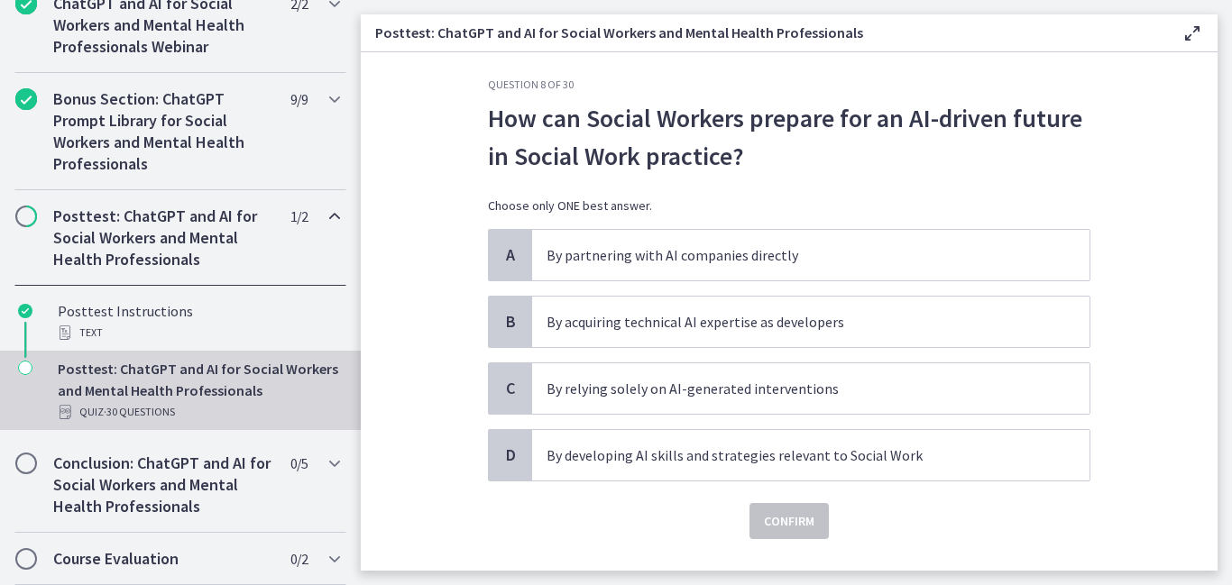
scroll to position [13, 0]
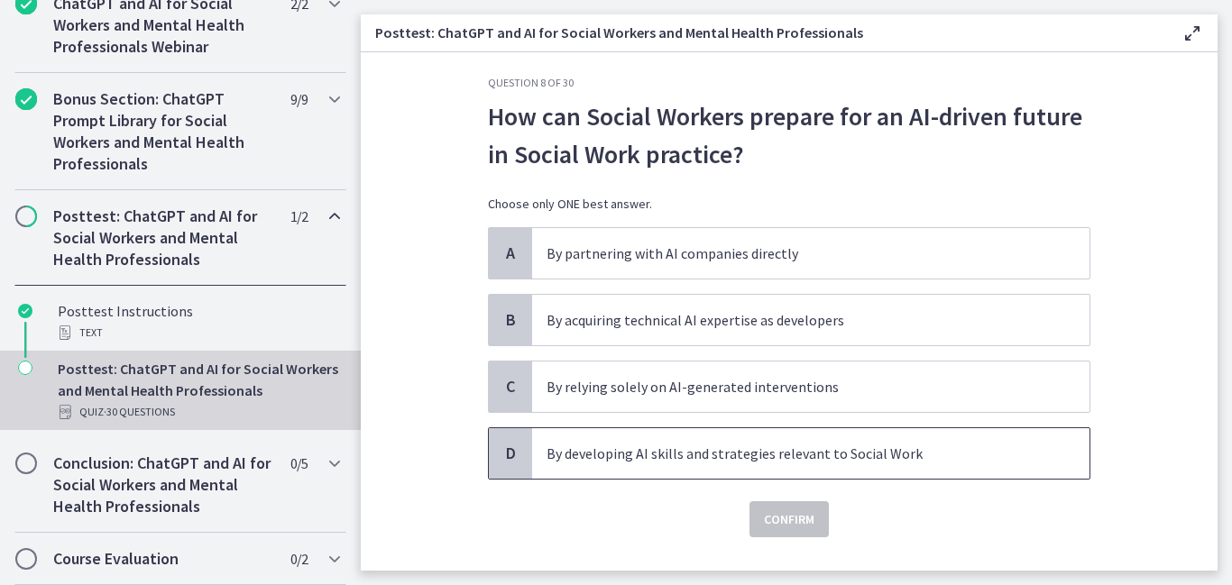
click at [769, 459] on p "By developing AI skills and strategies relevant to Social Work" at bounding box center [792, 454] width 492 height 22
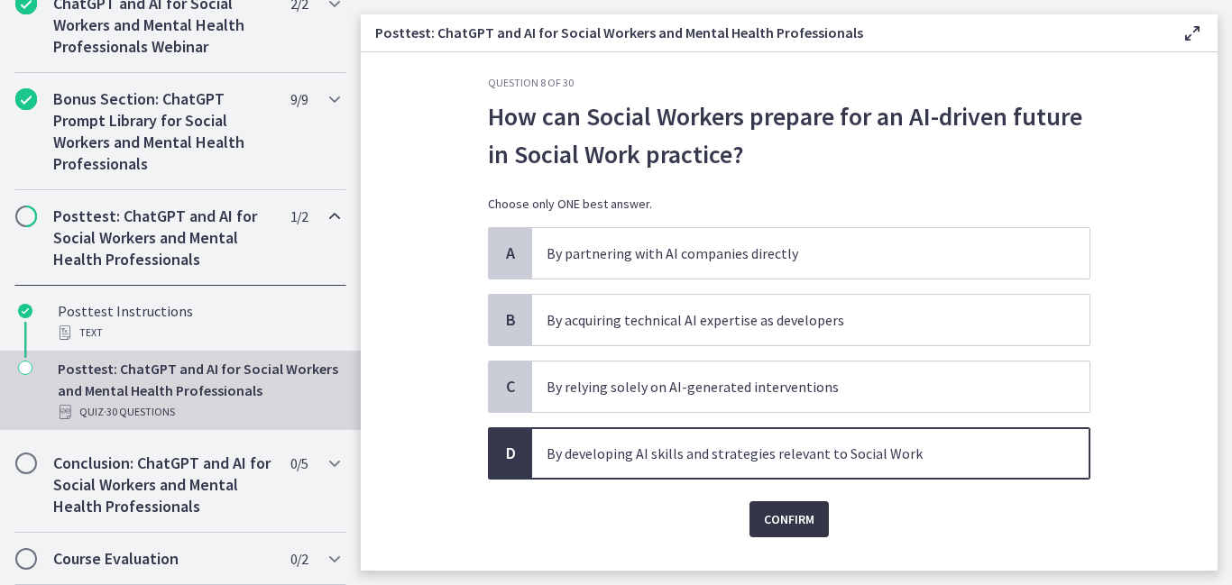
click at [796, 506] on button "Confirm" at bounding box center [788, 519] width 79 height 36
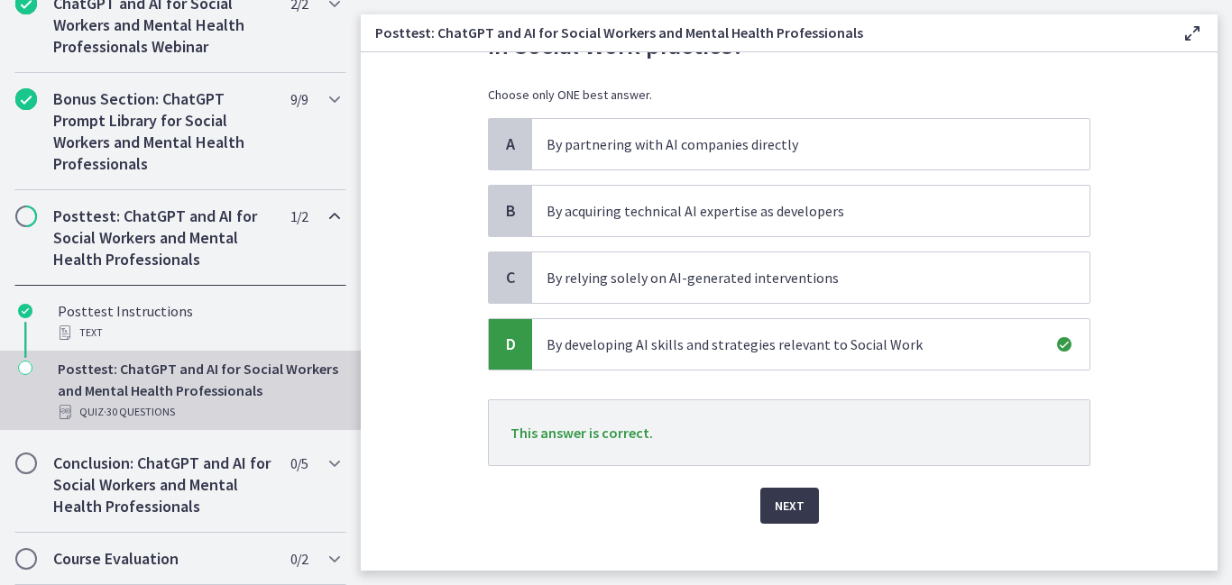
scroll to position [136, 0]
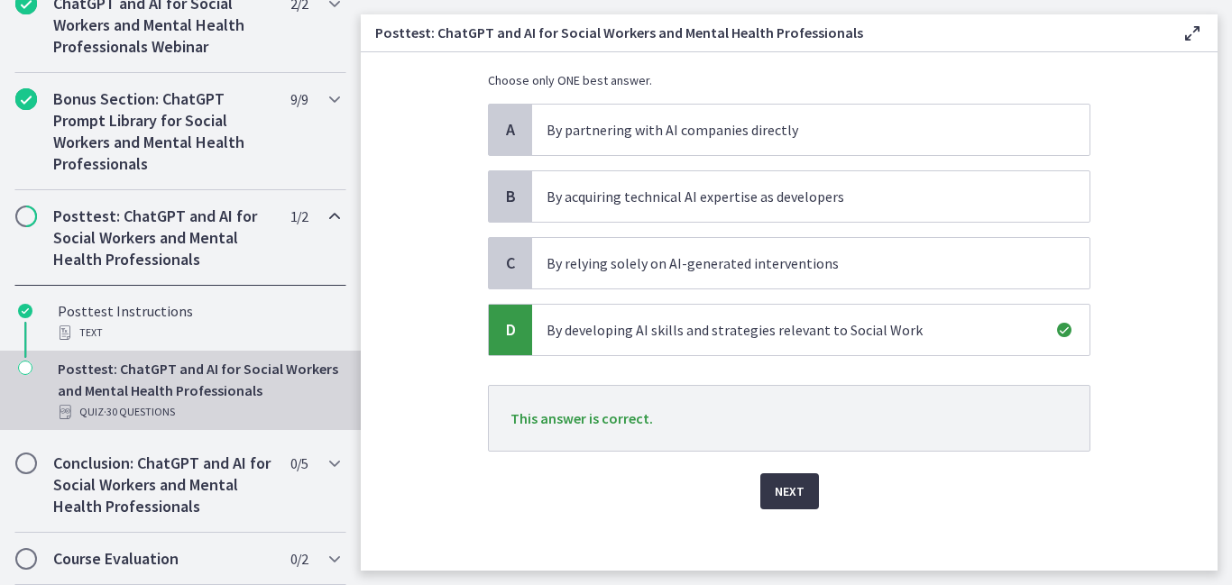
click at [775, 488] on span "Next" at bounding box center [790, 492] width 30 height 22
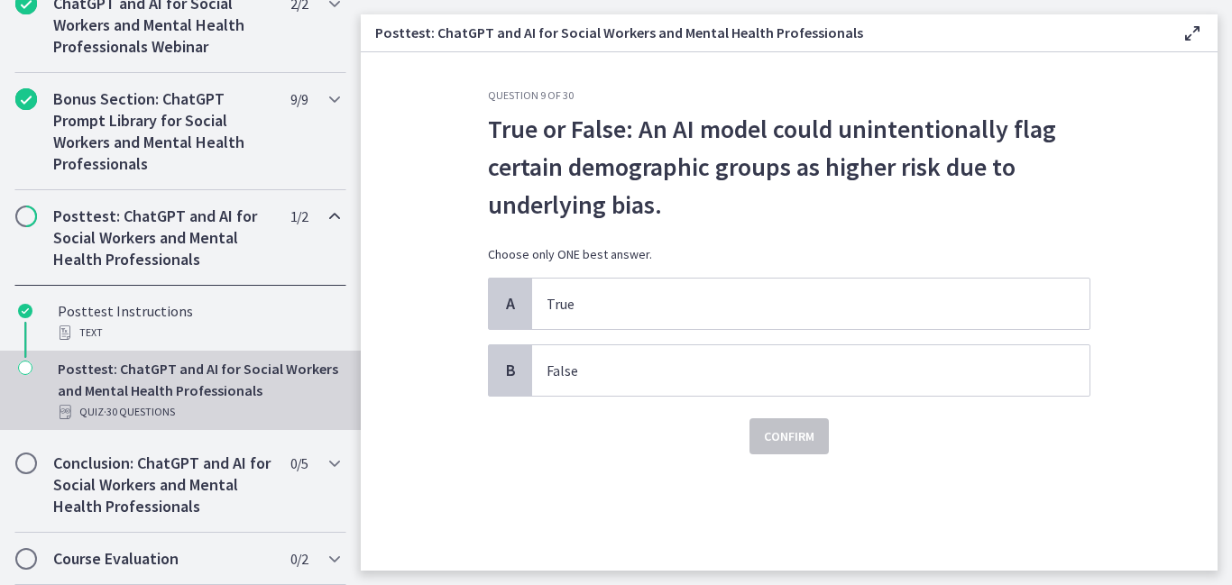
scroll to position [0, 0]
click at [564, 298] on p "True" at bounding box center [792, 304] width 492 height 22
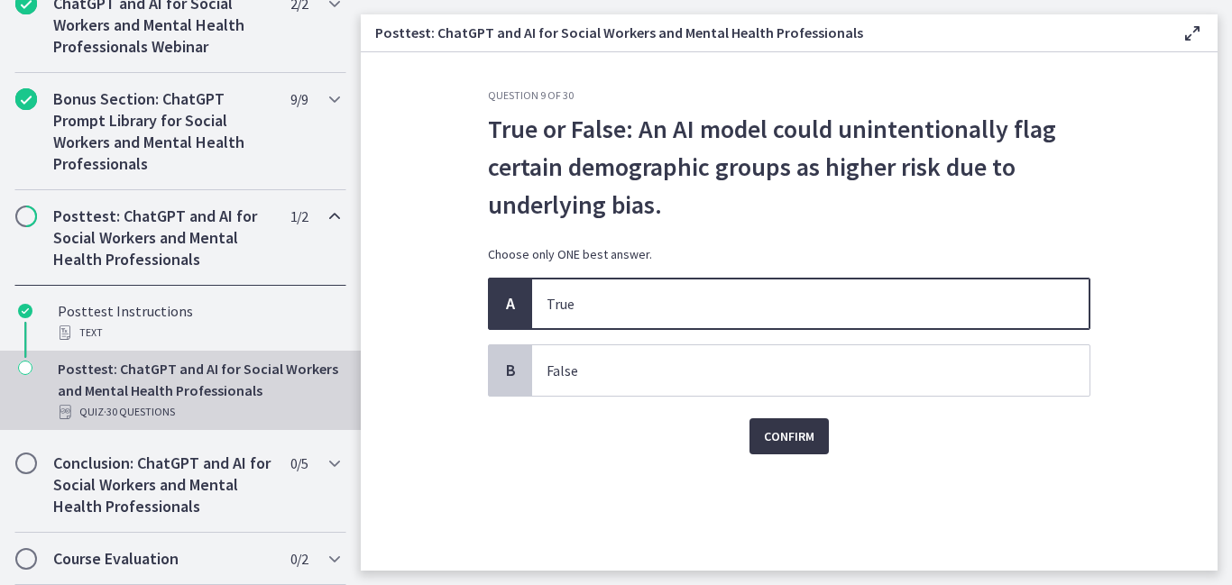
click at [767, 427] on span "Confirm" at bounding box center [789, 437] width 50 height 22
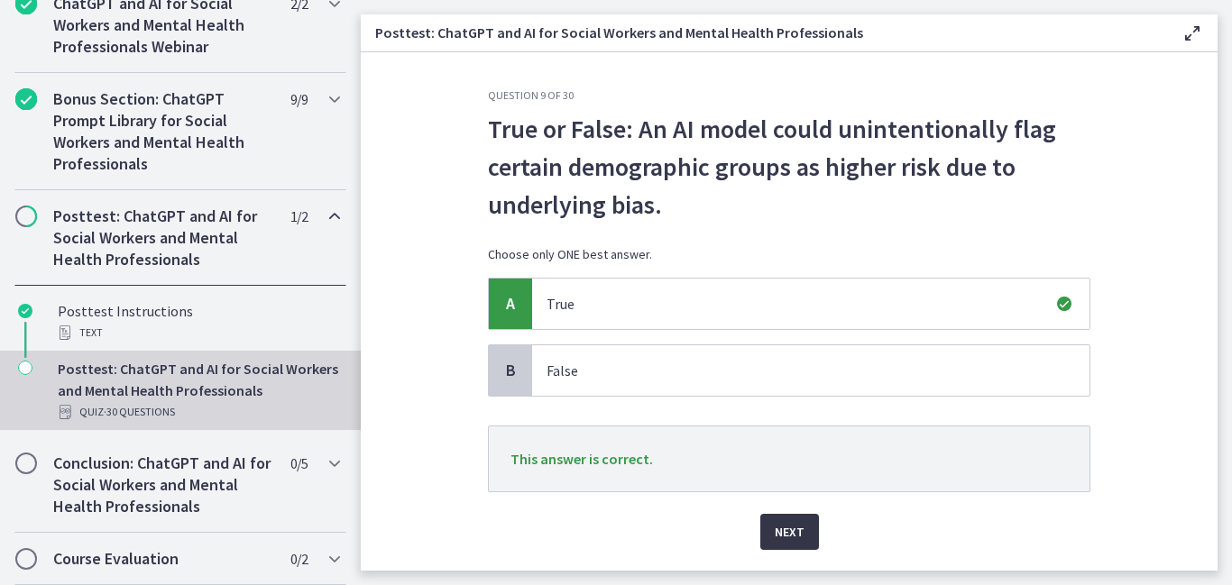
click at [794, 537] on span "Next" at bounding box center [790, 532] width 30 height 22
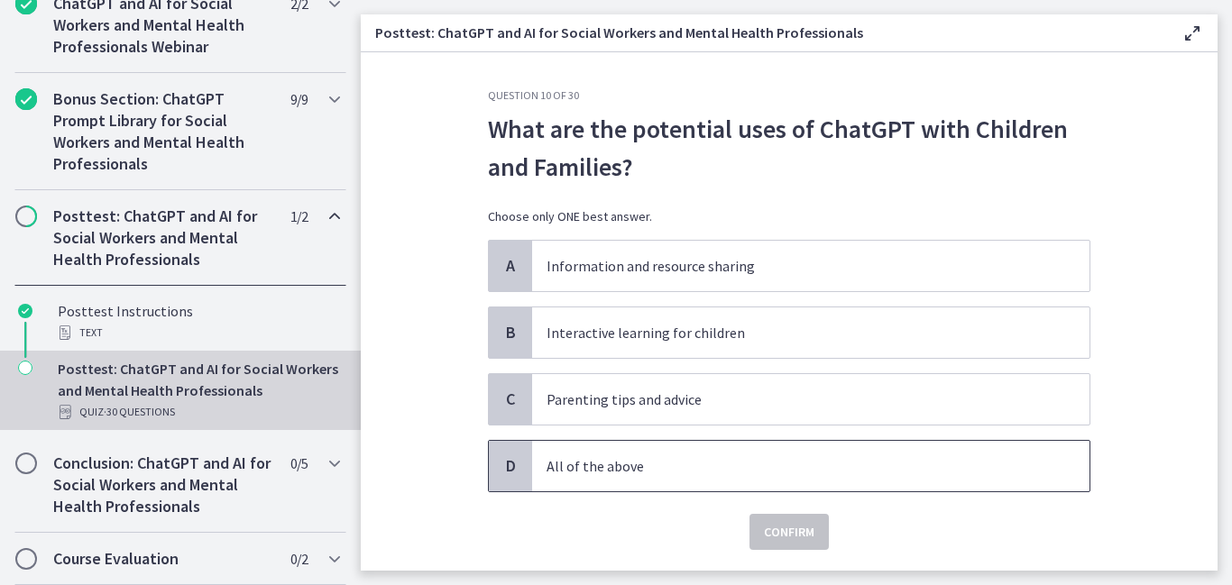
click at [641, 473] on p "All of the above" at bounding box center [792, 466] width 492 height 22
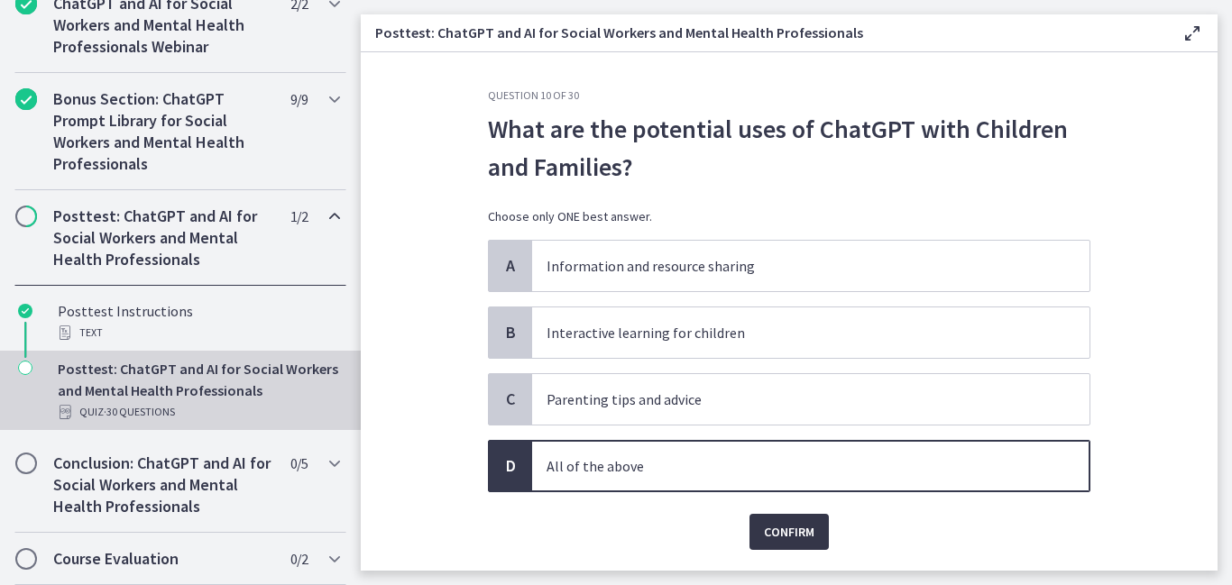
click at [774, 530] on span "Confirm" at bounding box center [789, 532] width 50 height 22
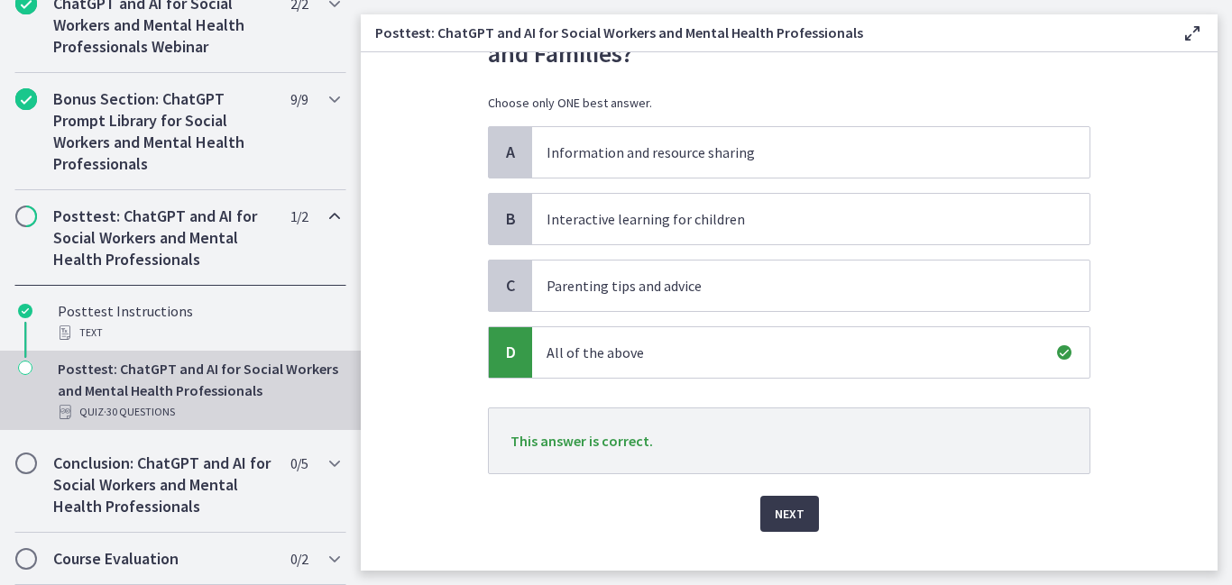
scroll to position [142, 0]
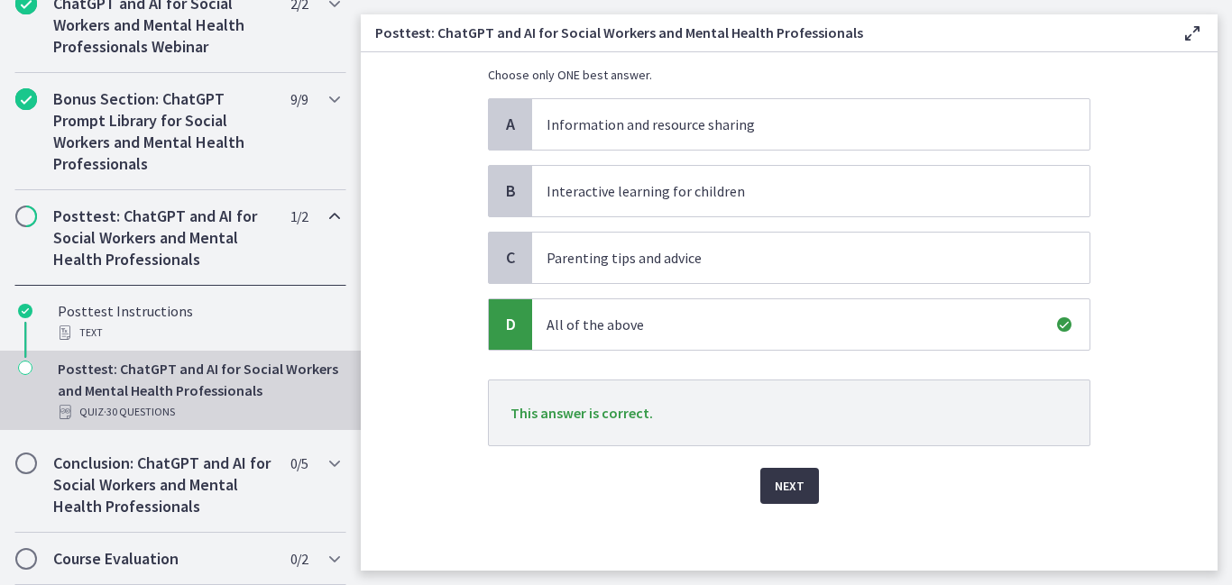
click at [785, 475] on span "Next" at bounding box center [790, 486] width 30 height 22
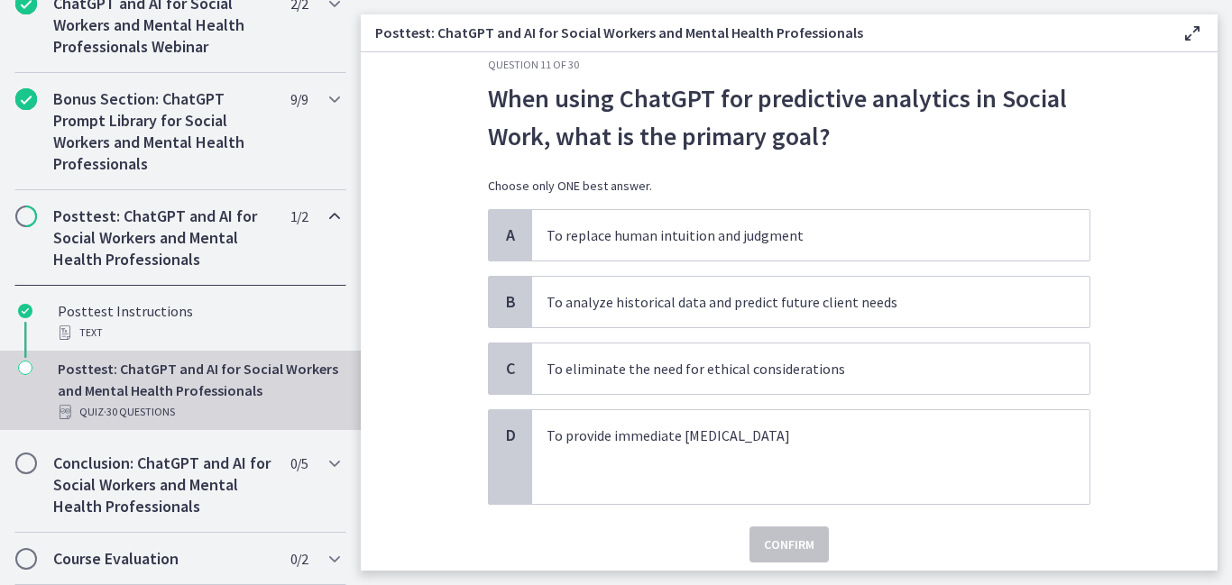
scroll to position [32, 0]
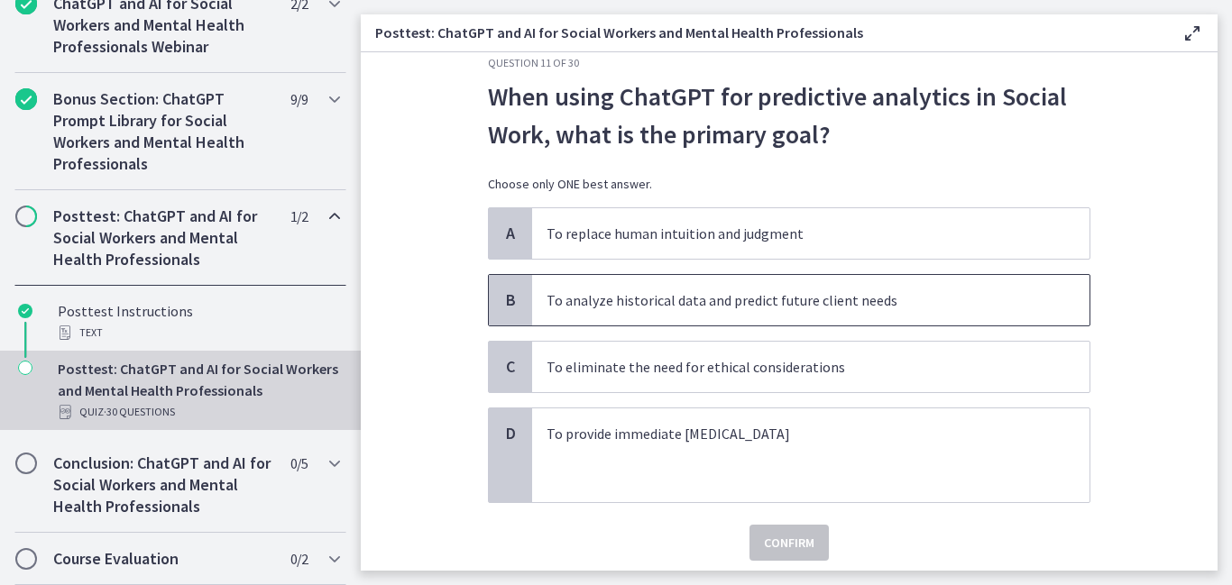
click at [595, 307] on p "To analyze historical data and predict future client needs" at bounding box center [792, 300] width 492 height 22
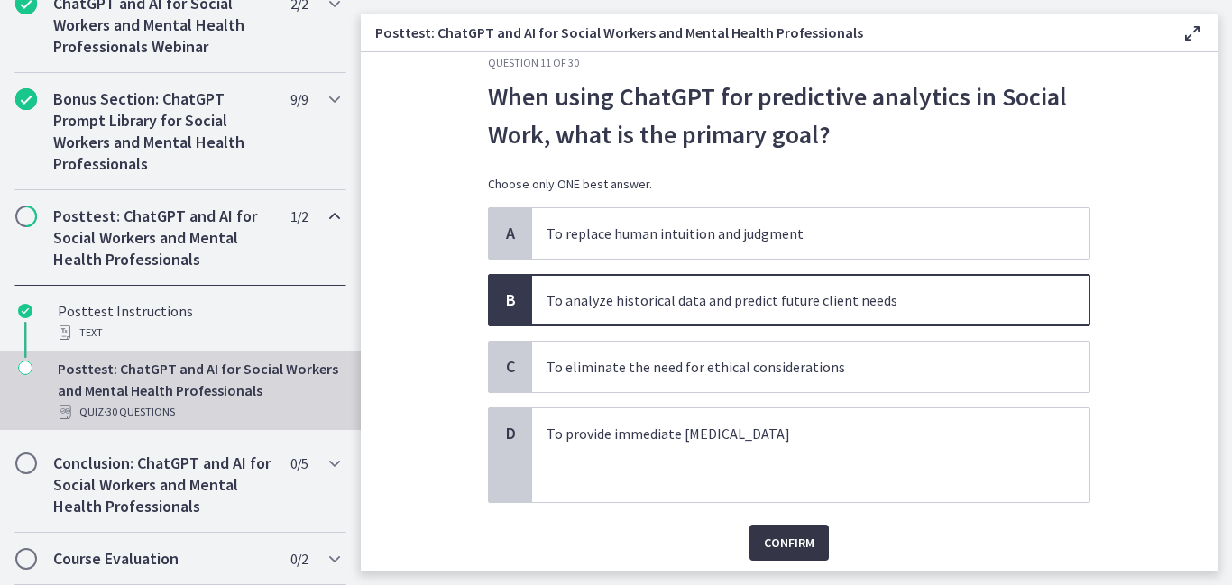
click at [804, 552] on span "Confirm" at bounding box center [789, 543] width 50 height 22
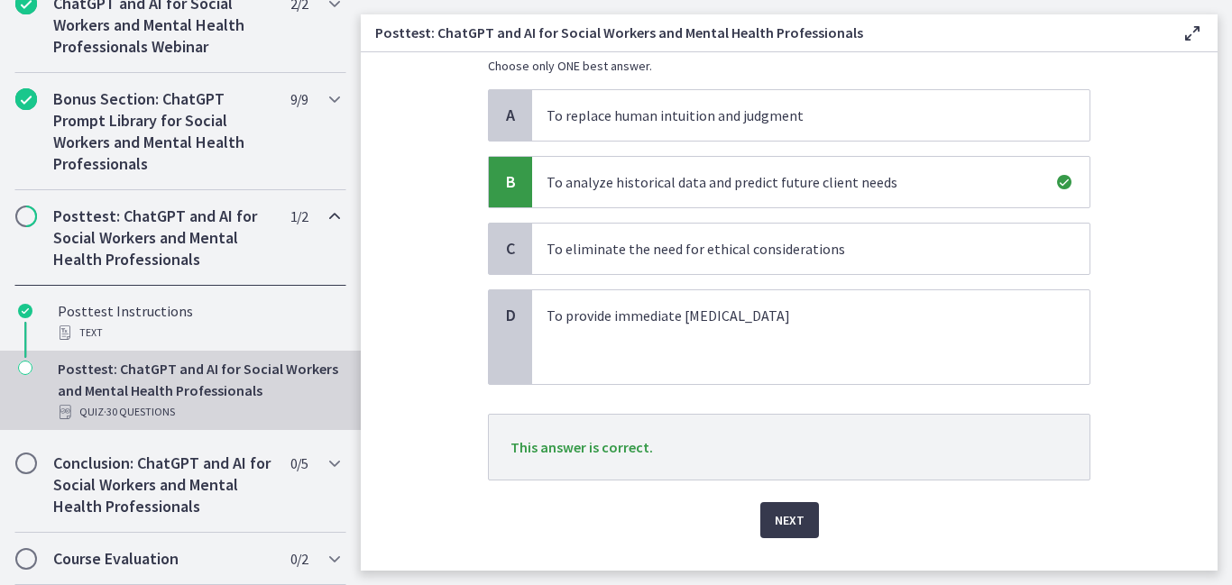
scroll to position [168, 0]
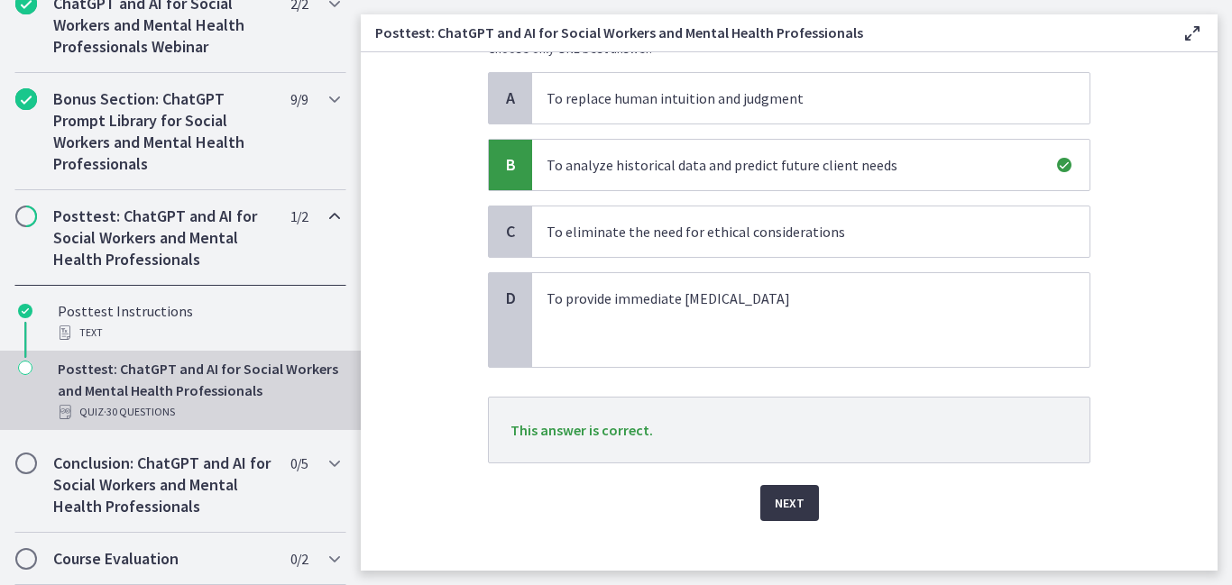
click at [781, 501] on span "Next" at bounding box center [790, 503] width 30 height 22
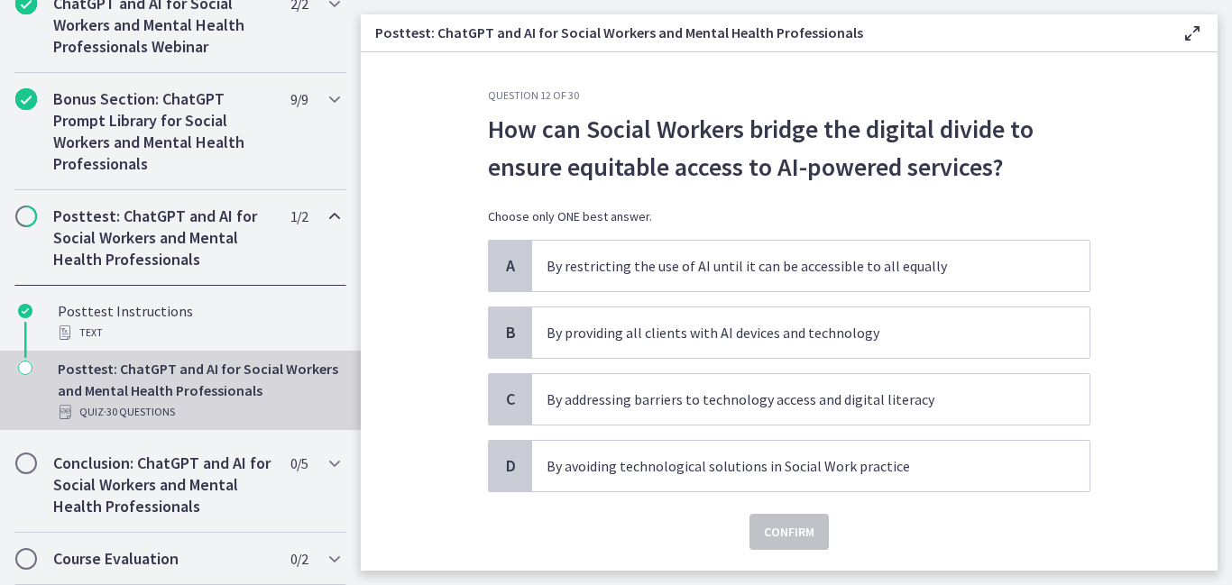
scroll to position [51, 0]
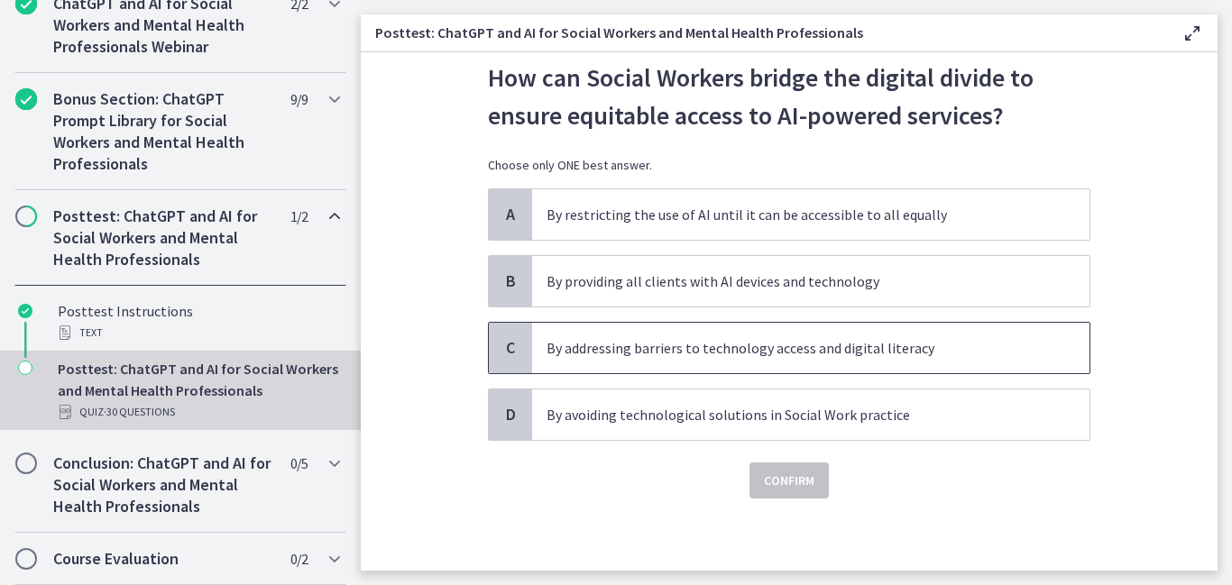
click at [650, 351] on p "By addressing barriers to technology access and digital literacy" at bounding box center [792, 348] width 492 height 22
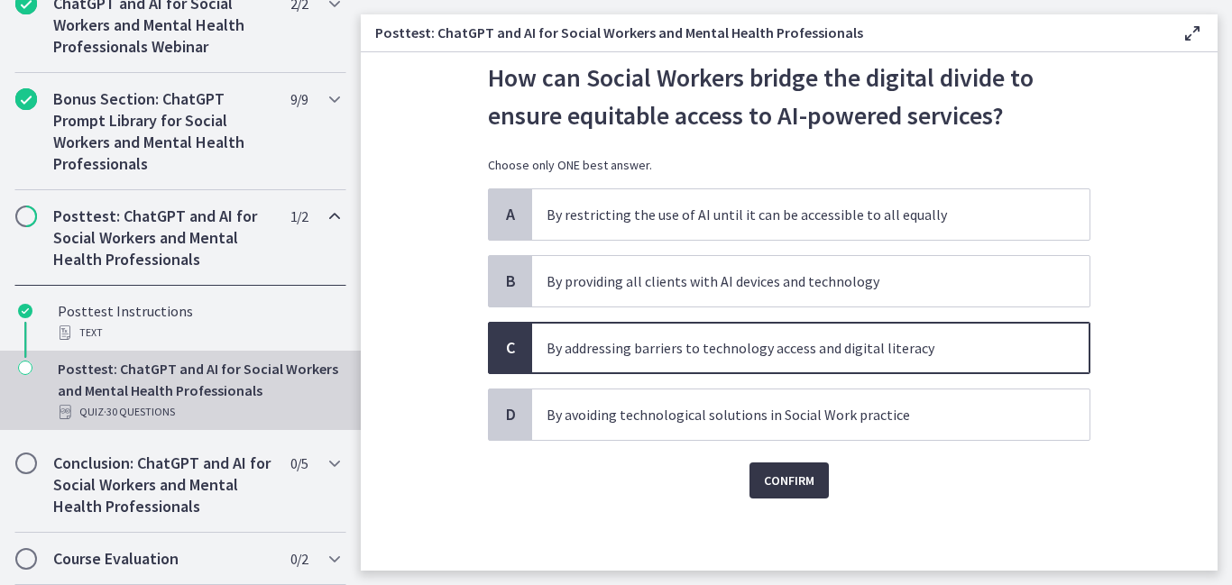
click at [801, 490] on span "Confirm" at bounding box center [789, 481] width 50 height 22
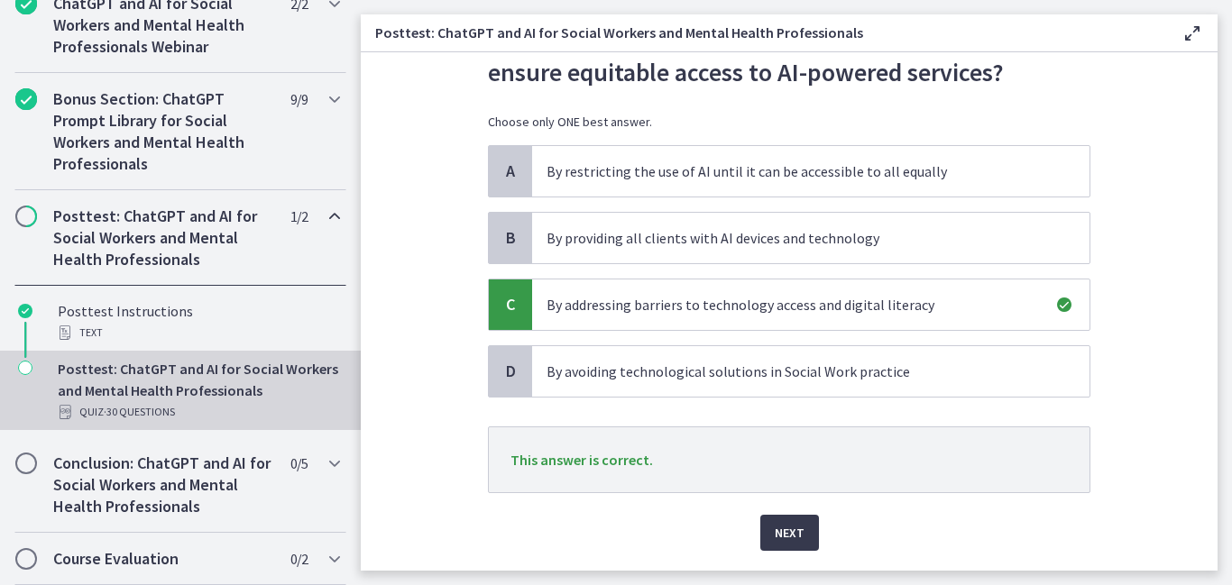
scroll to position [102, 0]
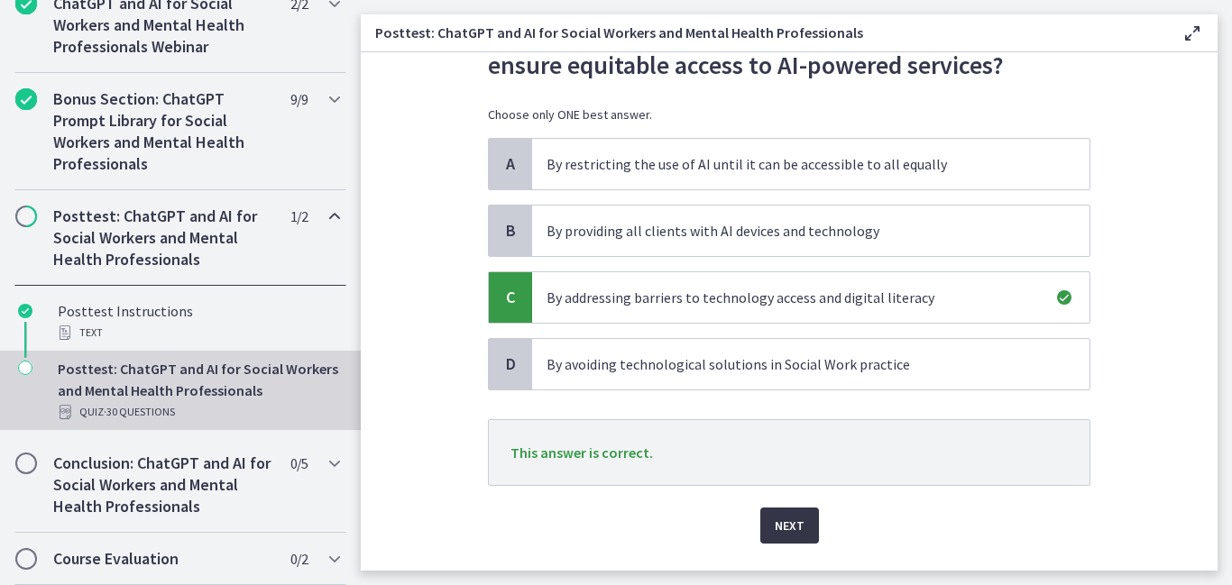
click at [777, 523] on span "Next" at bounding box center [790, 526] width 30 height 22
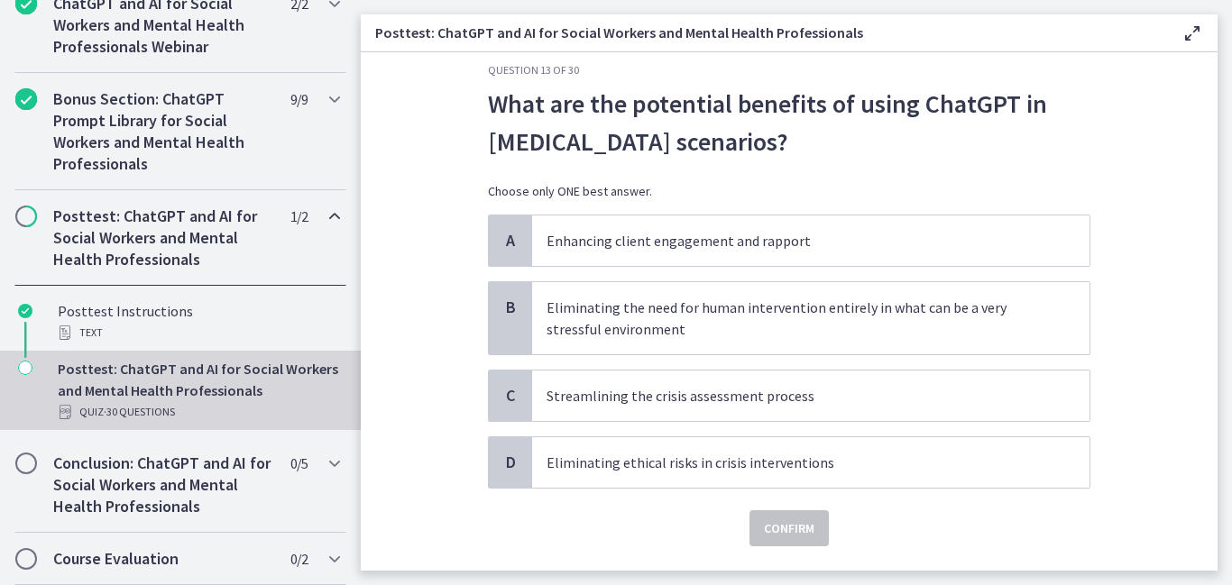
scroll to position [28, 0]
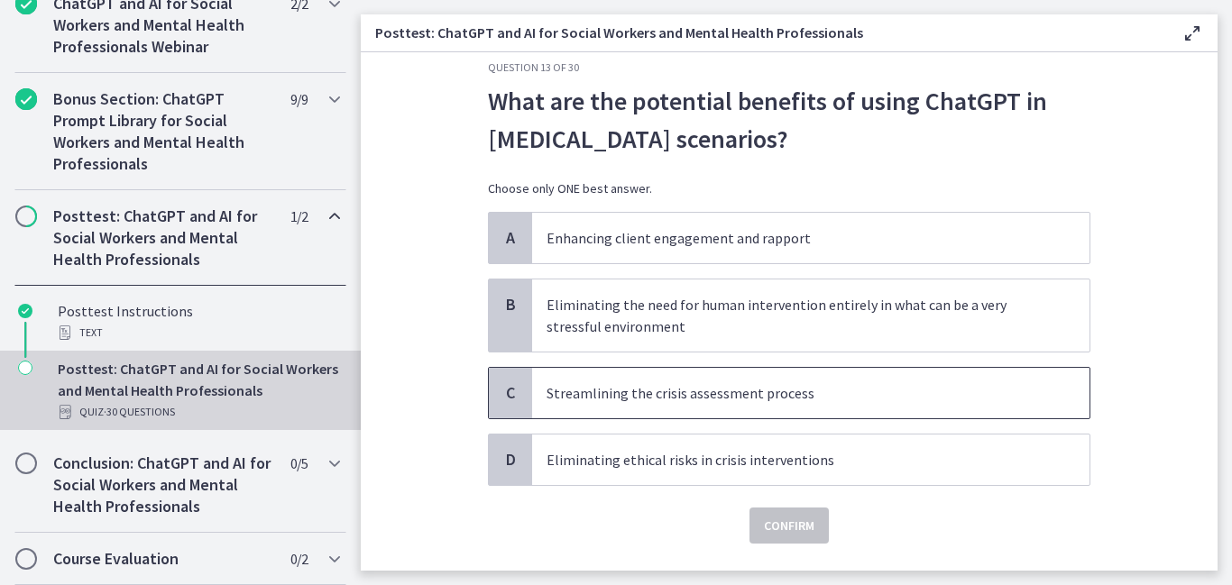
click at [630, 403] on p "Streamlining the crisis assessment process" at bounding box center [792, 393] width 492 height 22
click at [779, 516] on span "Confirm" at bounding box center [789, 526] width 50 height 22
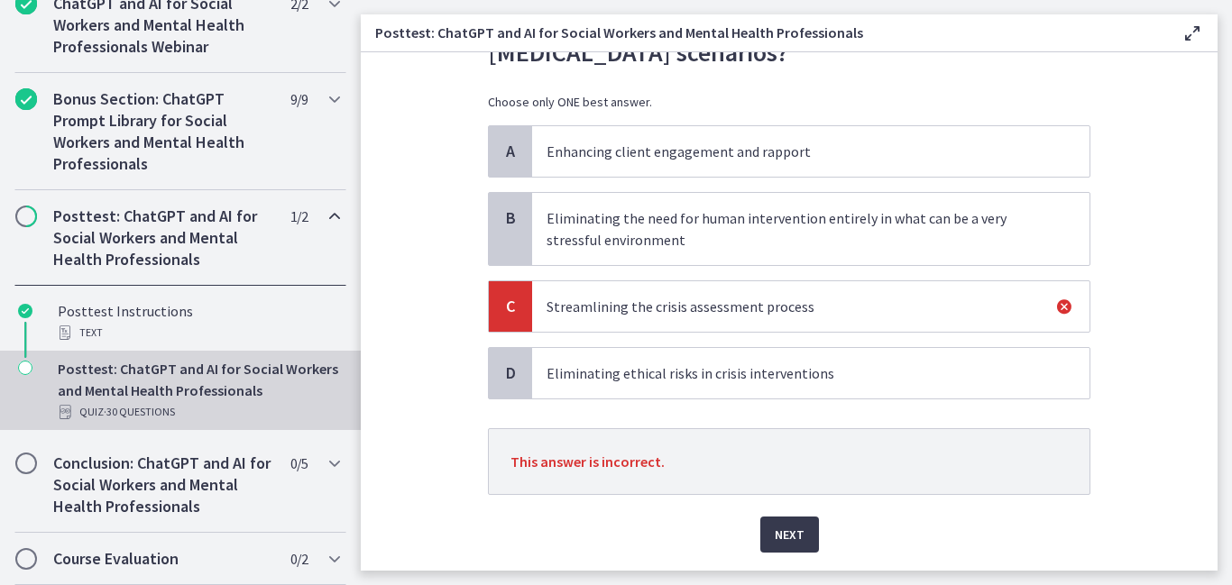
scroll to position [113, 0]
click at [787, 530] on span "Next" at bounding box center [790, 537] width 30 height 22
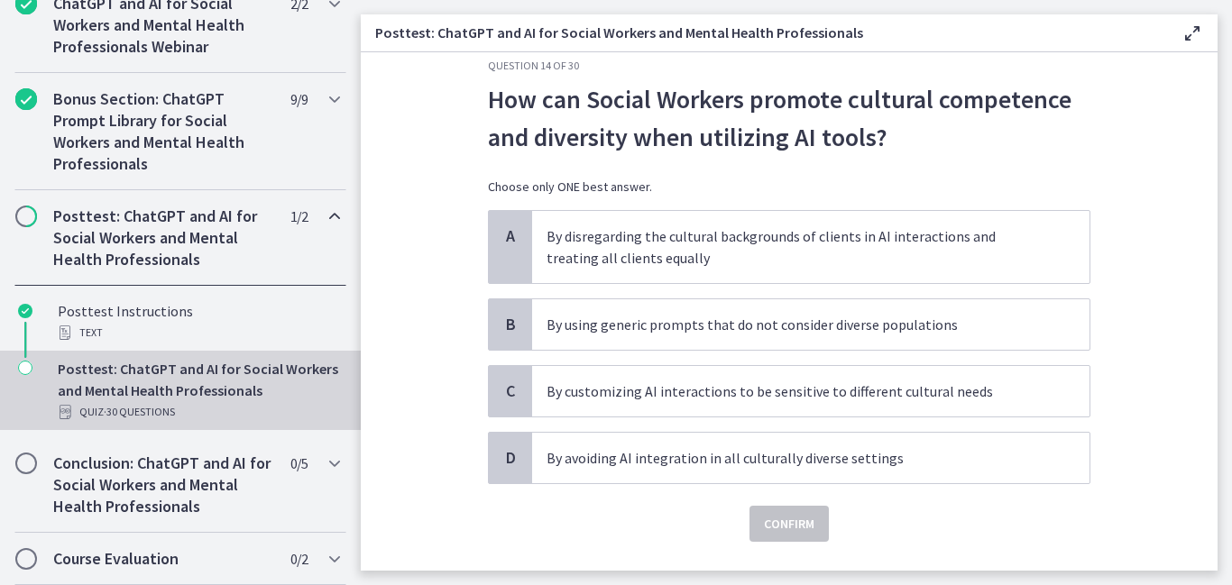
scroll to position [32, 0]
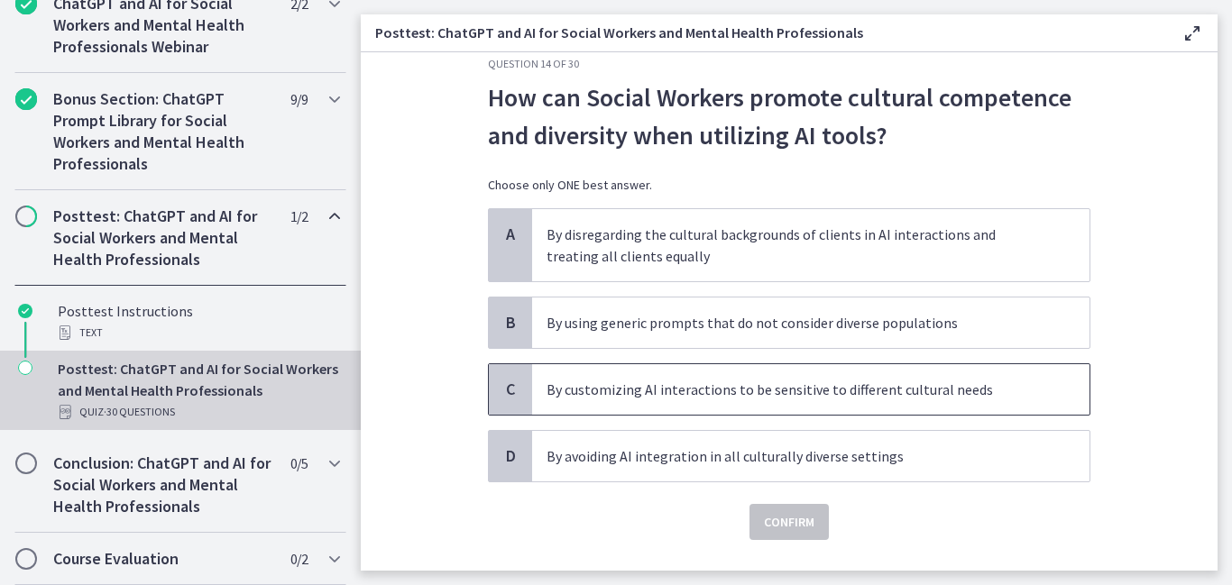
click at [610, 400] on span "By customizing AI interactions to be sensitive to different cultural needs" at bounding box center [810, 389] width 557 height 50
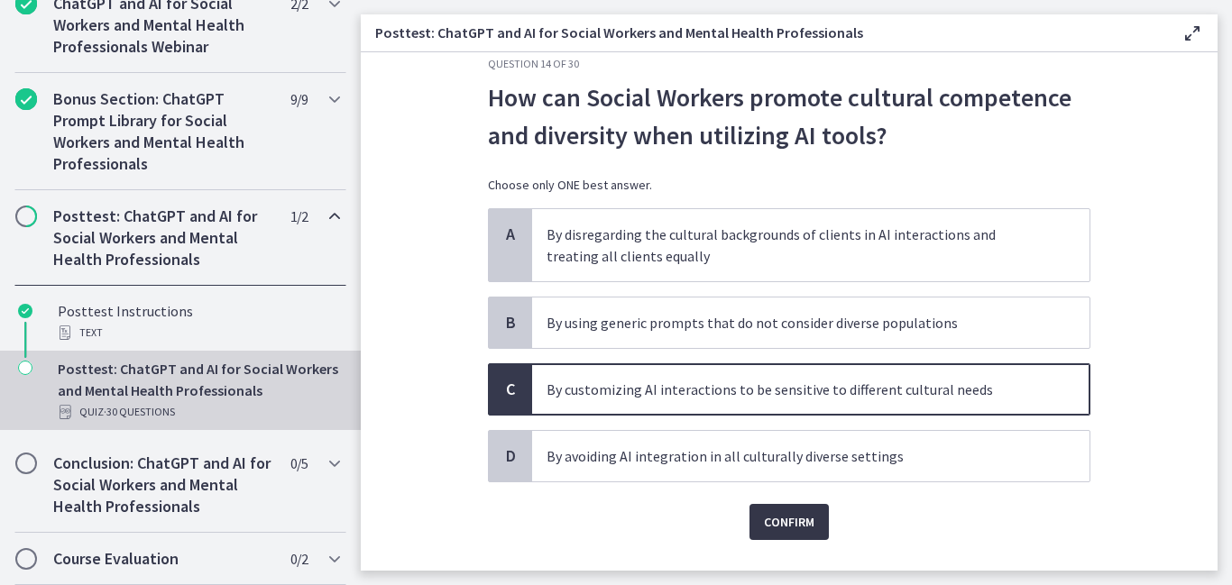
click at [793, 528] on span "Confirm" at bounding box center [789, 522] width 50 height 22
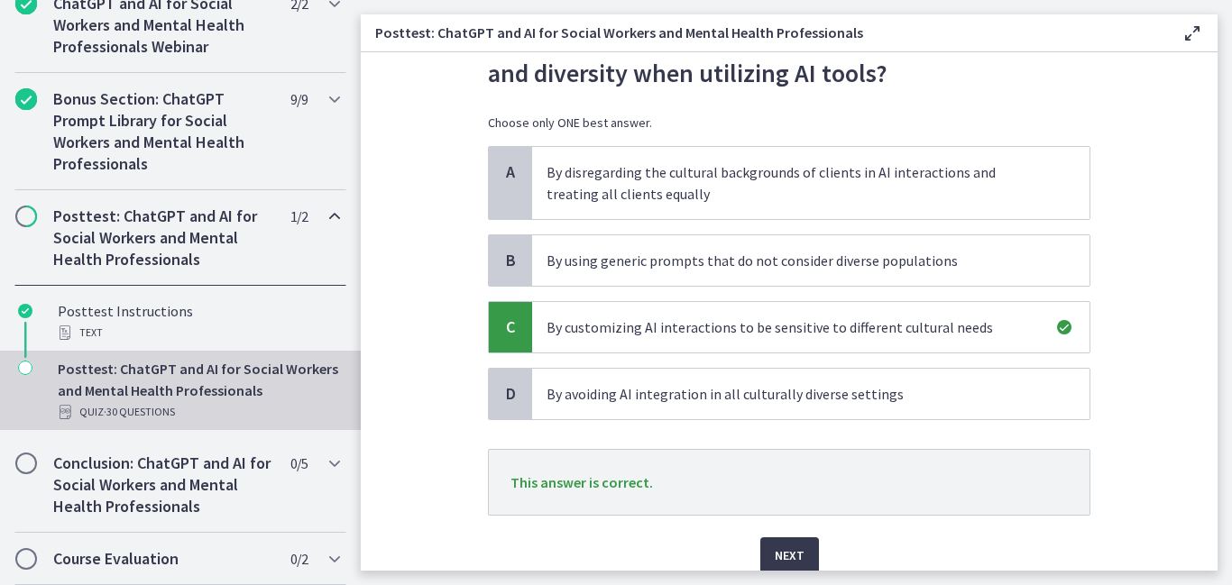
scroll to position [112, 0]
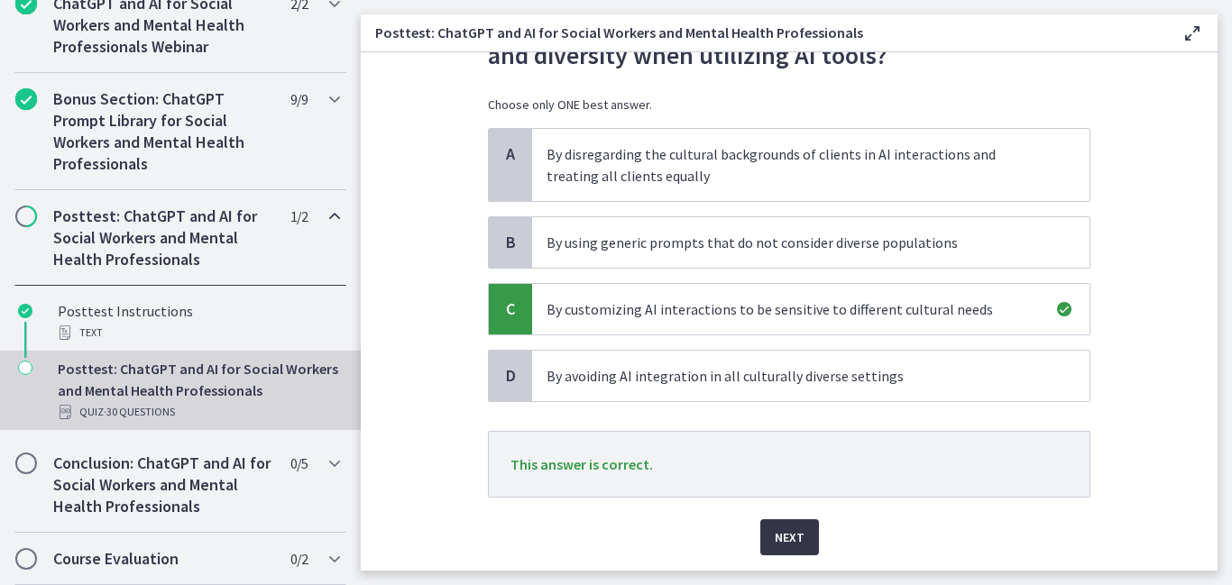
click at [777, 528] on span "Next" at bounding box center [790, 538] width 30 height 22
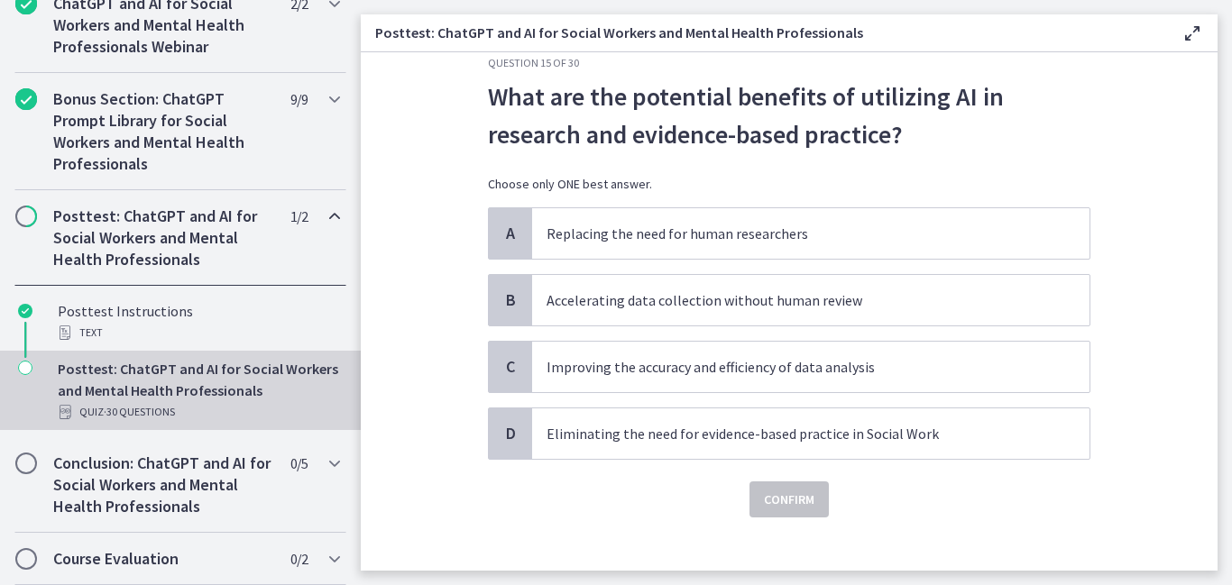
scroll to position [33, 0]
click at [621, 367] on p "Improving the accuracy and efficiency of data analysis" at bounding box center [792, 366] width 492 height 22
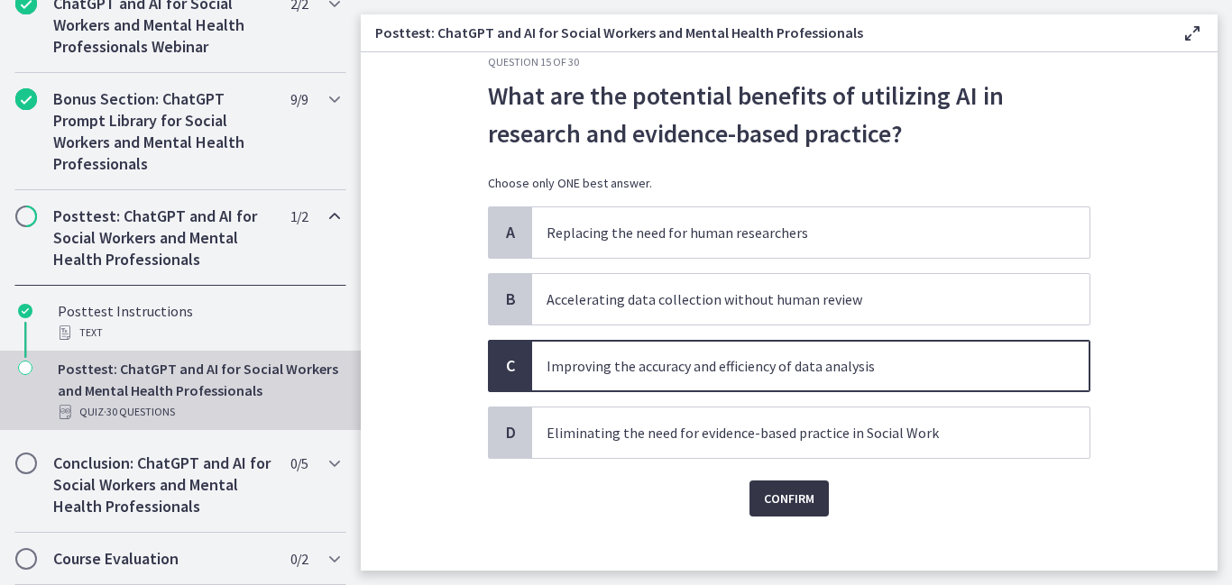
click at [800, 499] on span "Confirm" at bounding box center [789, 499] width 50 height 22
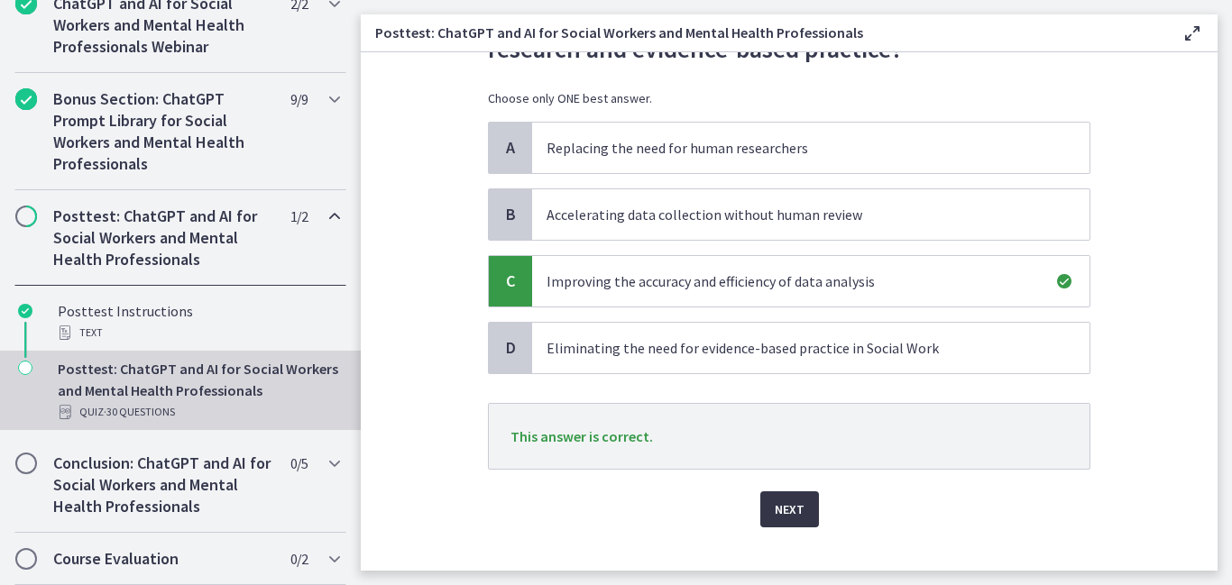
scroll to position [120, 0]
click at [798, 501] on span "Next" at bounding box center [790, 508] width 30 height 22
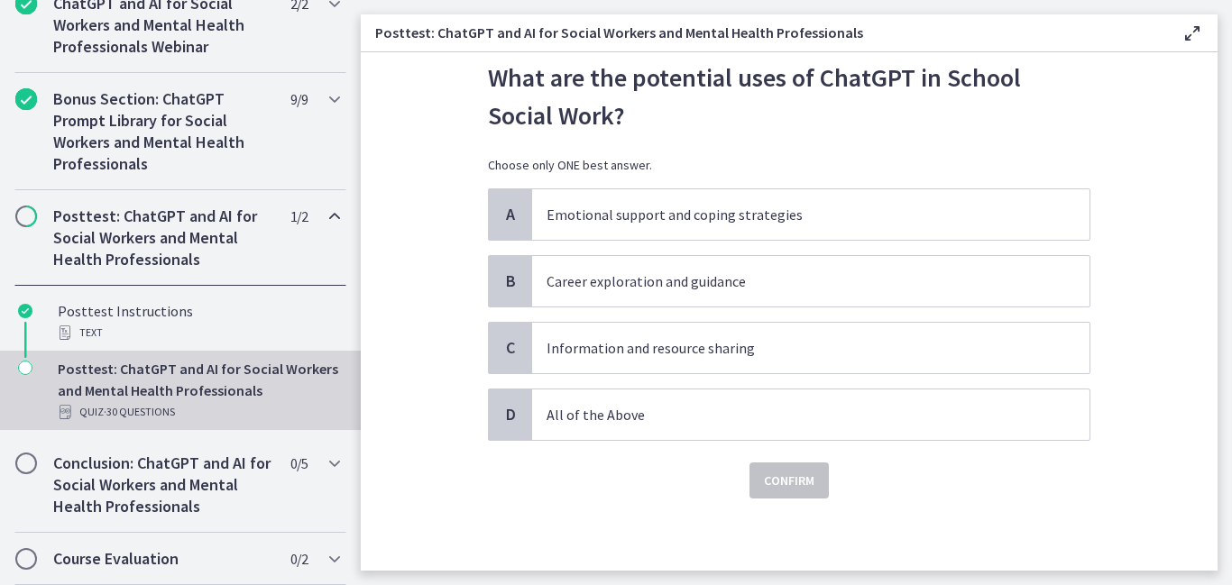
scroll to position [0, 0]
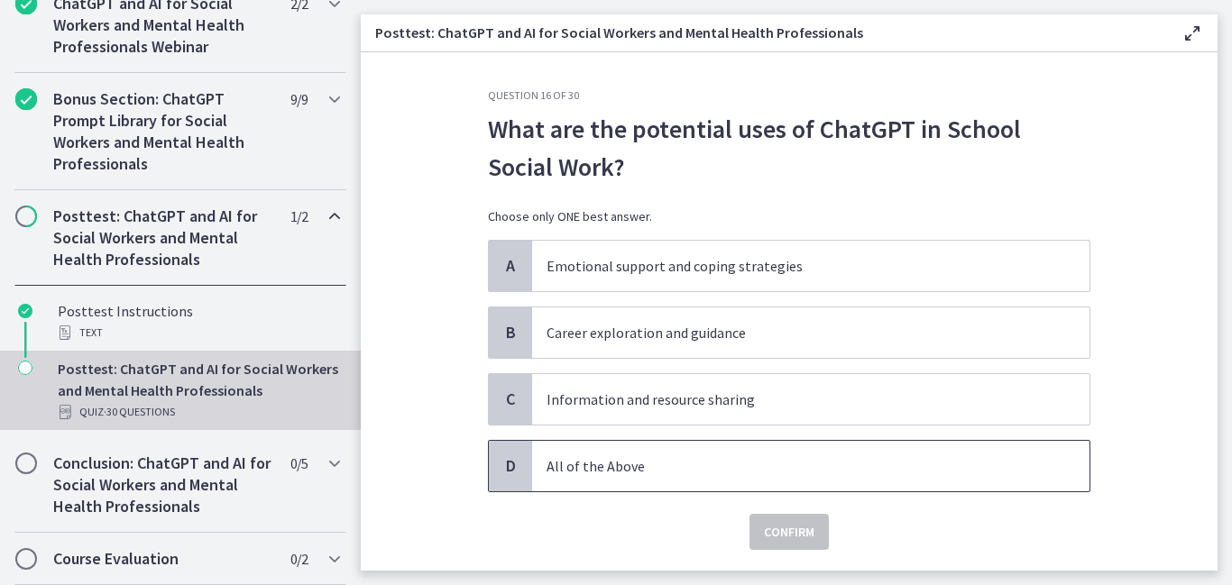
click at [610, 461] on p "All of the Above" at bounding box center [792, 466] width 492 height 22
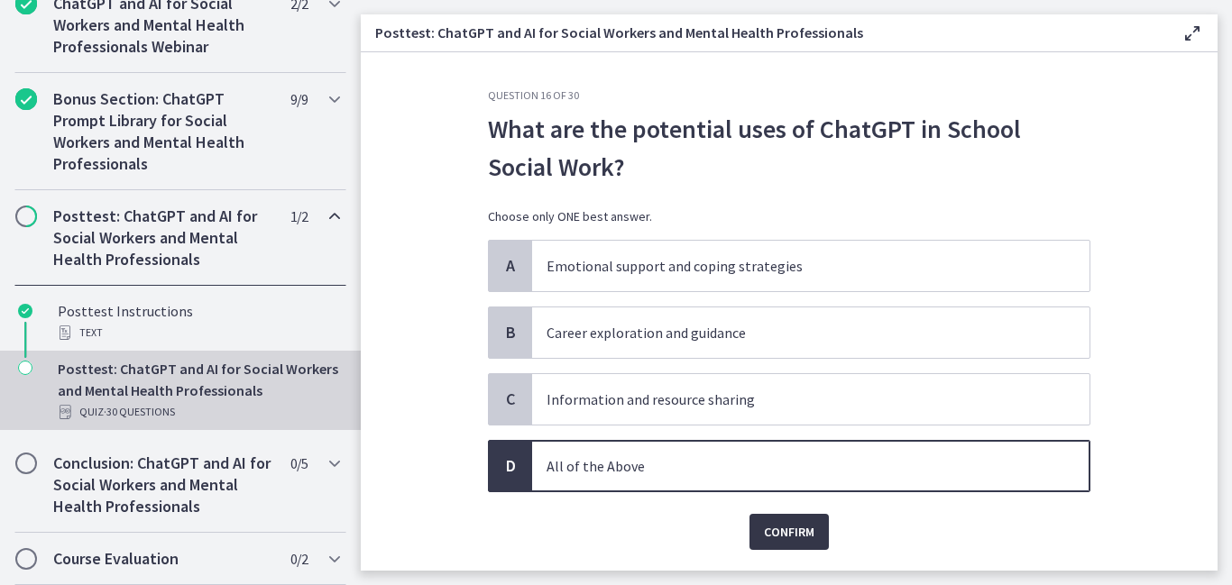
click at [794, 531] on span "Confirm" at bounding box center [789, 532] width 50 height 22
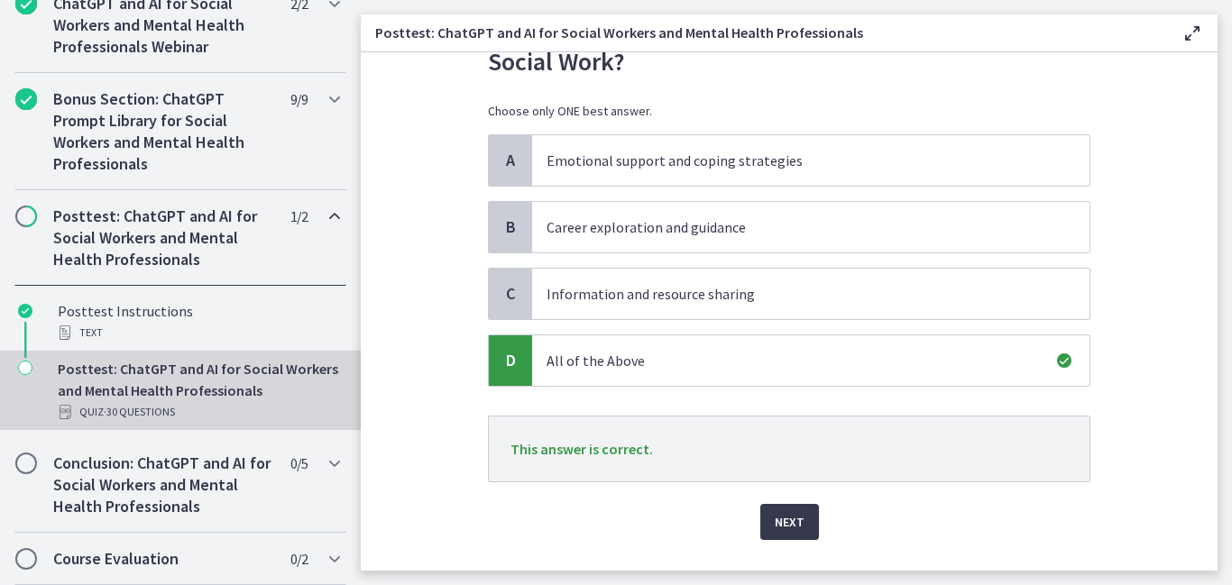
scroll to position [117, 0]
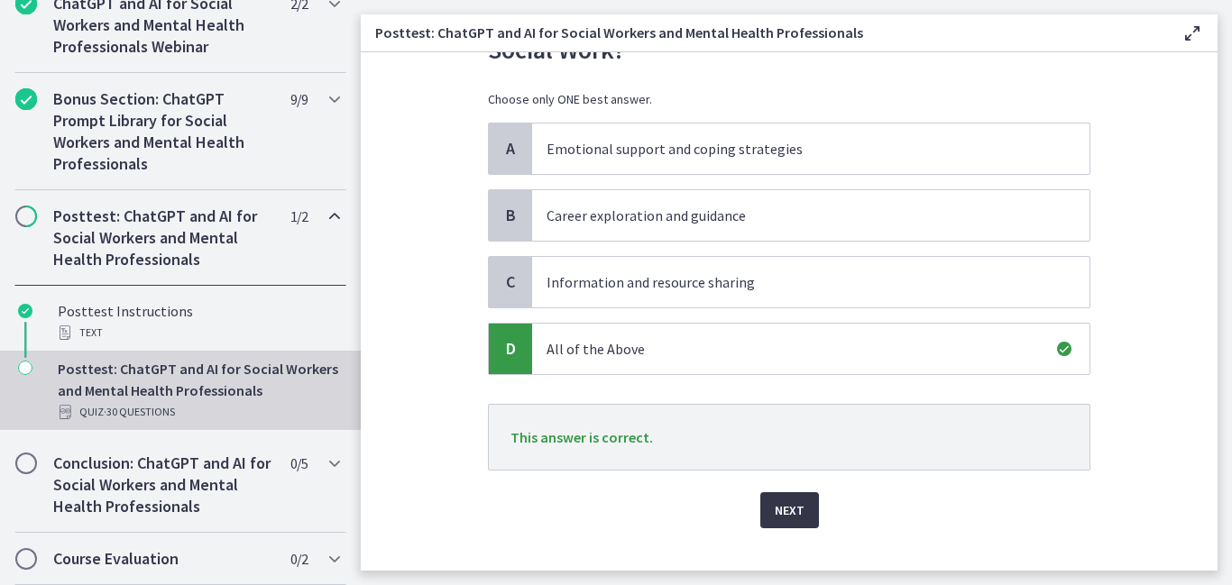
click at [783, 498] on button "Next" at bounding box center [789, 510] width 59 height 36
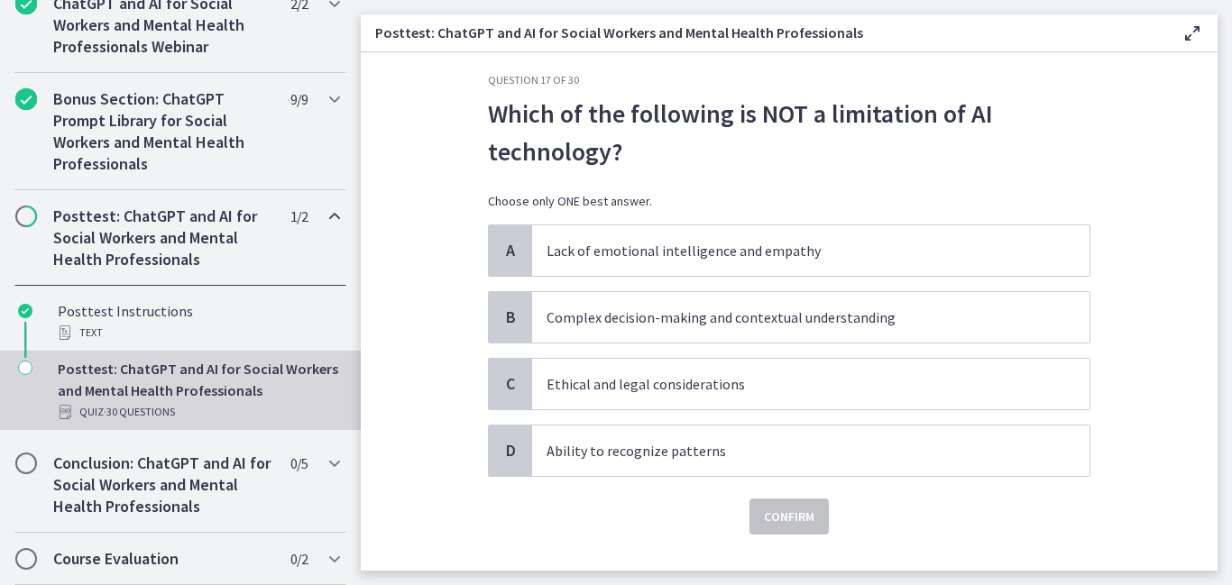
scroll to position [17, 0]
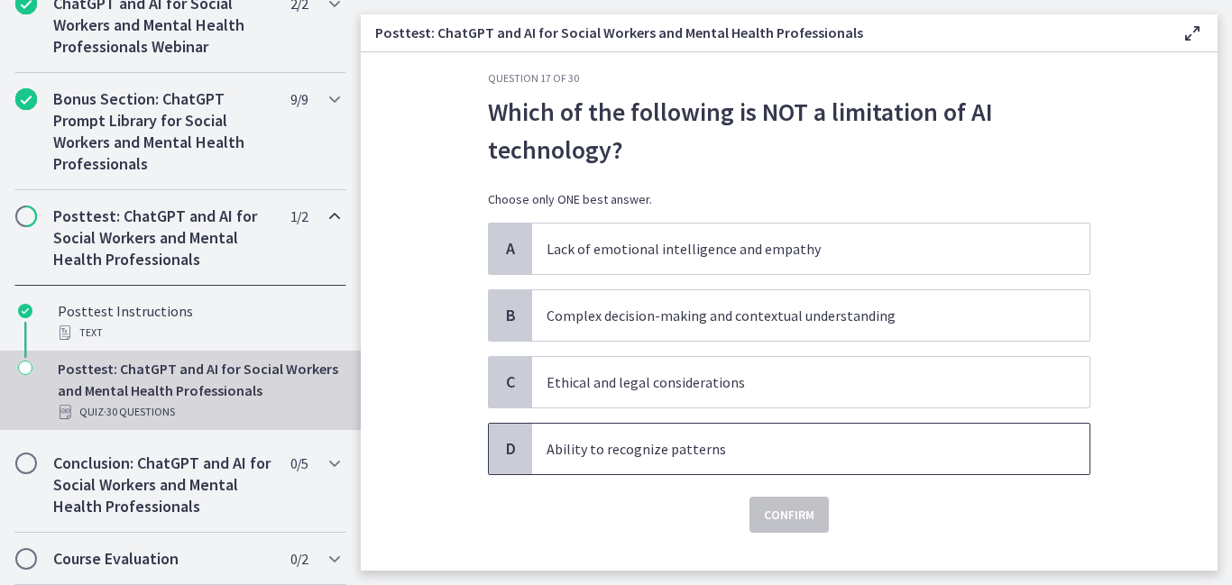
click at [590, 463] on span "Ability to recognize patterns" at bounding box center [810, 449] width 557 height 50
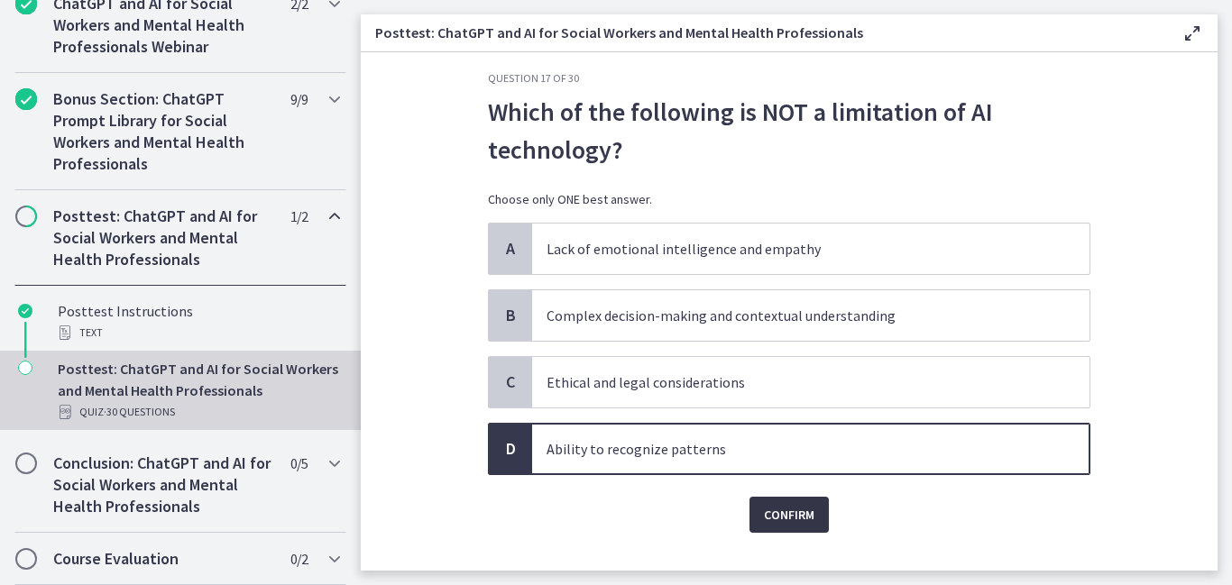
click at [793, 519] on span "Confirm" at bounding box center [789, 515] width 50 height 22
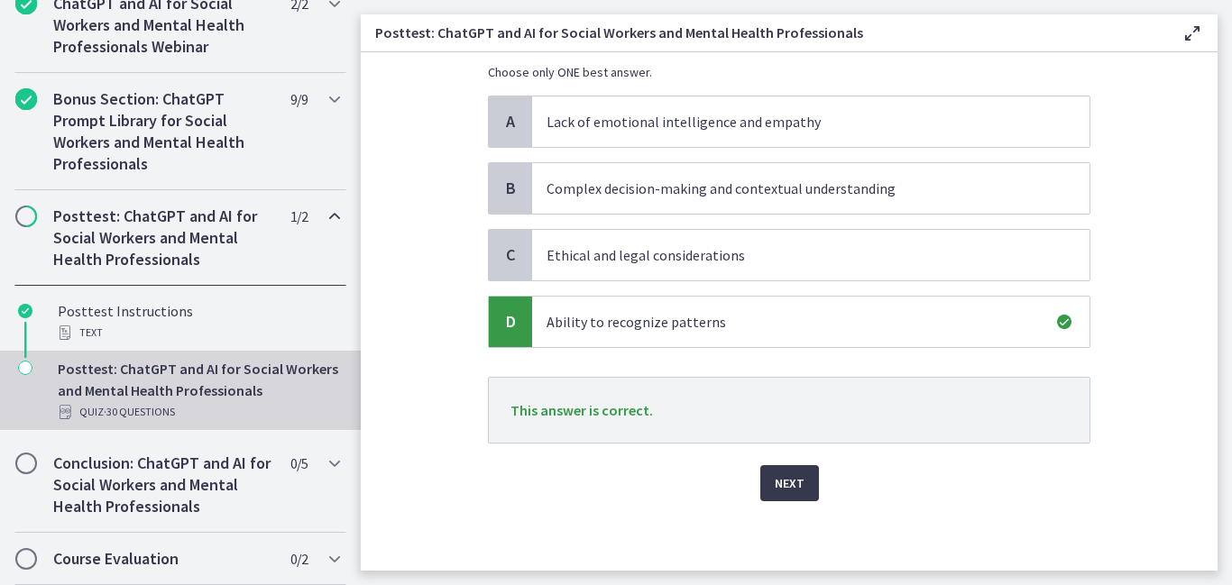
scroll to position [145, 0]
click at [795, 483] on span "Next" at bounding box center [790, 483] width 30 height 22
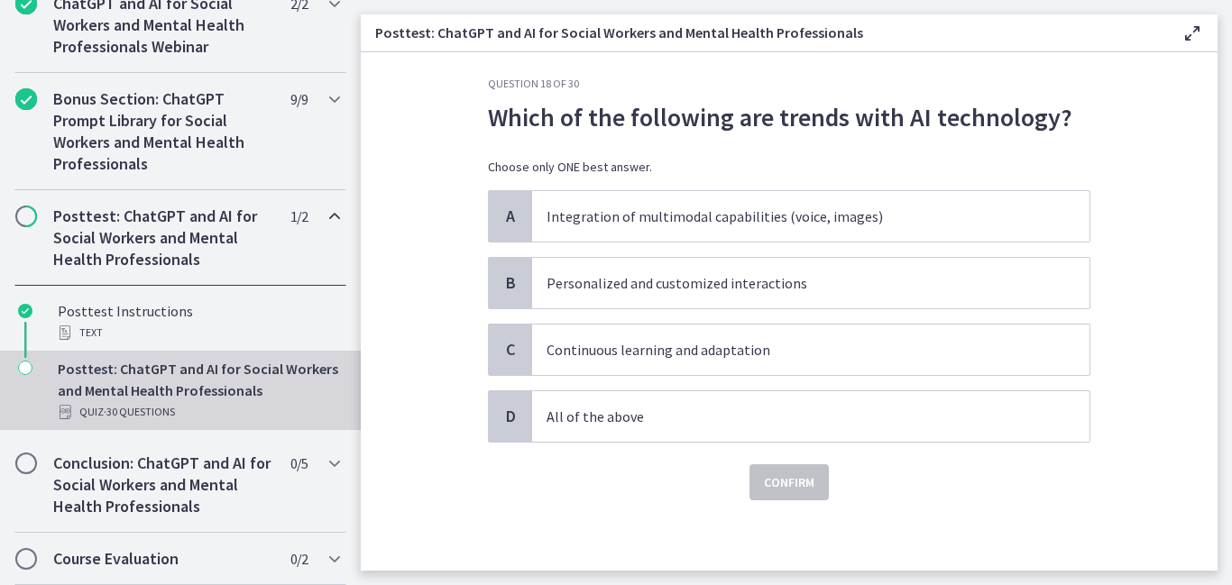
scroll to position [13, 0]
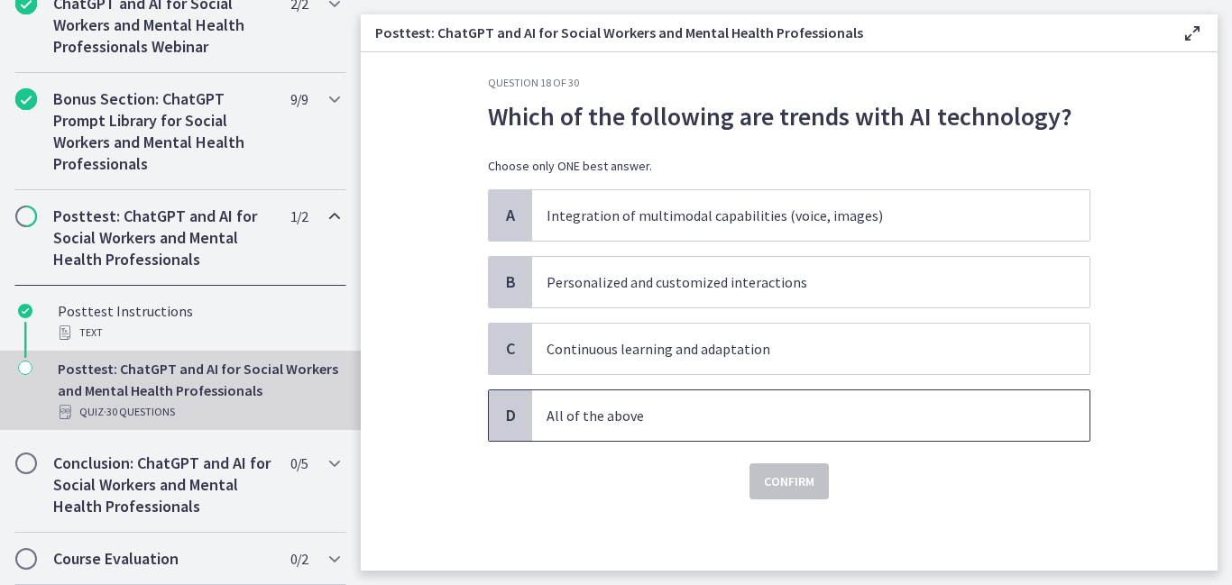
click at [581, 405] on p "All of the above" at bounding box center [792, 416] width 492 height 22
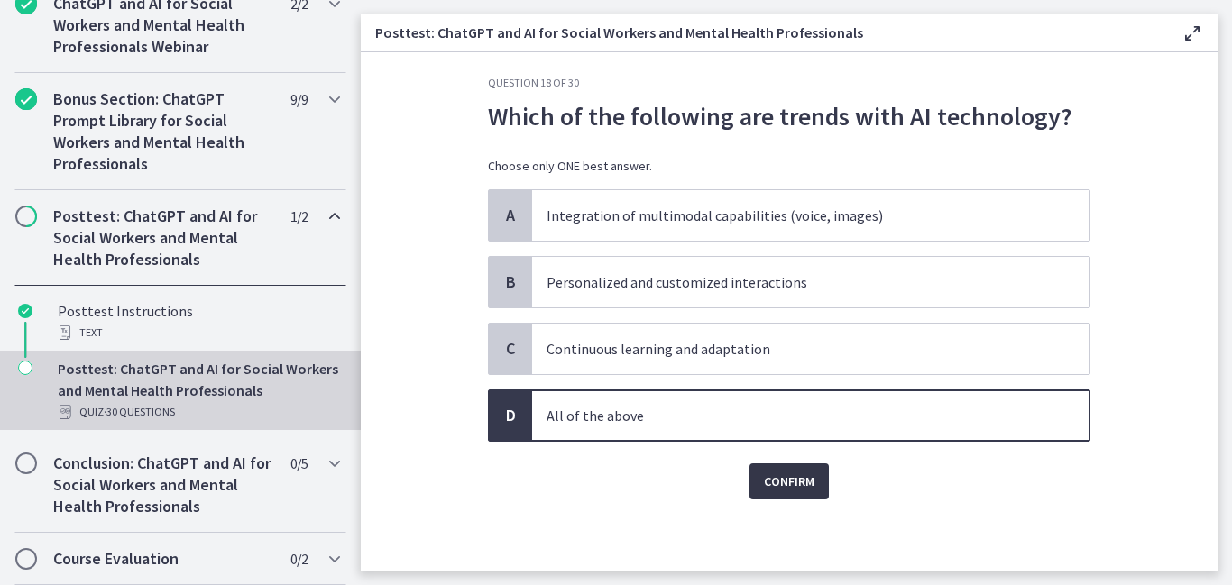
click at [779, 482] on span "Confirm" at bounding box center [789, 482] width 50 height 22
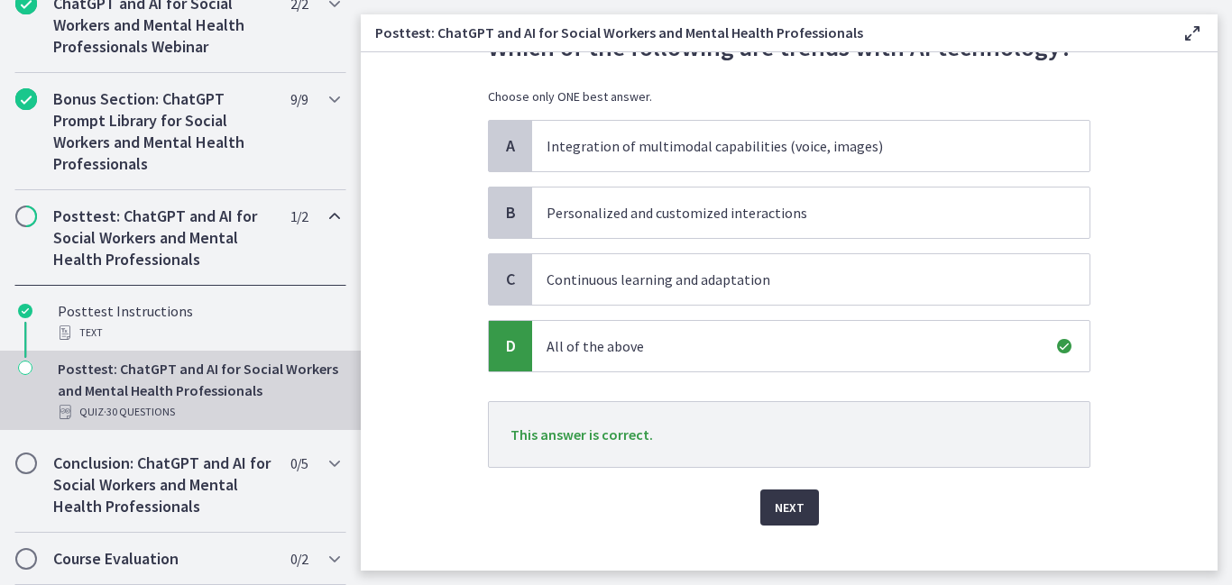
scroll to position [87, 0]
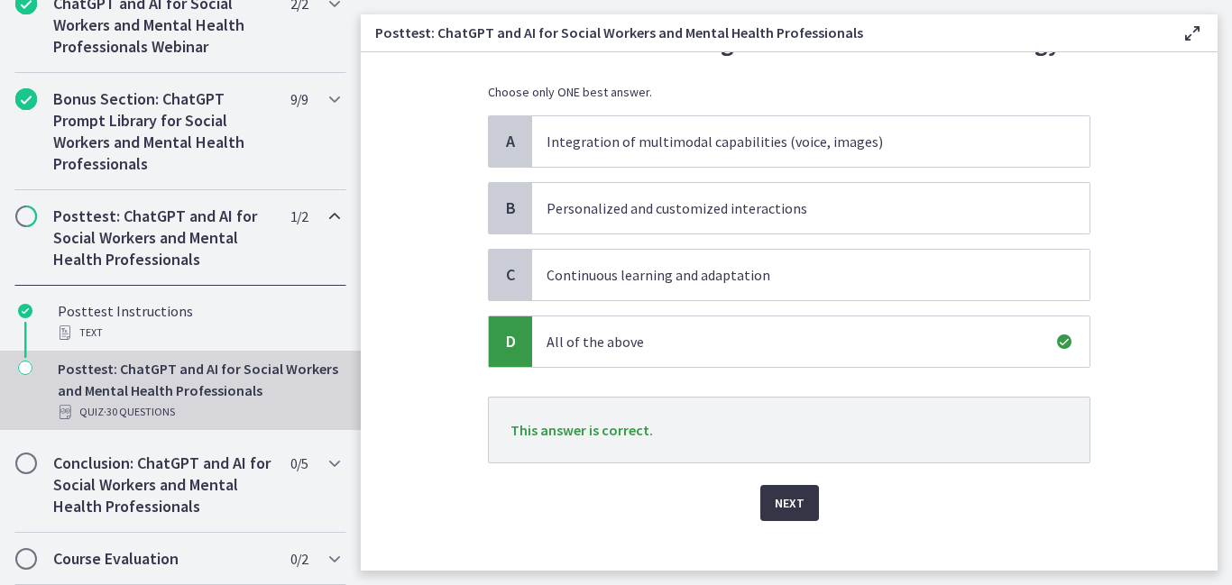
click at [781, 494] on span "Next" at bounding box center [790, 503] width 30 height 22
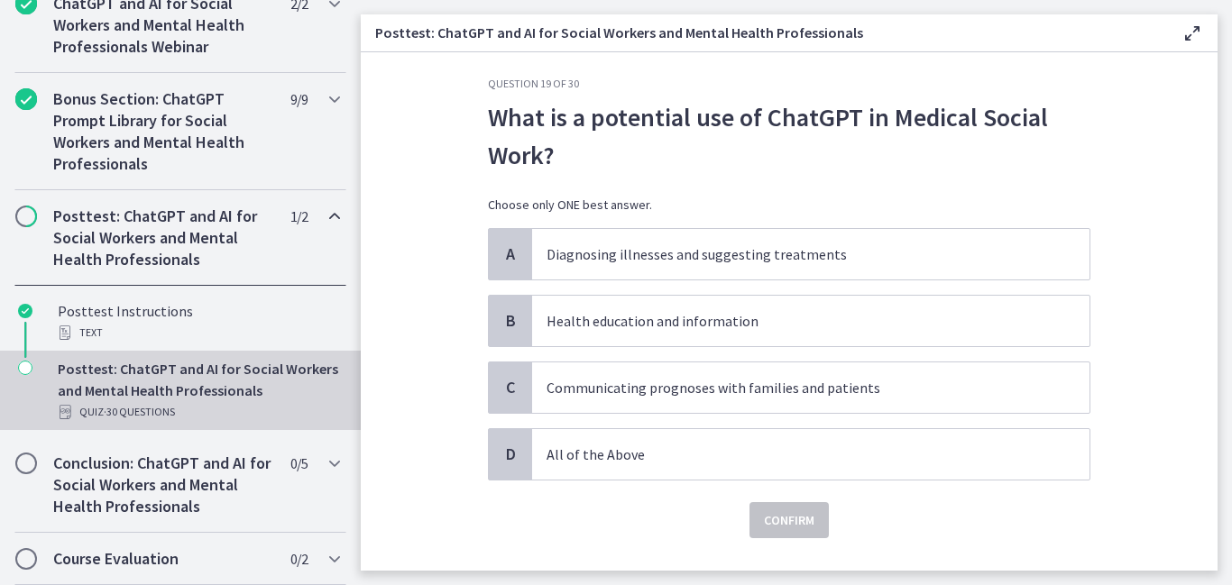
scroll to position [14, 0]
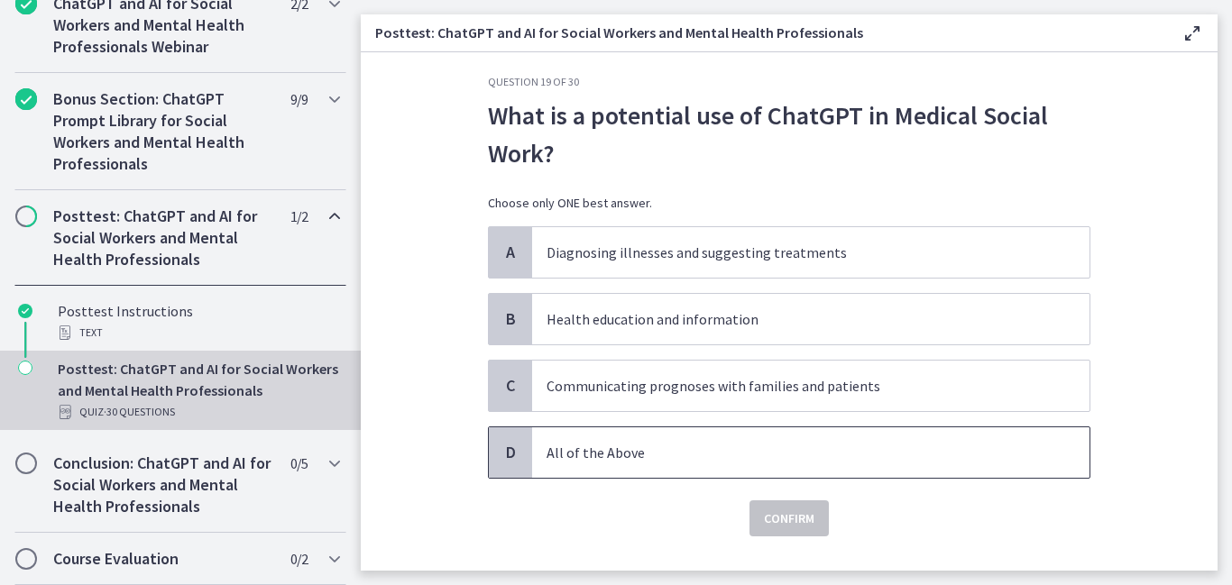
click at [601, 443] on p "All of the Above" at bounding box center [792, 453] width 492 height 22
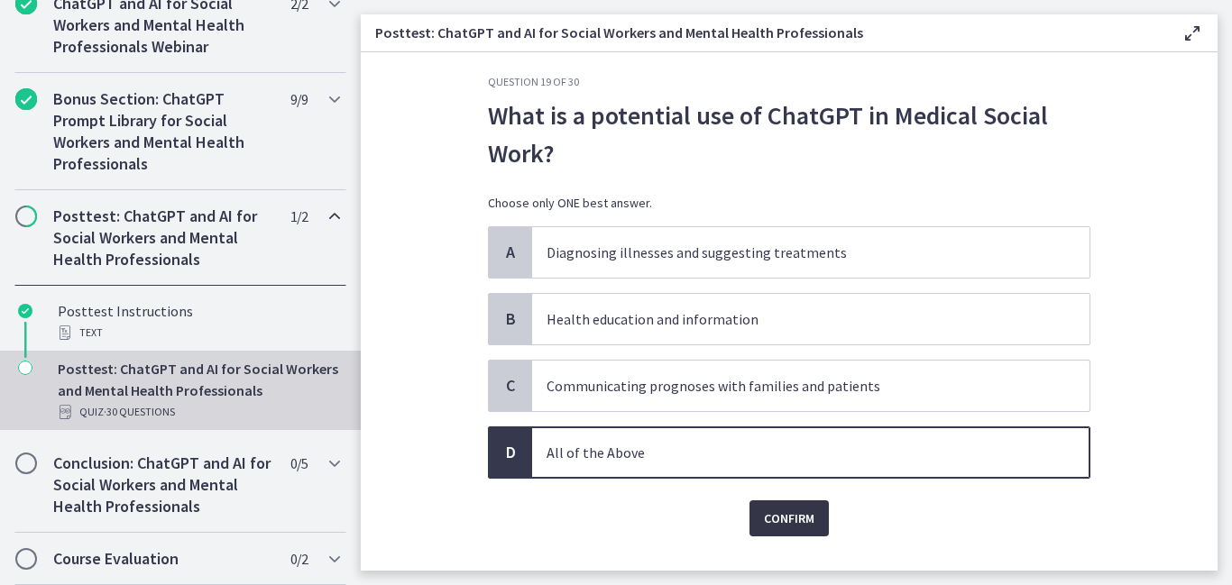
click at [786, 523] on span "Confirm" at bounding box center [789, 519] width 50 height 22
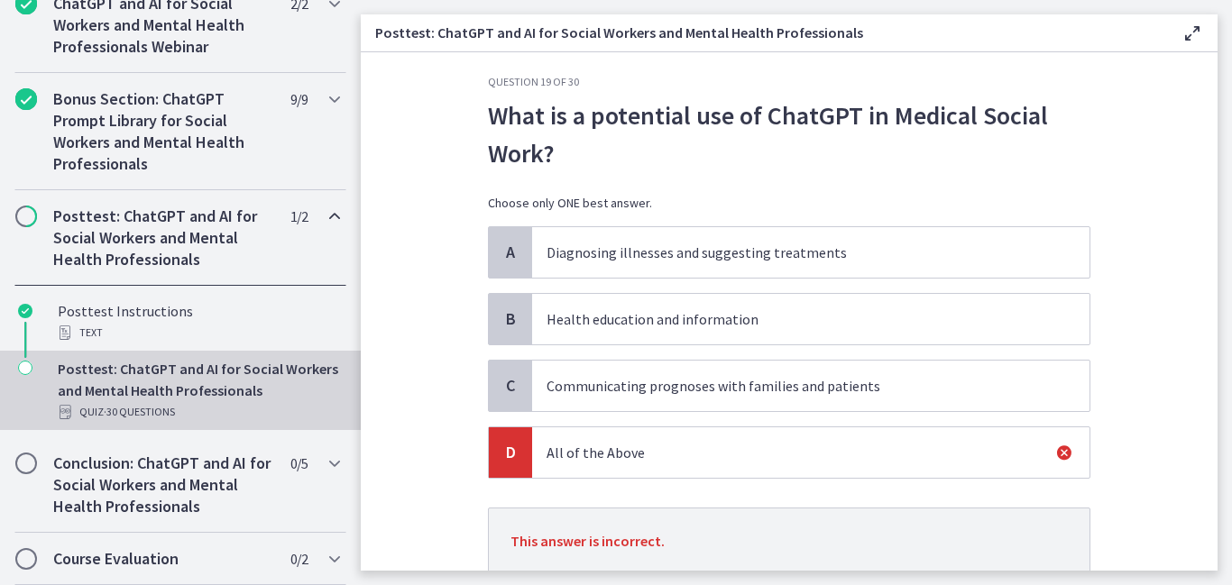
click at [616, 333] on span "Health education and information" at bounding box center [810, 319] width 557 height 50
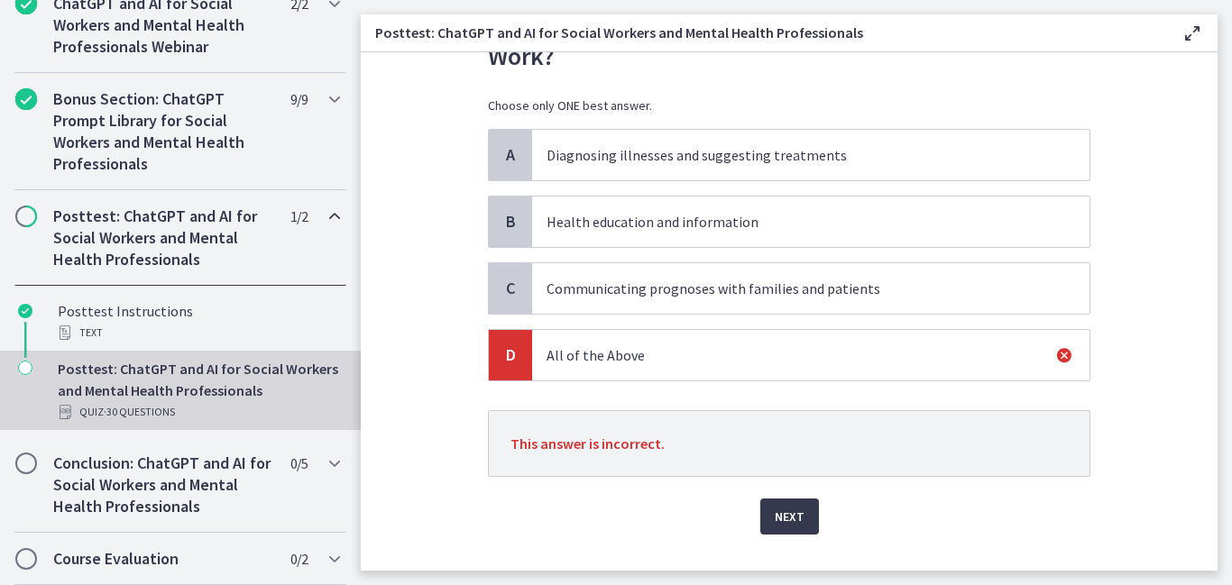
scroll to position [129, 0]
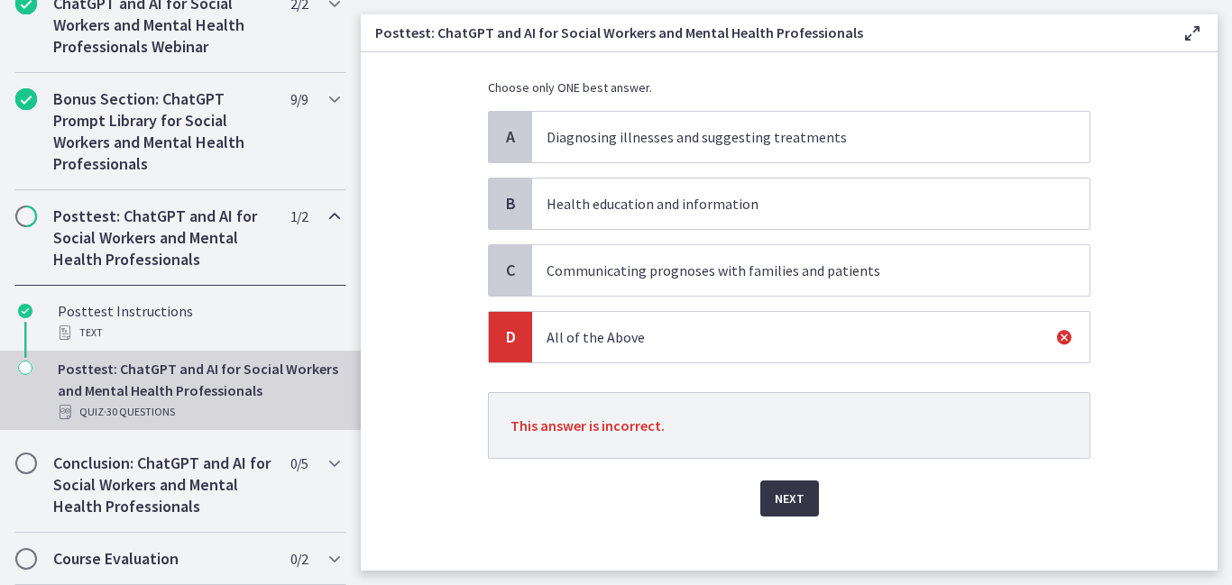
click at [766, 481] on button "Next" at bounding box center [789, 499] width 59 height 36
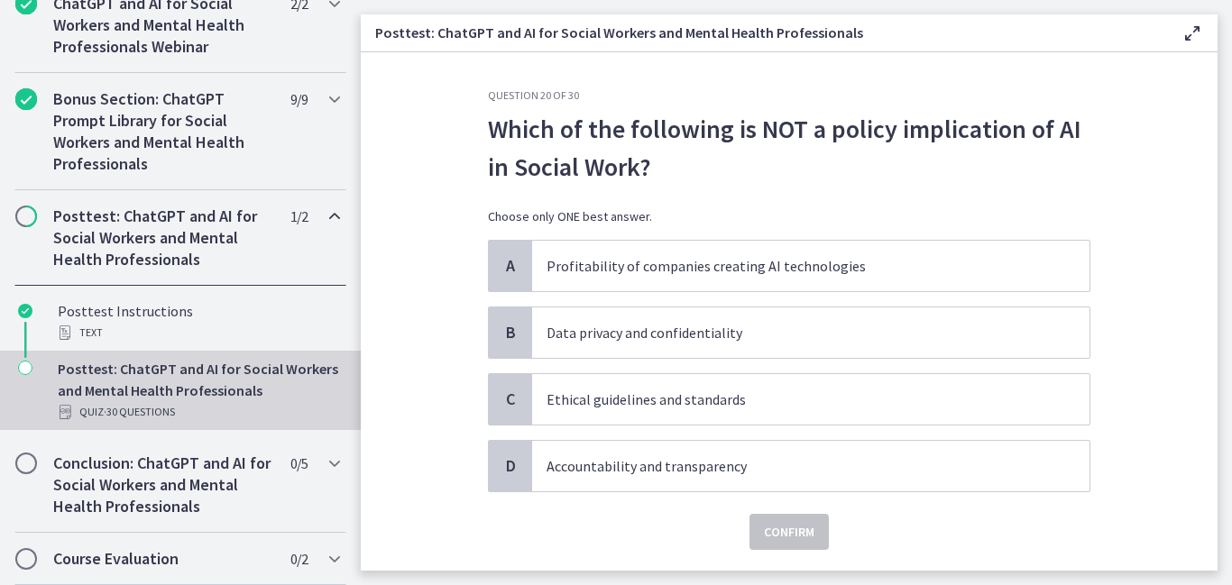
scroll to position [12, 0]
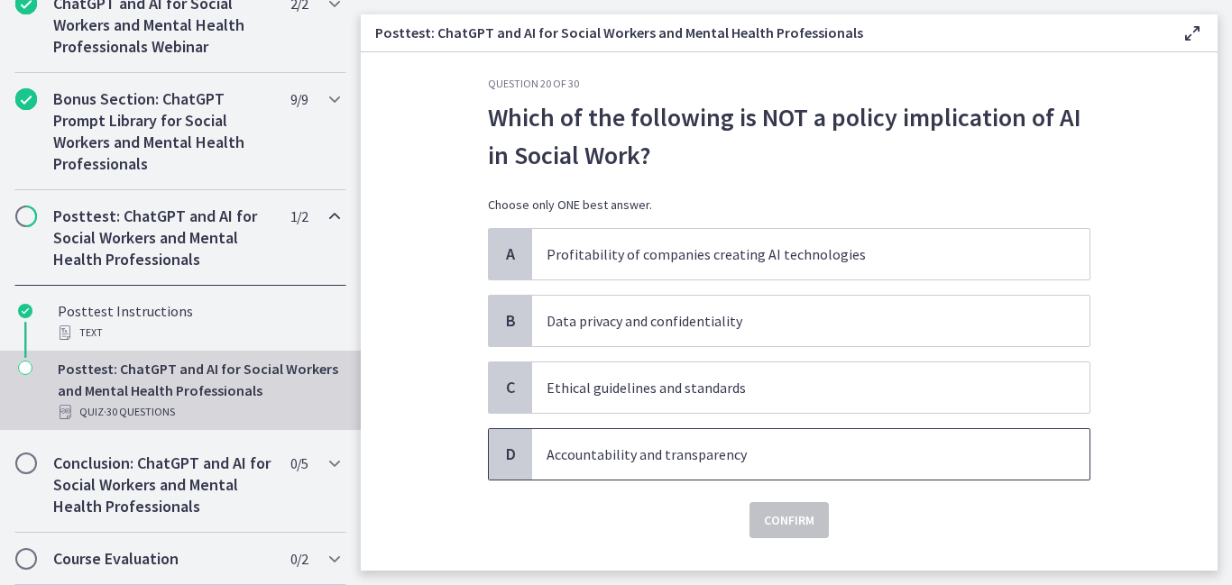
click at [628, 479] on span "Accountability and transparency" at bounding box center [810, 454] width 557 height 50
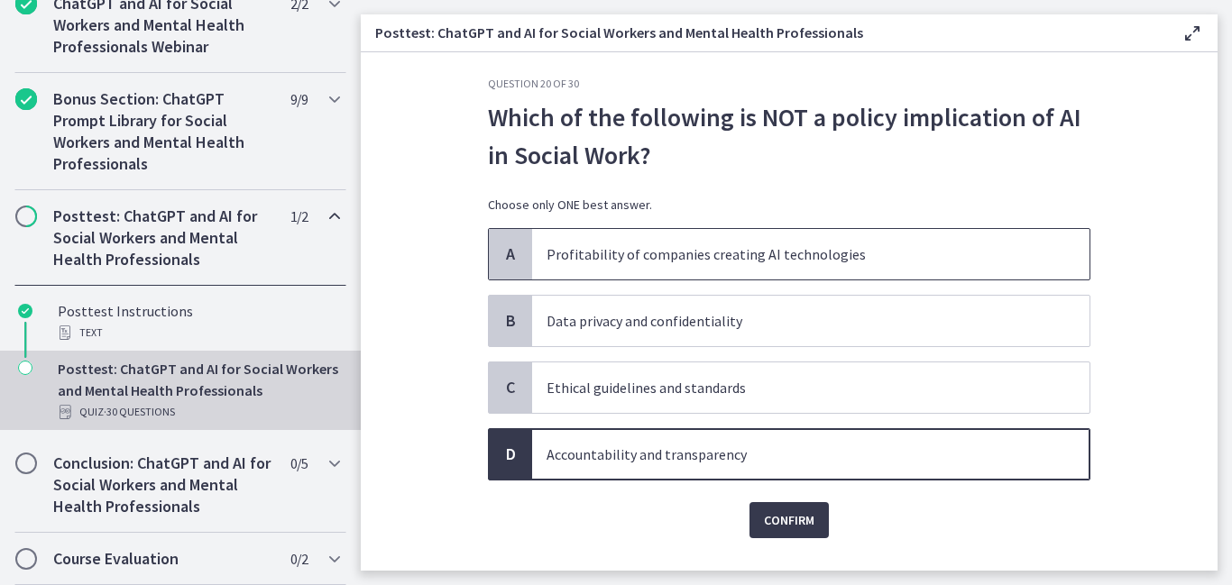
click at [871, 241] on span "Profitability of companies creating AI technologies" at bounding box center [810, 254] width 557 height 50
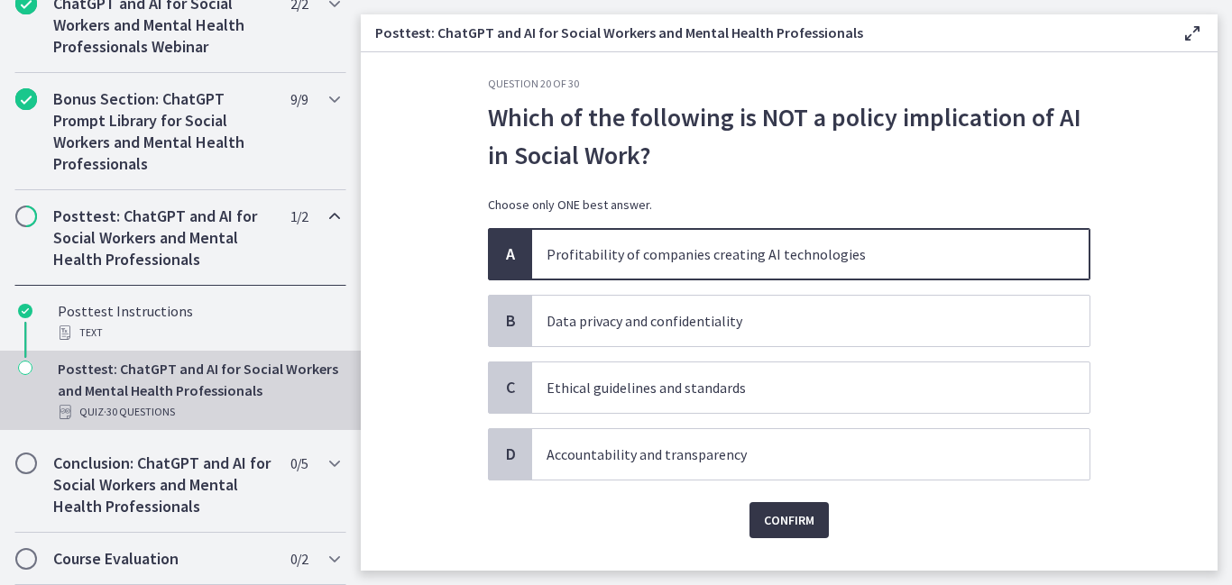
click at [812, 520] on span "Confirm" at bounding box center [789, 520] width 50 height 22
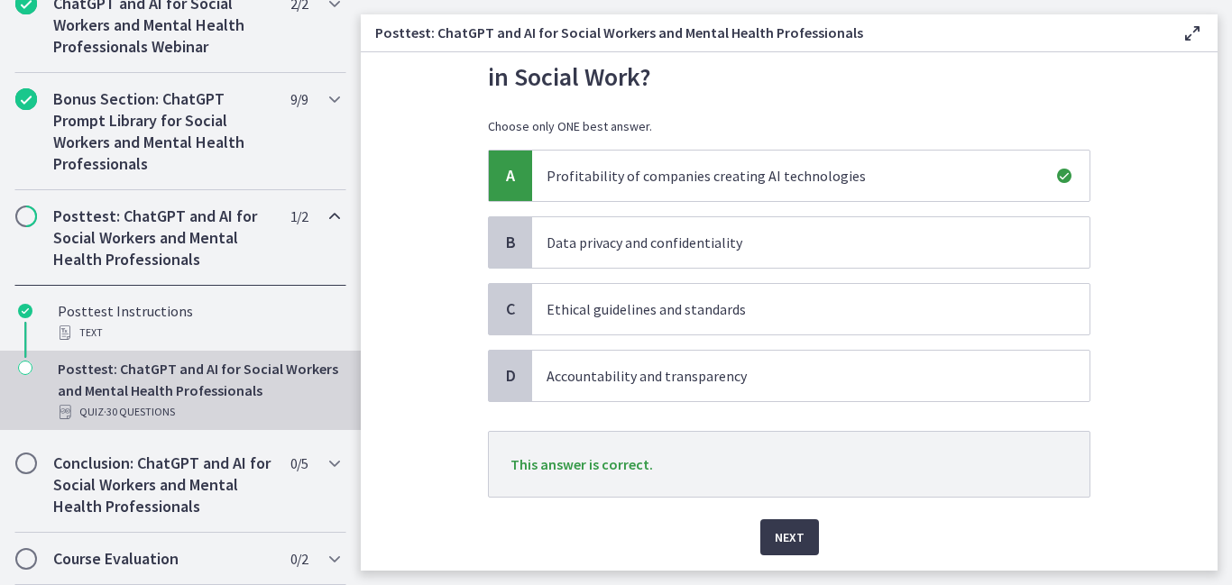
scroll to position [93, 0]
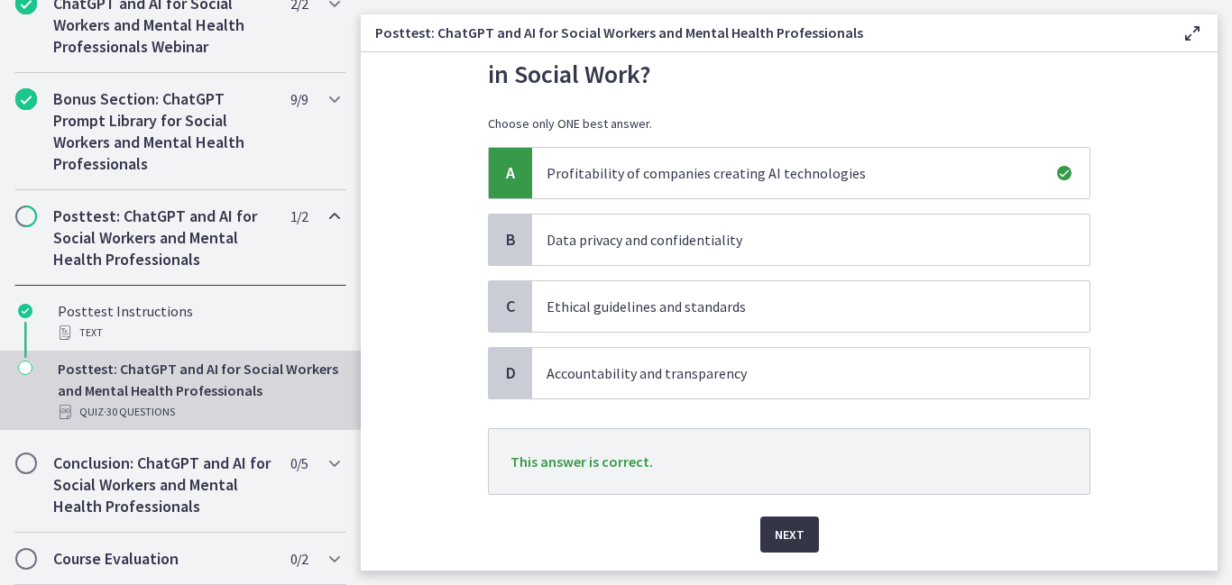
click at [810, 537] on button "Next" at bounding box center [789, 535] width 59 height 36
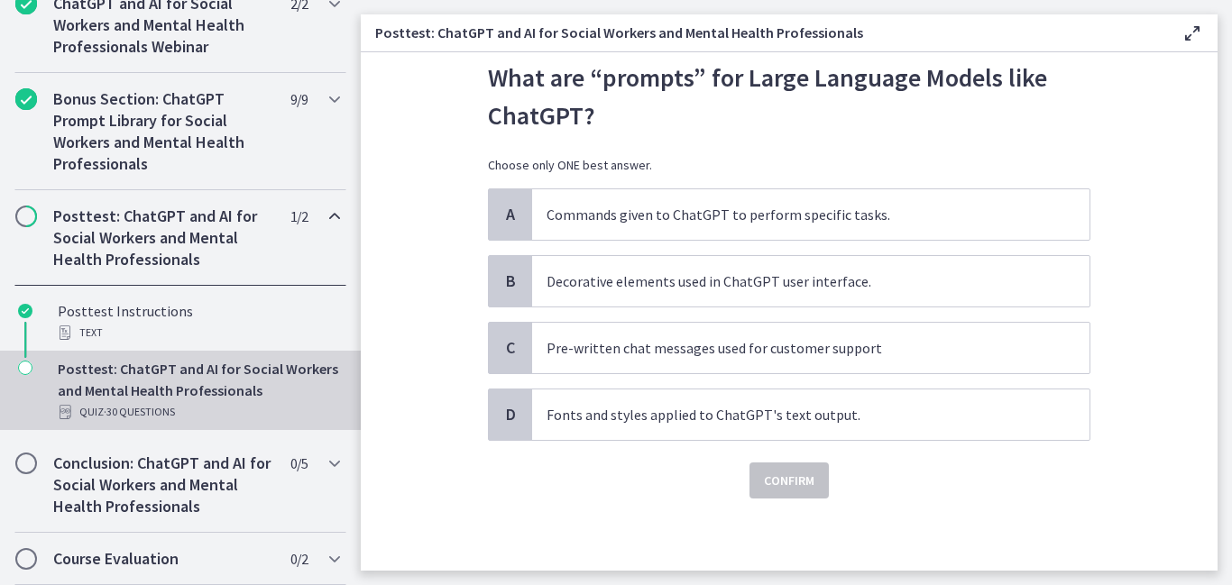
scroll to position [0, 0]
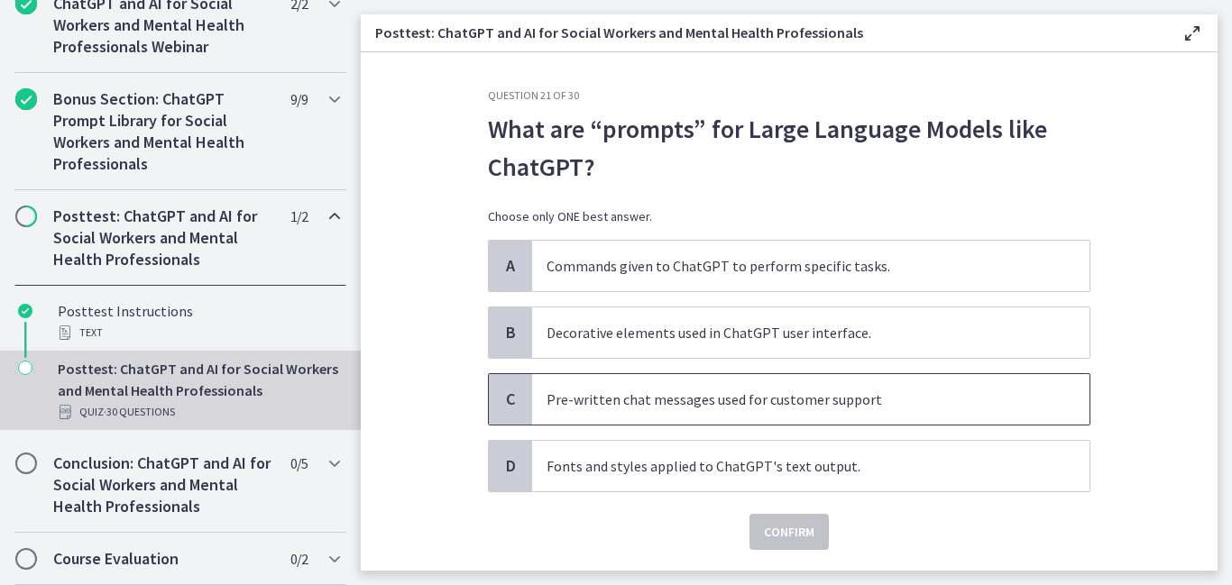
click at [583, 396] on p "Pre-written chat messages used for customer support" at bounding box center [792, 400] width 492 height 22
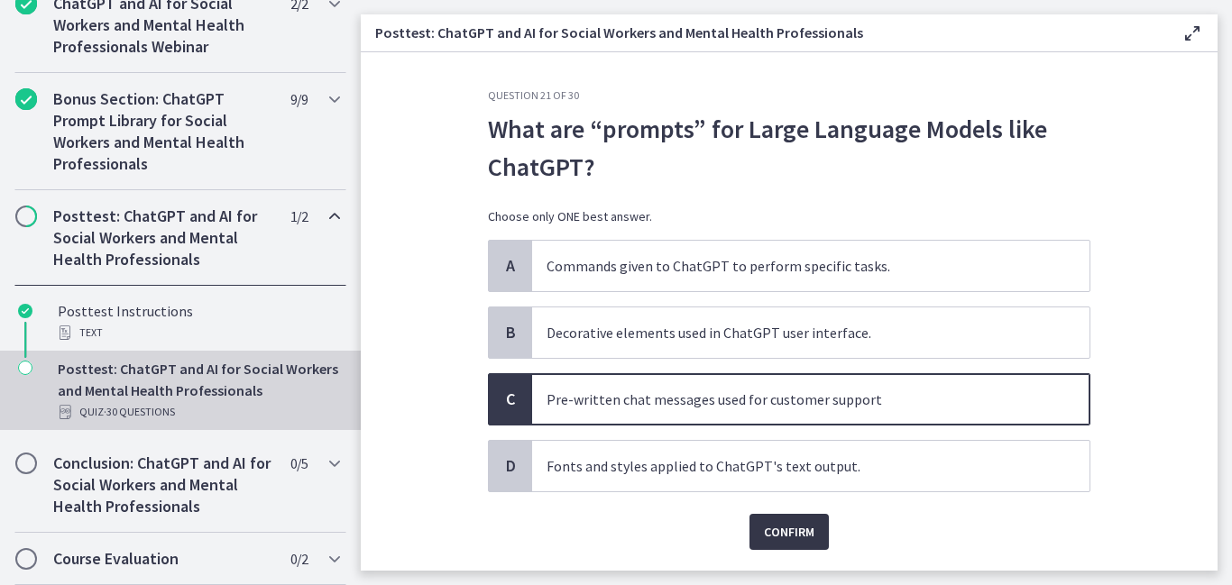
click at [796, 536] on span "Confirm" at bounding box center [789, 532] width 50 height 22
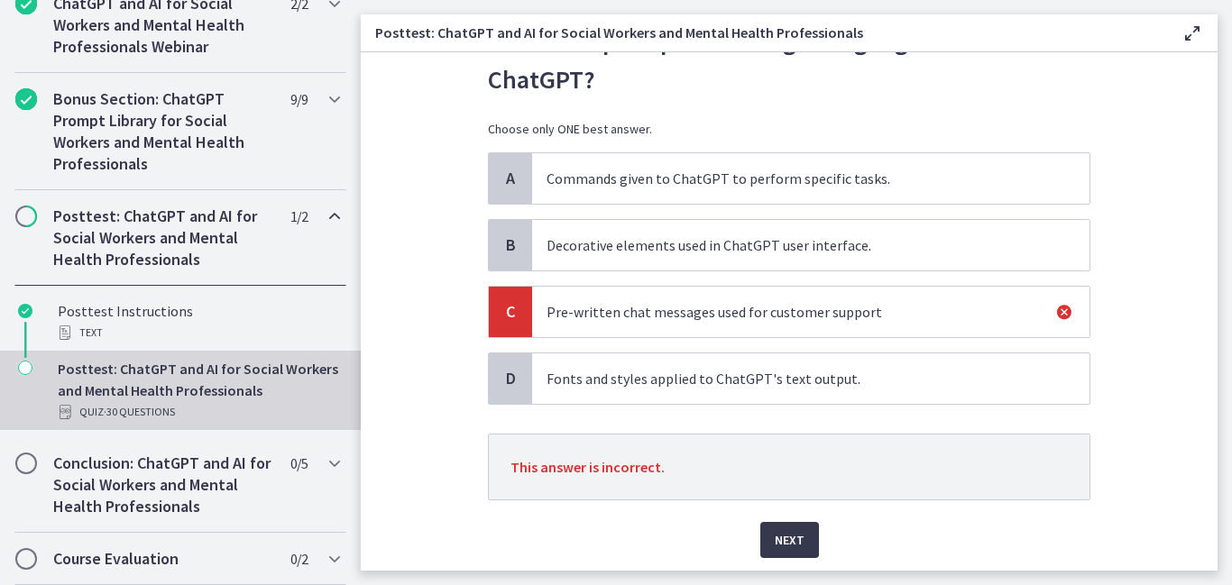
scroll to position [147, 0]
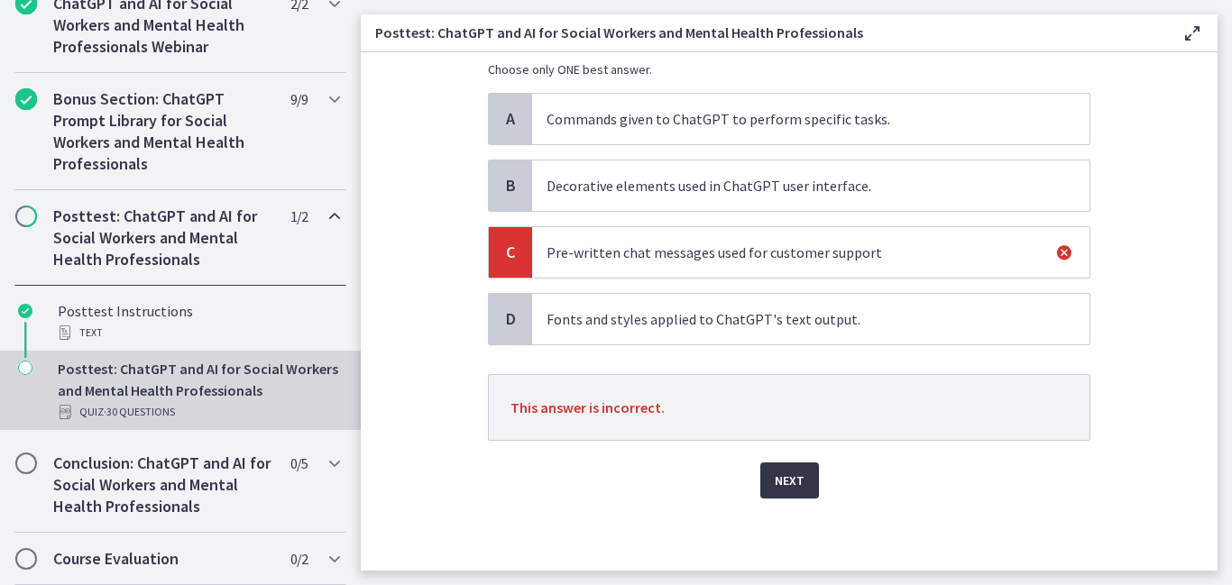
click at [794, 483] on span "Next" at bounding box center [790, 481] width 30 height 22
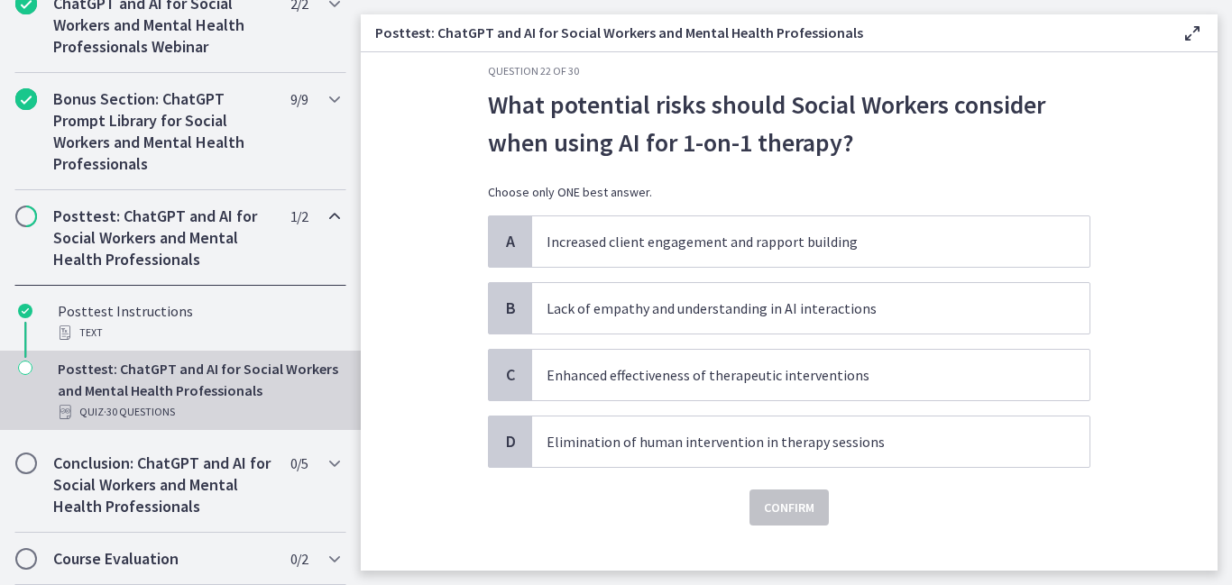
scroll to position [25, 0]
click at [597, 308] on p "Lack of empathy and understanding in AI interactions" at bounding box center [792, 308] width 492 height 22
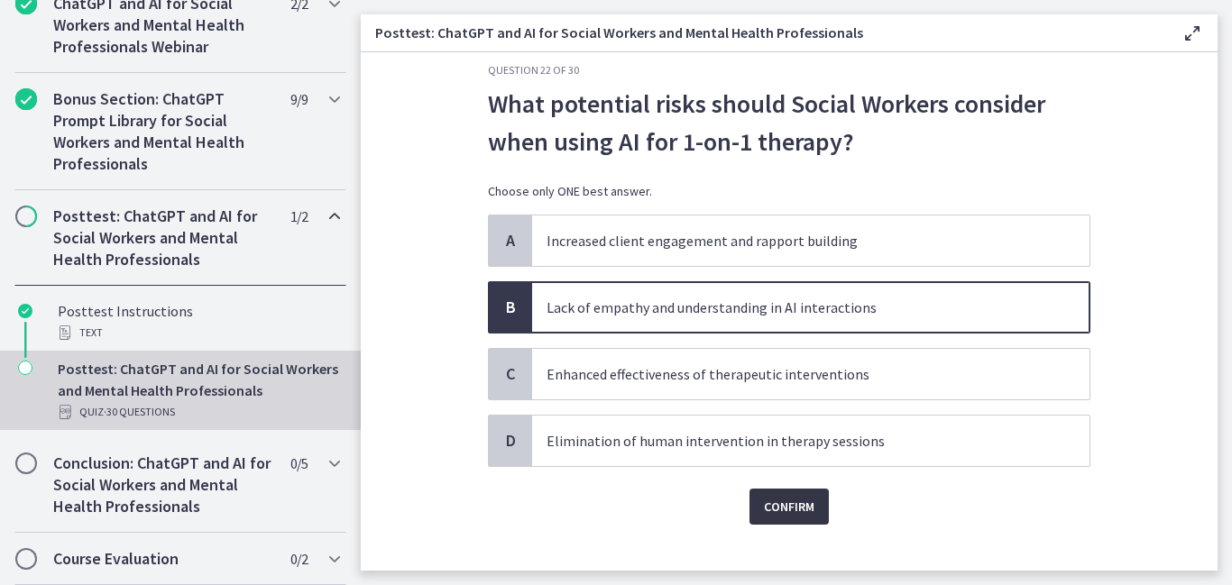
click at [767, 503] on span "Confirm" at bounding box center [789, 507] width 50 height 22
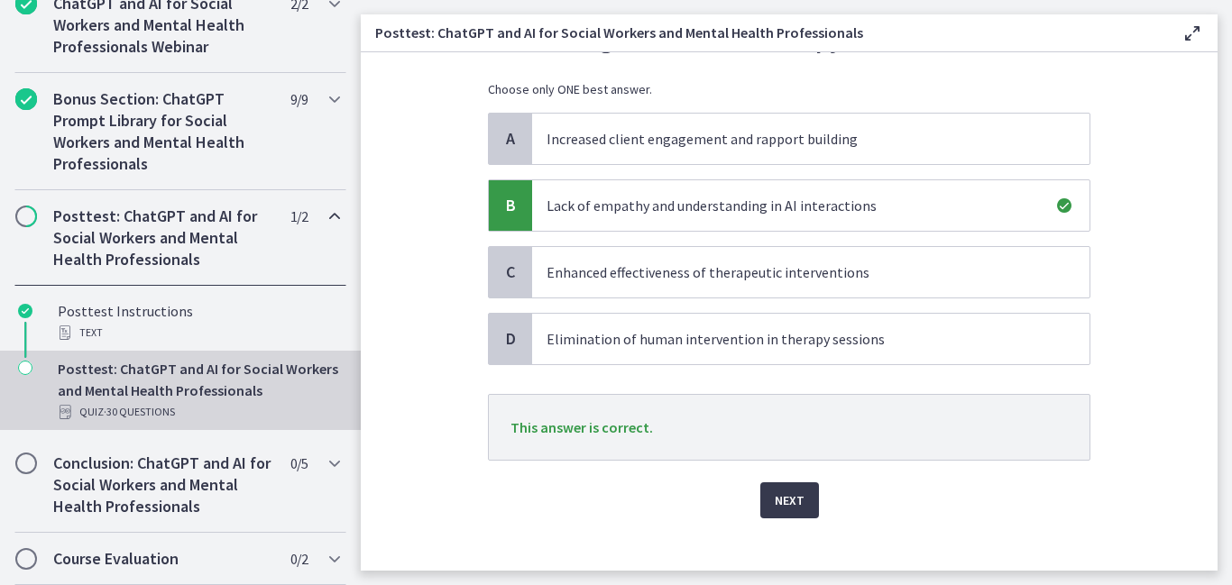
scroll to position [147, 0]
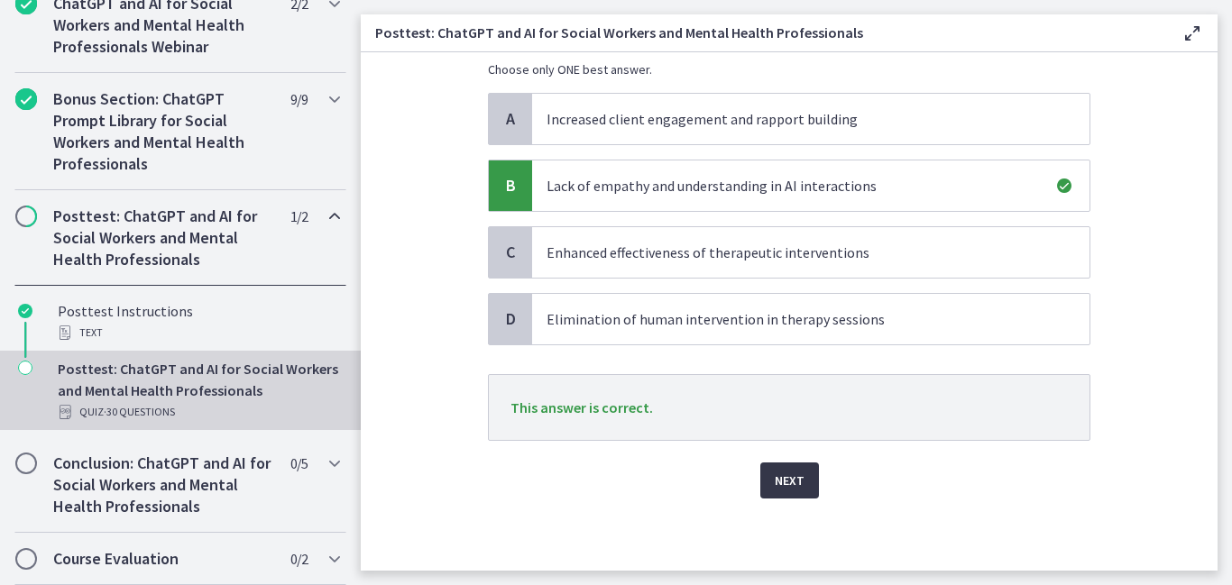
click at [809, 486] on button "Next" at bounding box center [789, 481] width 59 height 36
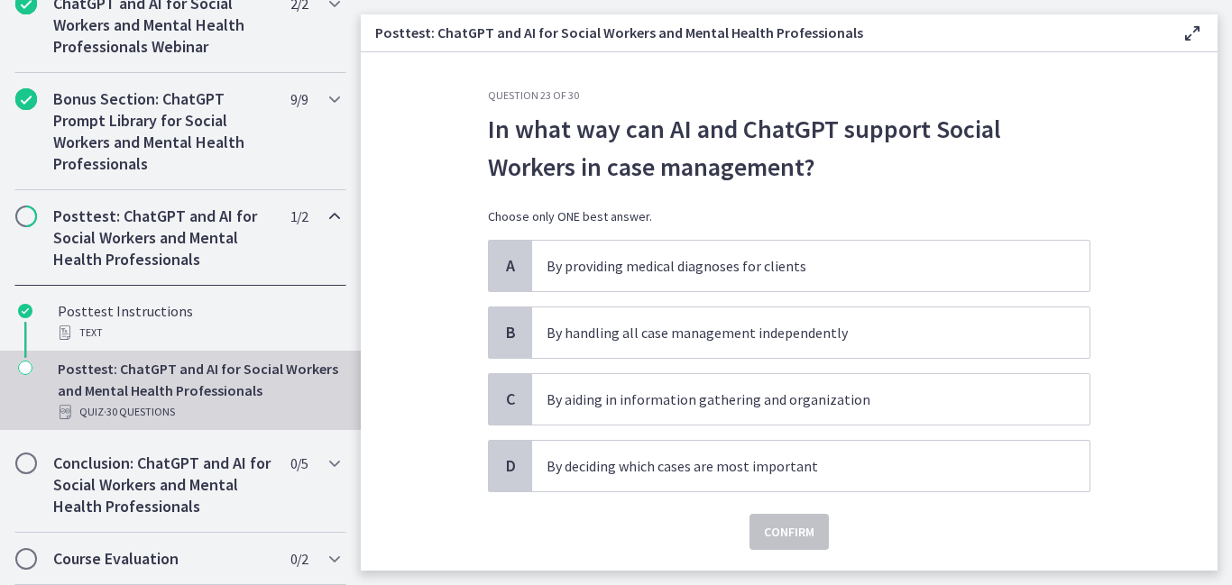
scroll to position [23, 0]
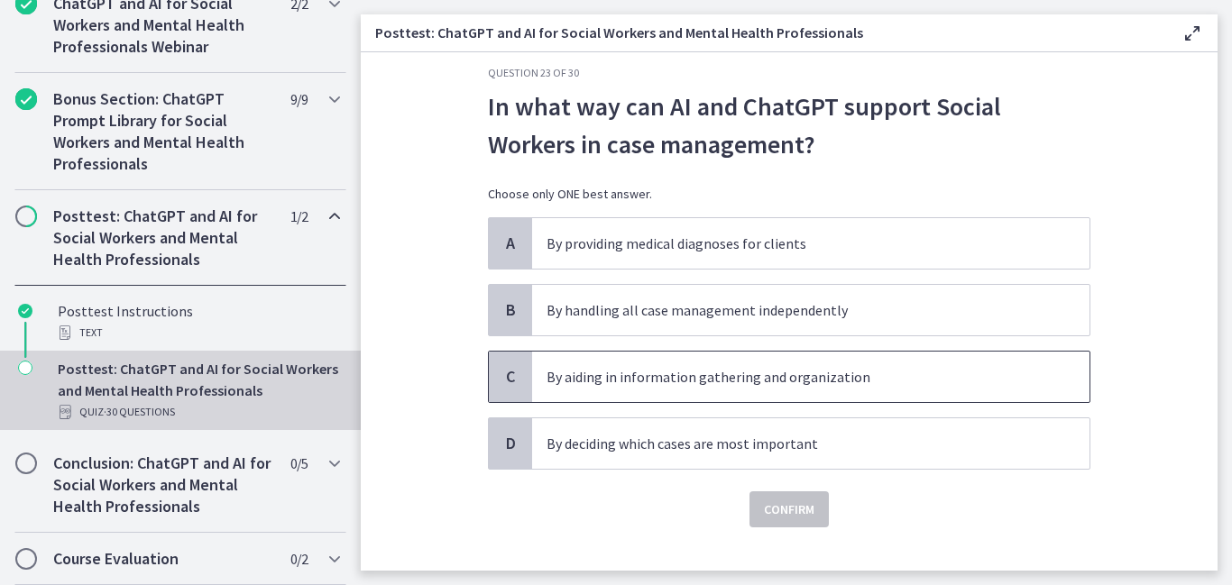
click at [597, 372] on p "By aiding in information gathering and organization" at bounding box center [792, 377] width 492 height 22
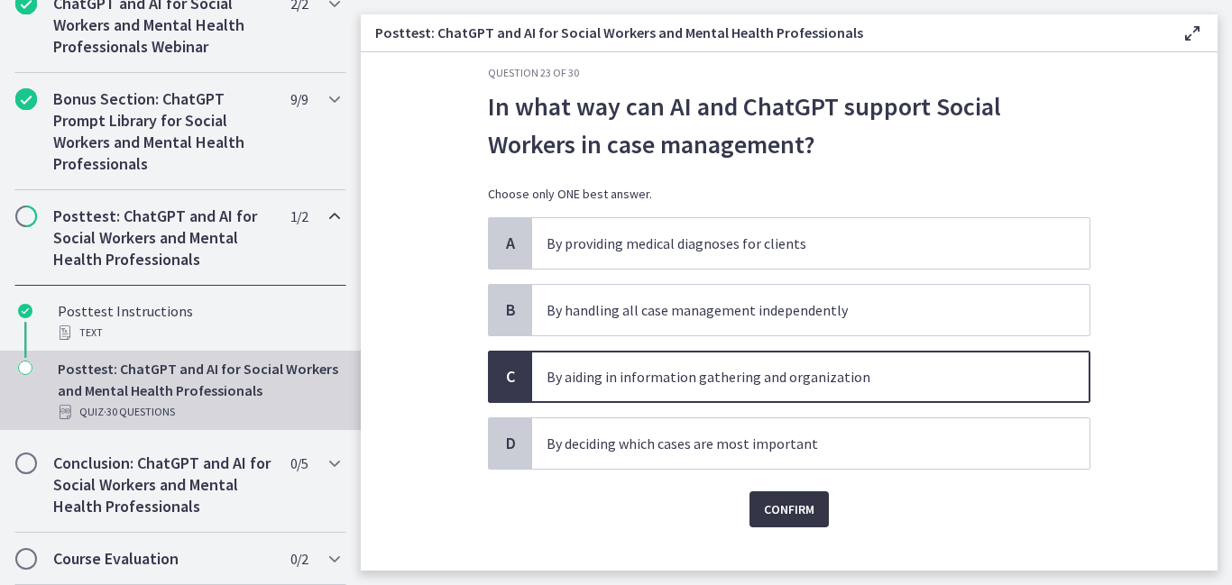
click at [792, 510] on span "Confirm" at bounding box center [789, 510] width 50 height 22
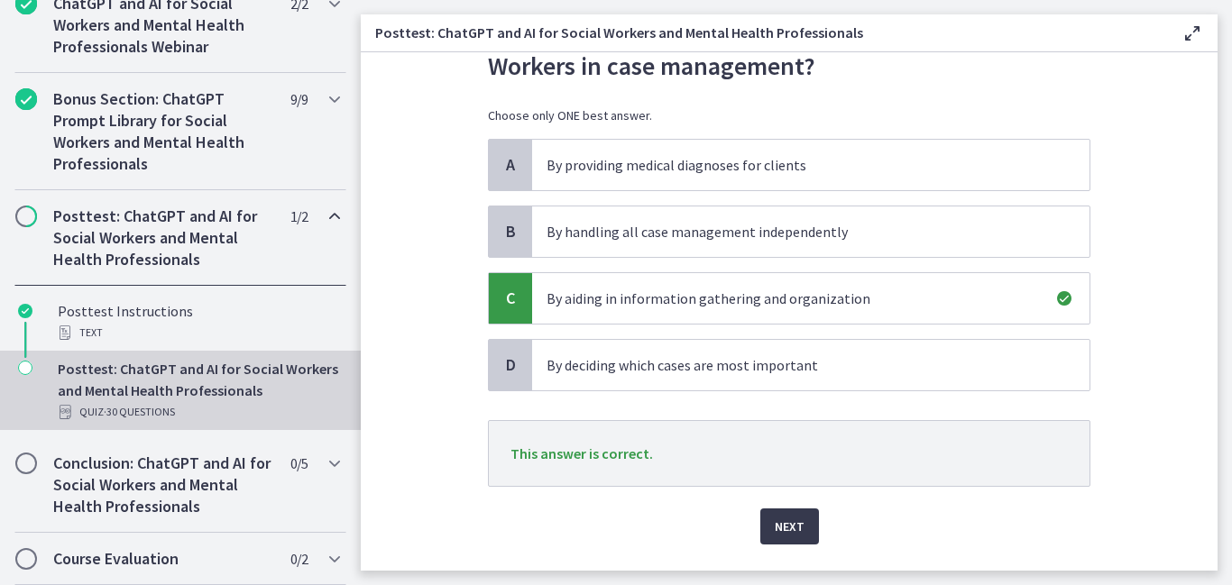
scroll to position [118, 0]
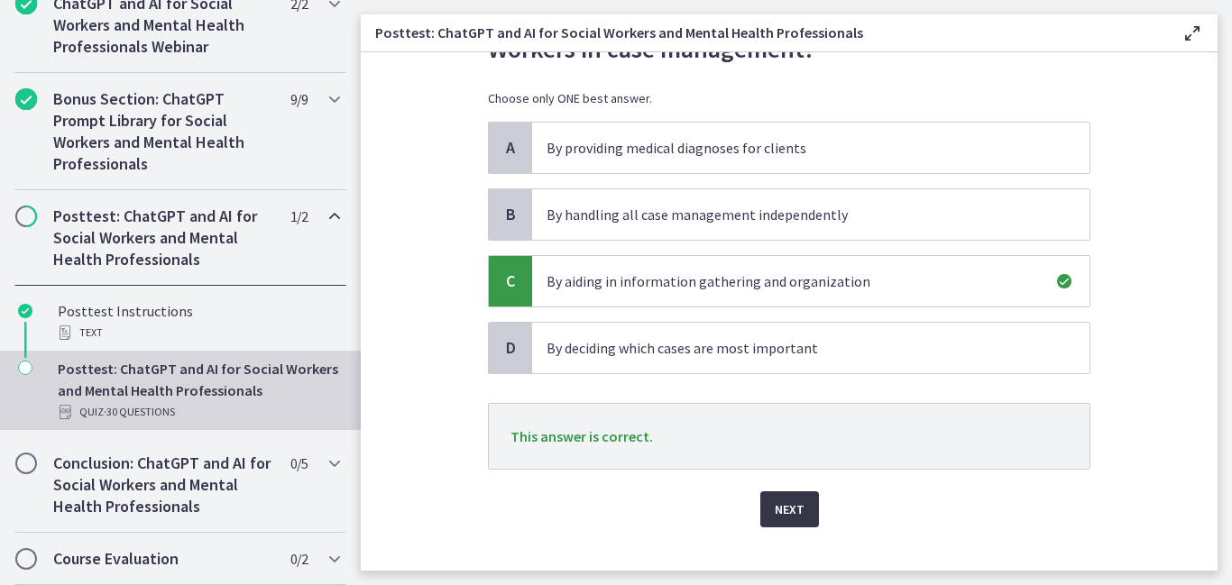
click at [766, 519] on button "Next" at bounding box center [789, 509] width 59 height 36
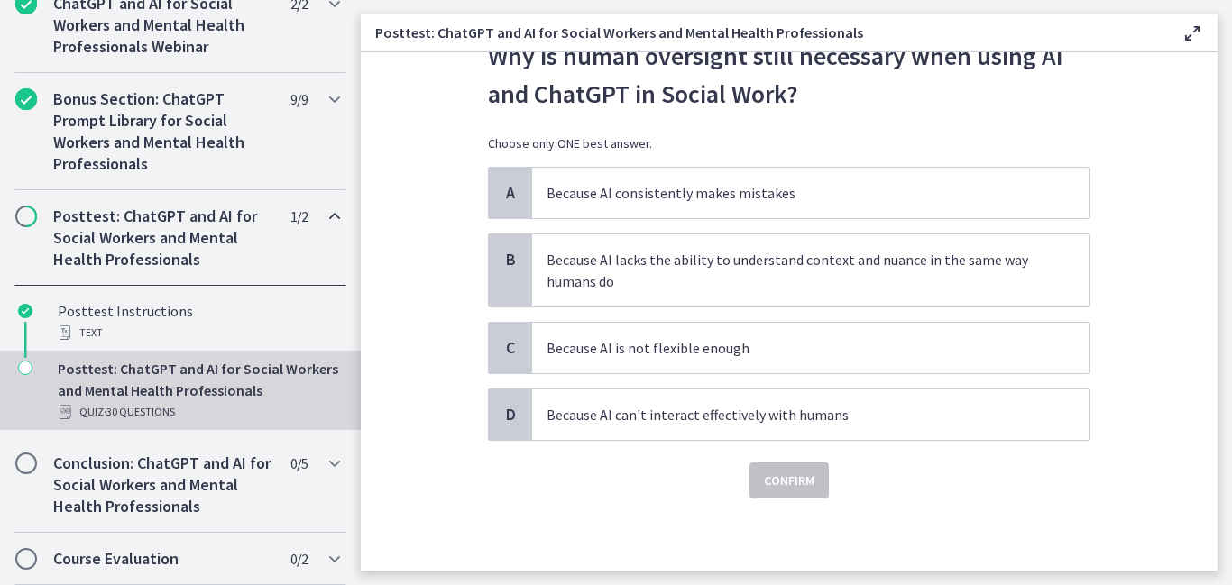
scroll to position [0, 0]
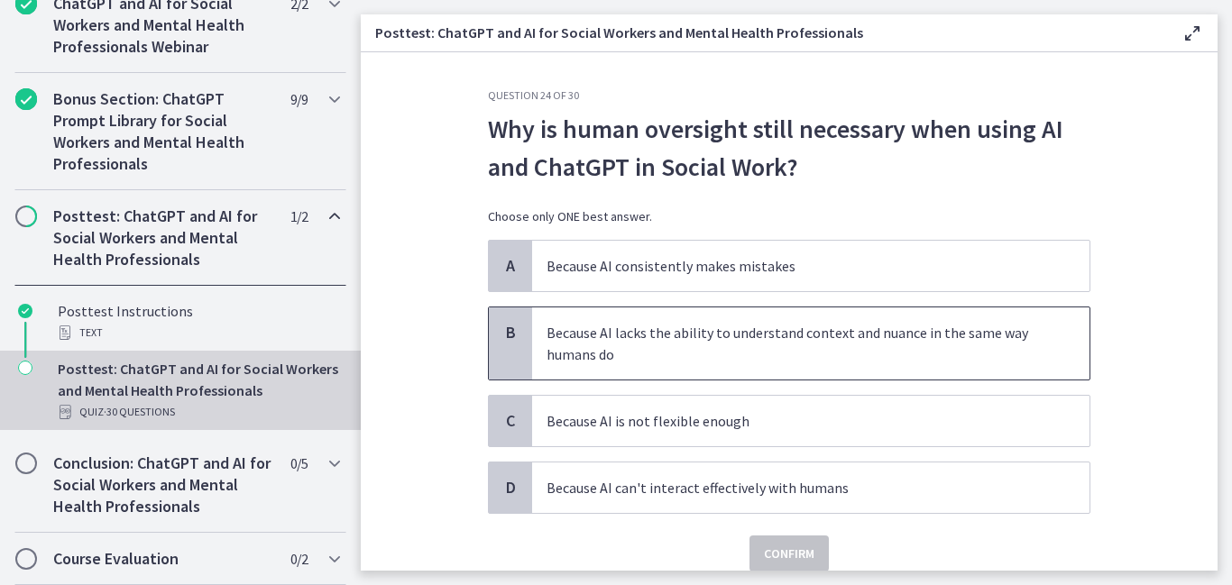
click at [650, 363] on p "Because AI lacks the ability to understand context and nuance in the same way h…" at bounding box center [792, 343] width 492 height 43
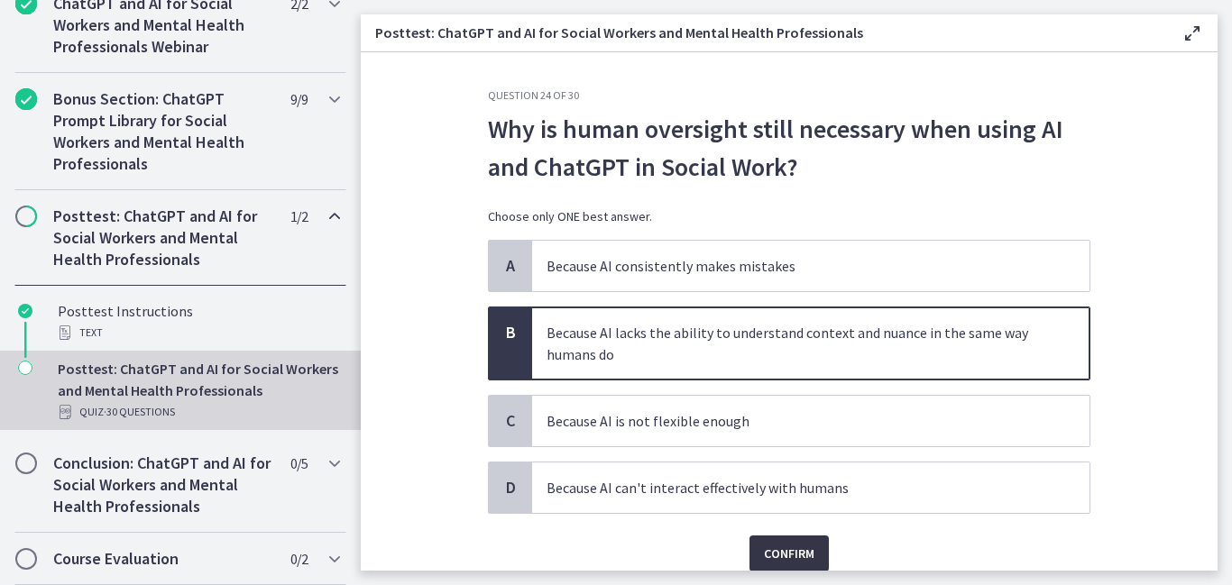
click at [782, 550] on span "Confirm" at bounding box center [789, 554] width 50 height 22
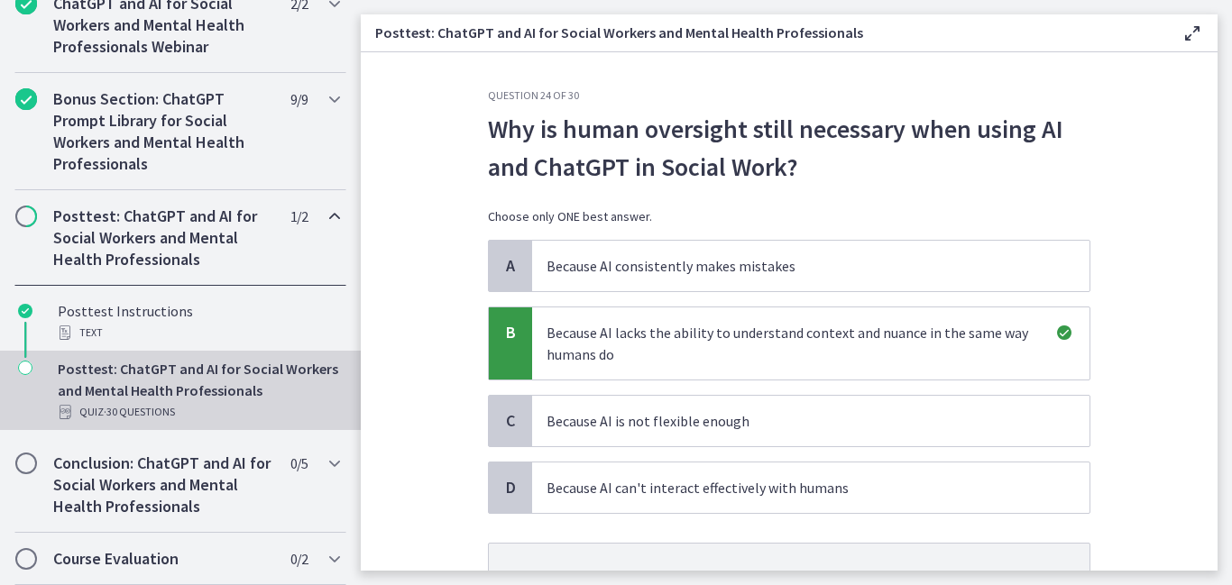
scroll to position [118, 0]
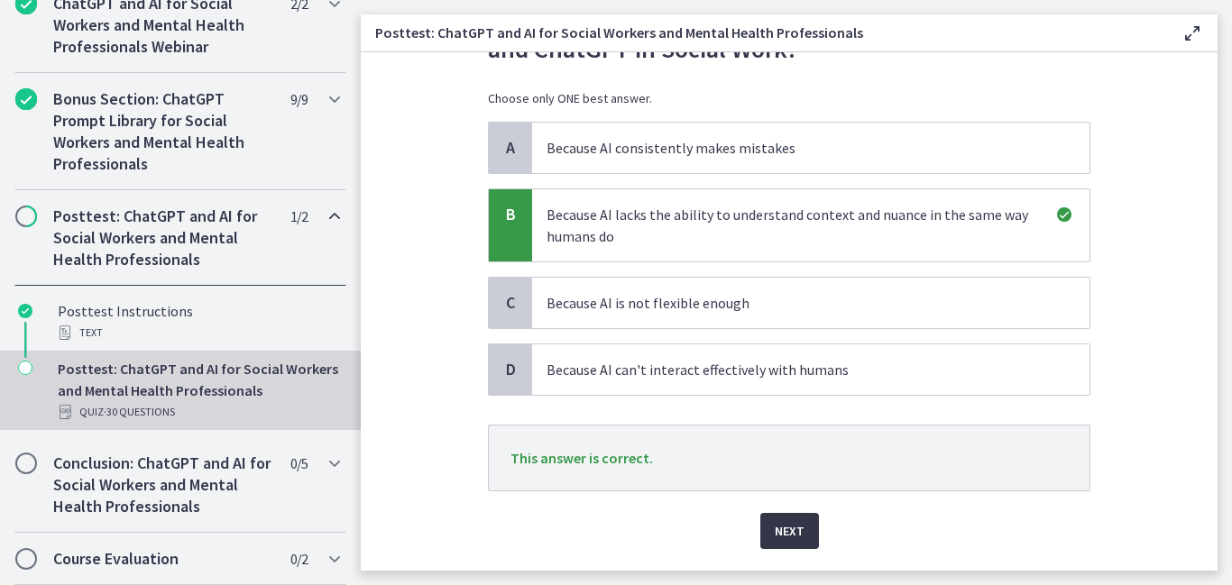
click at [797, 529] on span "Next" at bounding box center [790, 531] width 30 height 22
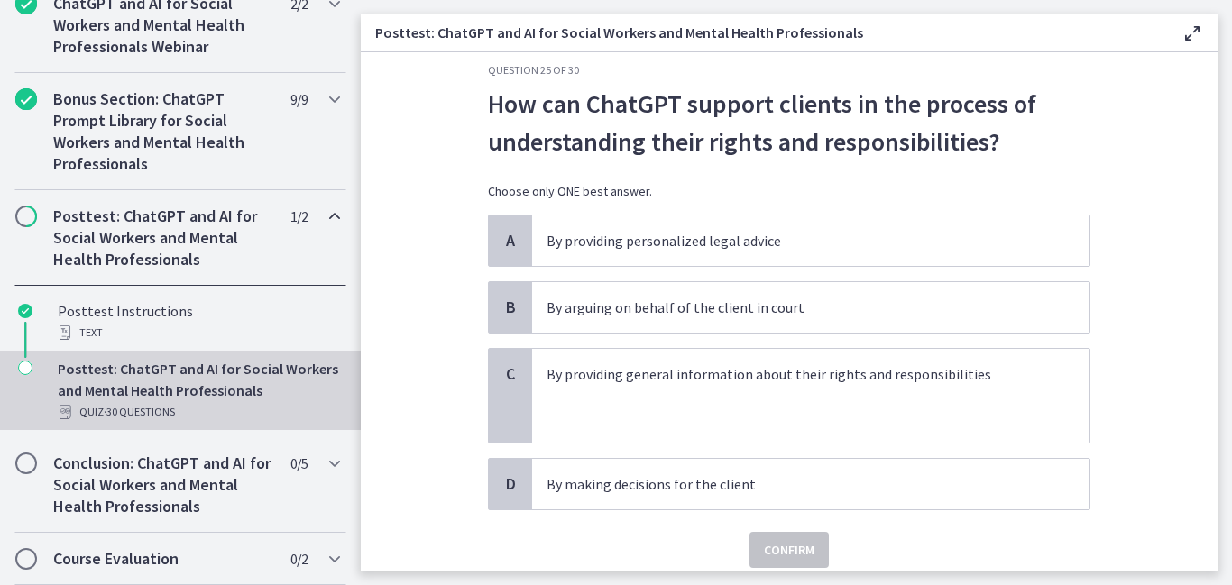
scroll to position [26, 0]
click at [644, 400] on p at bounding box center [792, 395] width 492 height 22
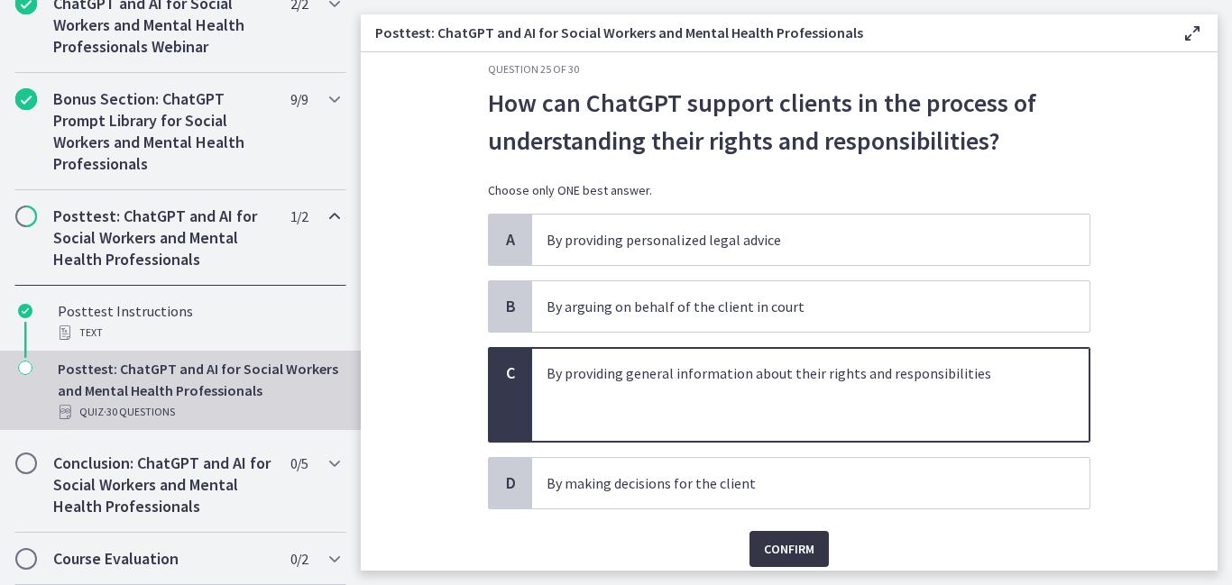
click at [782, 552] on span "Confirm" at bounding box center [789, 549] width 50 height 22
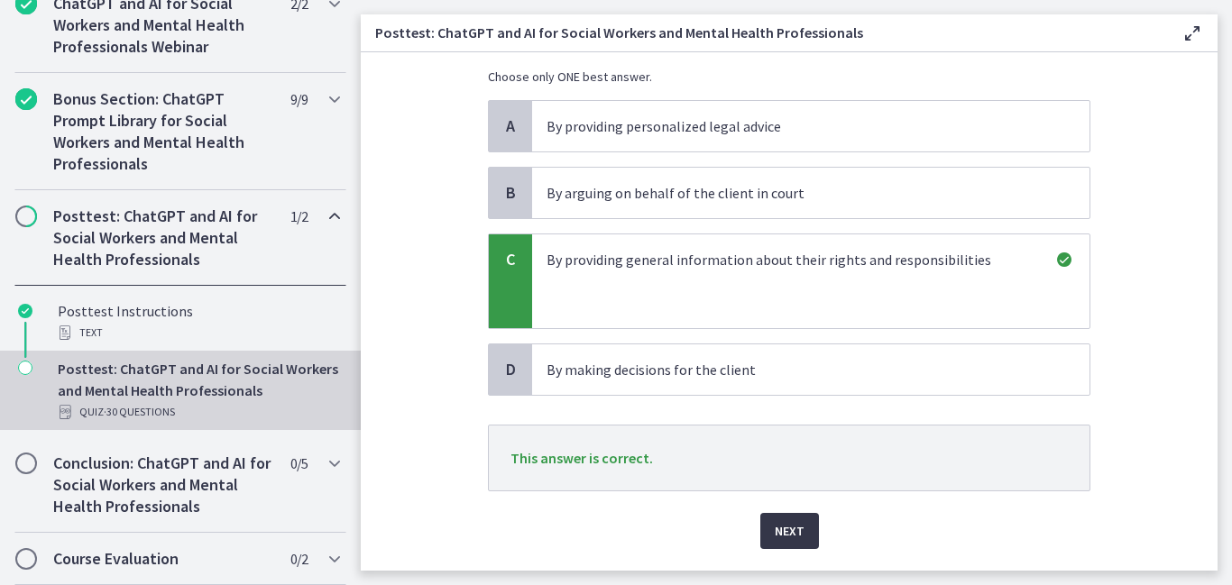
scroll to position [141, 0]
click at [792, 543] on button "Next" at bounding box center [789, 530] width 59 height 36
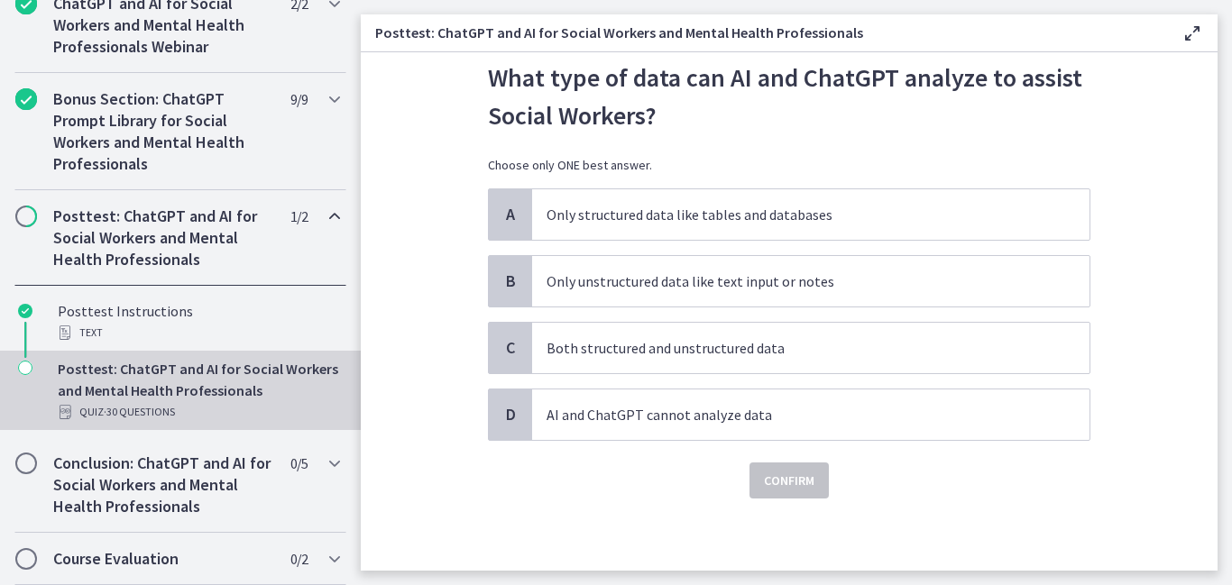
scroll to position [0, 0]
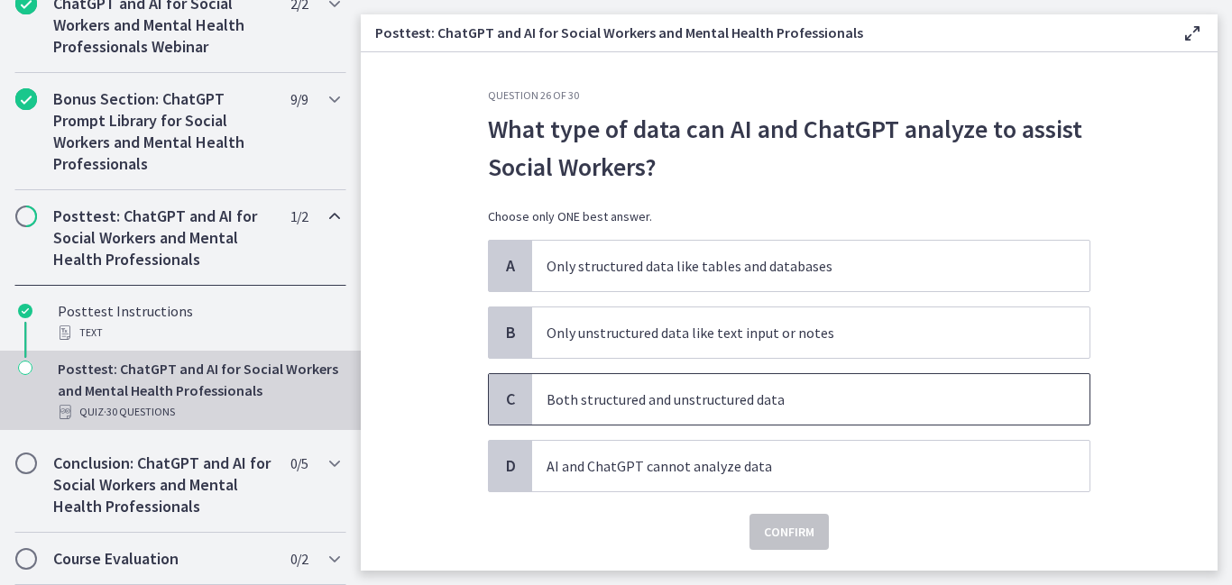
click at [610, 398] on p "Both structured and unstructured data" at bounding box center [792, 400] width 492 height 22
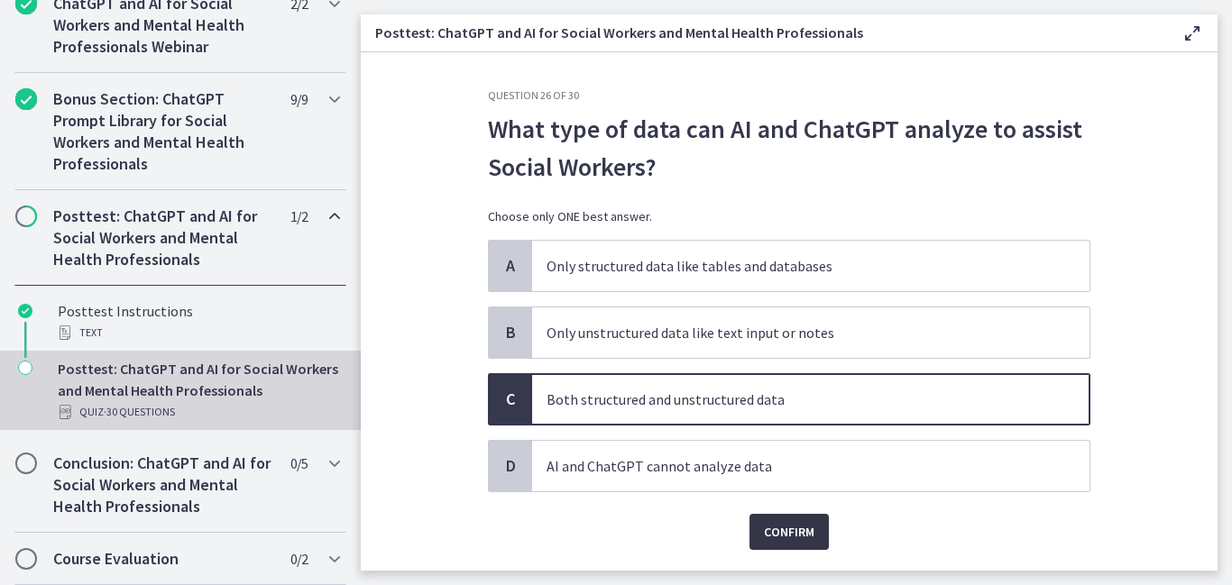
click at [790, 528] on span "Confirm" at bounding box center [789, 532] width 50 height 22
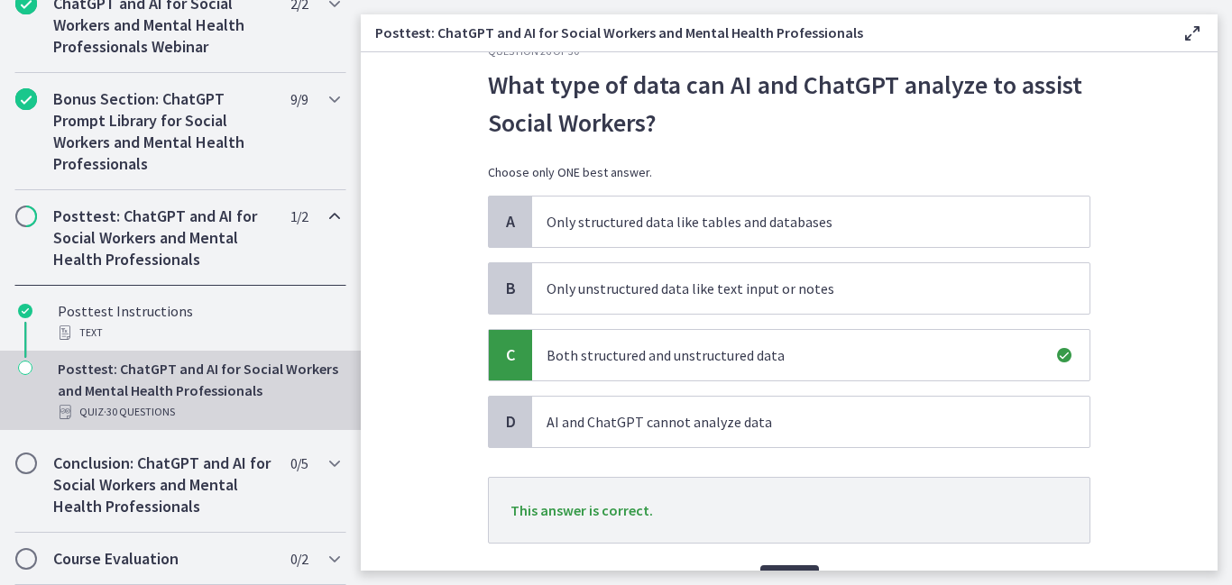
scroll to position [74, 0]
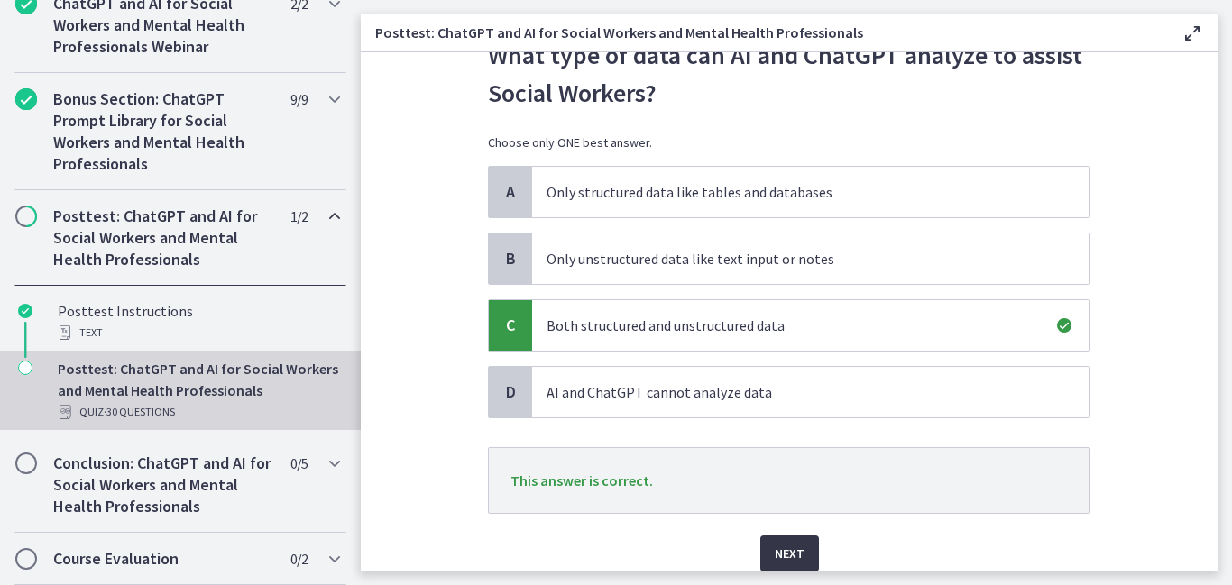
click at [790, 556] on span "Next" at bounding box center [790, 554] width 30 height 22
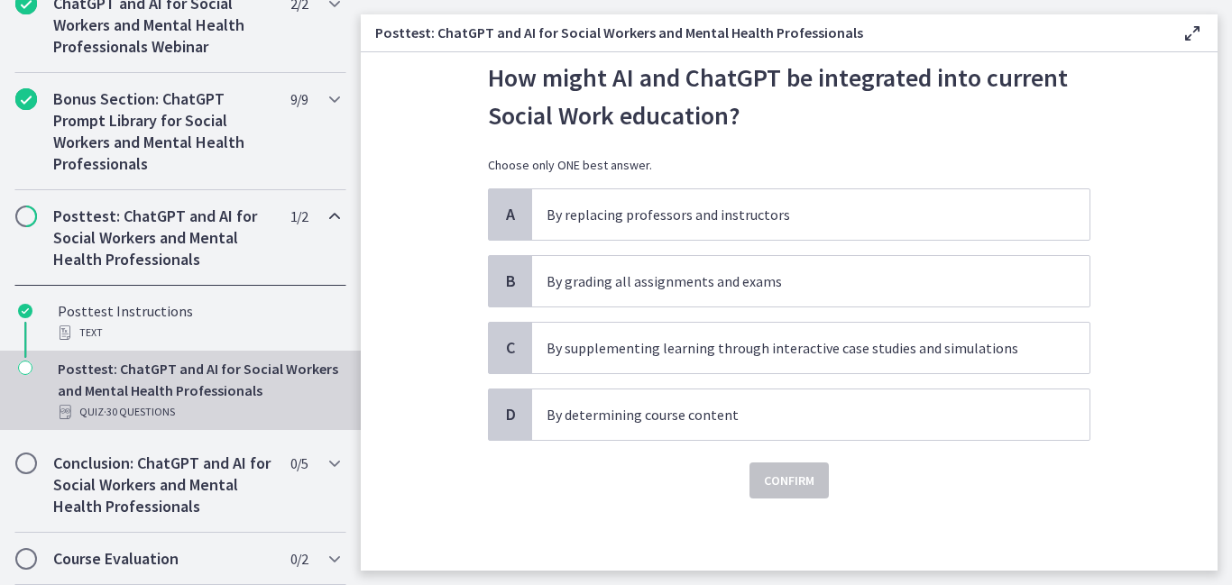
scroll to position [0, 0]
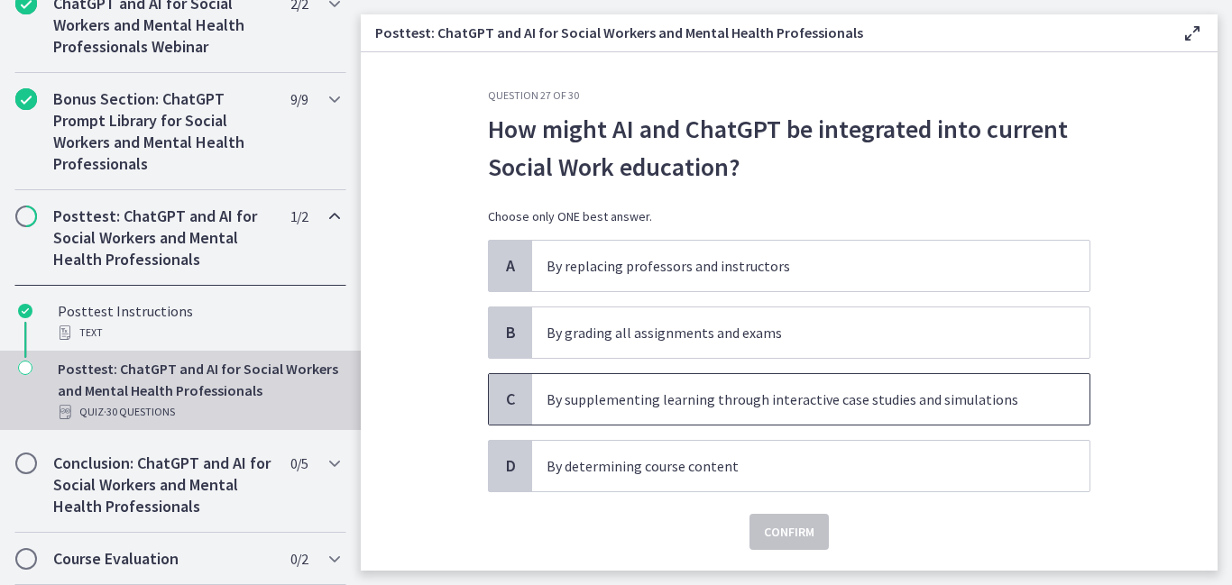
click at [643, 407] on p "By supplementing learning through interactive case studies and simulations" at bounding box center [792, 400] width 492 height 22
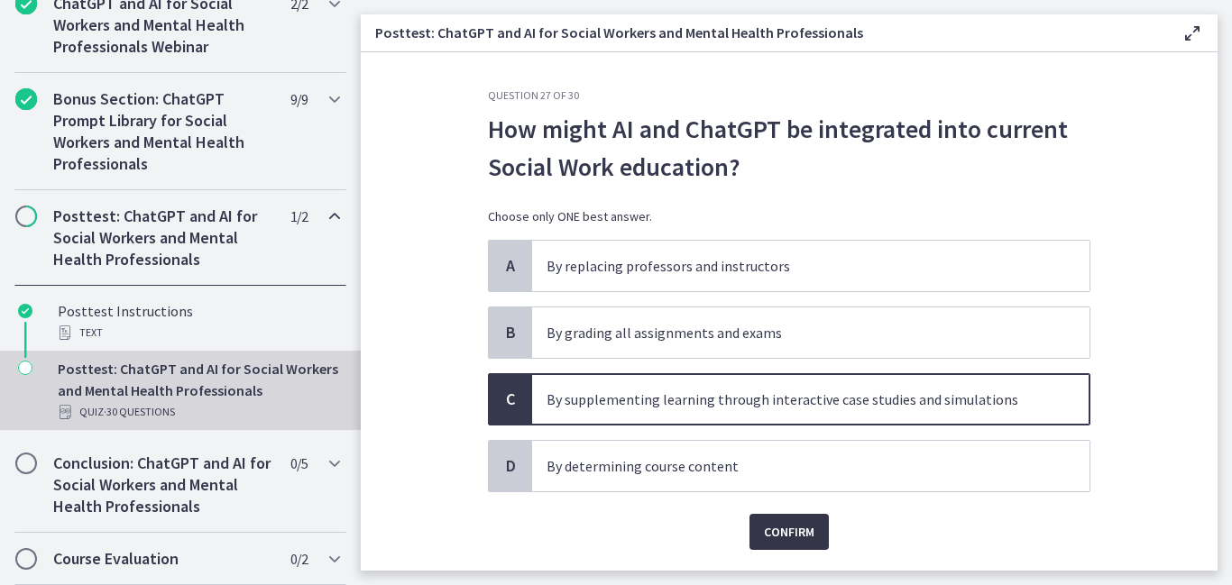
click at [774, 525] on span "Confirm" at bounding box center [789, 532] width 50 height 22
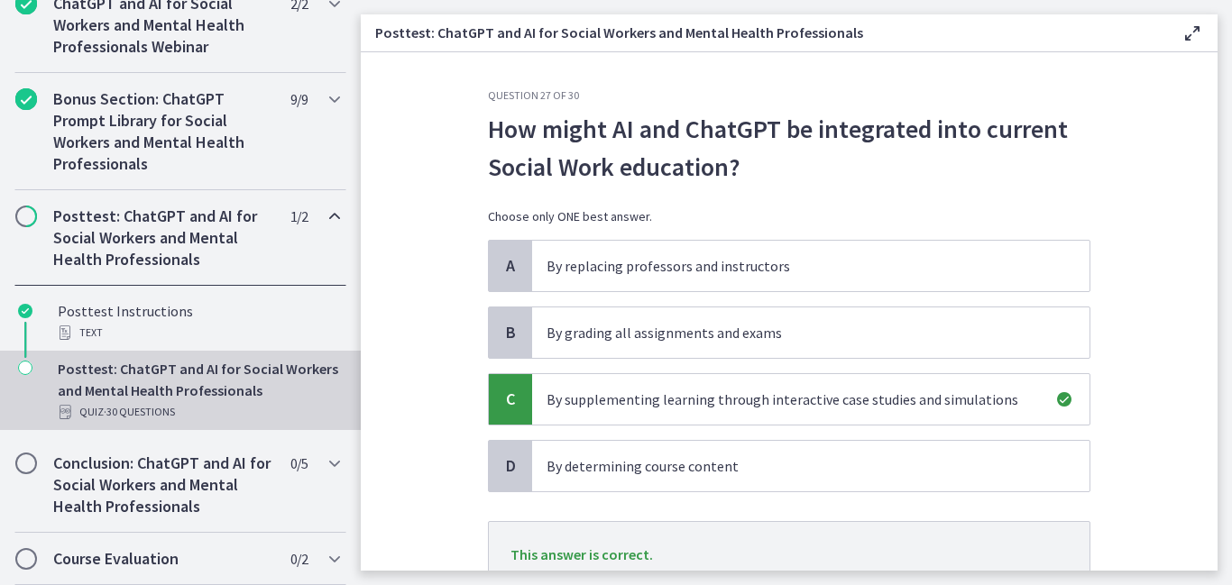
scroll to position [60, 0]
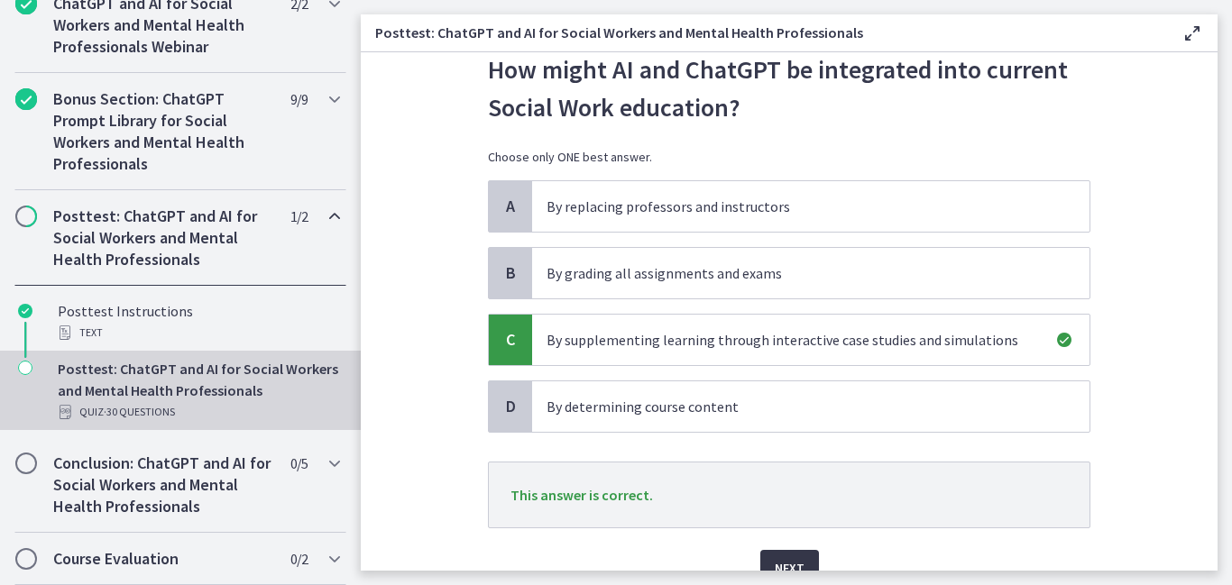
click at [783, 554] on button "Next" at bounding box center [789, 568] width 59 height 36
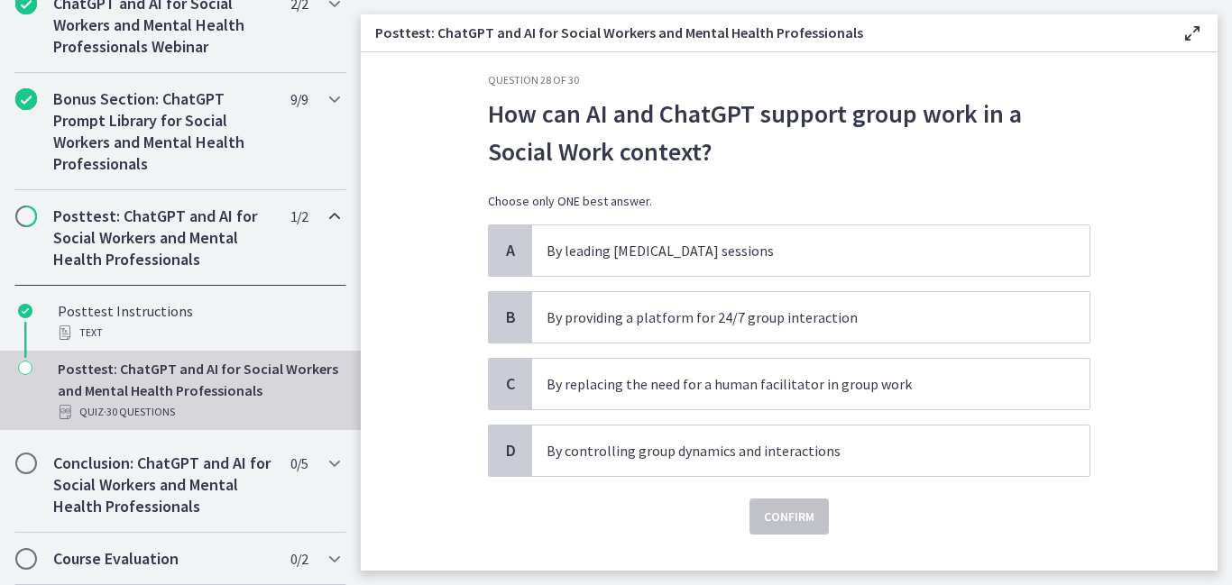
scroll to position [17, 0]
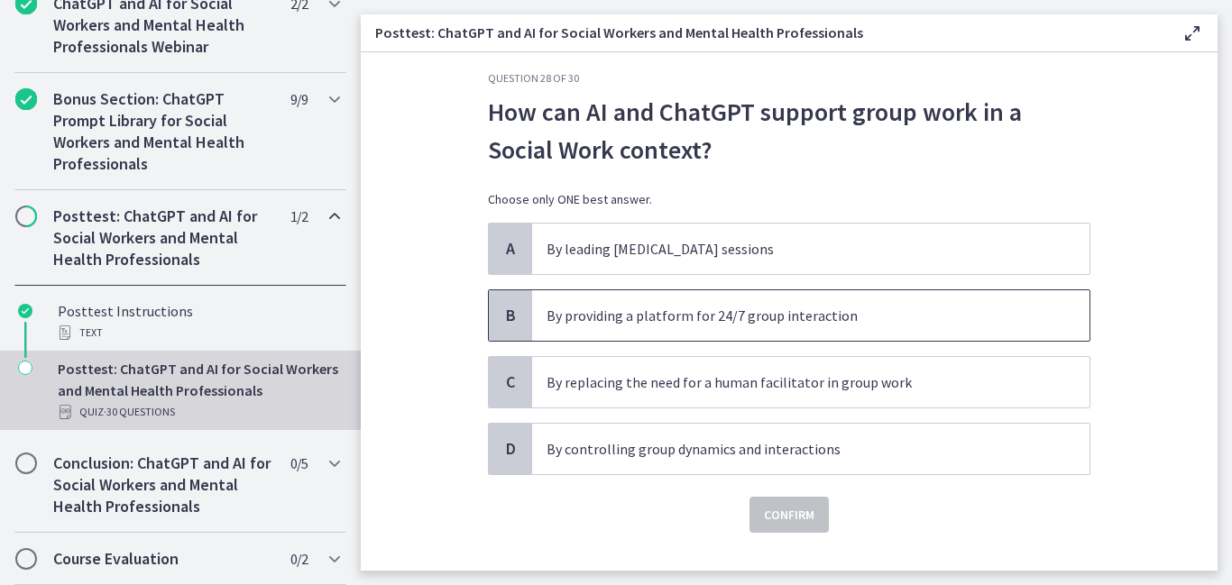
click at [594, 333] on span "By providing a platform for 24/7 group interaction" at bounding box center [810, 315] width 557 height 50
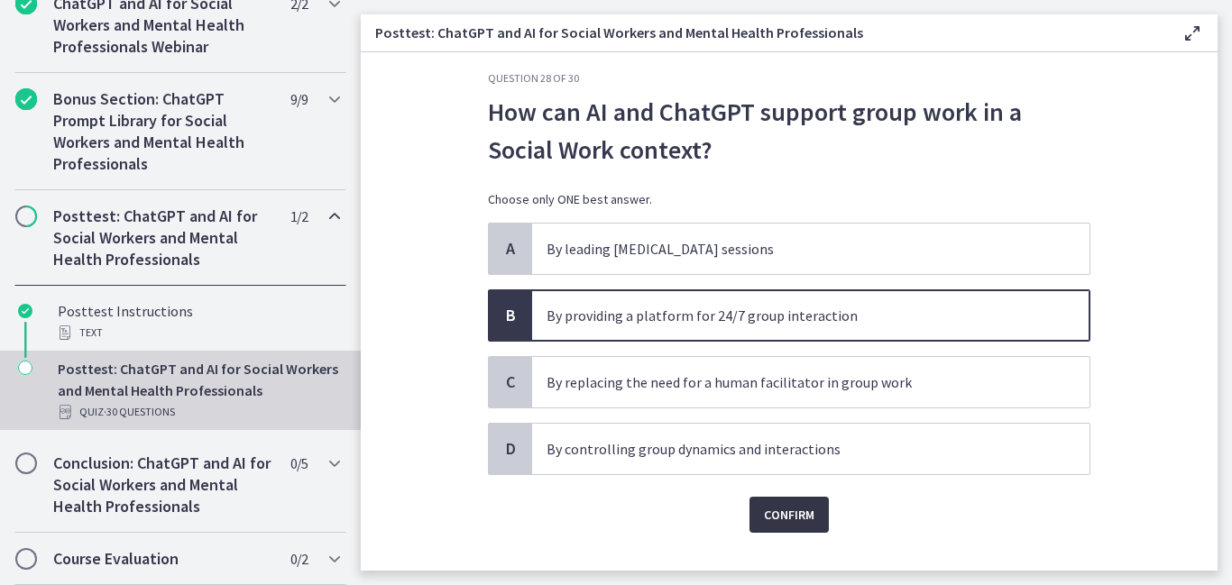
click at [788, 513] on span "Confirm" at bounding box center [789, 515] width 50 height 22
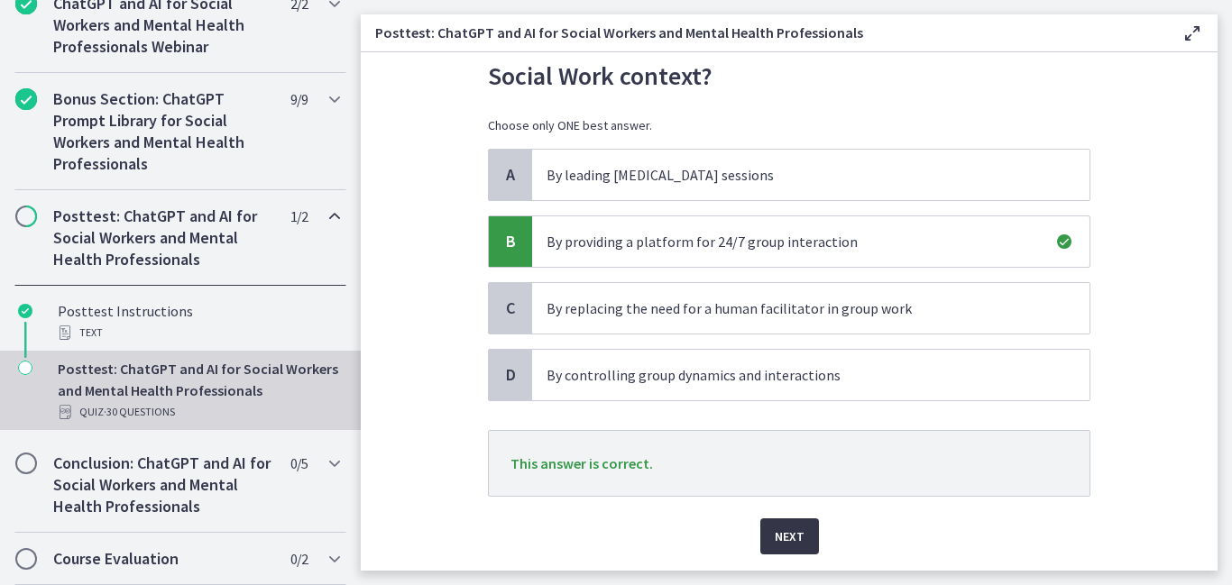
scroll to position [114, 0]
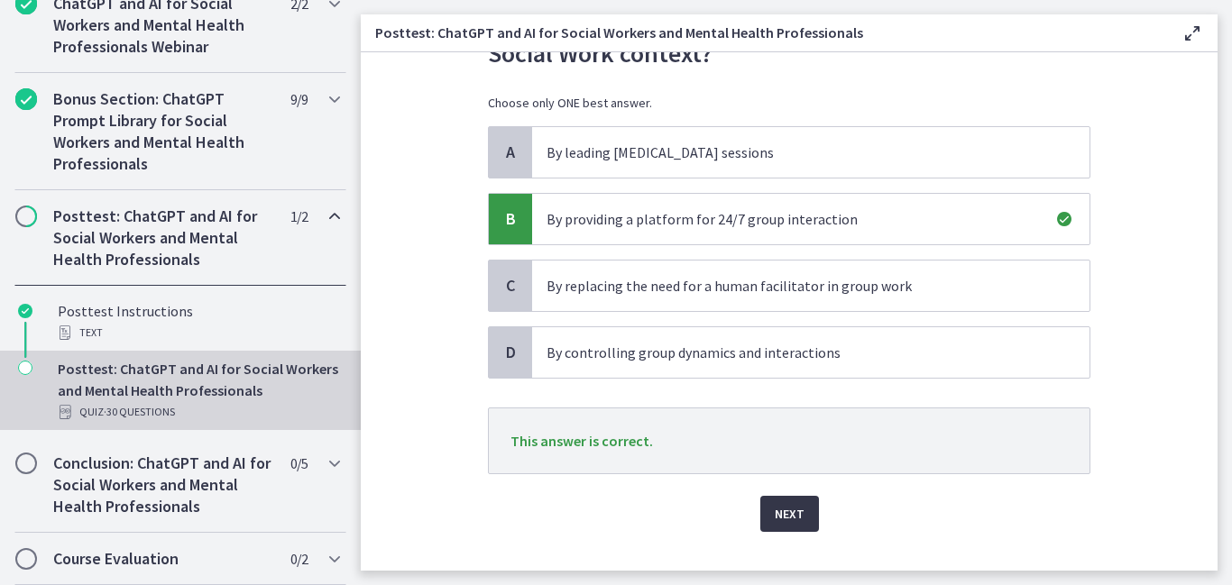
click at [778, 513] on span "Next" at bounding box center [790, 514] width 30 height 22
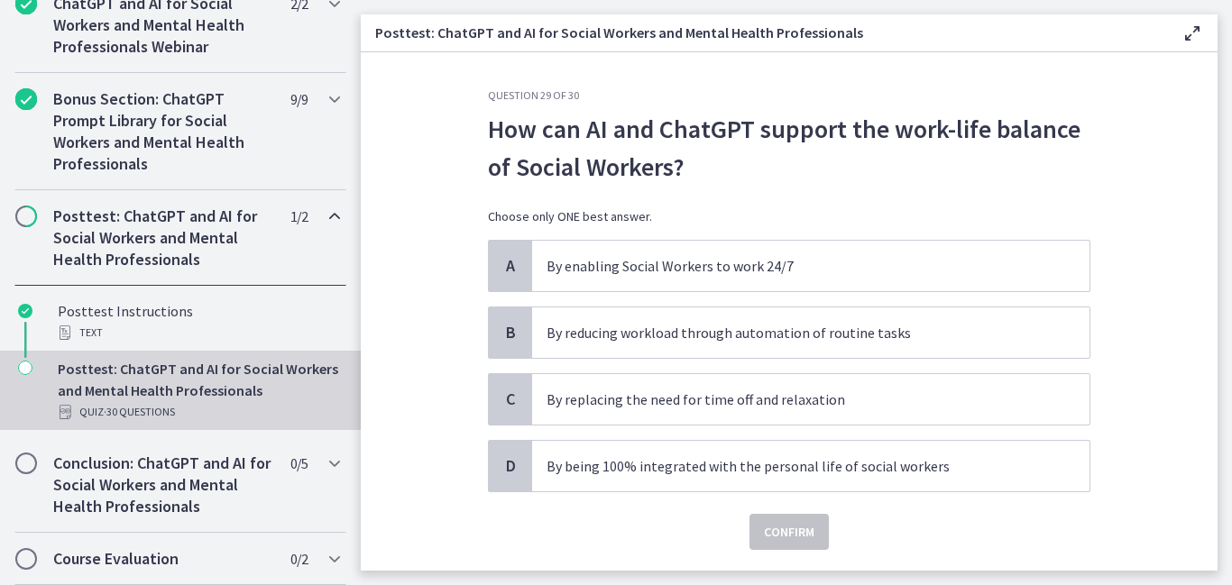
scroll to position [42, 0]
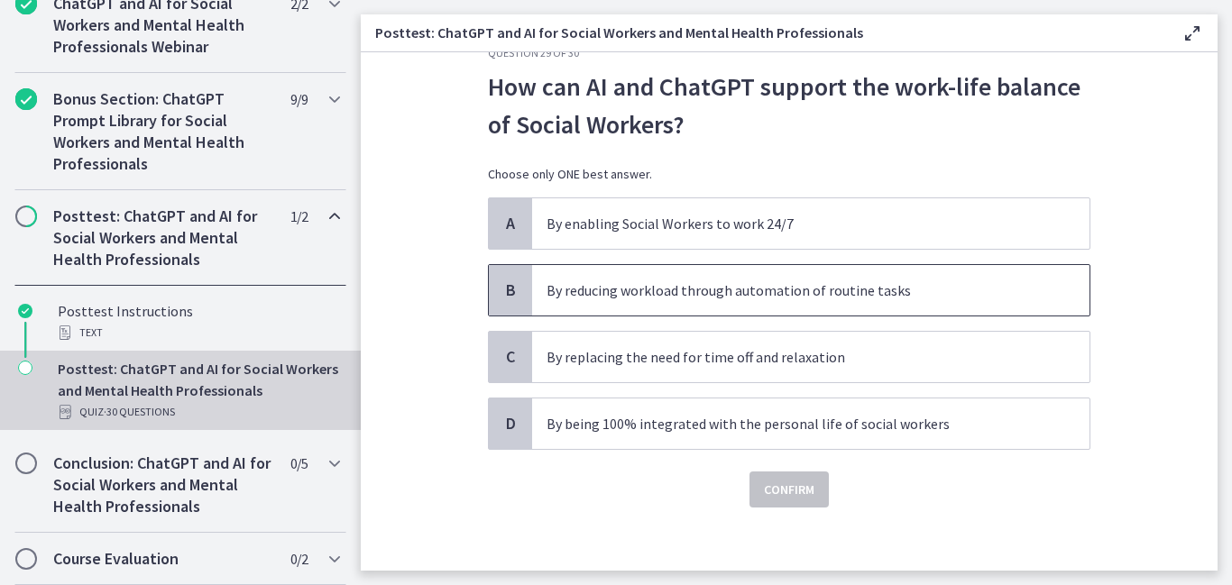
click at [567, 295] on p "By reducing workload through automation of routine tasks" at bounding box center [792, 291] width 492 height 22
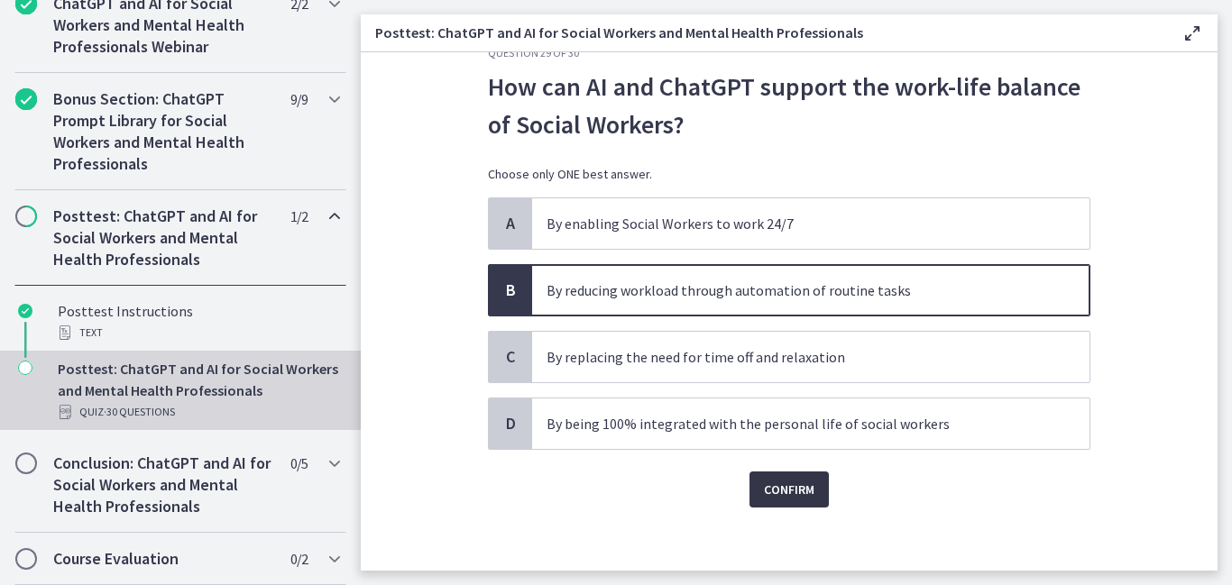
click at [765, 485] on span "Confirm" at bounding box center [789, 490] width 50 height 22
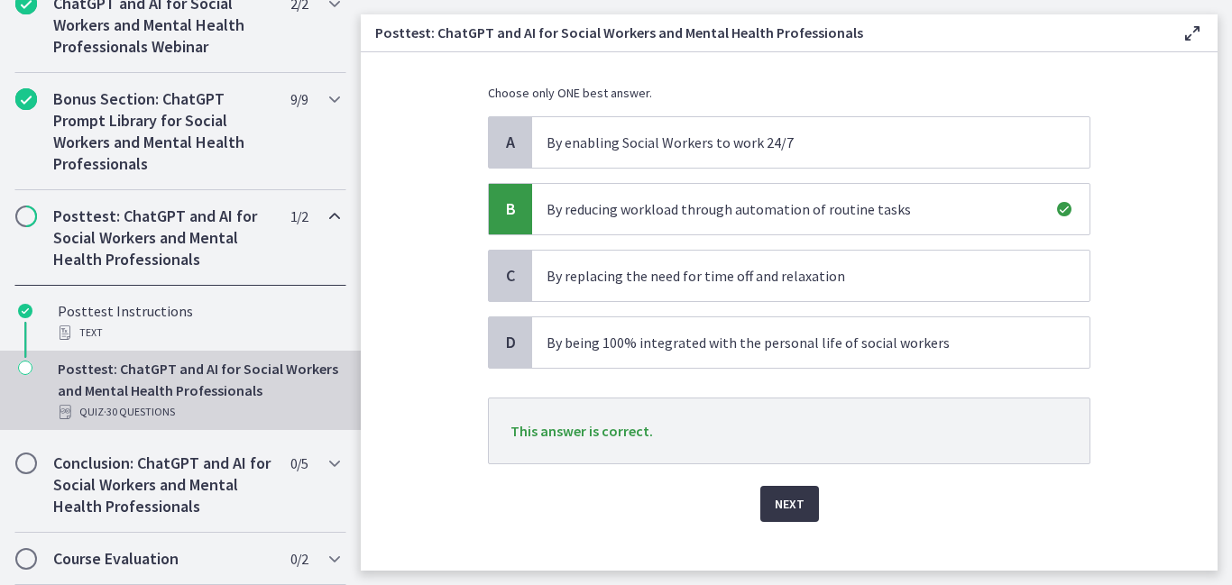
scroll to position [130, 0]
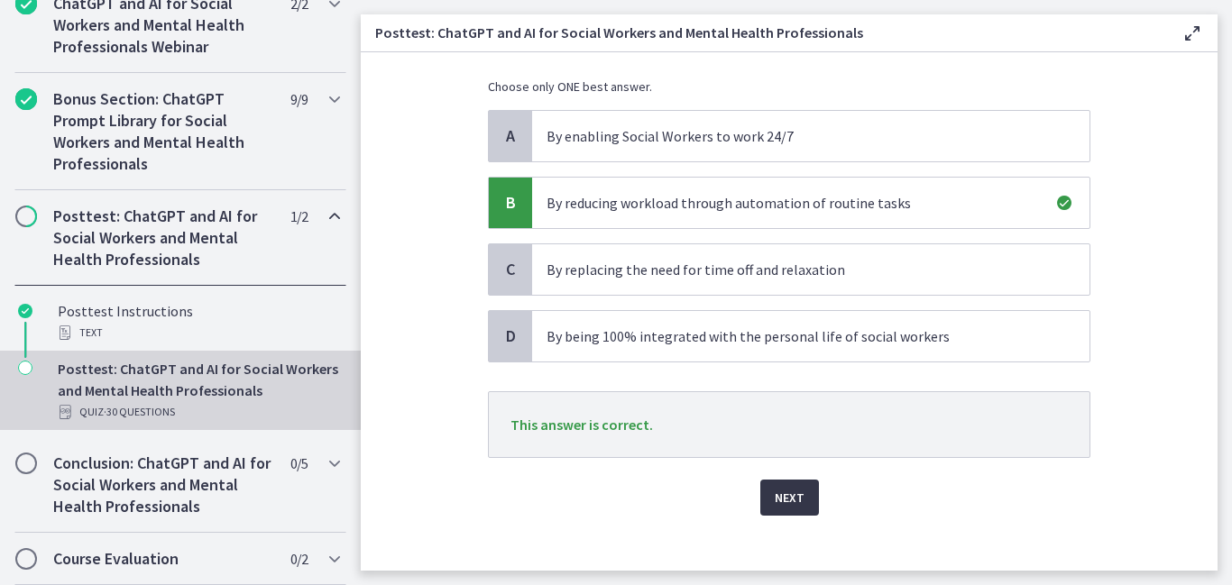
click at [781, 500] on span "Next" at bounding box center [790, 498] width 30 height 22
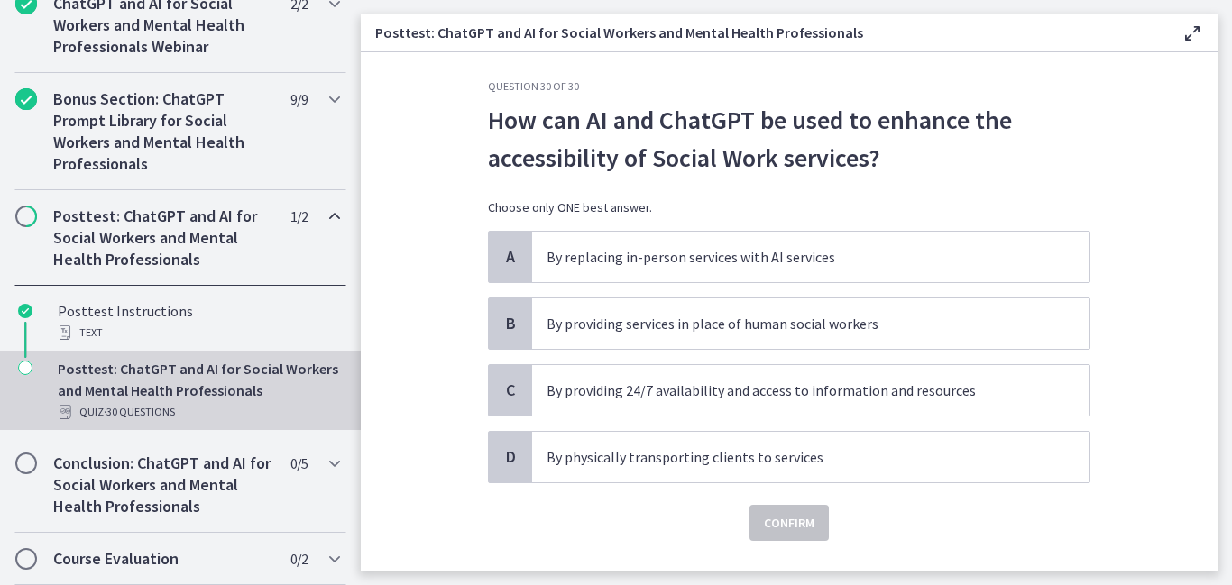
scroll to position [51, 0]
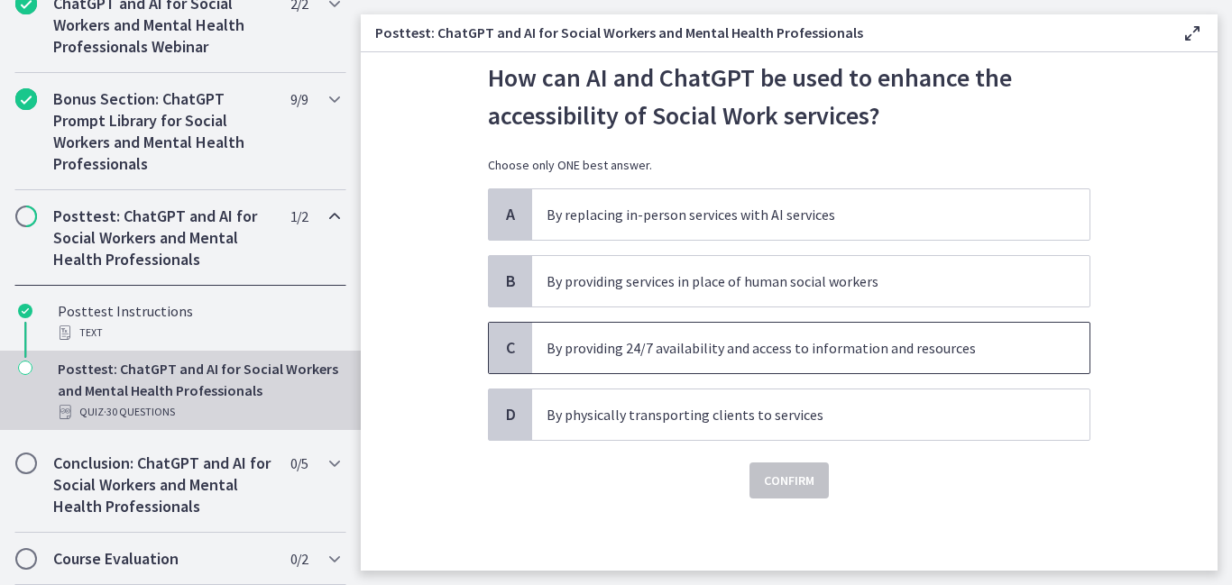
click at [653, 351] on p "By providing 24/7 availability and access to information and resources" at bounding box center [792, 348] width 492 height 22
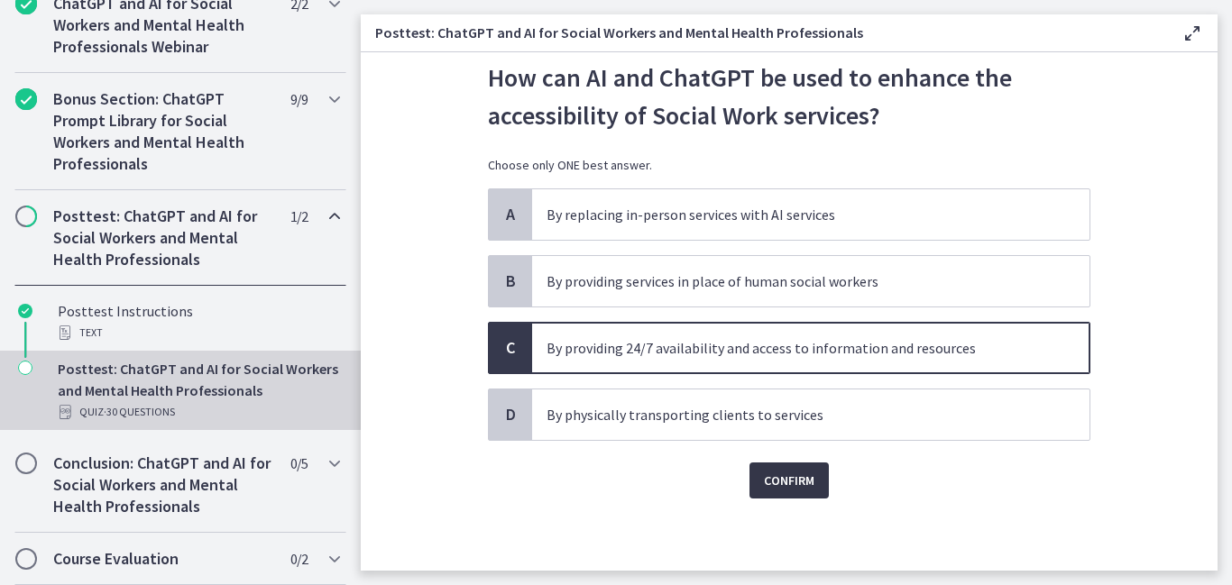
click at [764, 473] on span "Confirm" at bounding box center [789, 481] width 50 height 22
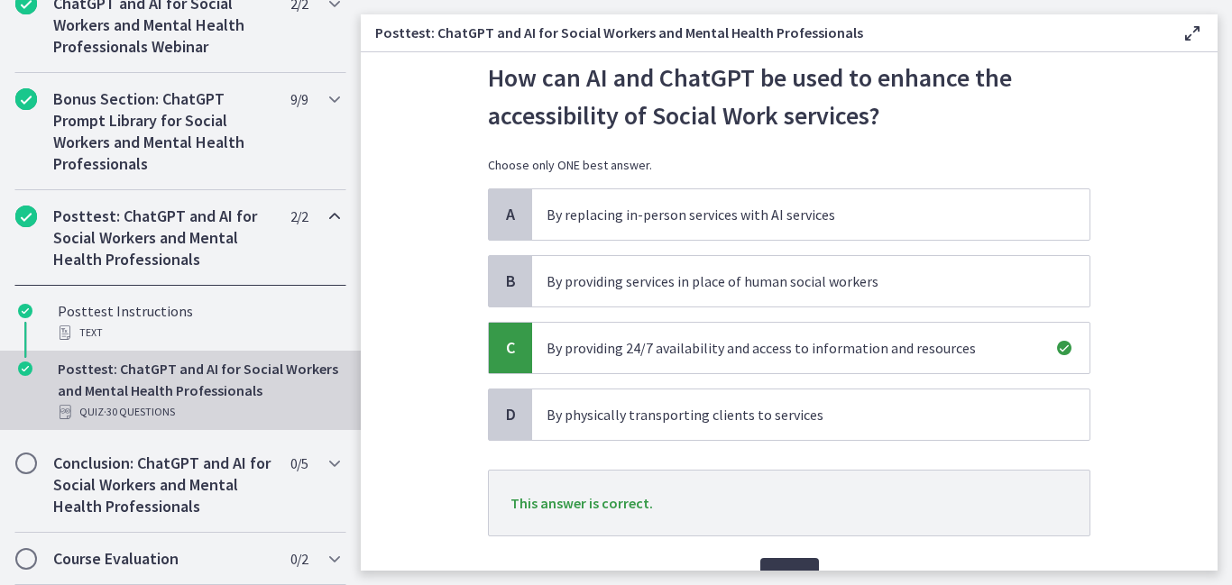
scroll to position [147, 0]
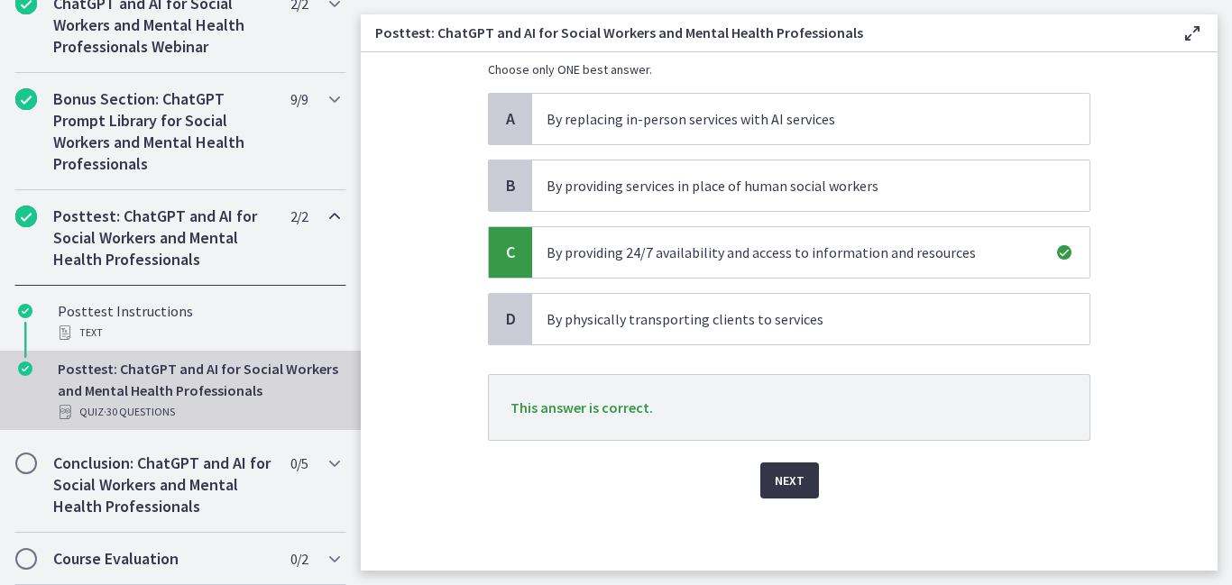
click at [775, 475] on span "Next" at bounding box center [790, 481] width 30 height 22
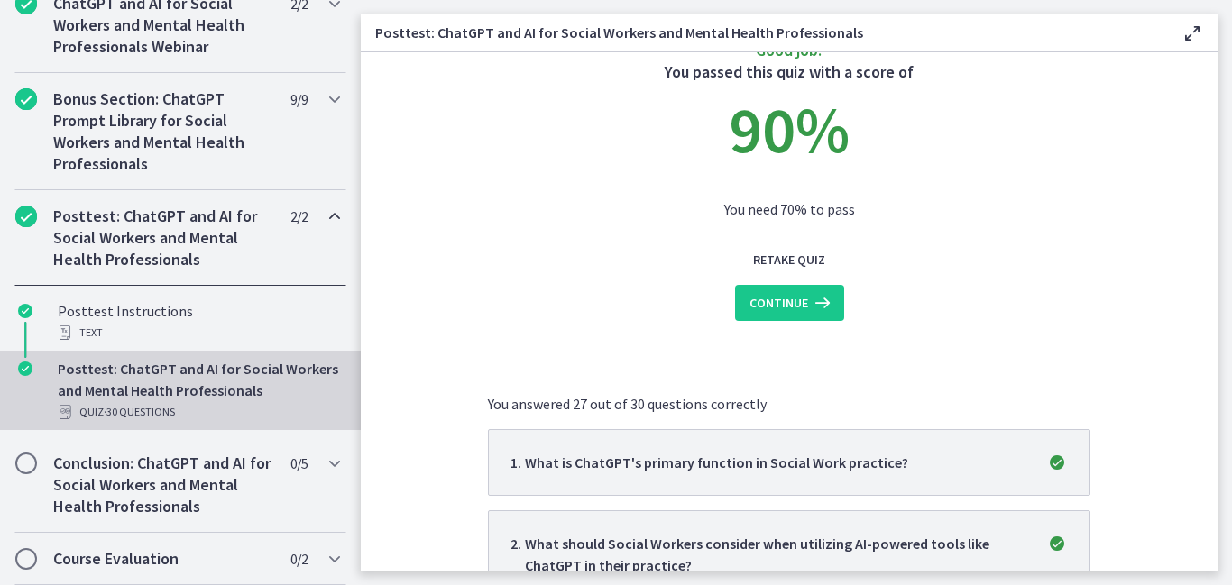
scroll to position [60, 0]
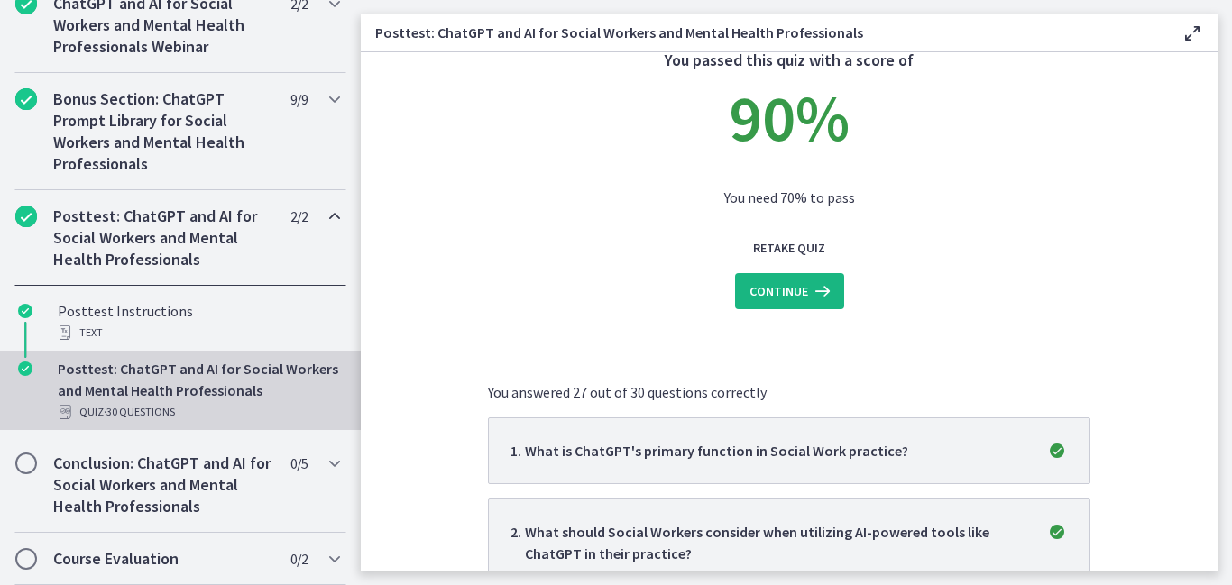
click at [772, 298] on span "Continue" at bounding box center [778, 291] width 59 height 22
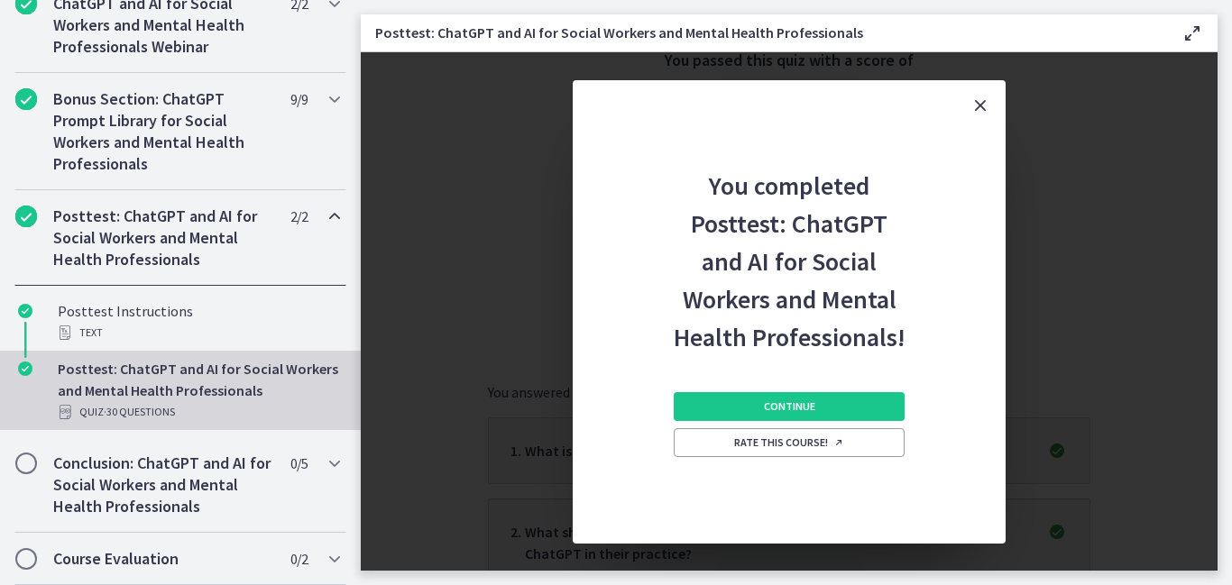
scroll to position [0, 0]
click at [805, 402] on span "Continue" at bounding box center [789, 406] width 51 height 14
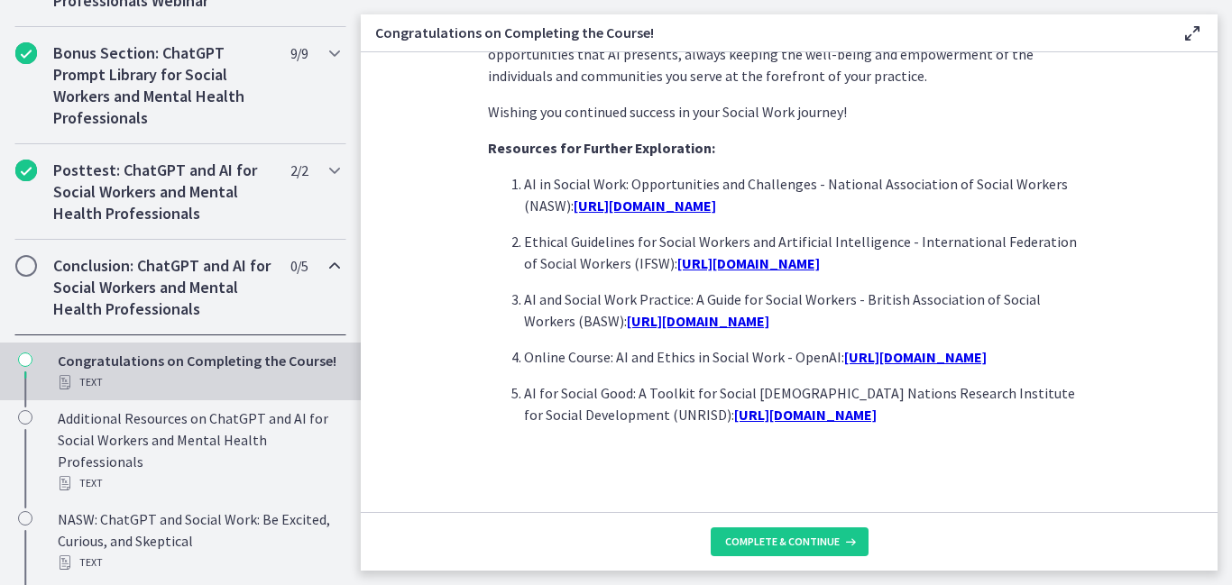
scroll to position [1643, 0]
click at [817, 541] on span "Complete & continue" at bounding box center [782, 542] width 115 height 14
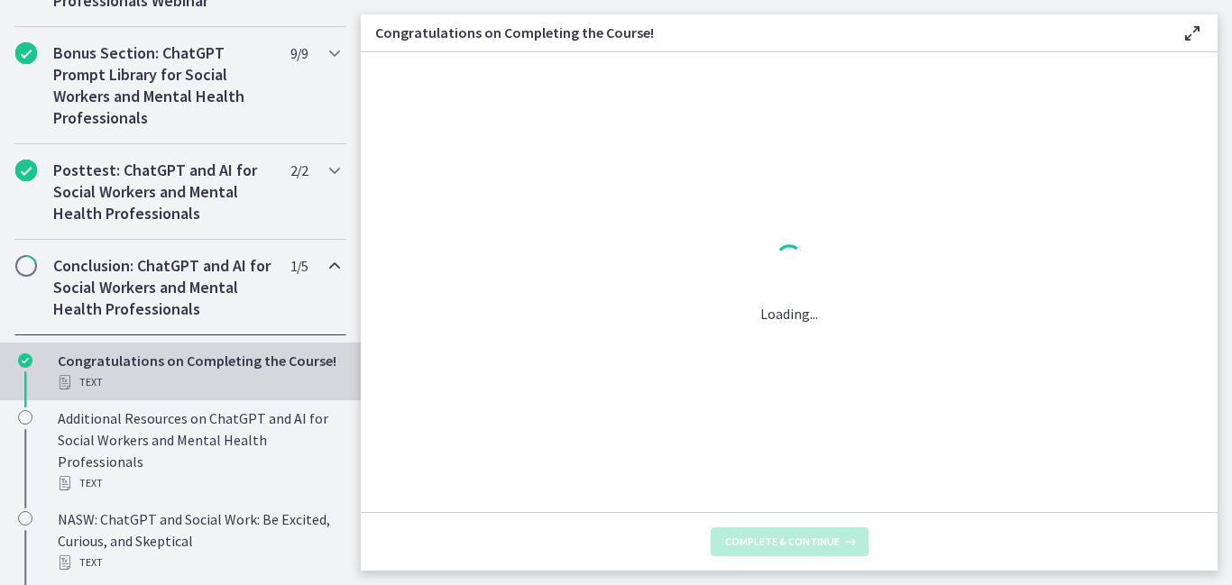
scroll to position [0, 0]
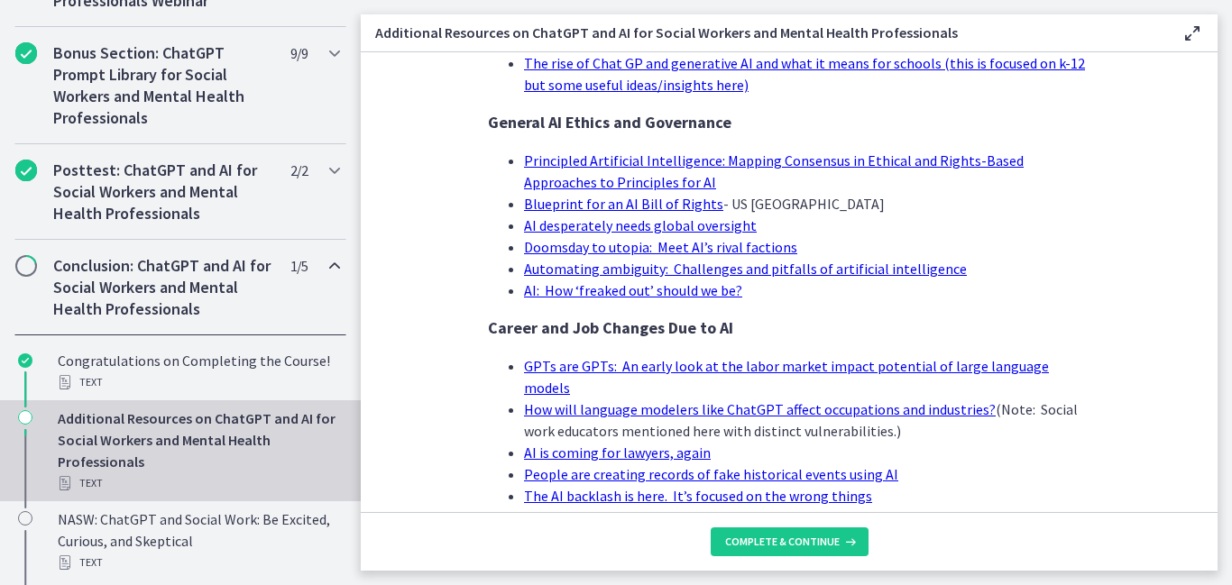
scroll to position [1845, 0]
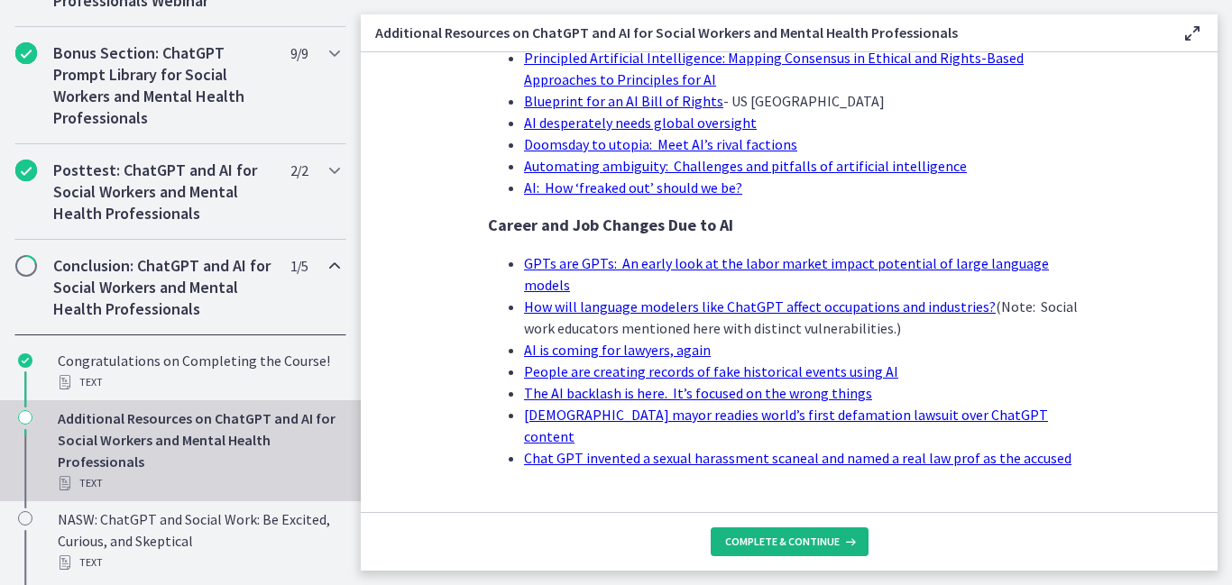
click at [796, 546] on span "Complete & continue" at bounding box center [782, 542] width 115 height 14
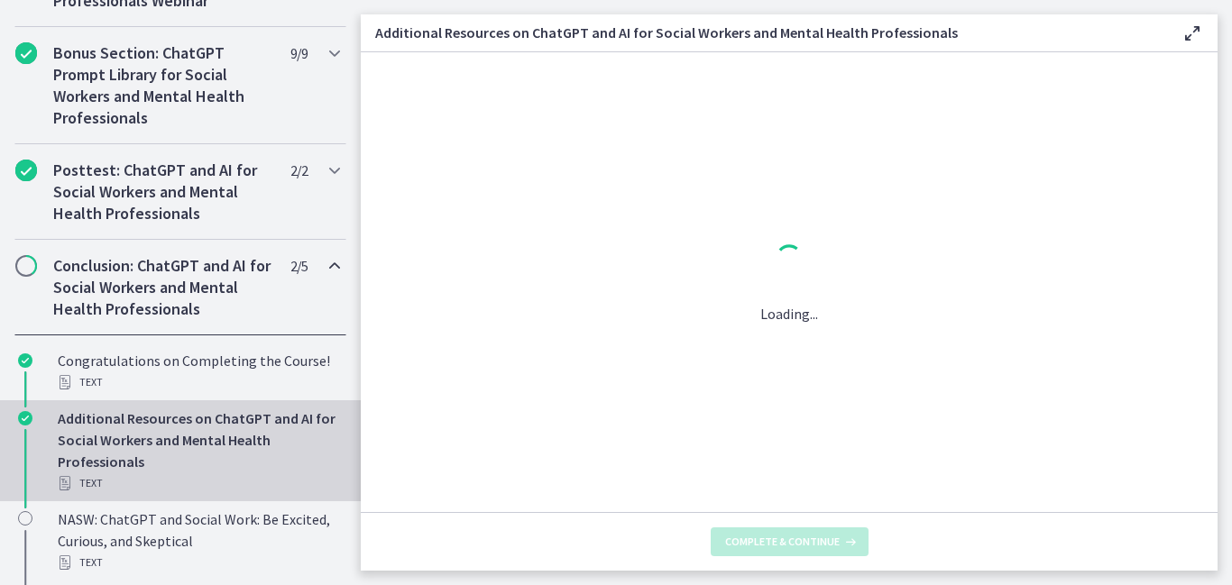
scroll to position [0, 0]
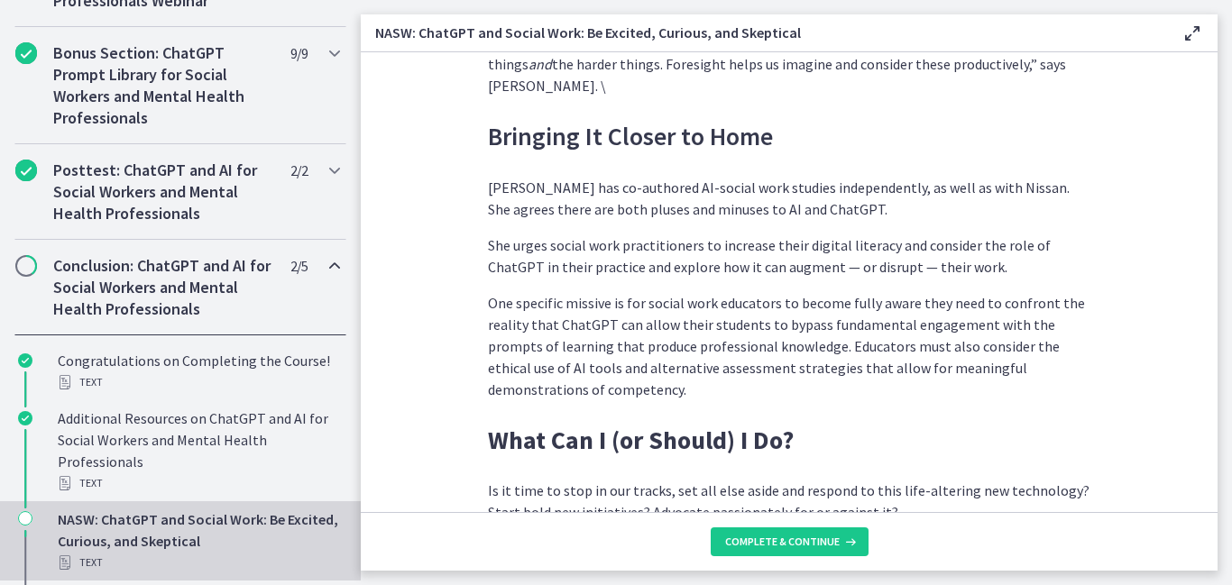
scroll to position [5530, 0]
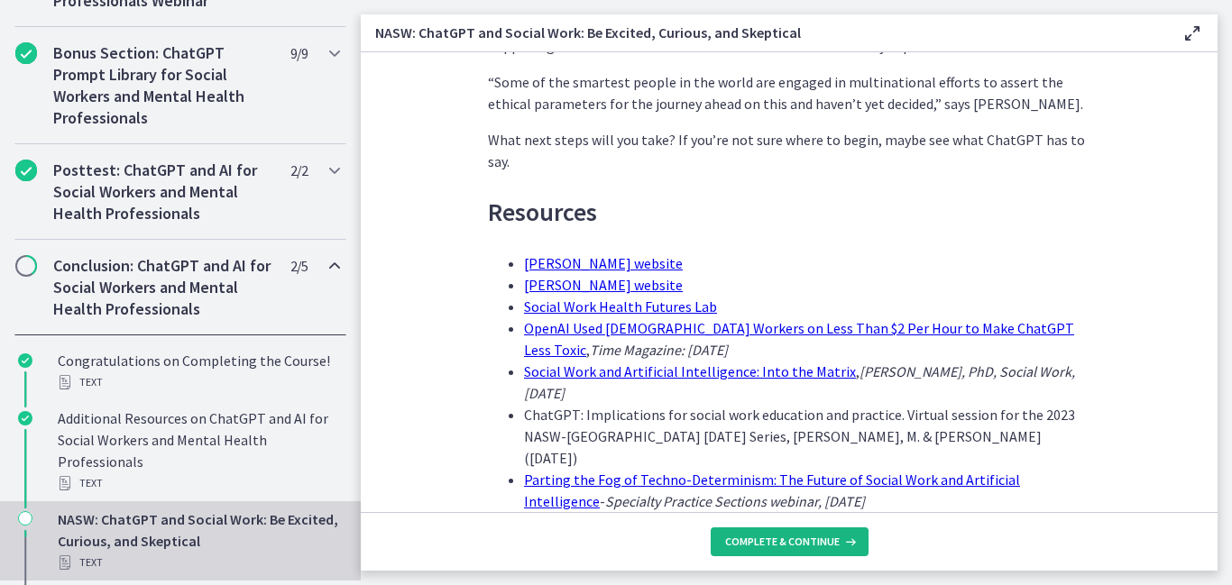
click at [792, 538] on span "Complete & continue" at bounding box center [782, 542] width 115 height 14
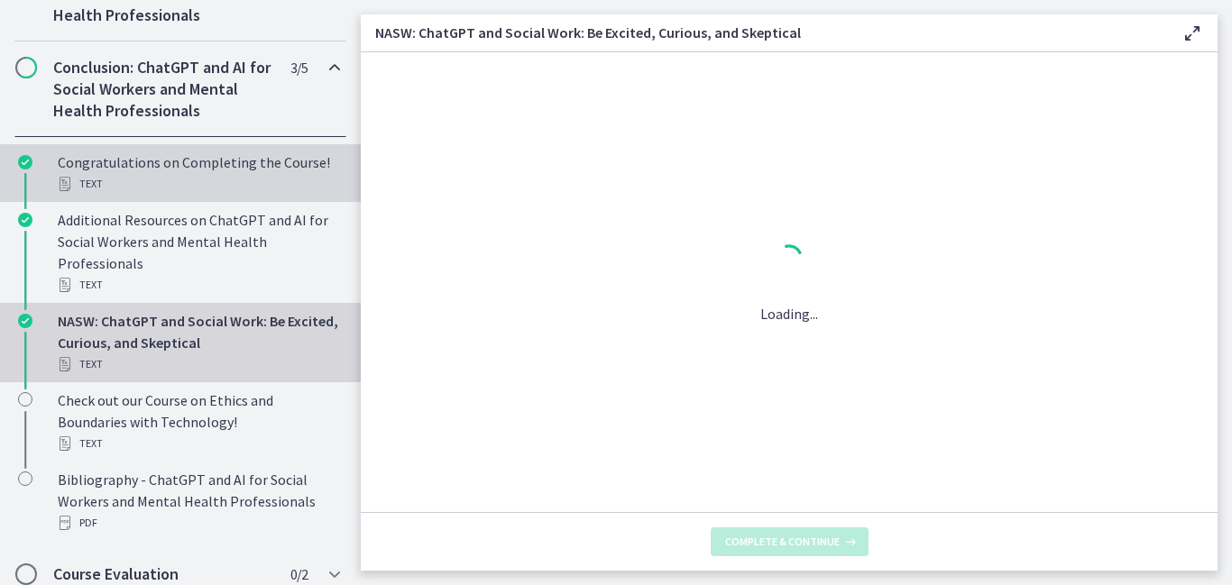
scroll to position [1193, 0]
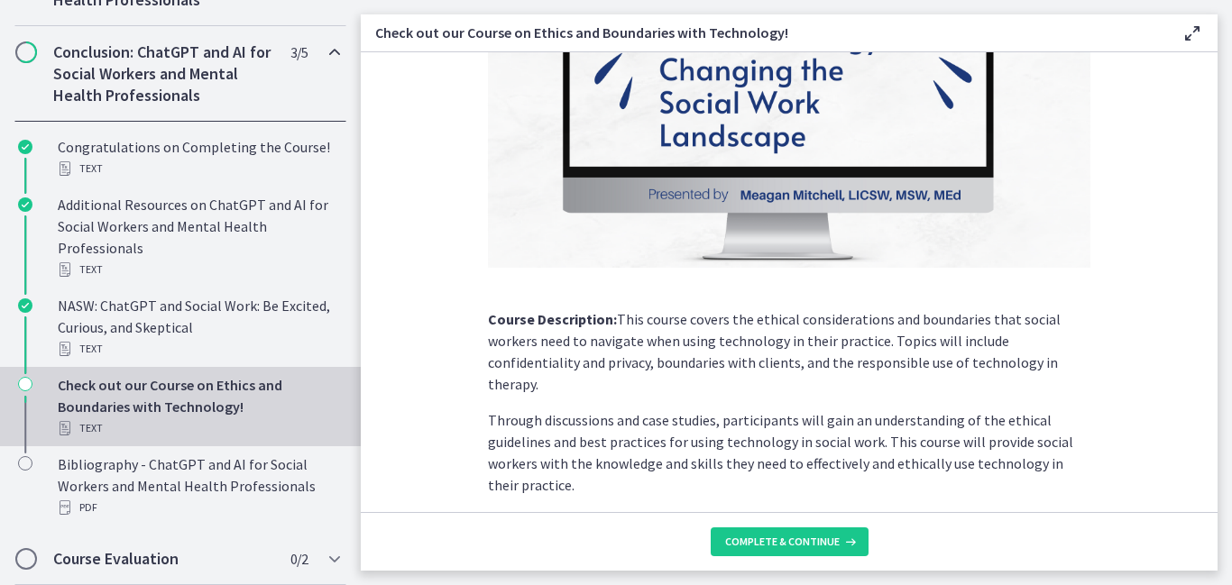
scroll to position [317, 0]
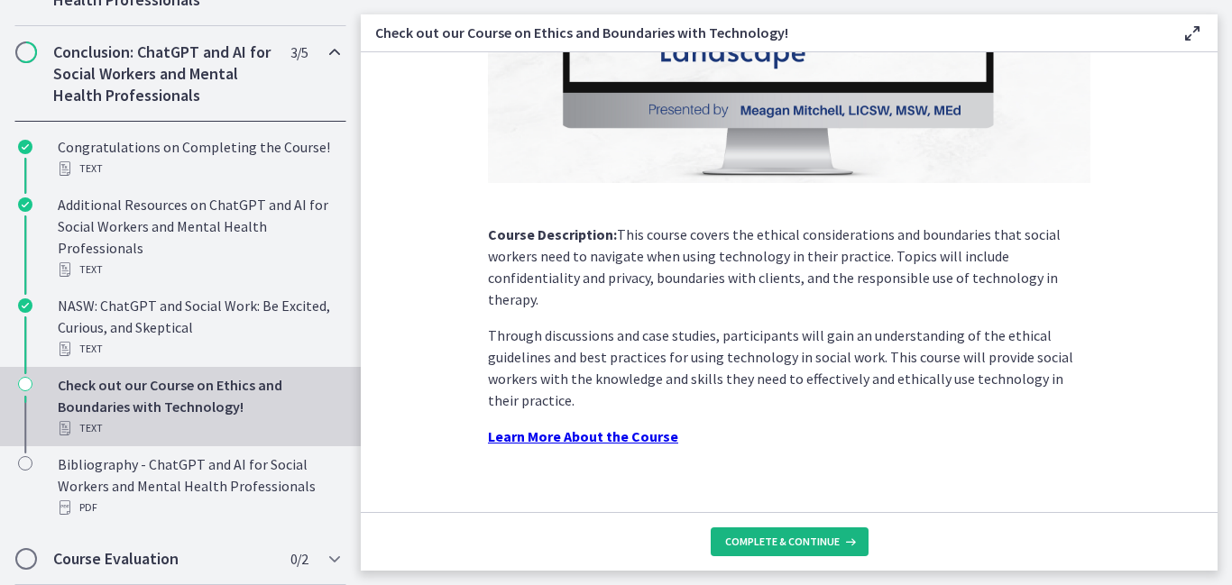
click at [749, 542] on span "Complete & continue" at bounding box center [782, 542] width 115 height 14
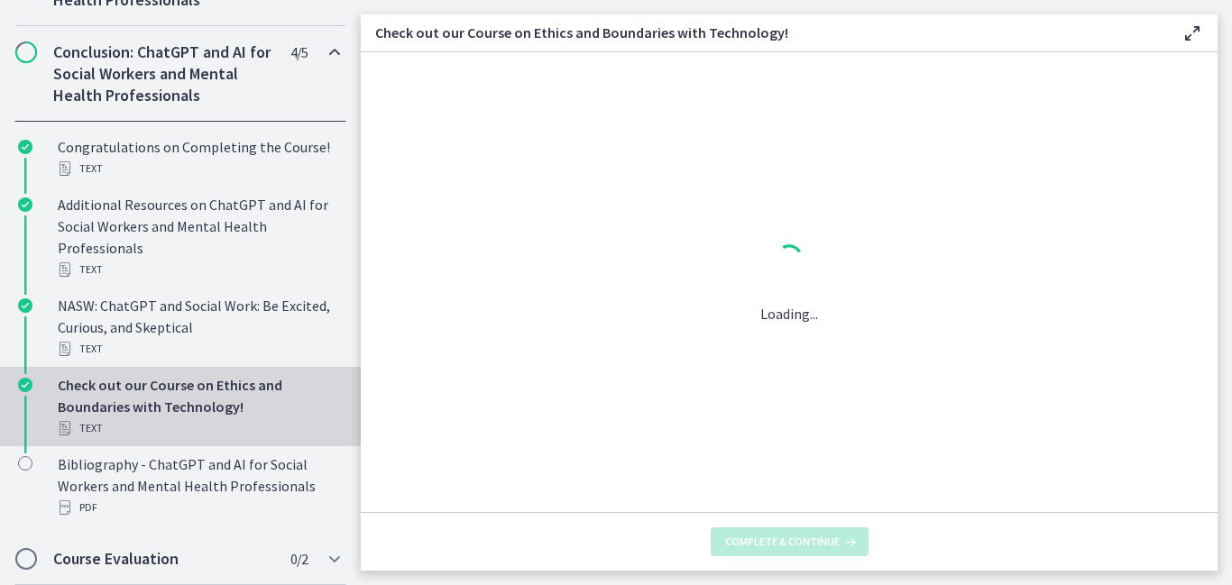
scroll to position [0, 0]
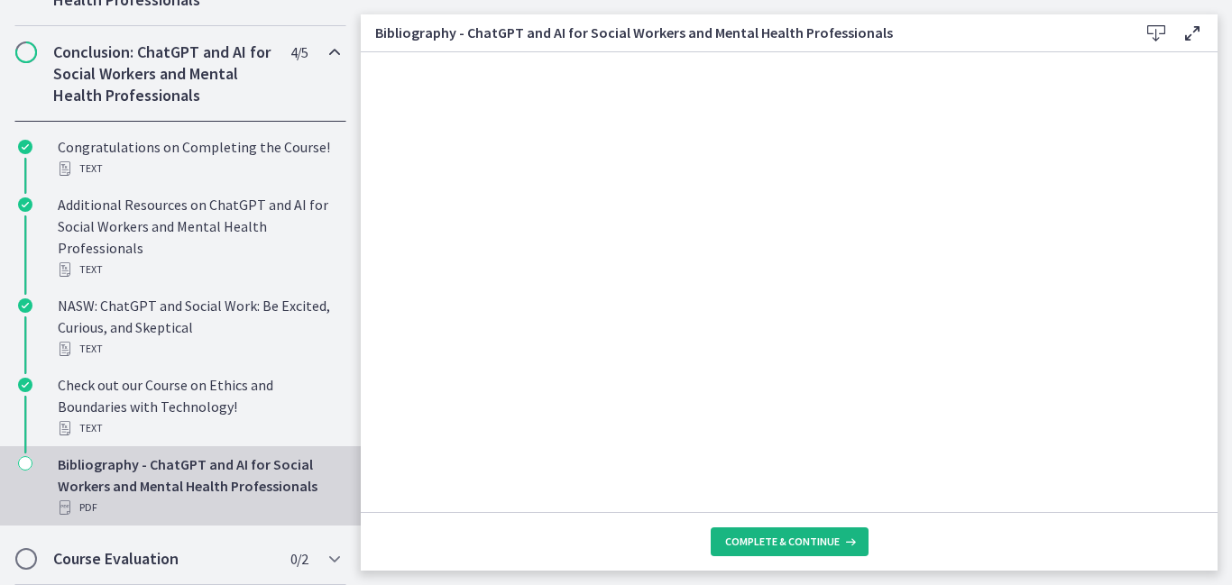
click at [795, 549] on button "Complete & continue" at bounding box center [790, 542] width 158 height 29
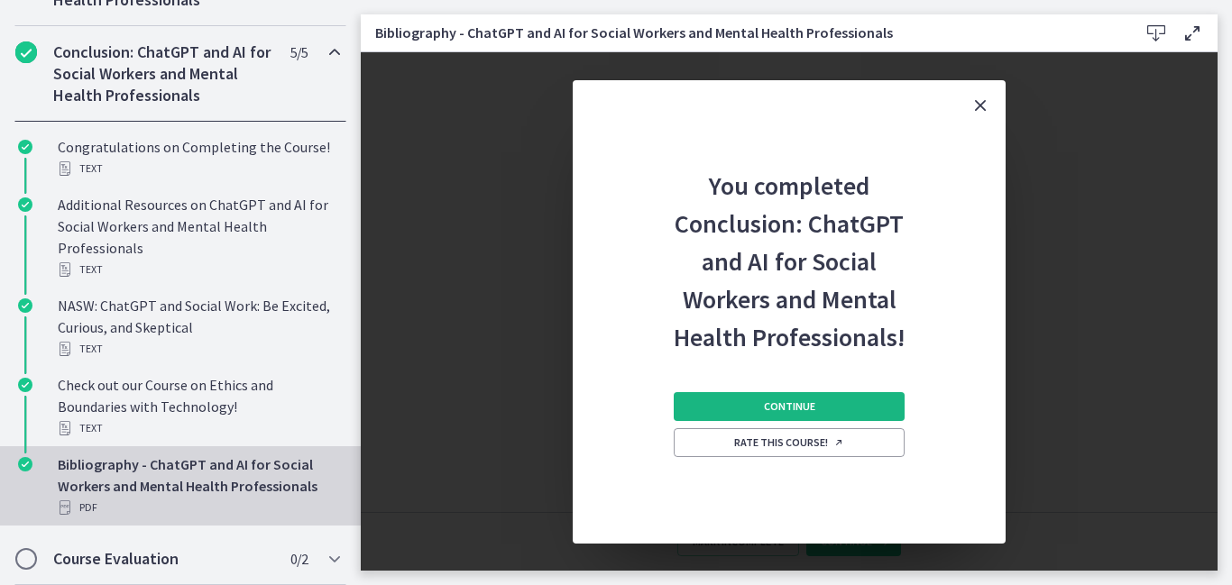
click at [760, 400] on button "Continue" at bounding box center [789, 406] width 231 height 29
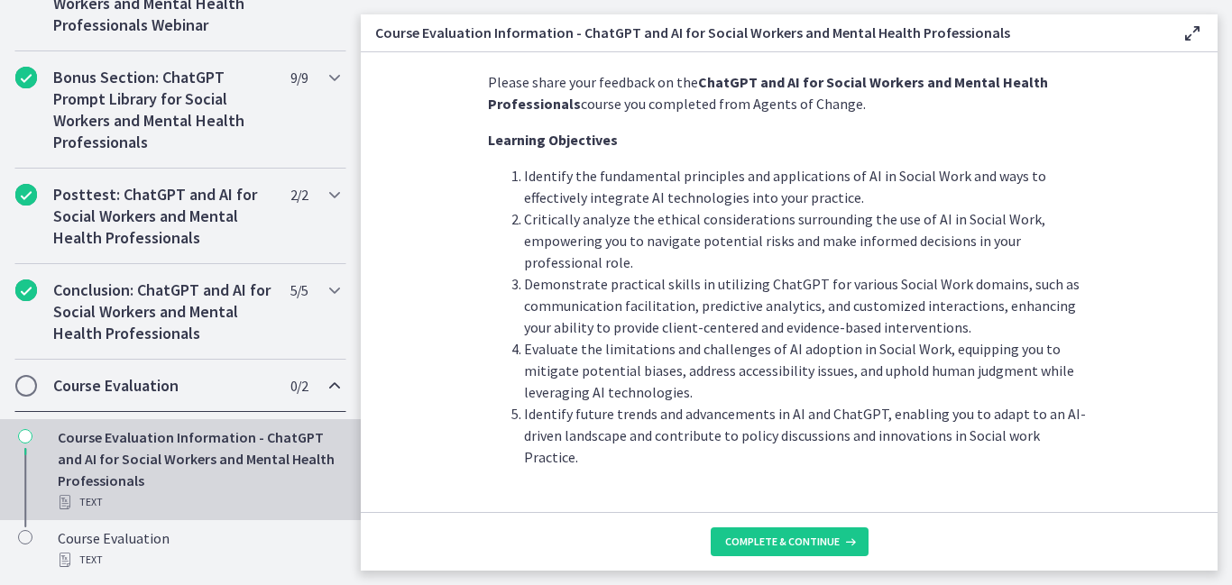
scroll to position [52, 0]
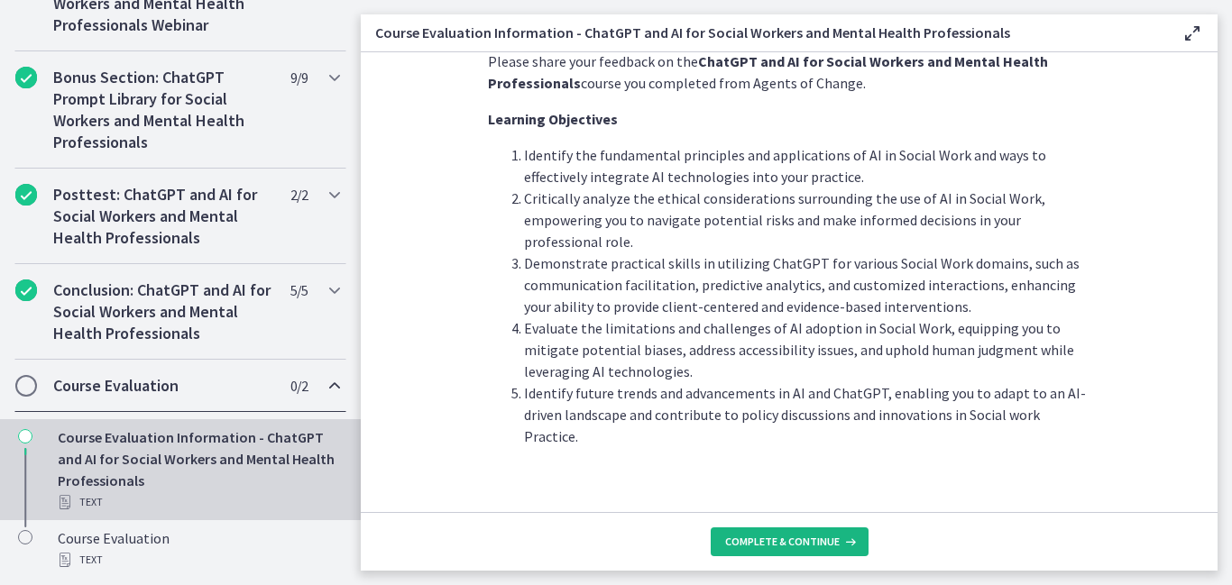
click at [808, 544] on span "Complete & continue" at bounding box center [782, 542] width 115 height 14
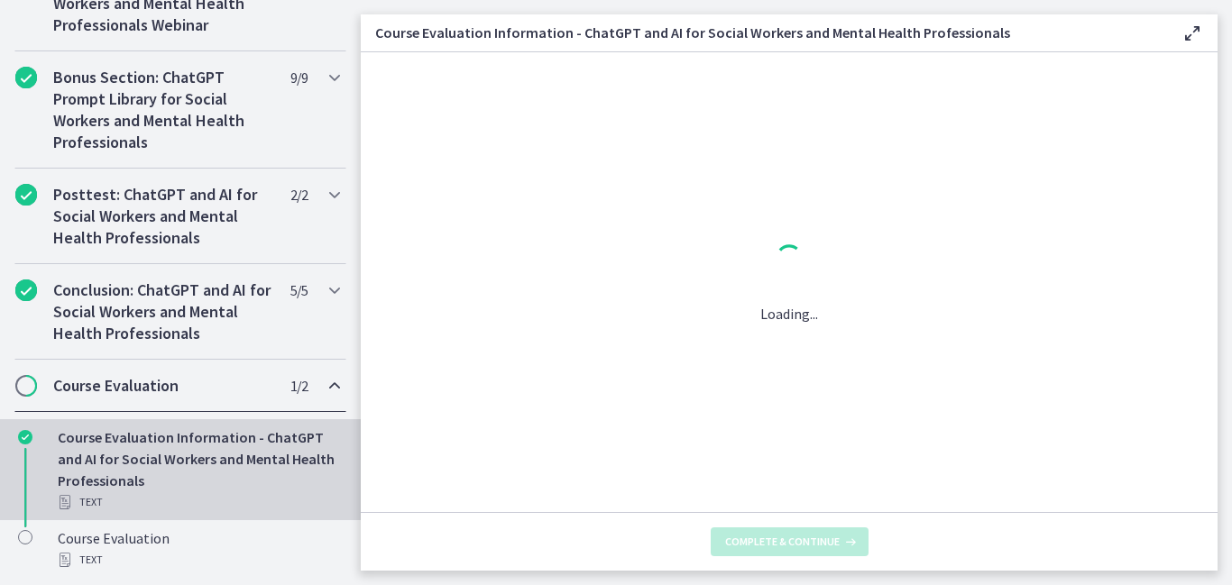
scroll to position [0, 0]
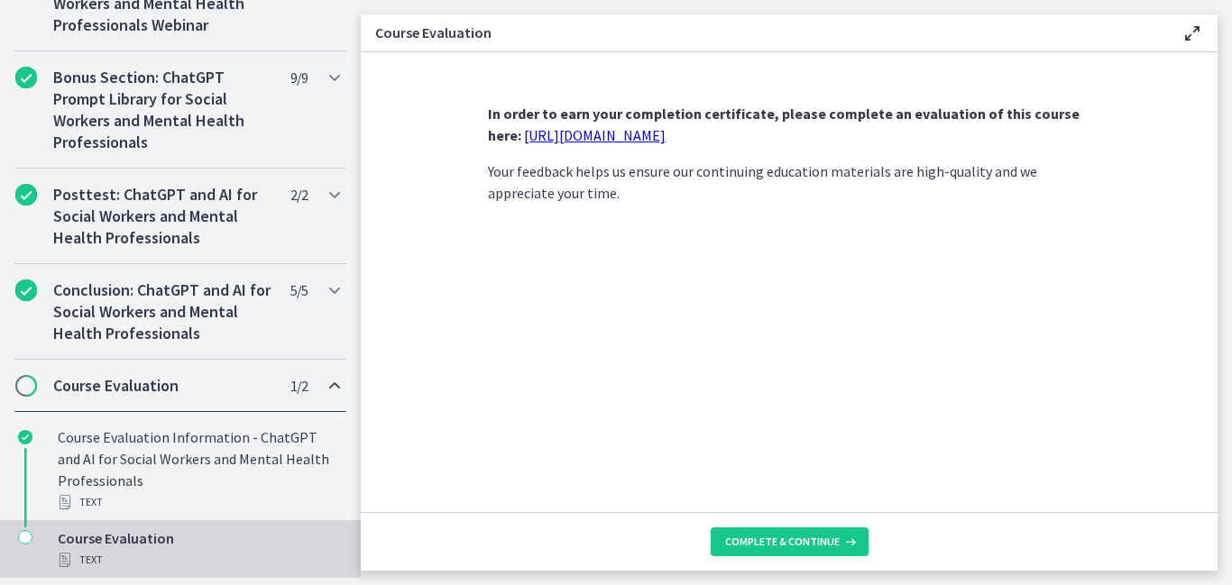
click at [665, 141] on link "https://forms.gle/jm1zbfhChZ2exBv78" at bounding box center [595, 135] width 142 height 18
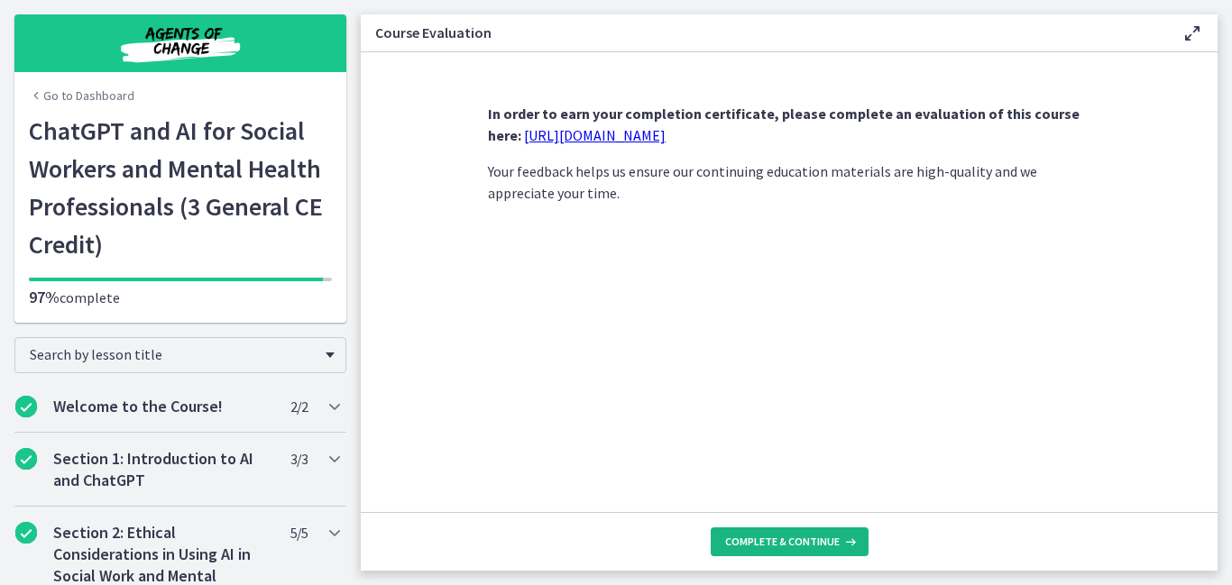
click at [750, 539] on span "Complete & continue" at bounding box center [782, 542] width 115 height 14
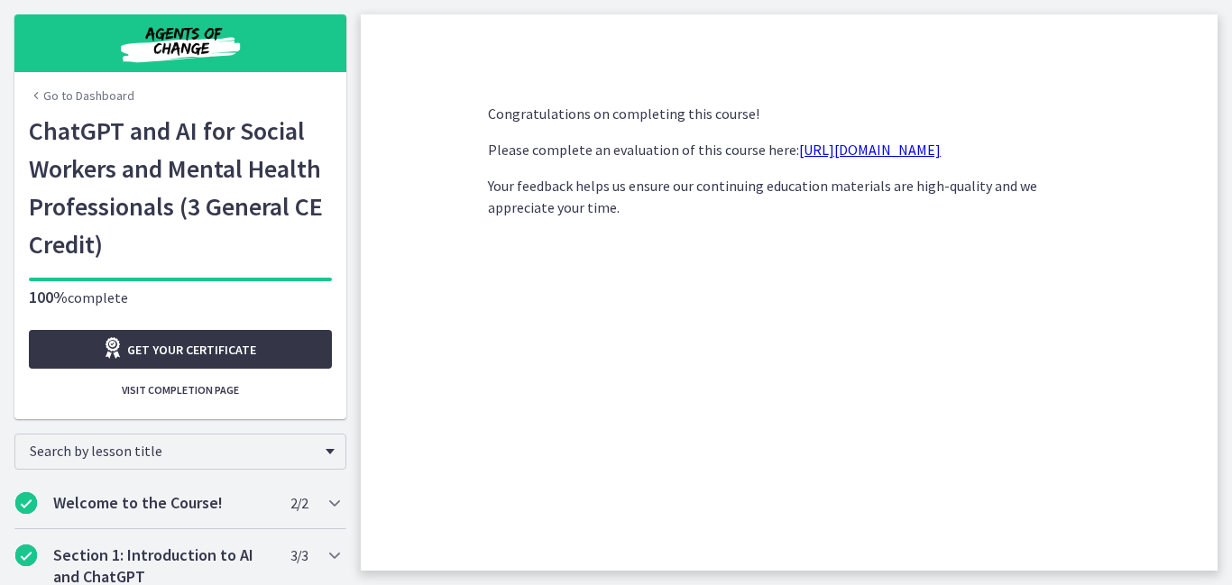
click at [195, 348] on span "Get your certificate" at bounding box center [191, 350] width 129 height 22
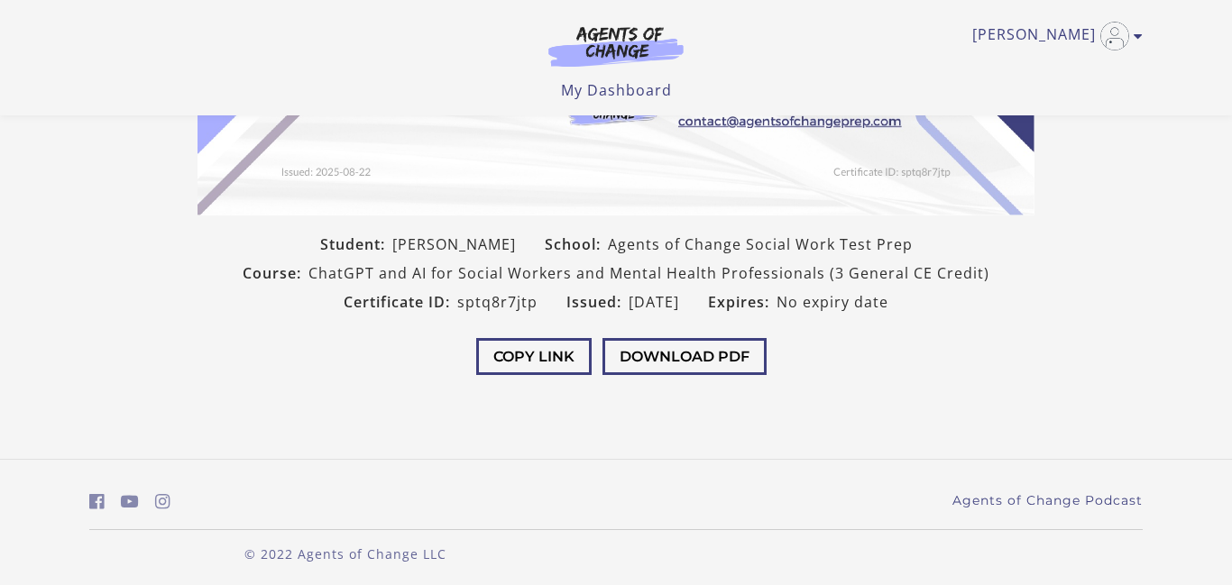
scroll to position [423, 0]
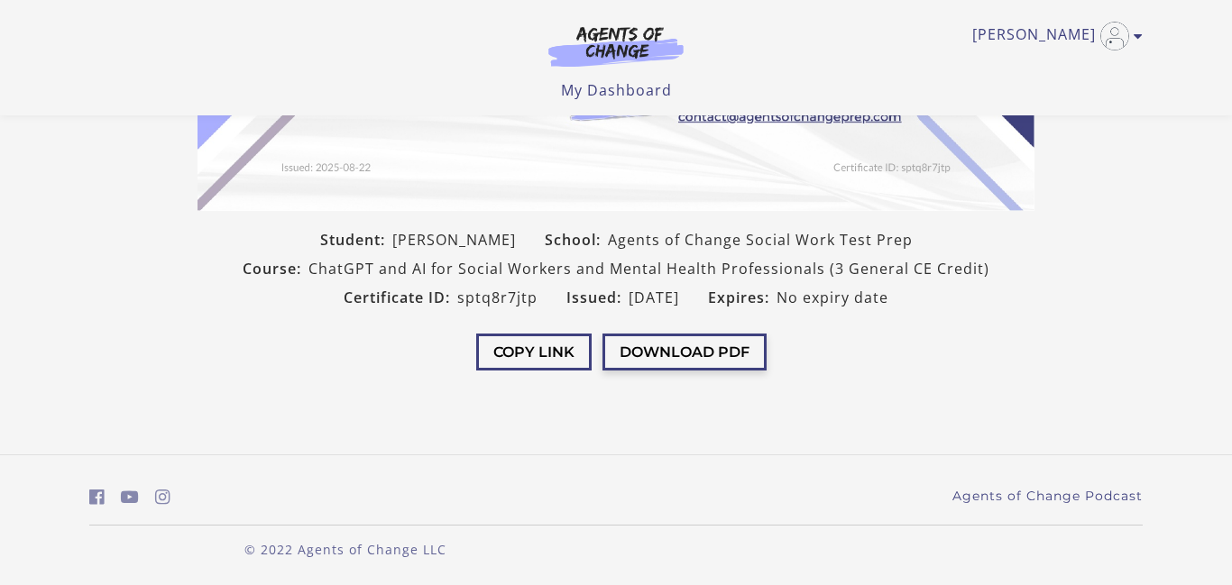
click at [721, 351] on button "Download PDF" at bounding box center [684, 352] width 164 height 37
click at [516, 353] on button "Copy Link" at bounding box center [533, 352] width 115 height 37
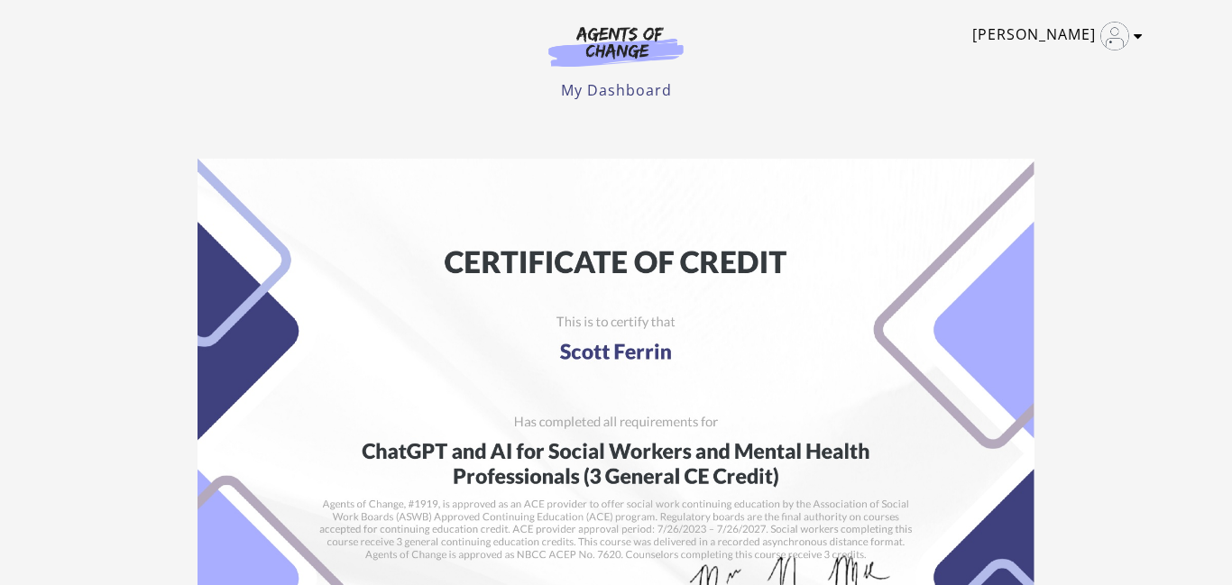
click at [1137, 41] on icon "Toggle menu" at bounding box center [1138, 36] width 9 height 14
click at [1109, 277] on section "Student: [PERSON_NAME] School: Agents of Change Social Work Test Prep Course: C…" at bounding box center [616, 539] width 1232 height 791
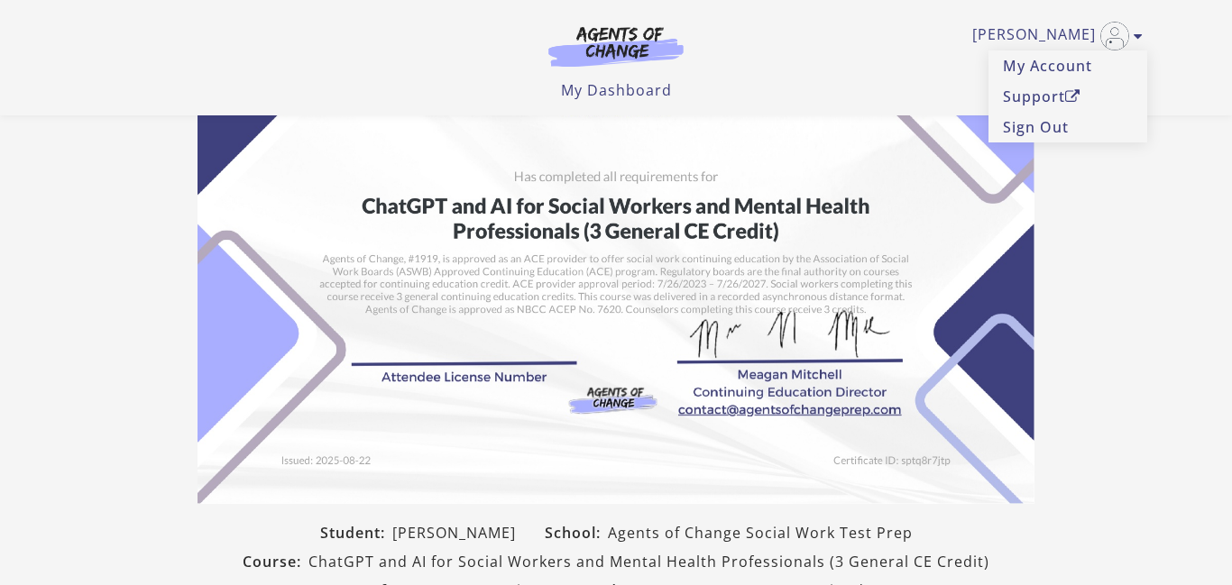
scroll to position [131, 0]
click at [1103, 312] on section "Student: [PERSON_NAME] School: Agents of Change Social Work Test Prep Course: C…" at bounding box center [616, 293] width 1232 height 791
click at [900, 289] on img at bounding box center [615, 208] width 837 height 591
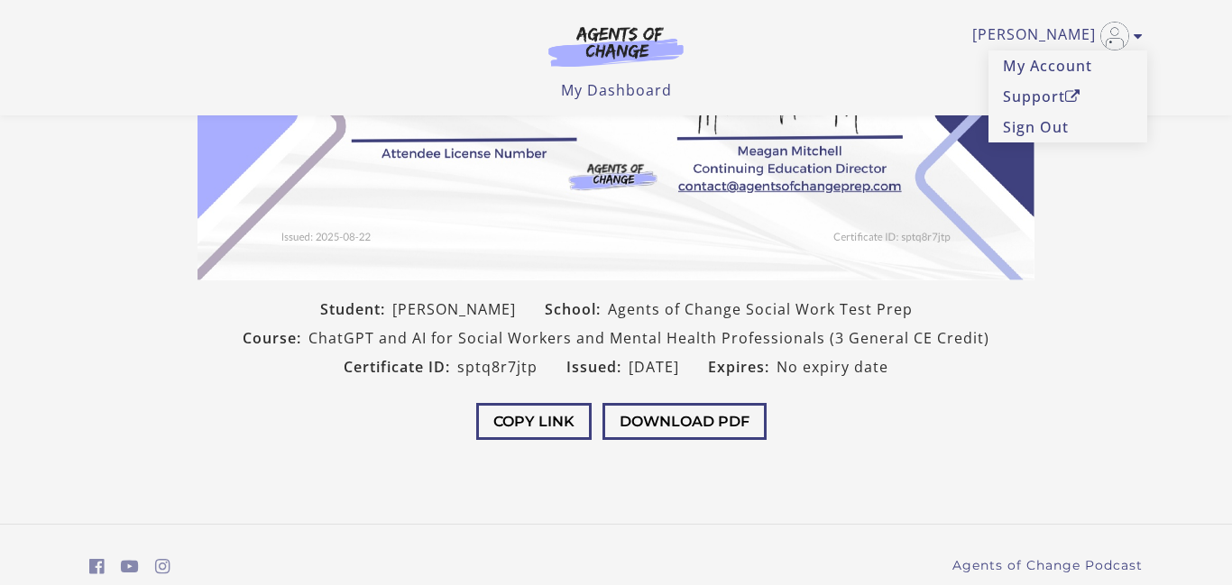
scroll to position [389, 0]
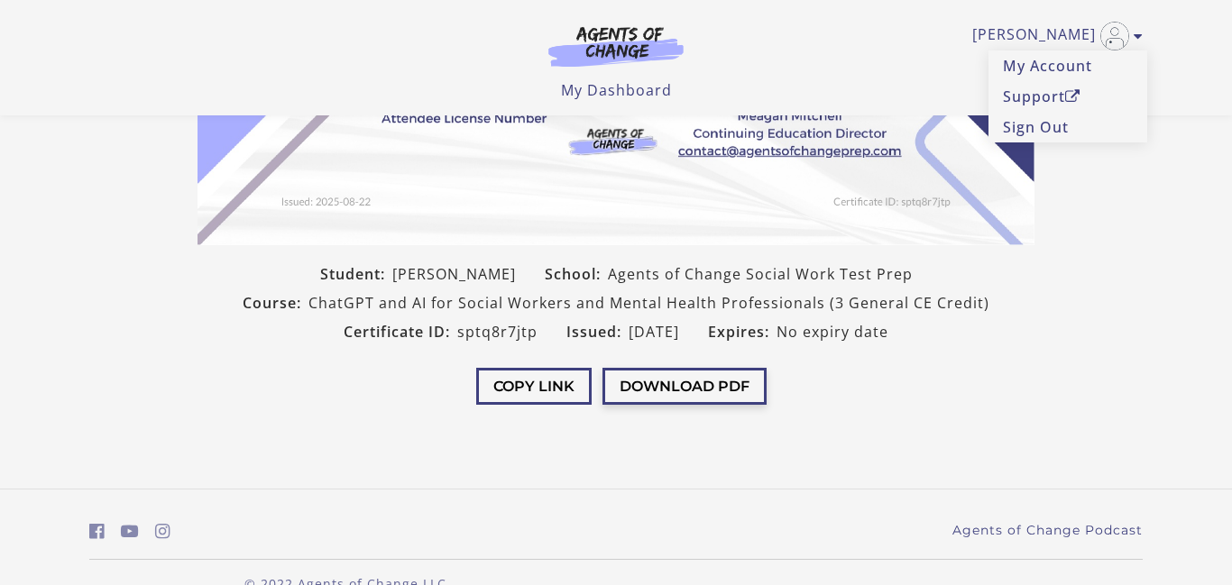
click at [683, 391] on button "Download PDF" at bounding box center [684, 386] width 164 height 37
